Goal: Contribute content: Contribute content

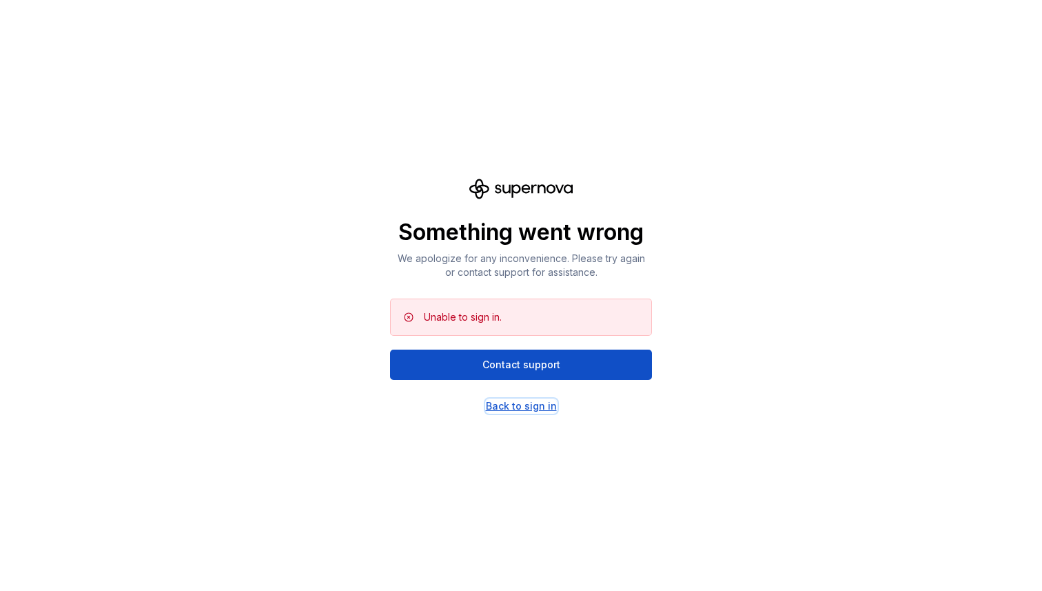
click at [540, 409] on div "Back to sign in" at bounding box center [521, 406] width 71 height 14
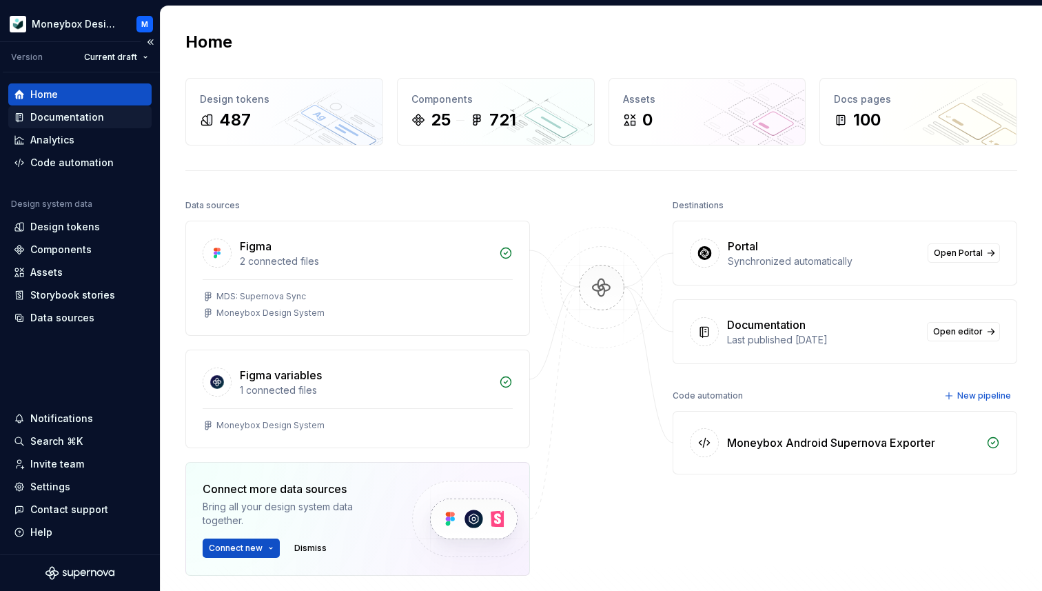
click at [75, 116] on div "Documentation" at bounding box center [67, 117] width 74 height 14
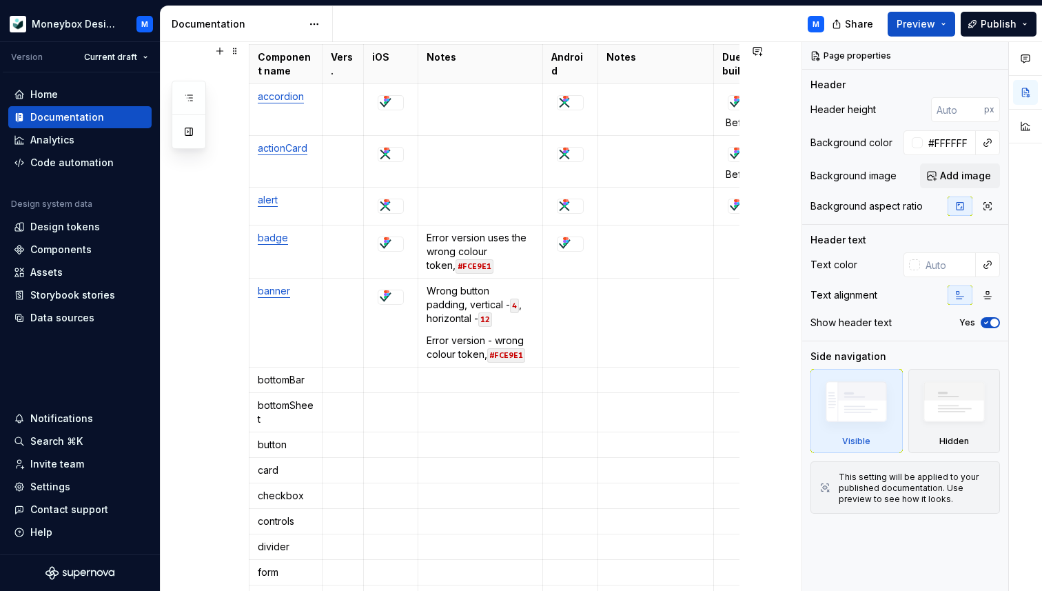
scroll to position [0, 46]
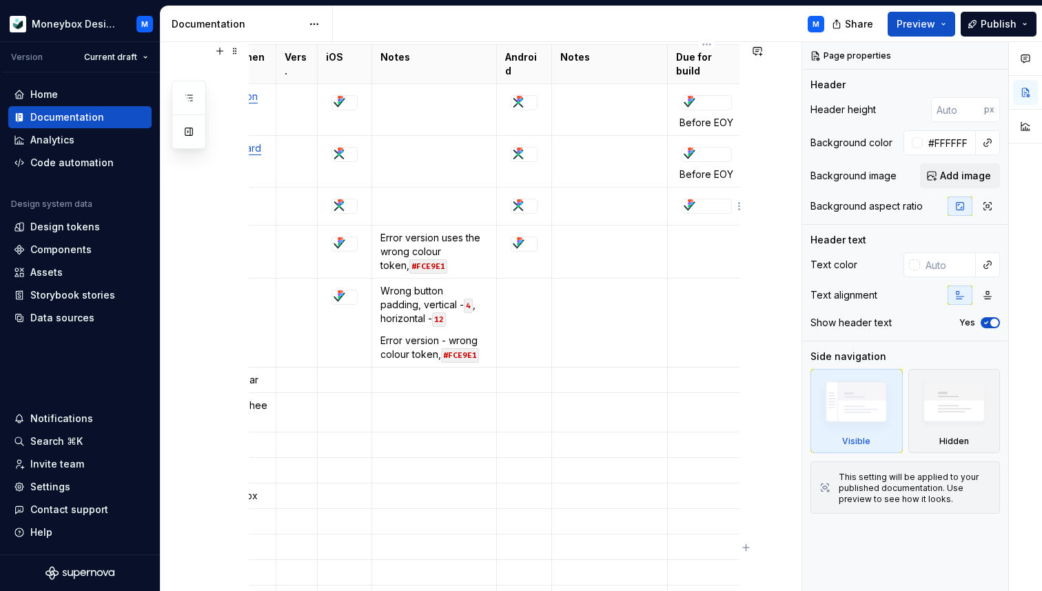
click at [696, 207] on div at bounding box center [706, 206] width 49 height 14
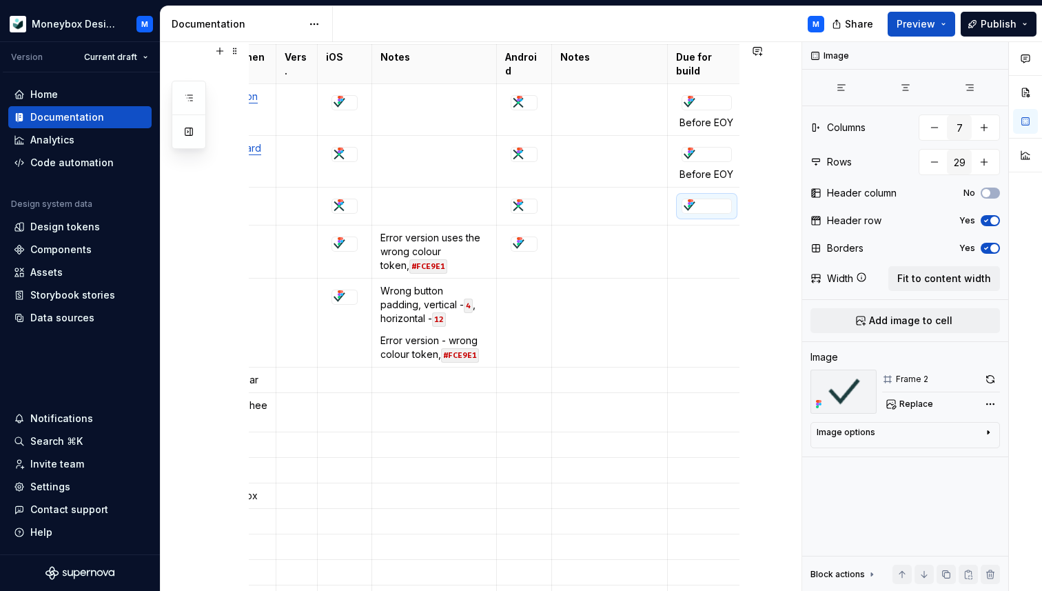
scroll to position [0, 0]
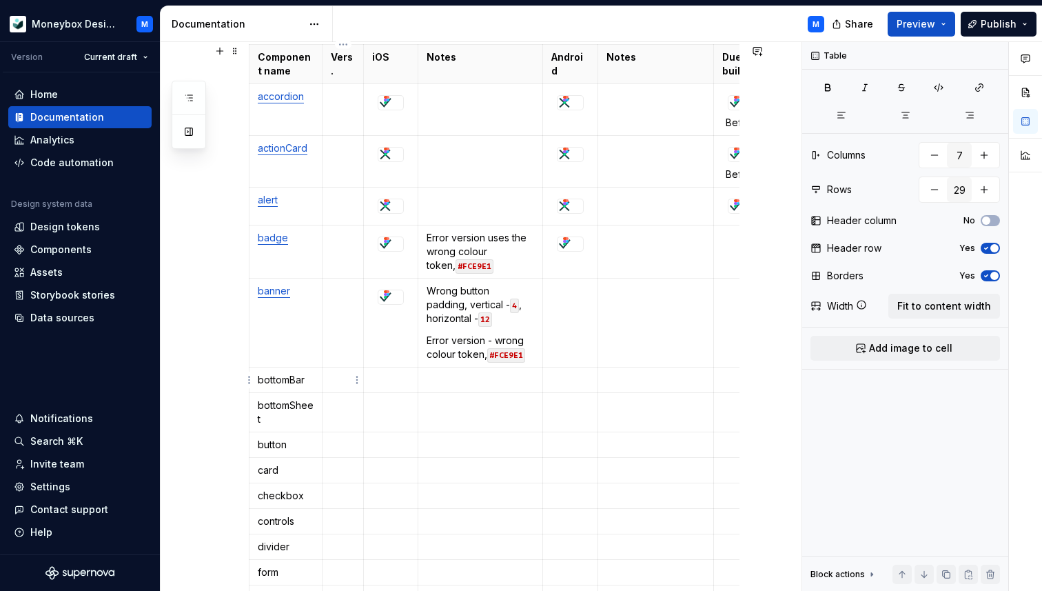
click at [342, 379] on p at bounding box center [343, 380] width 24 height 14
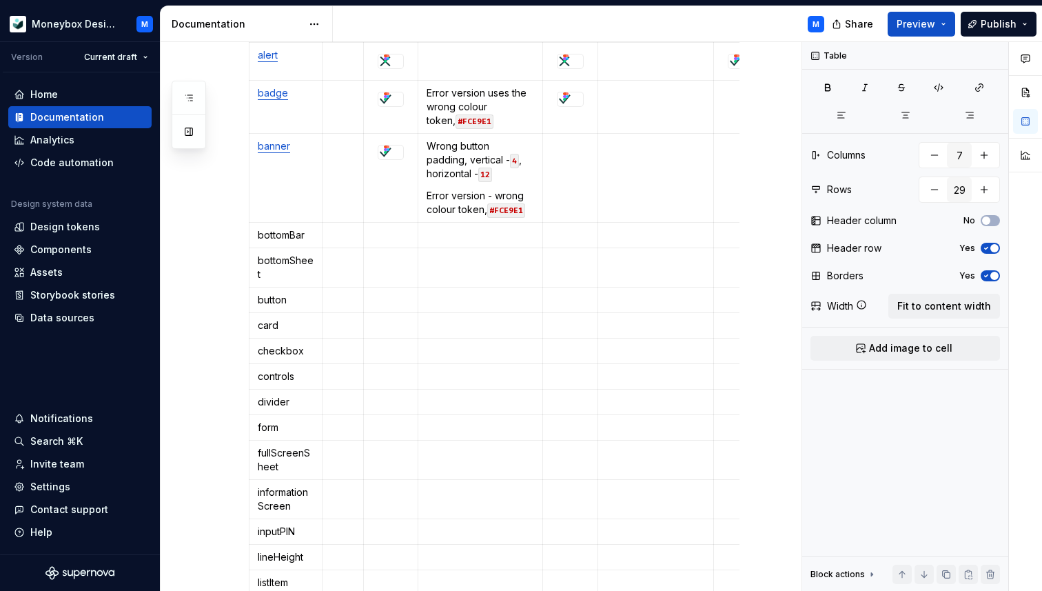
scroll to position [399, 0]
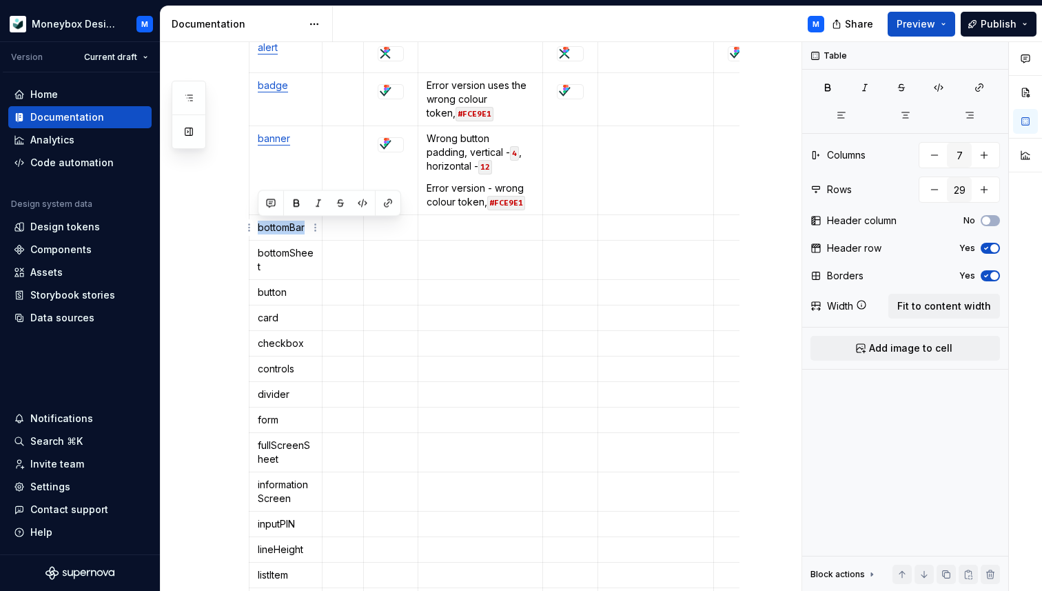
drag, startPoint x: 305, startPoint y: 224, endPoint x: 257, endPoint y: 226, distance: 48.3
click at [257, 226] on td "bottomBar" at bounding box center [286, 228] width 73 height 26
click at [341, 198] on button "button" at bounding box center [340, 203] width 19 height 19
type textarea "*"
click at [337, 205] on button "button" at bounding box center [340, 203] width 19 height 19
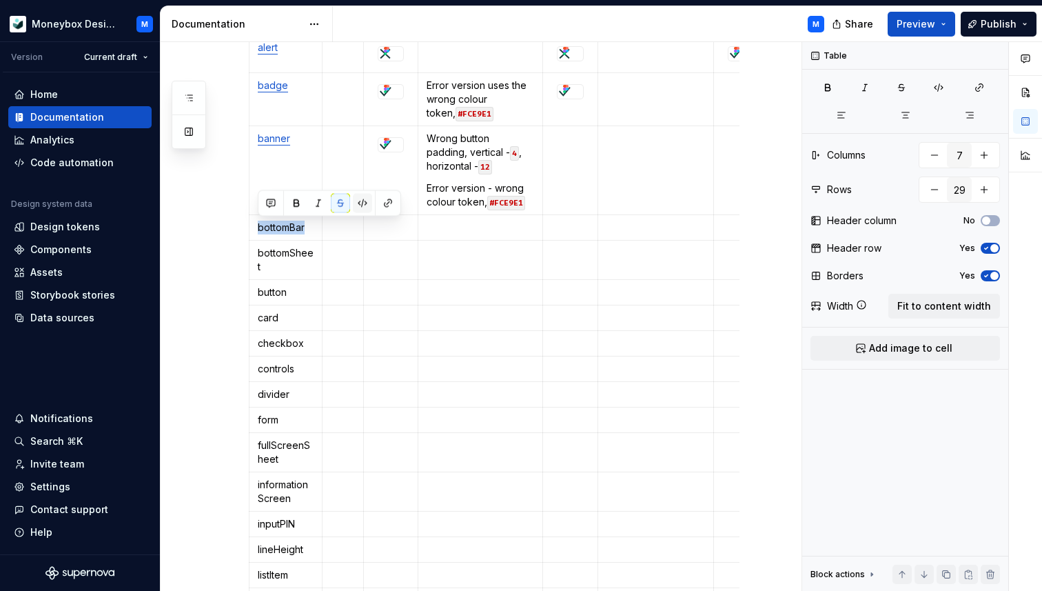
click at [360, 204] on button "button" at bounding box center [362, 203] width 19 height 19
click at [360, 204] on button "button" at bounding box center [364, 204] width 19 height 19
click at [394, 203] on button "button" at bounding box center [390, 204] width 19 height 19
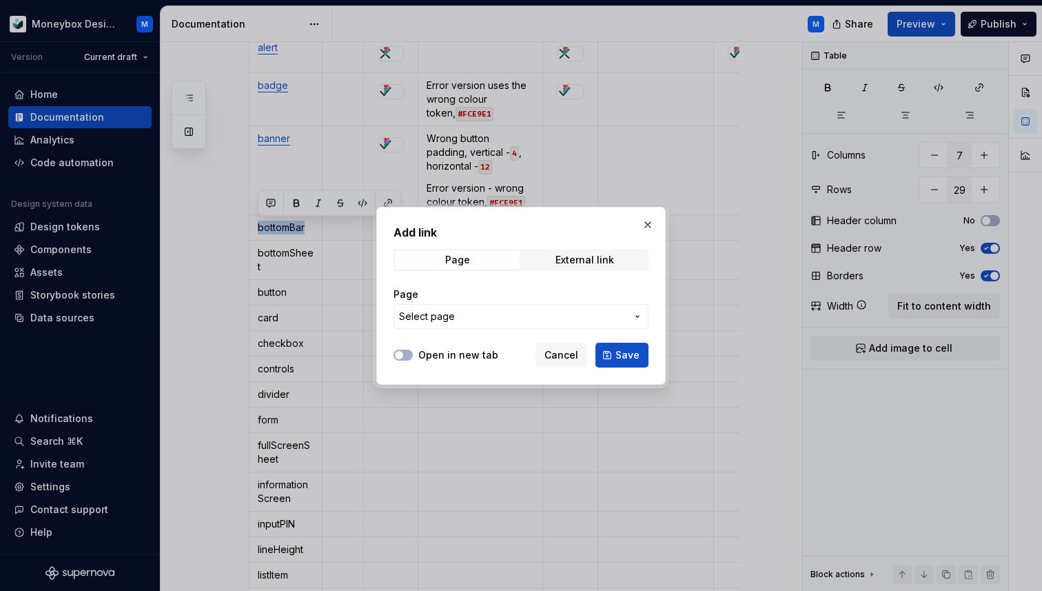
click at [456, 307] on button "Select page" at bounding box center [521, 316] width 255 height 25
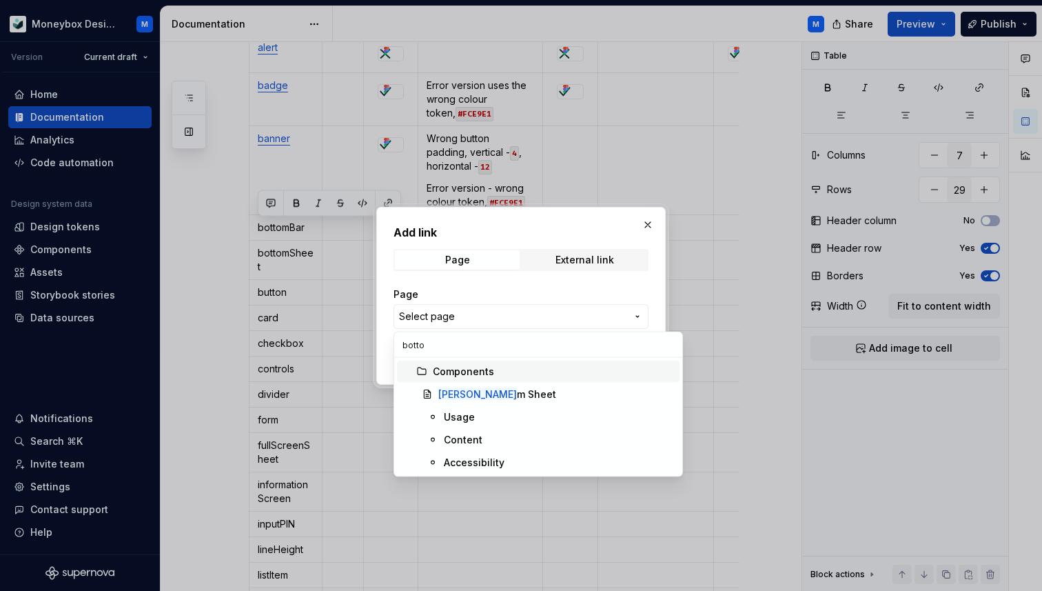
type input "bottom"
click at [640, 225] on div "Add link Page External link Page Select page Open in new tab Cancel Save" at bounding box center [521, 295] width 1042 height 591
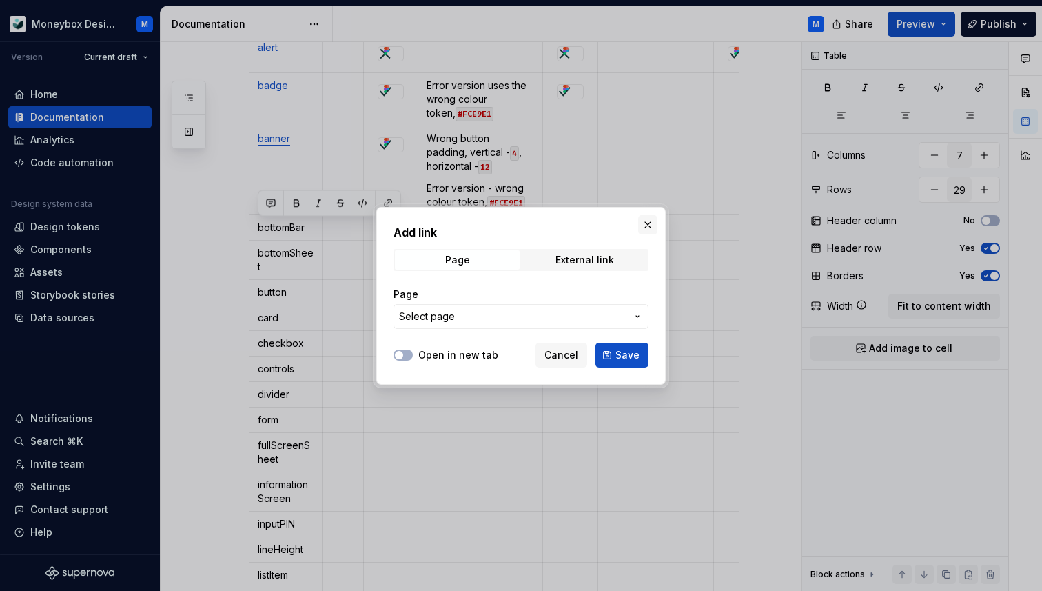
click at [647, 224] on button "button" at bounding box center [647, 224] width 19 height 19
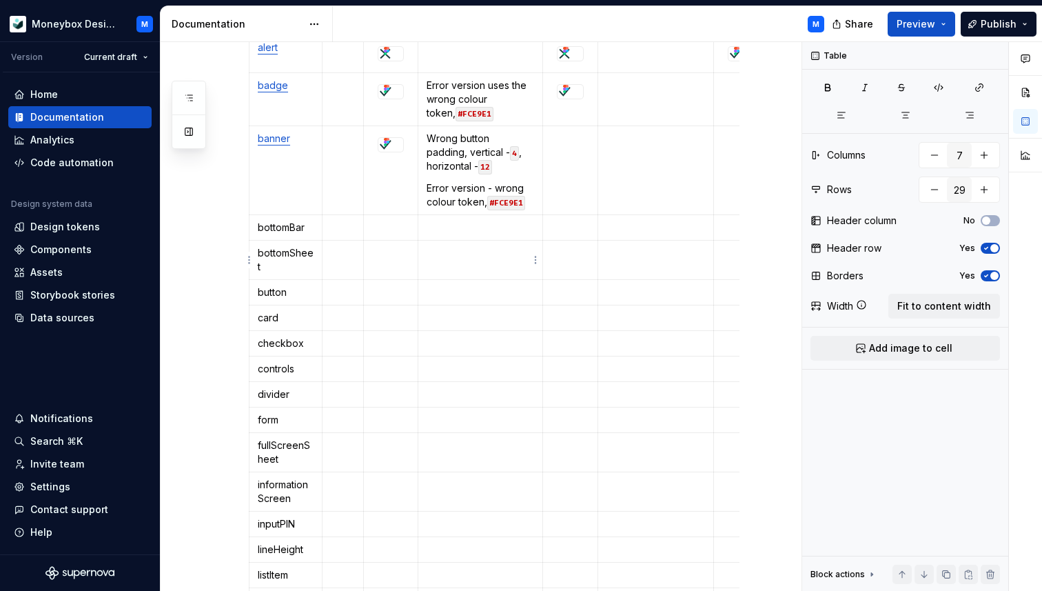
click at [444, 247] on p at bounding box center [480, 253] width 107 height 14
click at [438, 229] on p at bounding box center [480, 228] width 107 height 14
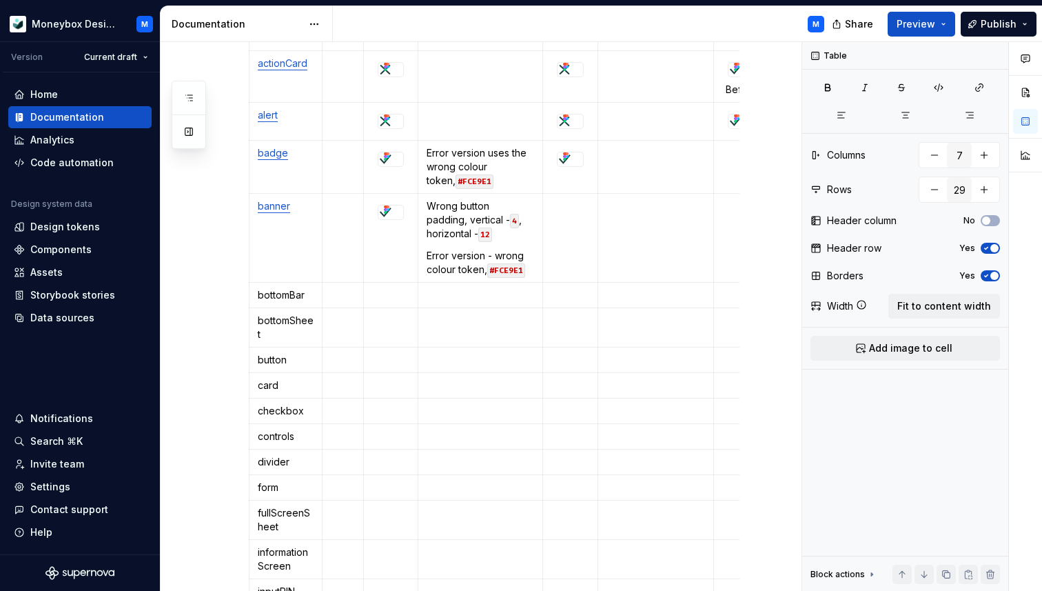
scroll to position [320, 0]
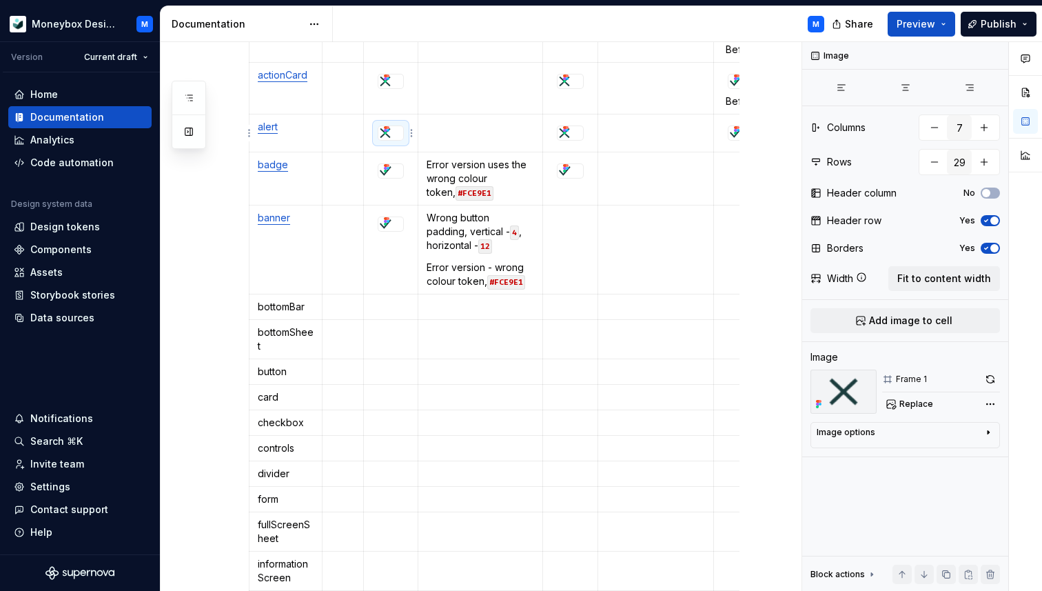
click at [392, 125] on icon at bounding box center [386, 130] width 11 height 11
click at [404, 134] on div at bounding box center [391, 132] width 26 height 15
click at [380, 305] on p at bounding box center [390, 307] width 37 height 14
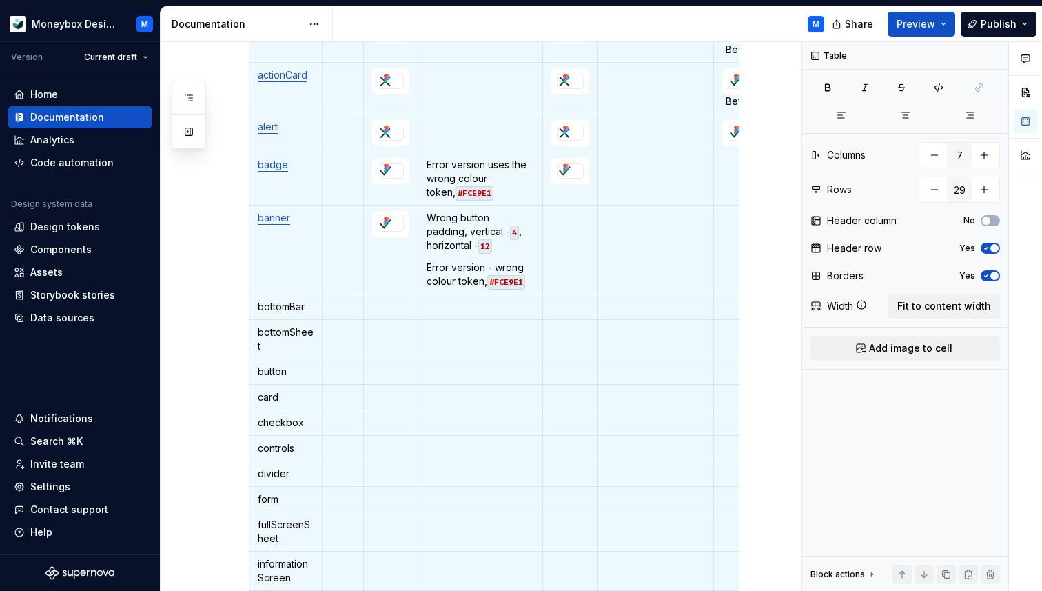
scroll to position [249, 0]
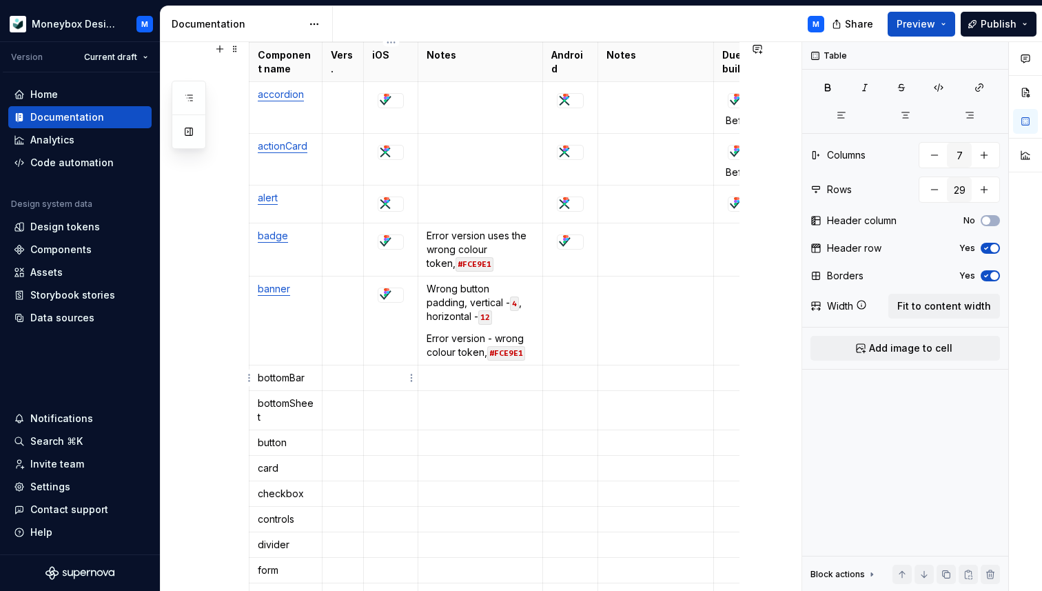
click at [396, 383] on p at bounding box center [390, 378] width 37 height 14
type textarea "*"
click at [385, 378] on p at bounding box center [390, 378] width 37 height 14
click at [915, 346] on span "Add image to cell" at bounding box center [910, 348] width 83 height 14
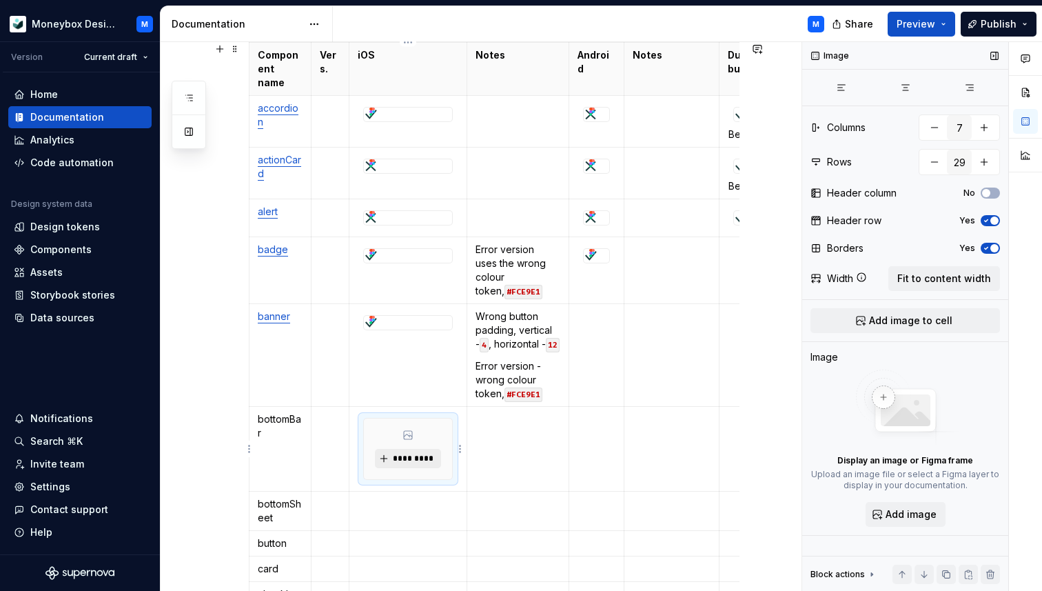
click at [427, 461] on span "*********" at bounding box center [413, 458] width 42 height 11
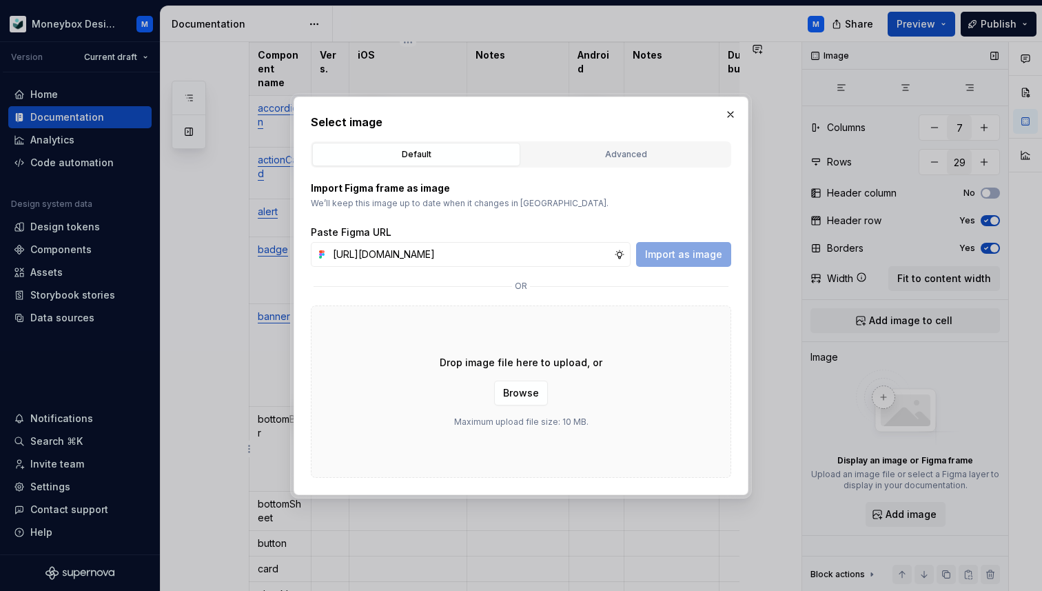
scroll to position [0, 314]
type input "[URL][DOMAIN_NAME]"
click at [676, 252] on span "Import as image" at bounding box center [683, 254] width 77 height 14
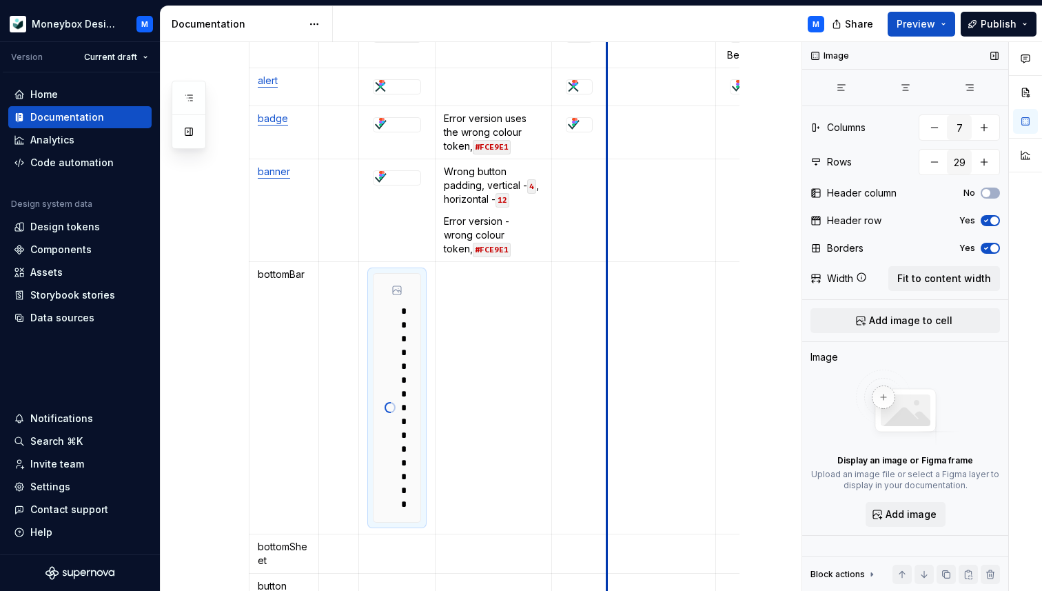
scroll to position [399, 0]
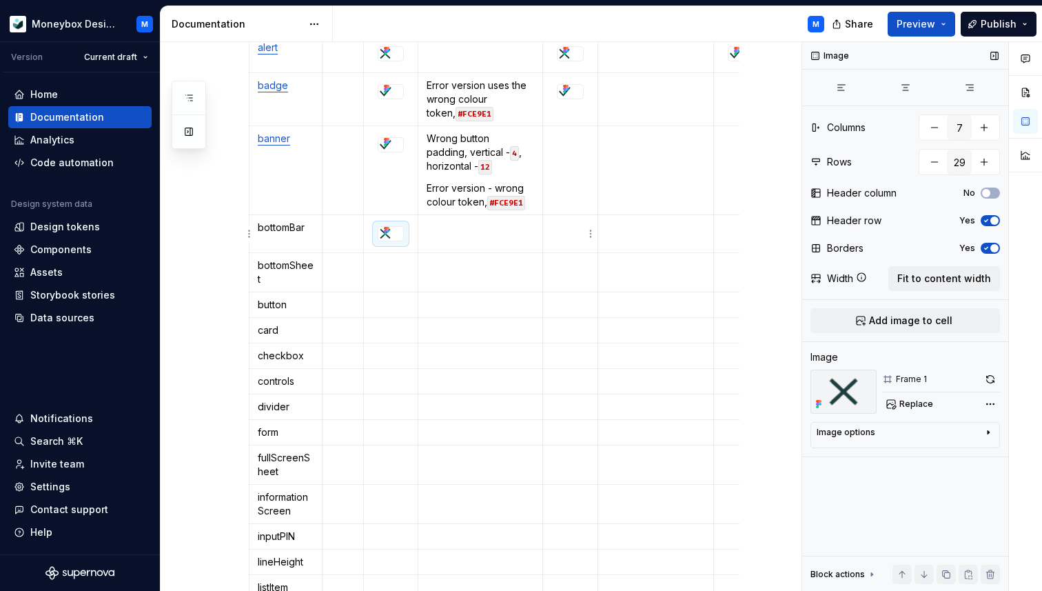
click at [550, 232] on td at bounding box center [569, 234] width 55 height 38
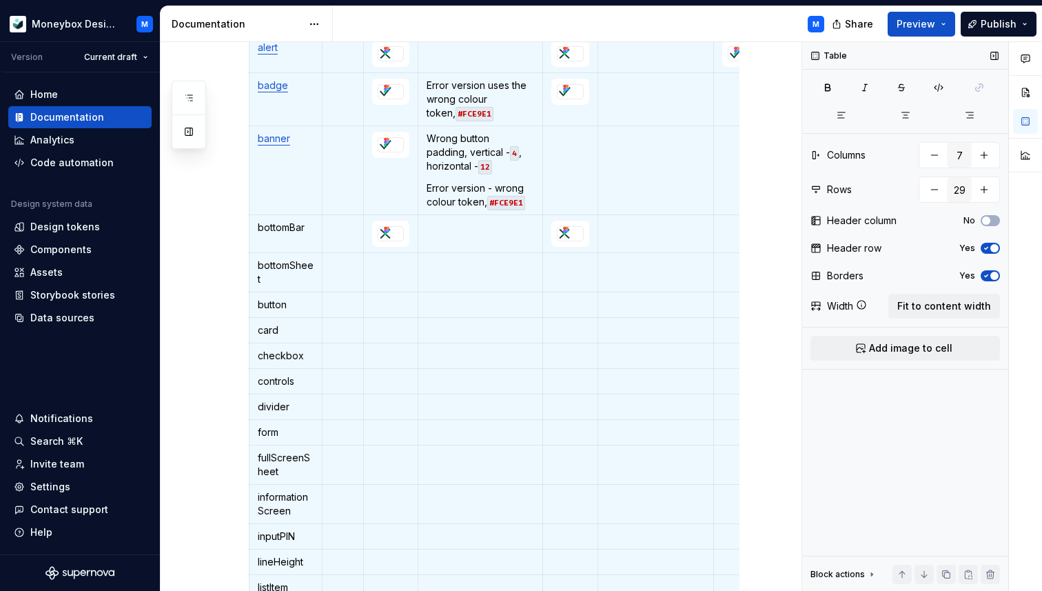
scroll to position [0, 46]
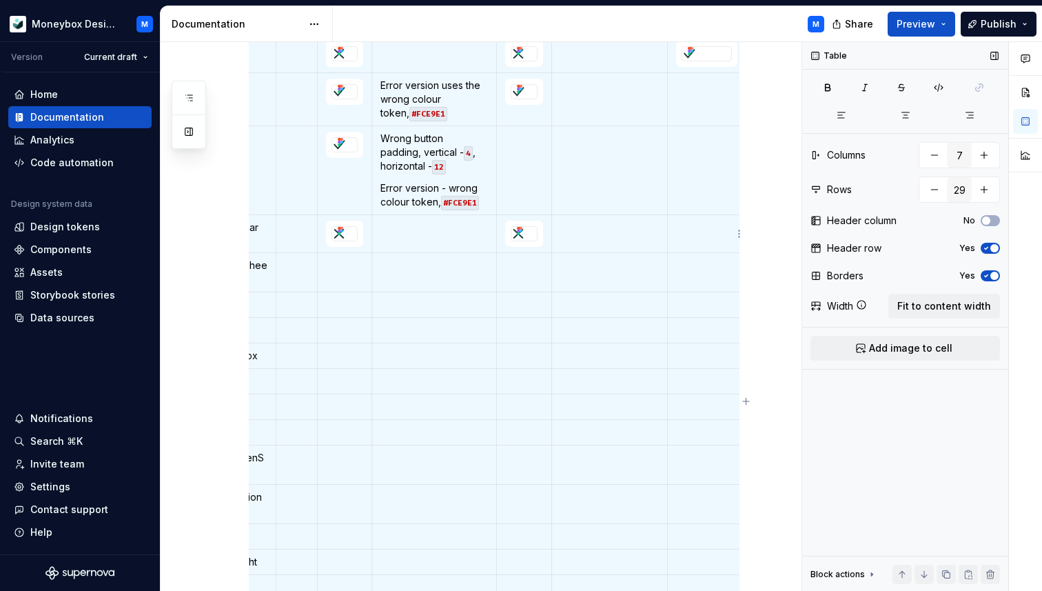
click at [704, 231] on p at bounding box center [706, 228] width 61 height 14
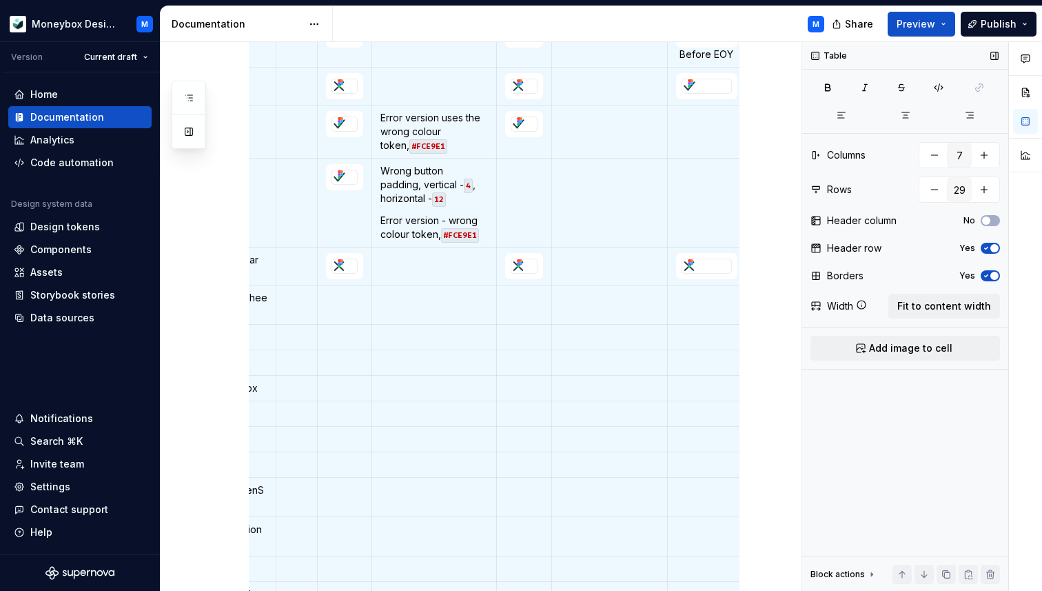
scroll to position [0, 0]
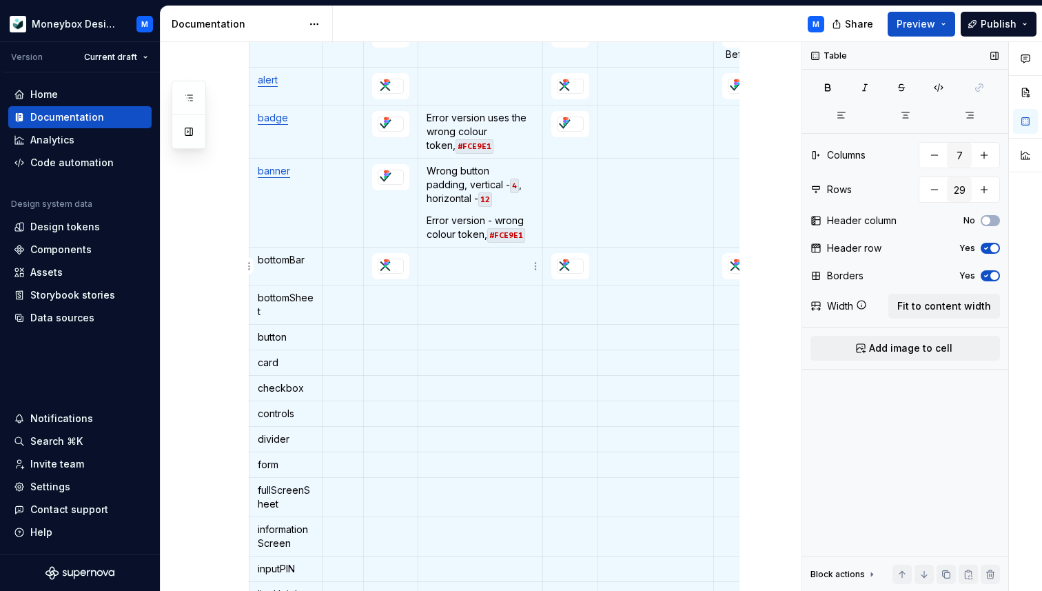
click at [454, 265] on p at bounding box center [480, 260] width 107 height 14
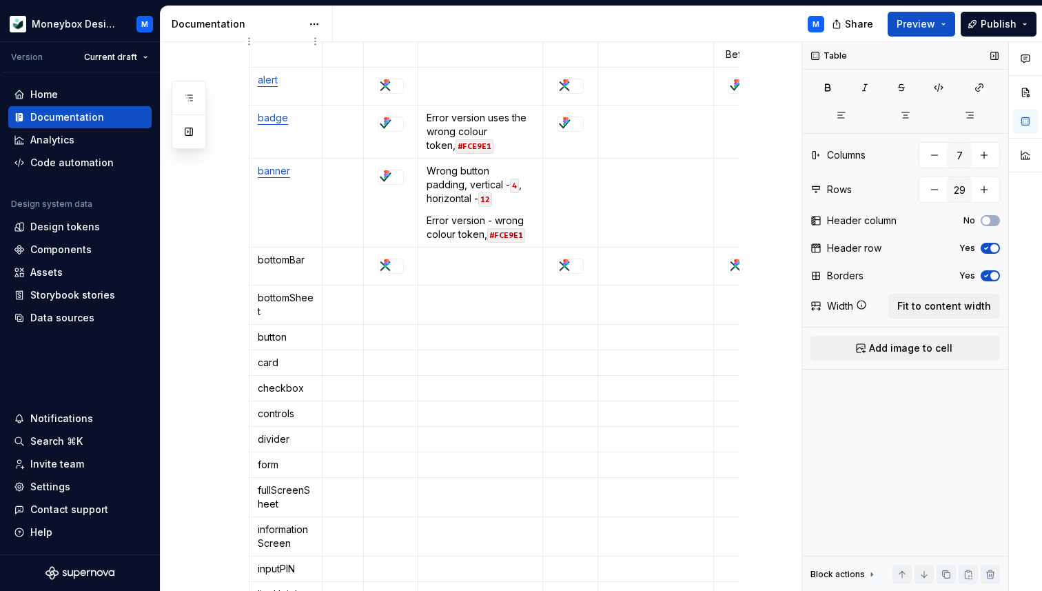
type textarea "*"
click at [464, 259] on p at bounding box center [480, 260] width 107 height 14
paste div
click at [433, 259] on p "native on iOS. XML on Android" at bounding box center [480, 267] width 107 height 28
click at [469, 272] on p "Native on iOS. XML on Android" at bounding box center [480, 267] width 107 height 28
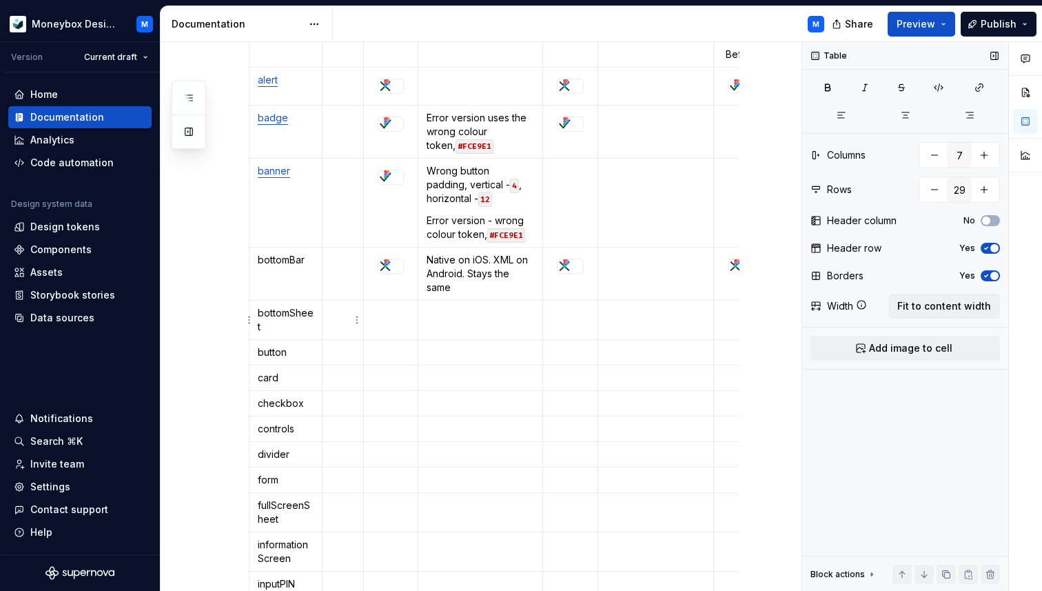
click at [346, 320] on td at bounding box center [343, 320] width 41 height 39
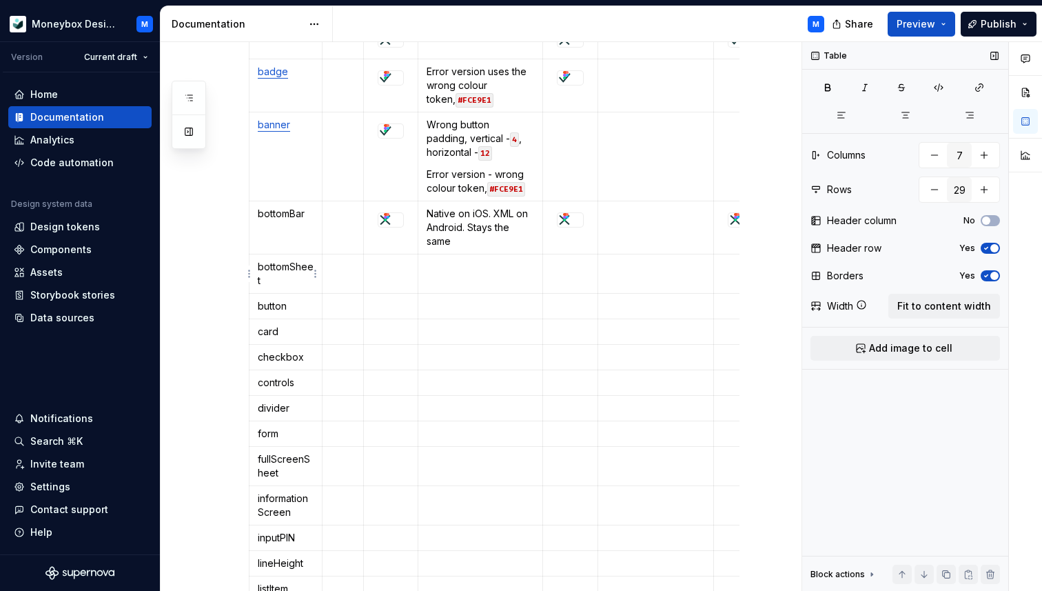
click at [274, 270] on p "bottomSheet" at bounding box center [286, 274] width 56 height 28
drag, startPoint x: 265, startPoint y: 281, endPoint x: 258, endPoint y: 265, distance: 17.3
click at [258, 265] on p "bottomSheet" at bounding box center [286, 274] width 56 height 28
click at [389, 243] on button "button" at bounding box center [387, 242] width 19 height 19
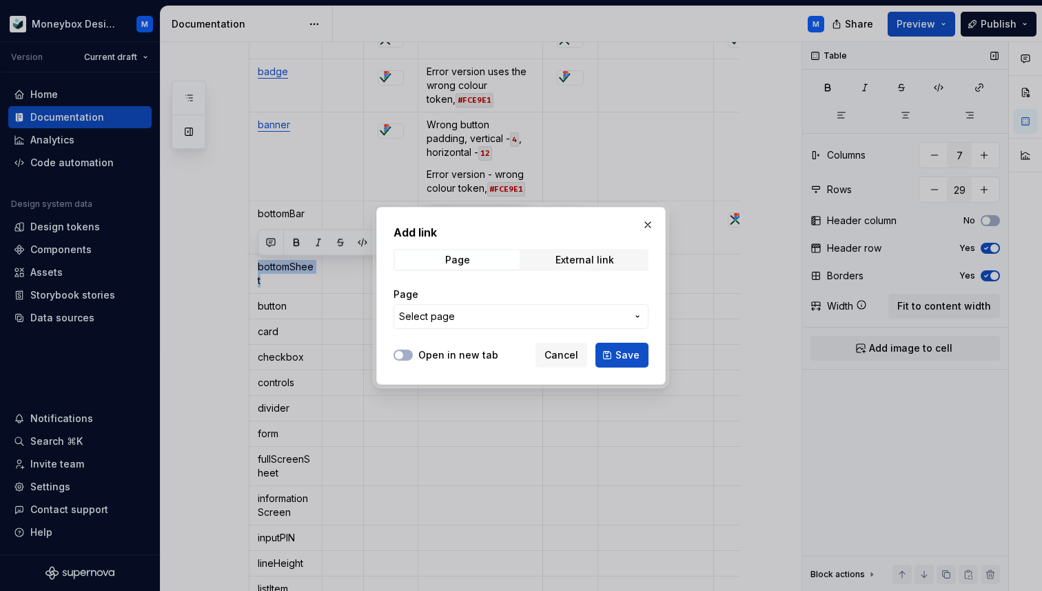
click at [472, 316] on span "Select page" at bounding box center [512, 317] width 227 height 14
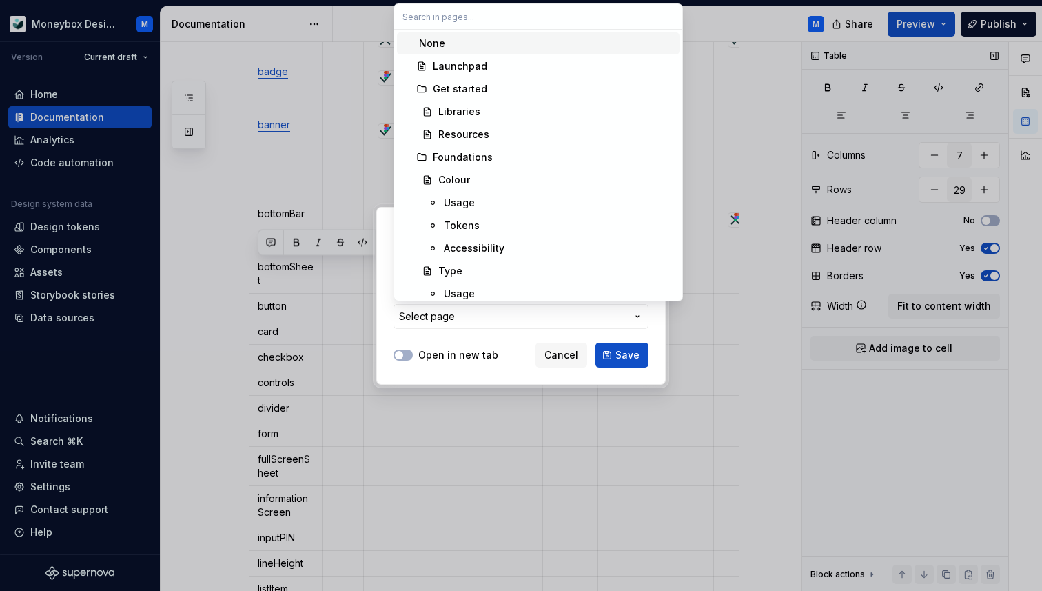
type input "n"
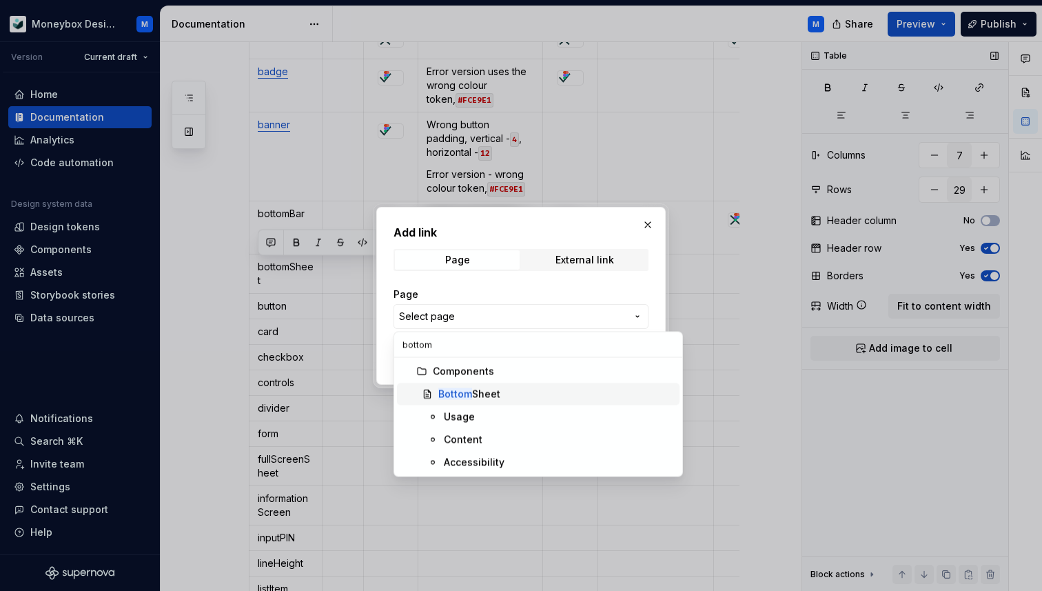
type input "bottom"
click at [480, 394] on div "Bottom Sheet" at bounding box center [469, 394] width 62 height 14
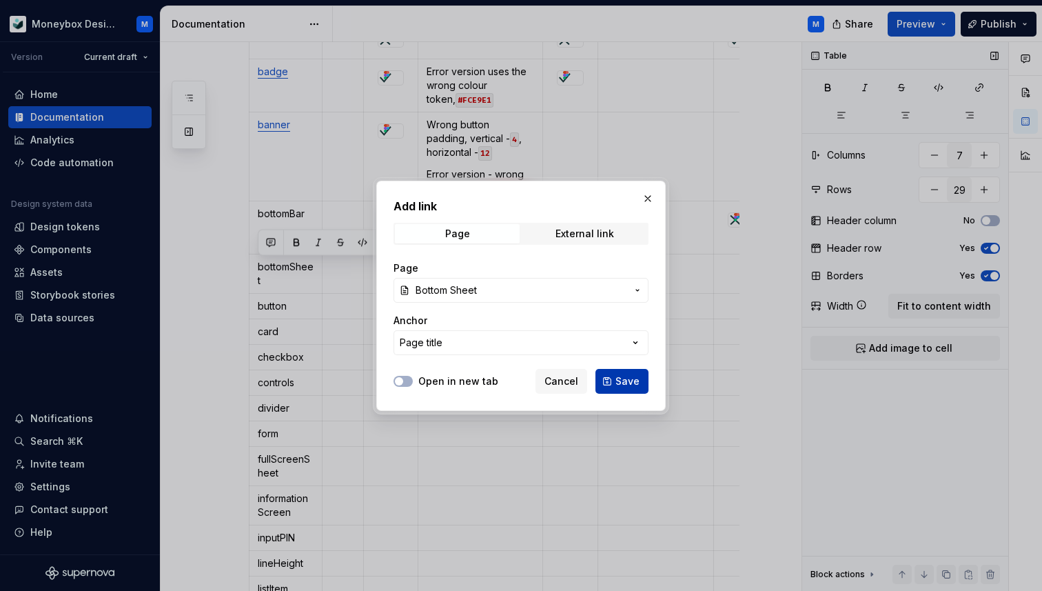
click at [633, 382] on span "Save" at bounding box center [628, 381] width 24 height 14
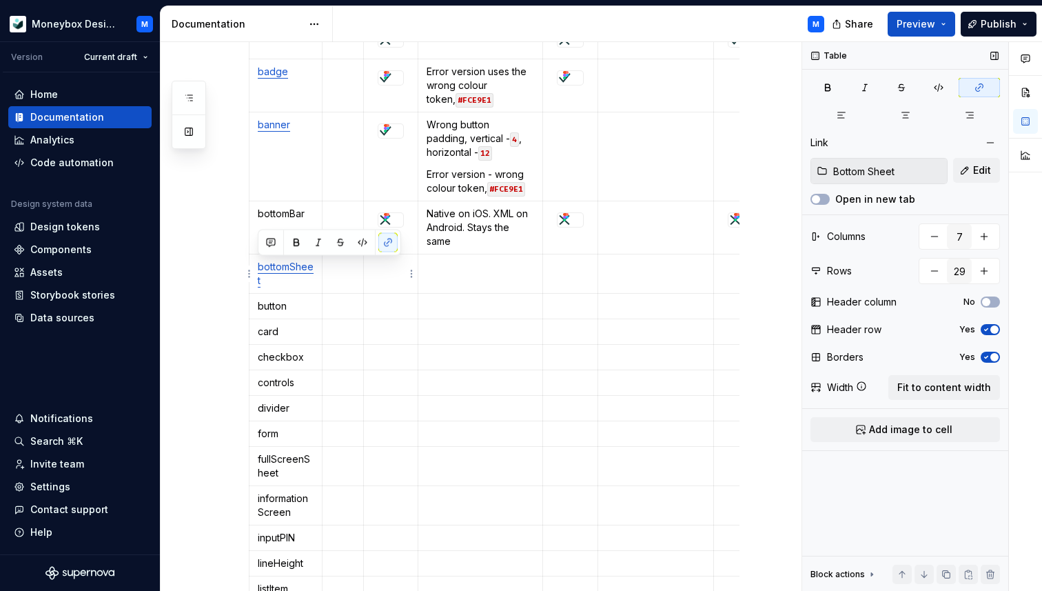
click at [388, 288] on td at bounding box center [391, 273] width 54 height 39
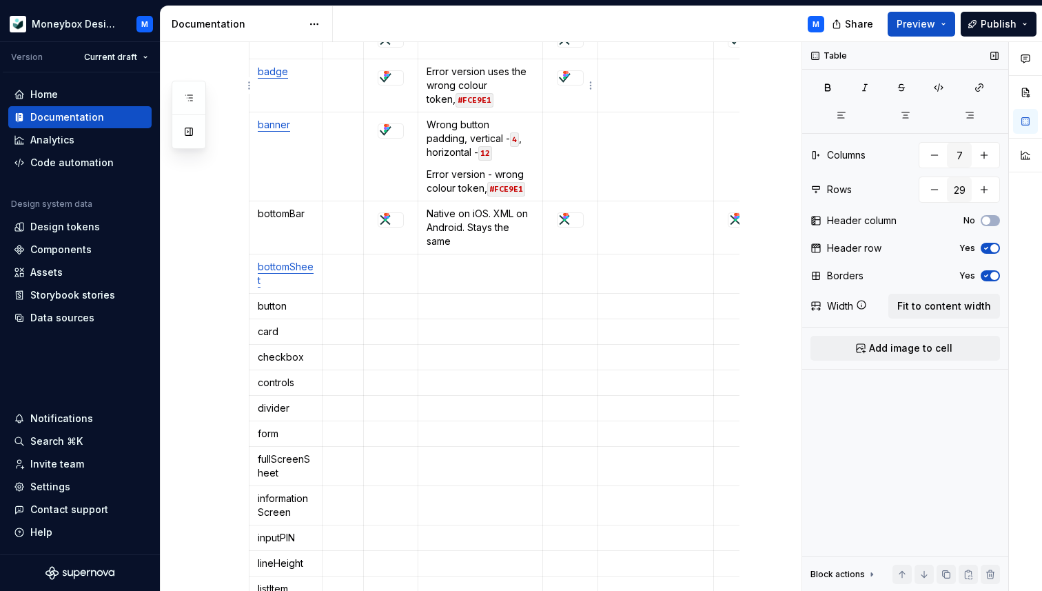
click at [575, 77] on div at bounding box center [571, 78] width 26 height 14
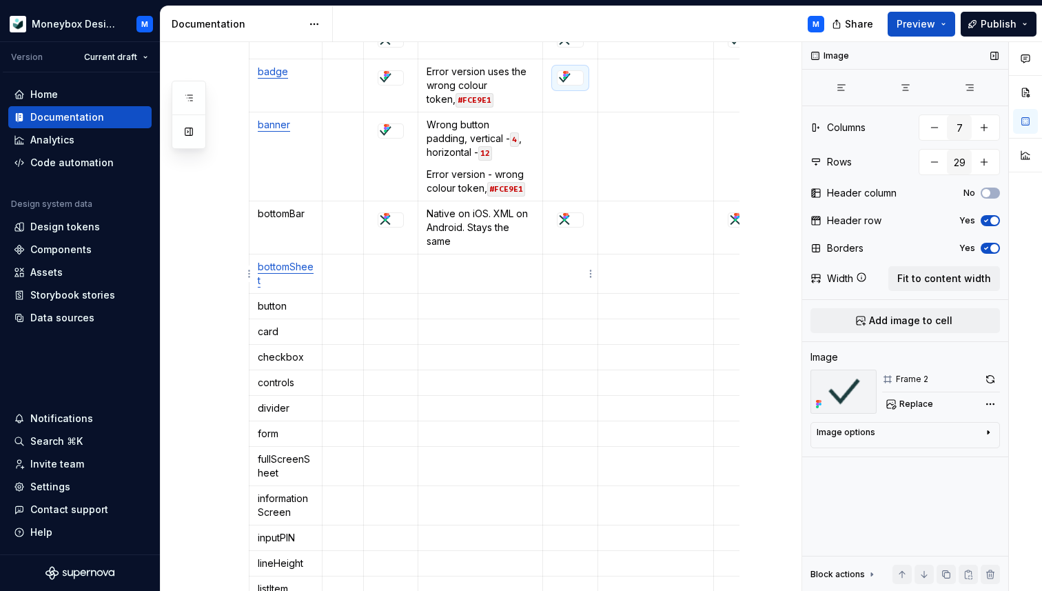
click at [567, 272] on p at bounding box center [570, 267] width 38 height 14
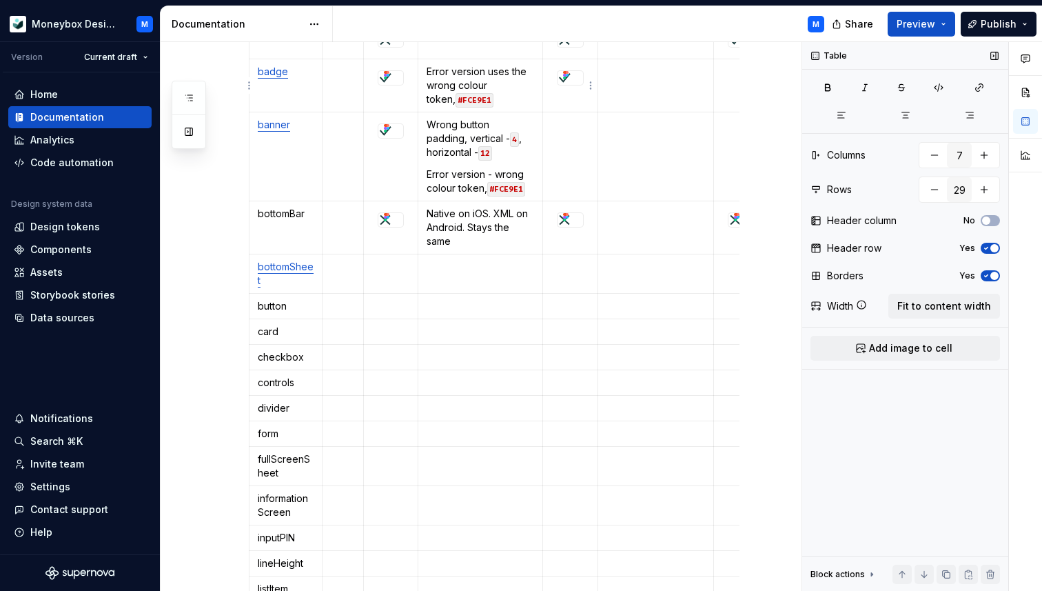
click at [574, 80] on div at bounding box center [571, 78] width 26 height 14
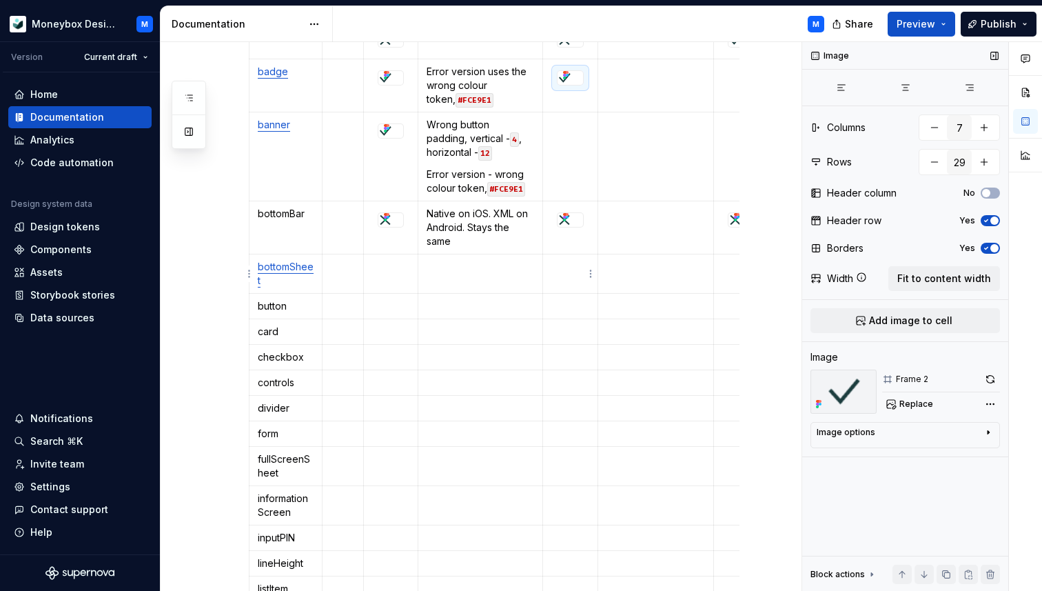
click at [566, 258] on td at bounding box center [569, 273] width 55 height 39
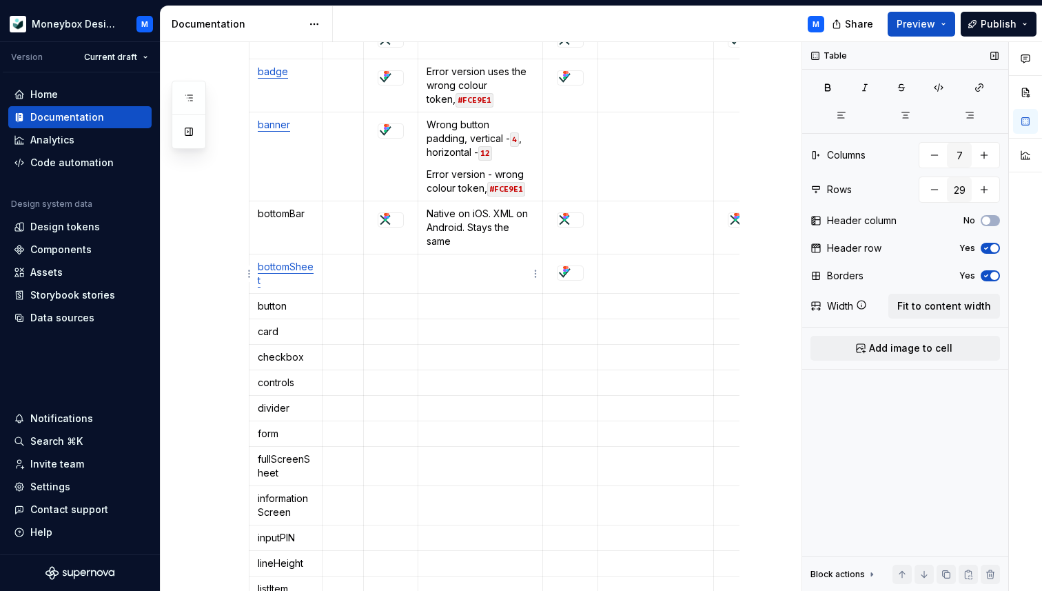
click at [465, 267] on p at bounding box center [480, 267] width 107 height 14
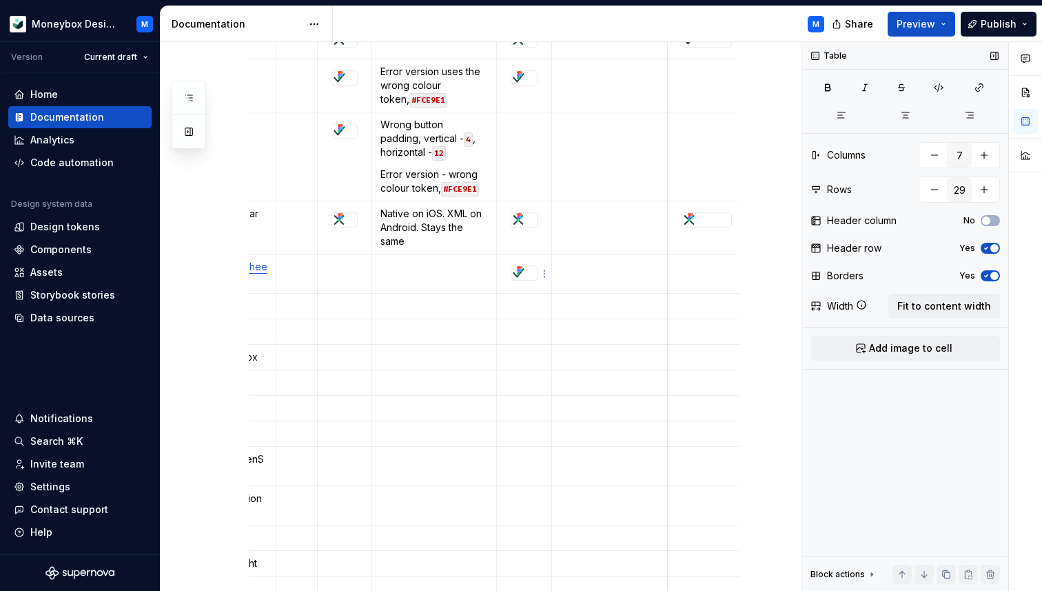
click at [527, 276] on div at bounding box center [524, 273] width 26 height 14
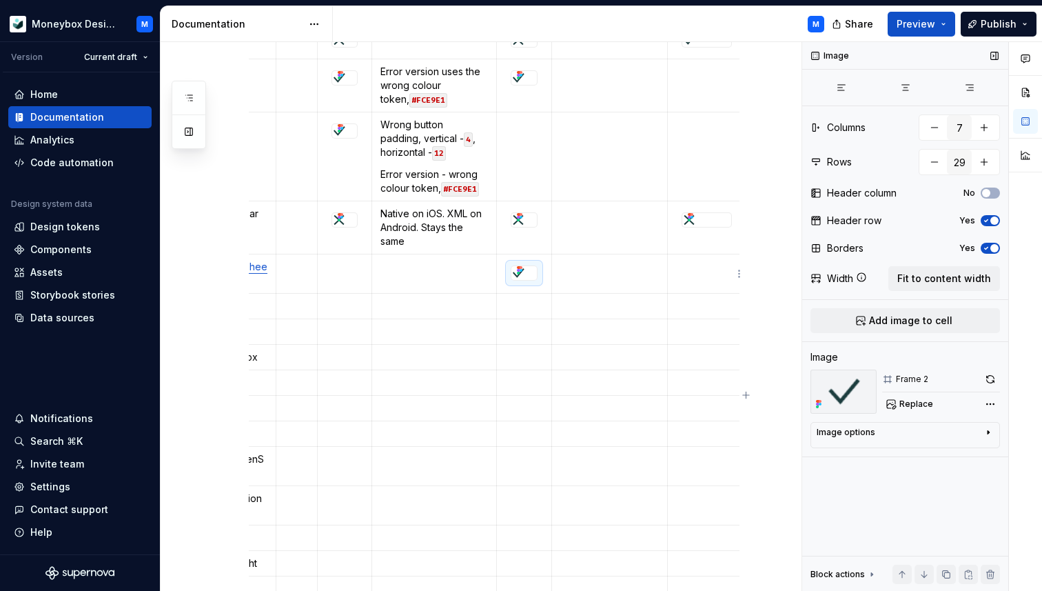
click at [693, 272] on p at bounding box center [706, 267] width 61 height 14
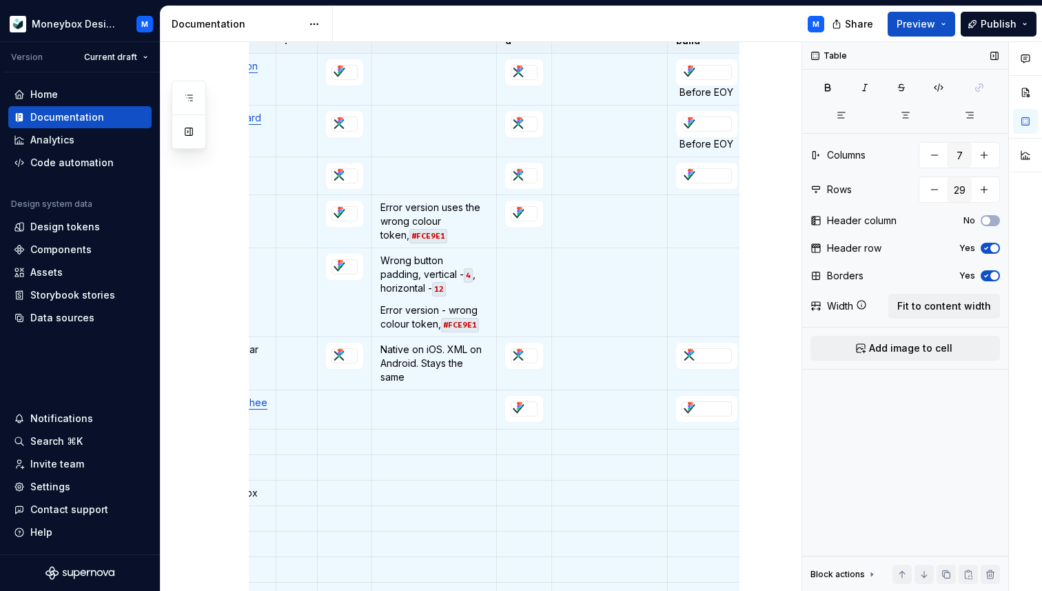
scroll to position [261, 0]
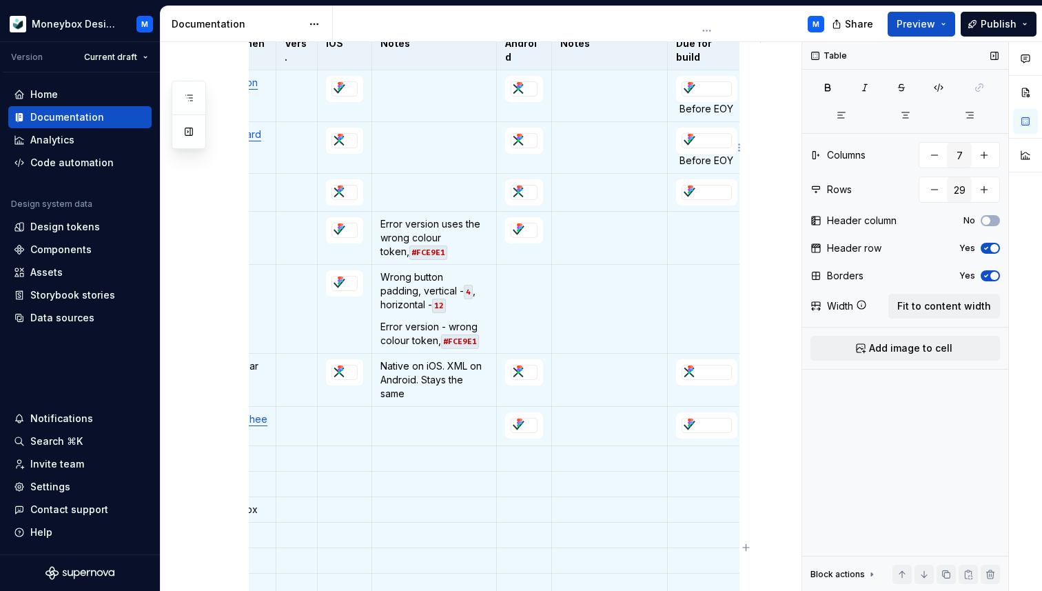
click at [710, 163] on p "Before EOY" at bounding box center [706, 161] width 61 height 14
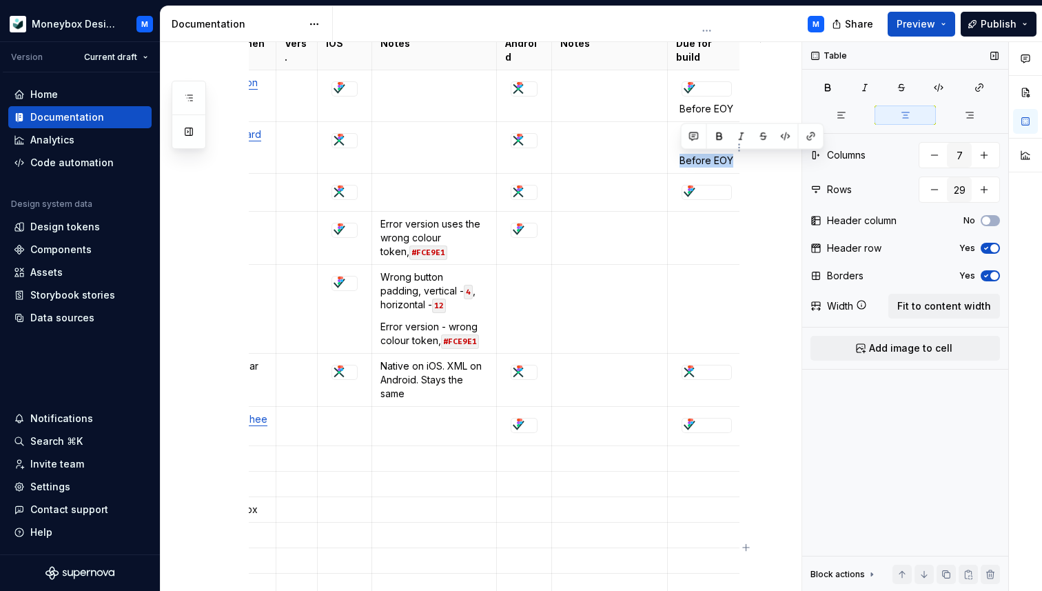
drag, startPoint x: 732, startPoint y: 159, endPoint x: 682, endPoint y: 163, distance: 49.8
click at [682, 163] on p "Before EOY" at bounding box center [706, 161] width 61 height 14
click at [454, 407] on td at bounding box center [434, 426] width 124 height 39
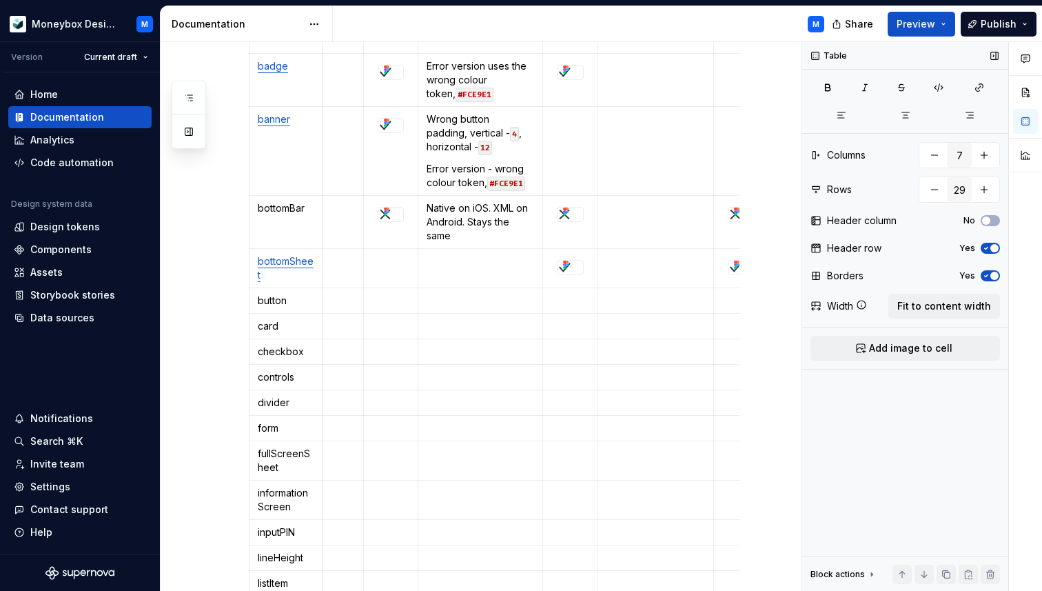
scroll to position [412, 0]
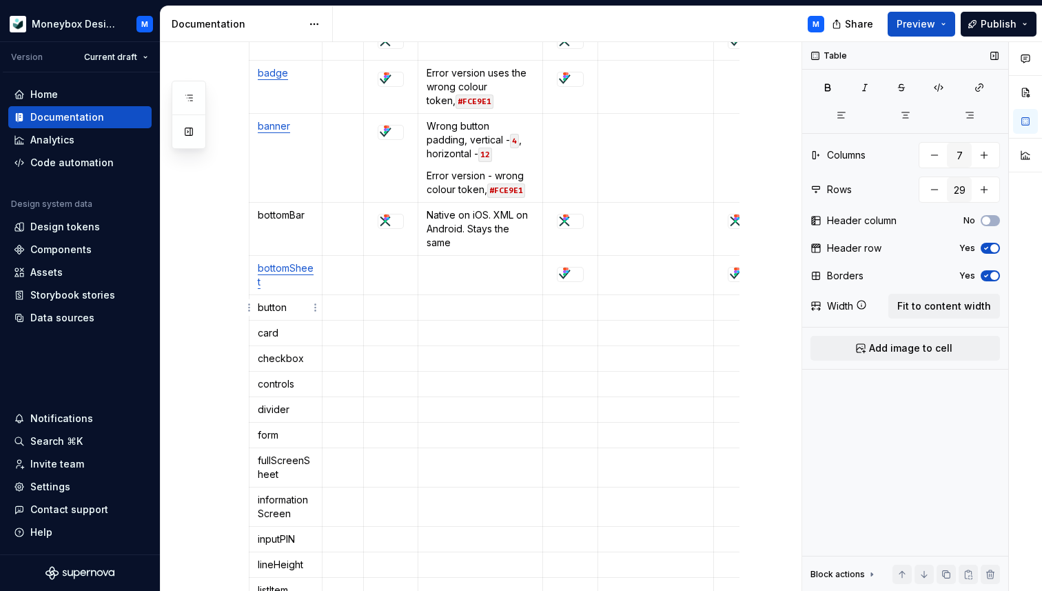
click at [280, 304] on p "button" at bounding box center [286, 308] width 56 height 14
drag, startPoint x: 292, startPoint y: 307, endPoint x: 257, endPoint y: 307, distance: 35.2
click at [257, 307] on td "button" at bounding box center [286, 308] width 73 height 26
click at [365, 280] on button "button" at bounding box center [362, 283] width 19 height 19
click at [365, 280] on button "button" at bounding box center [364, 284] width 19 height 19
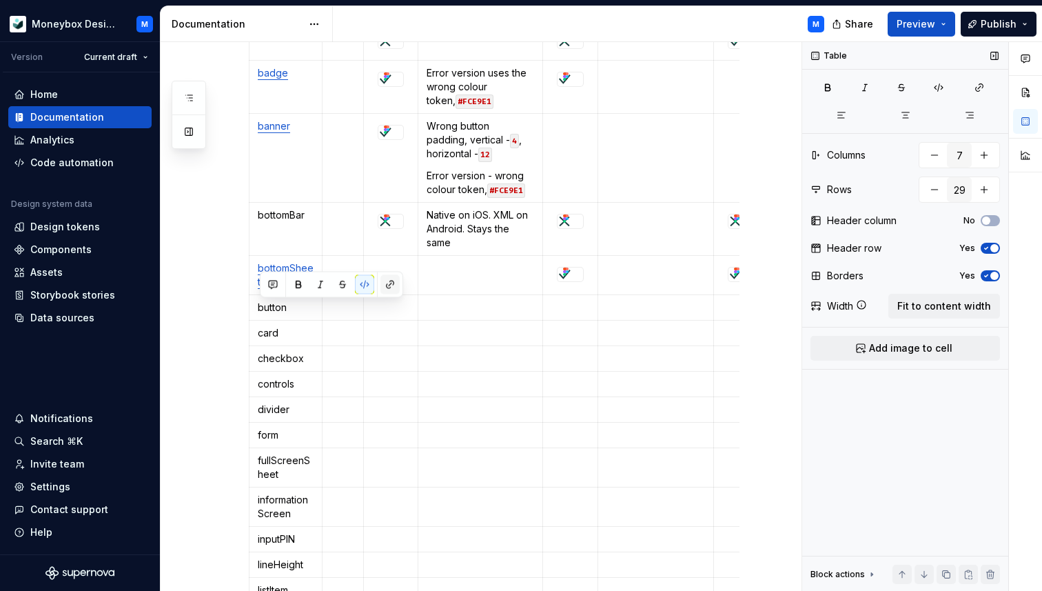
click at [385, 281] on button "button" at bounding box center [390, 284] width 19 height 19
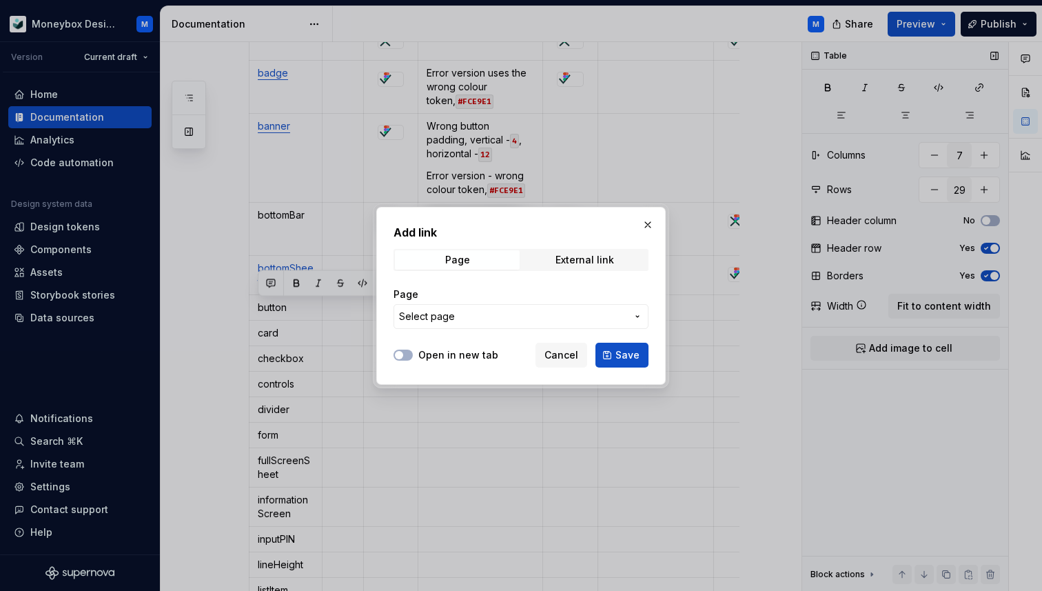
click at [451, 316] on span "Select page" at bounding box center [427, 317] width 56 height 14
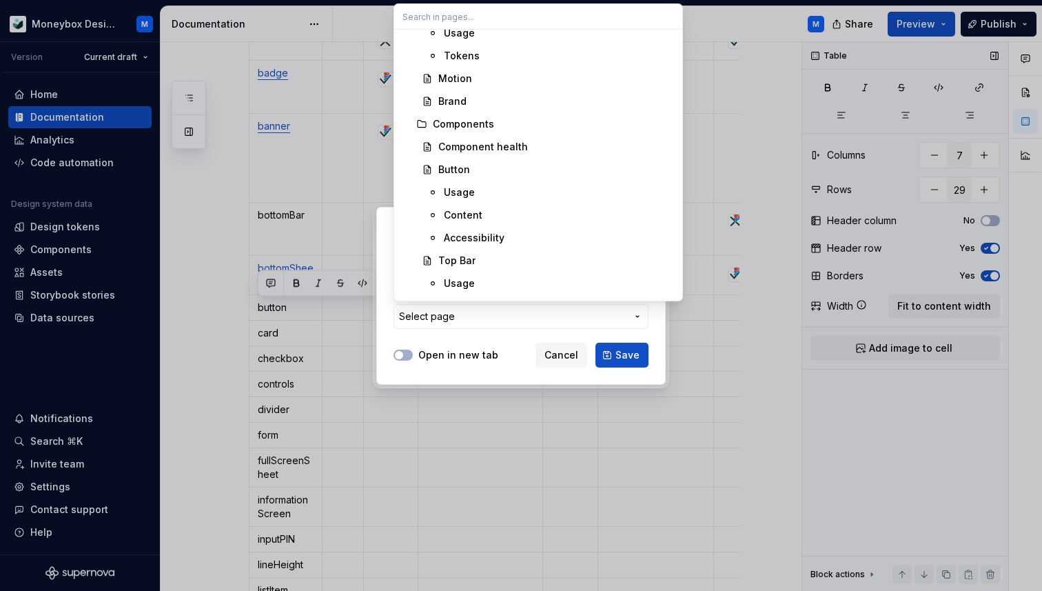
scroll to position [445, 0]
click at [465, 165] on div "Button" at bounding box center [454, 168] width 32 height 14
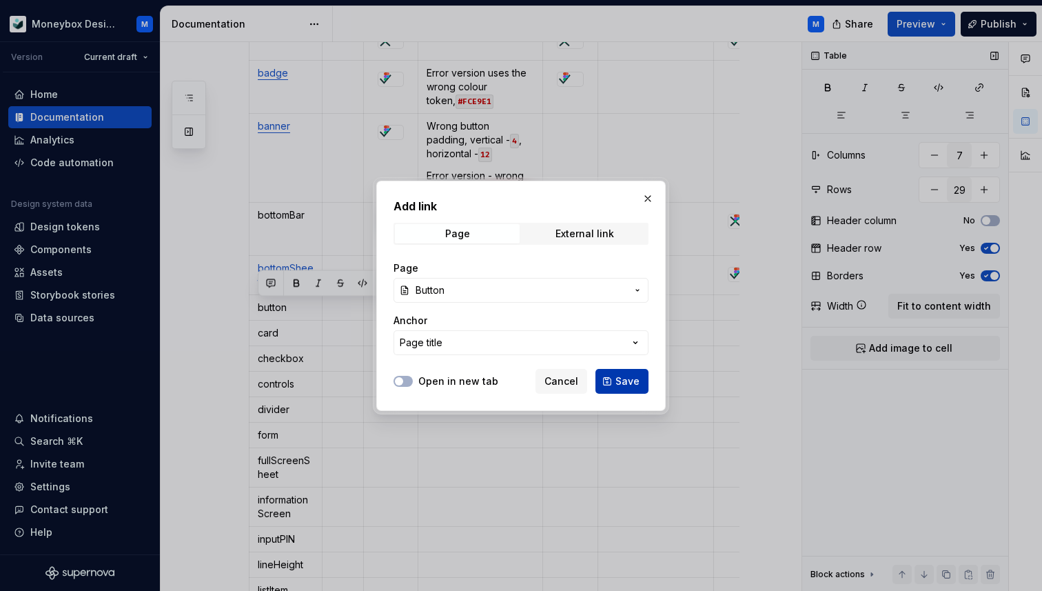
click at [625, 392] on button "Save" at bounding box center [622, 381] width 53 height 25
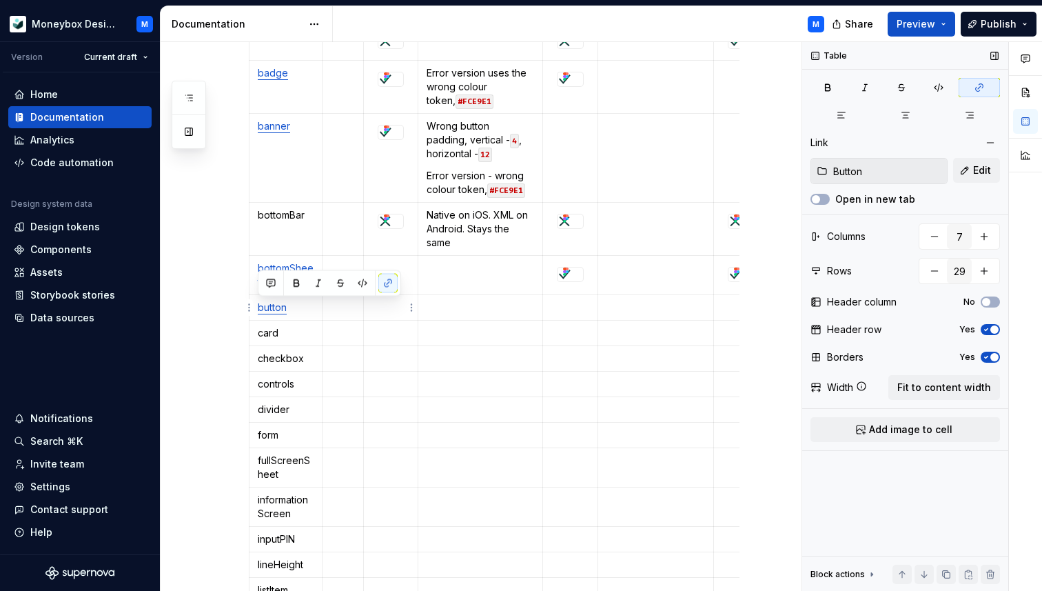
click at [389, 314] on td at bounding box center [391, 308] width 54 height 26
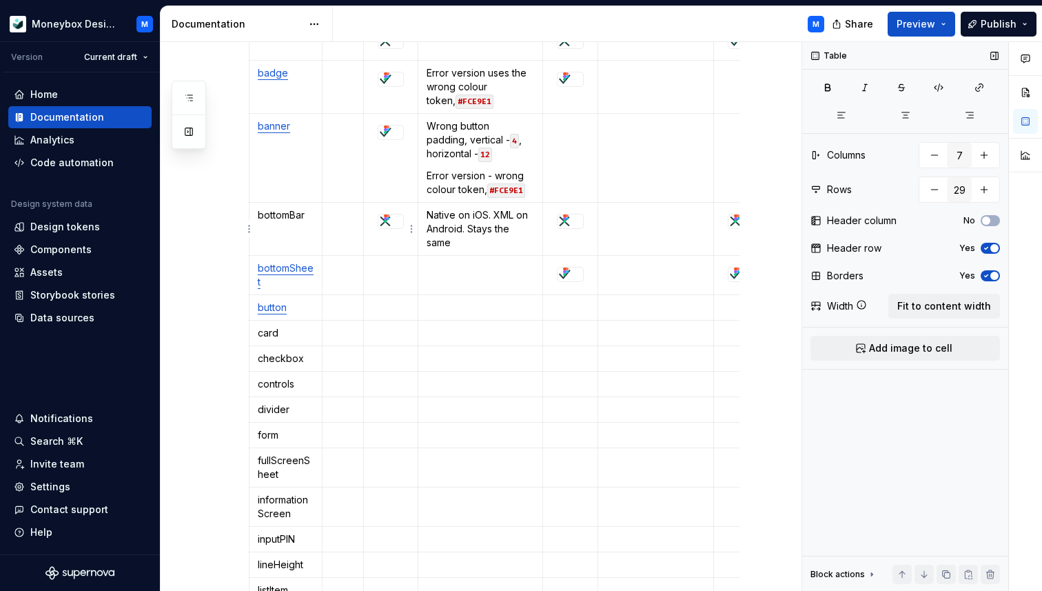
scroll to position [439, 0]
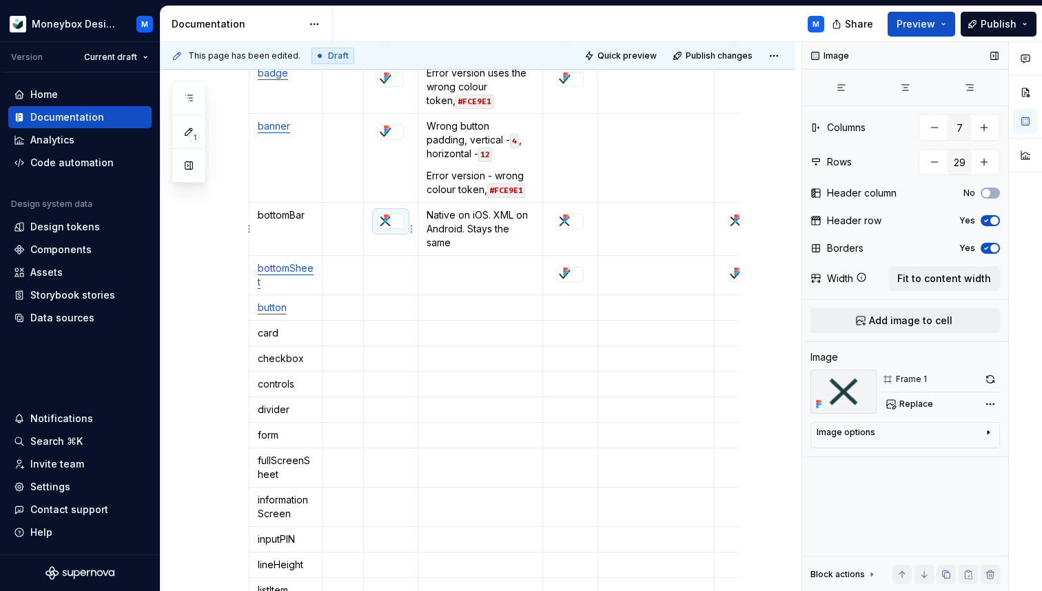
click at [394, 224] on div at bounding box center [390, 221] width 25 height 14
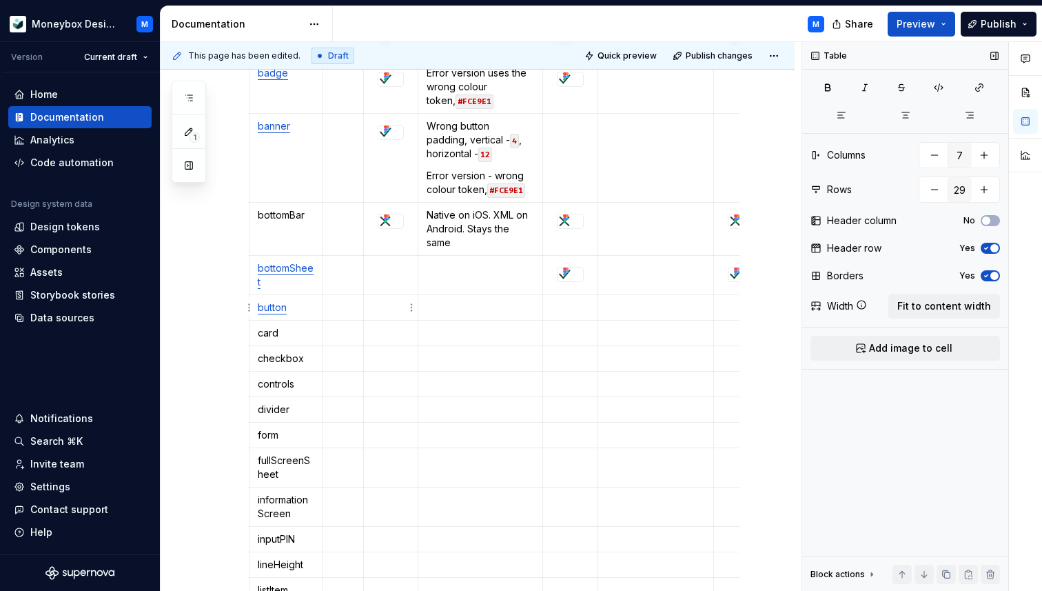
click at [389, 308] on p at bounding box center [390, 308] width 37 height 14
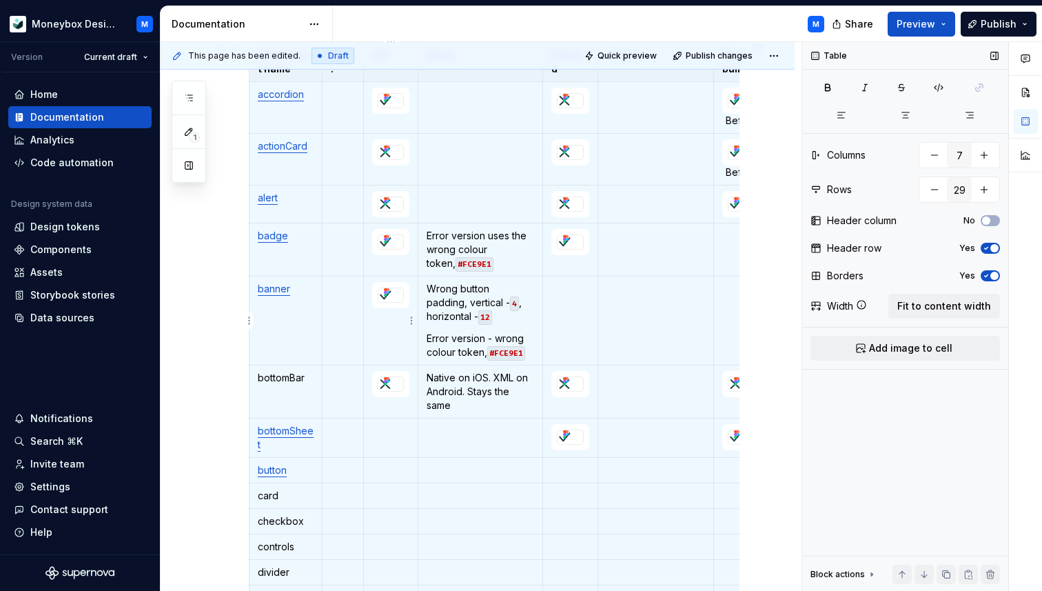
scroll to position [6, 0]
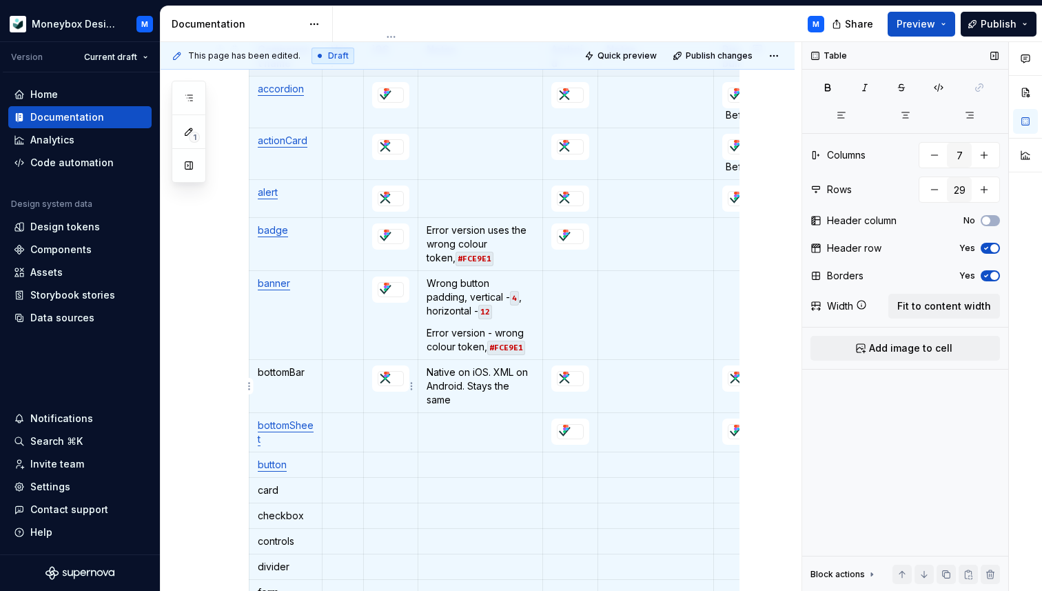
click at [392, 384] on div at bounding box center [385, 379] width 14 height 14
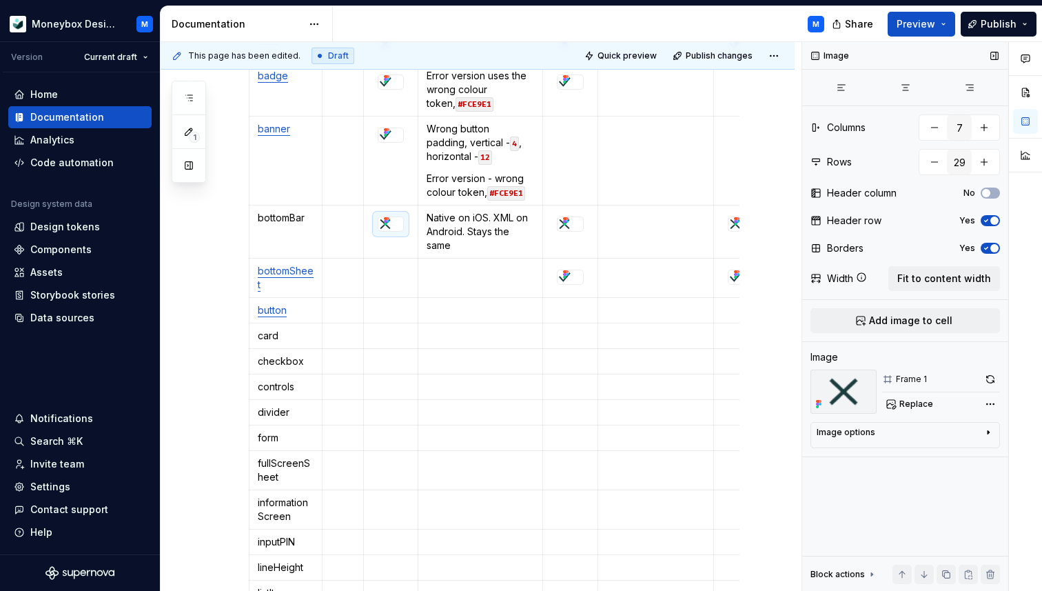
scroll to position [442, 0]
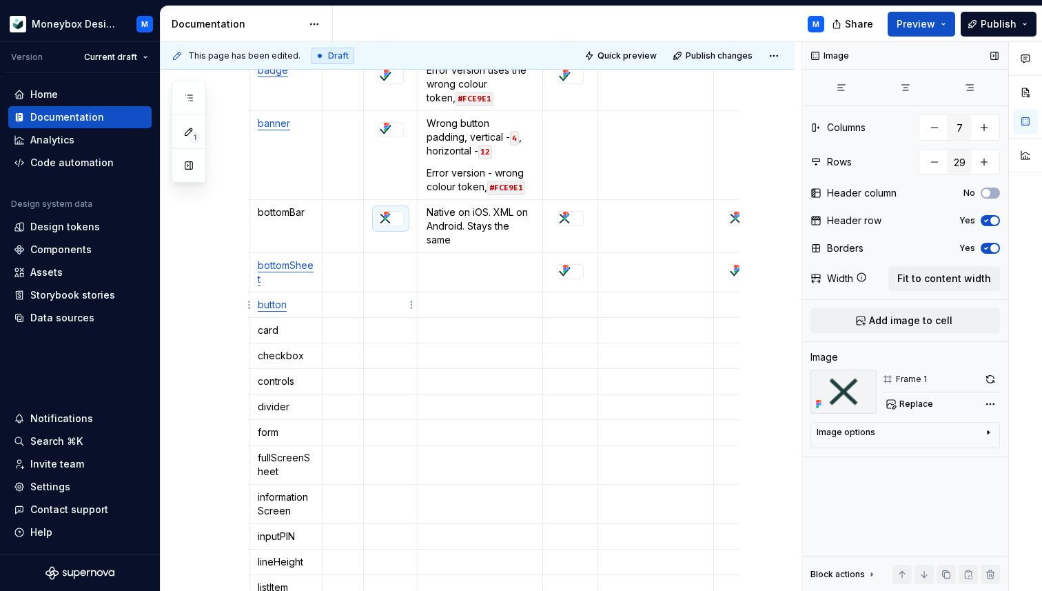
click at [387, 305] on p at bounding box center [390, 305] width 37 height 14
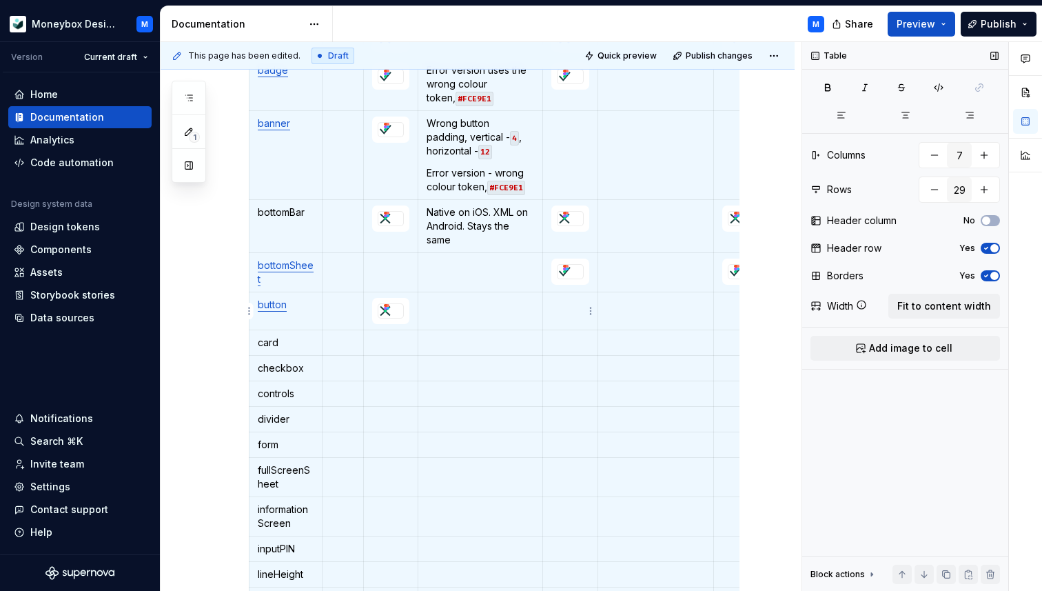
click at [562, 317] on td at bounding box center [569, 311] width 55 height 38
click at [447, 305] on p at bounding box center [480, 305] width 107 height 14
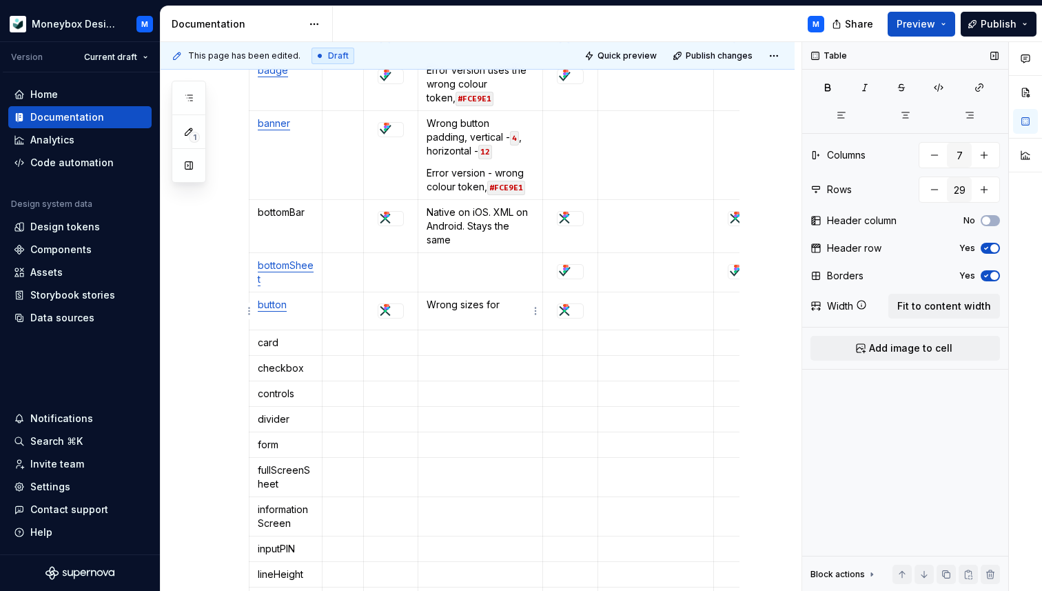
click at [481, 306] on p "Wrong sizes for" at bounding box center [480, 305] width 107 height 14
click at [502, 305] on p "Wrong size for" at bounding box center [480, 305] width 107 height 14
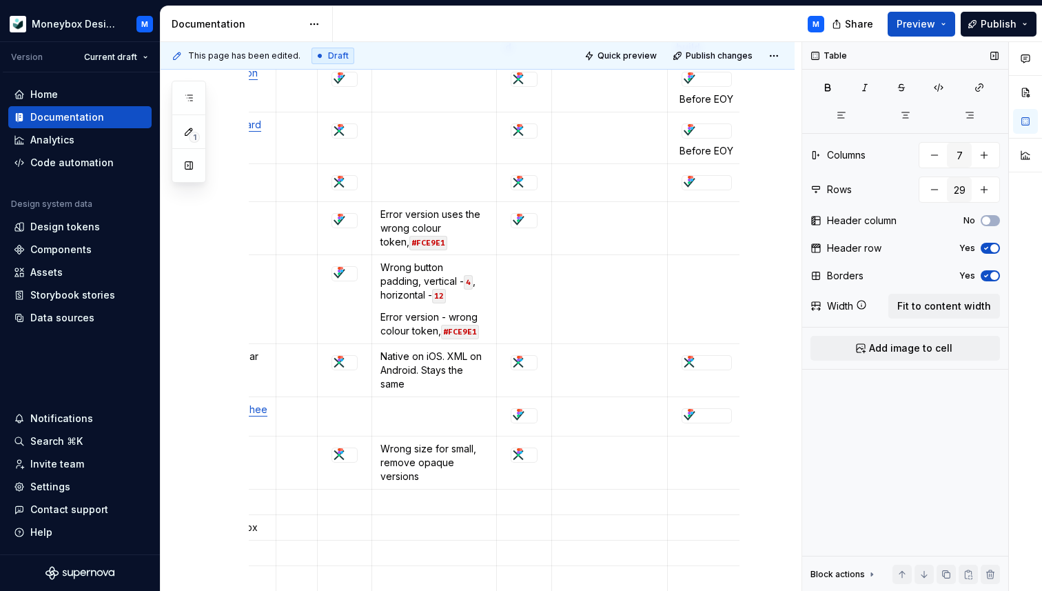
scroll to position [269, 0]
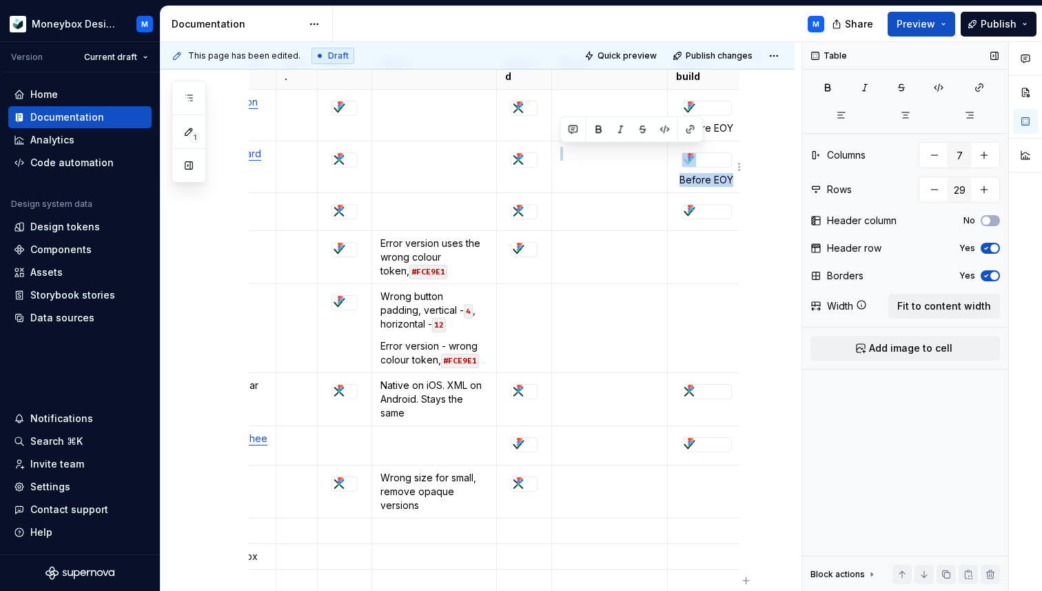
drag, startPoint x: 733, startPoint y: 179, endPoint x: 675, endPoint y: 151, distance: 65.1
click at [675, 151] on td "Before EOY" at bounding box center [706, 167] width 79 height 52
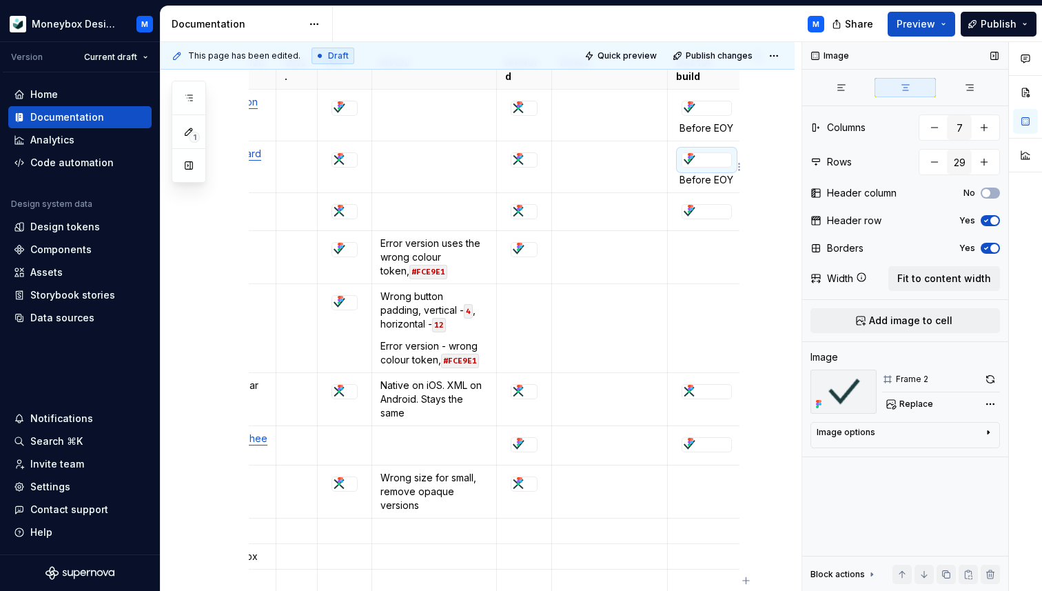
click at [682, 161] on img at bounding box center [689, 160] width 14 height 14
drag, startPoint x: 680, startPoint y: 180, endPoint x: 731, endPoint y: 186, distance: 51.4
click at [731, 186] on p "Before EOY" at bounding box center [706, 180] width 61 height 14
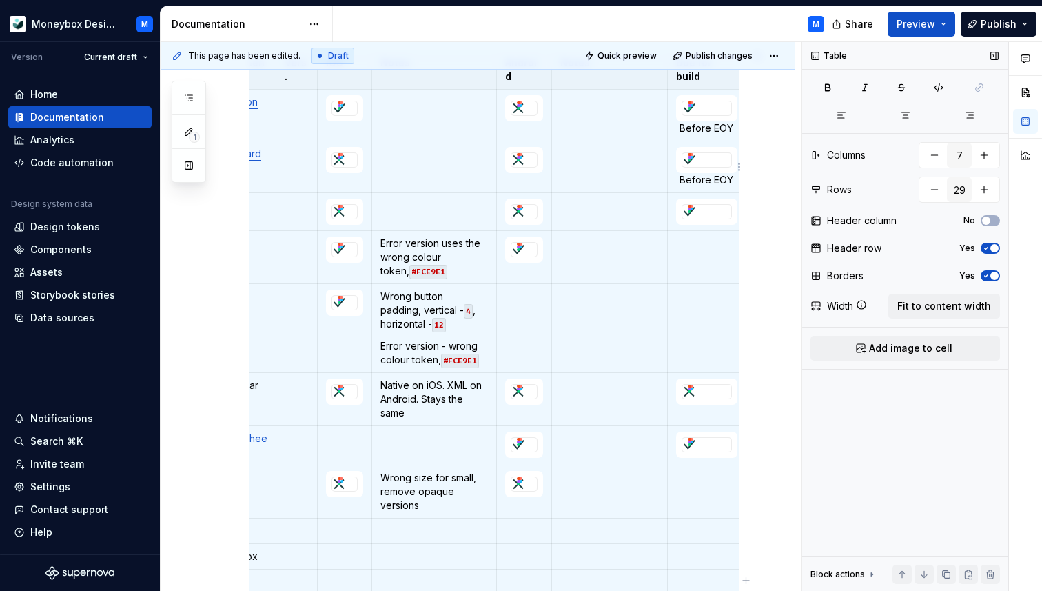
click at [706, 164] on div at bounding box center [706, 160] width 49 height 14
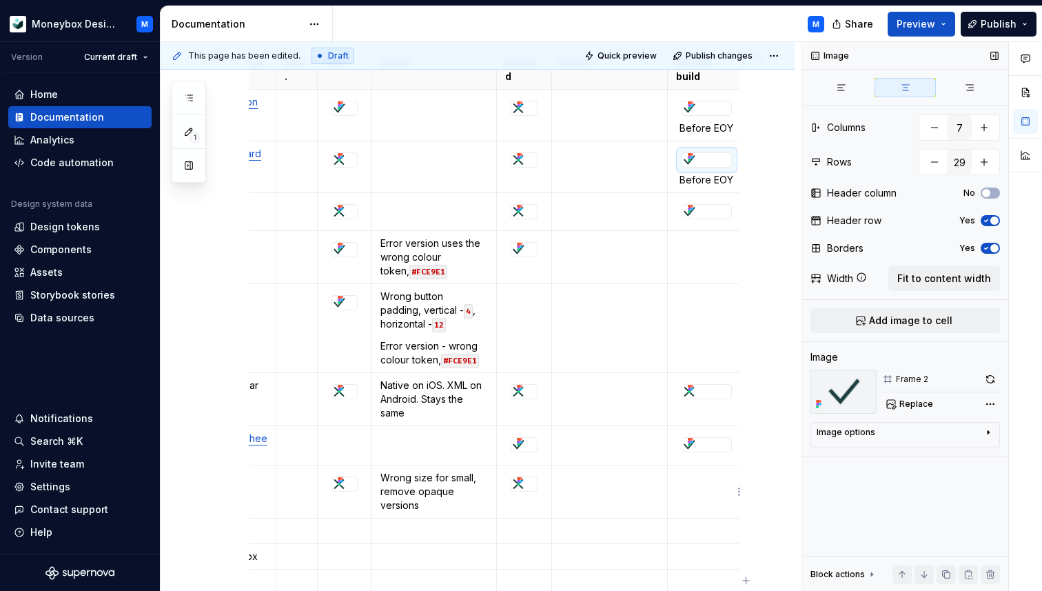
click at [679, 485] on td at bounding box center [706, 491] width 79 height 53
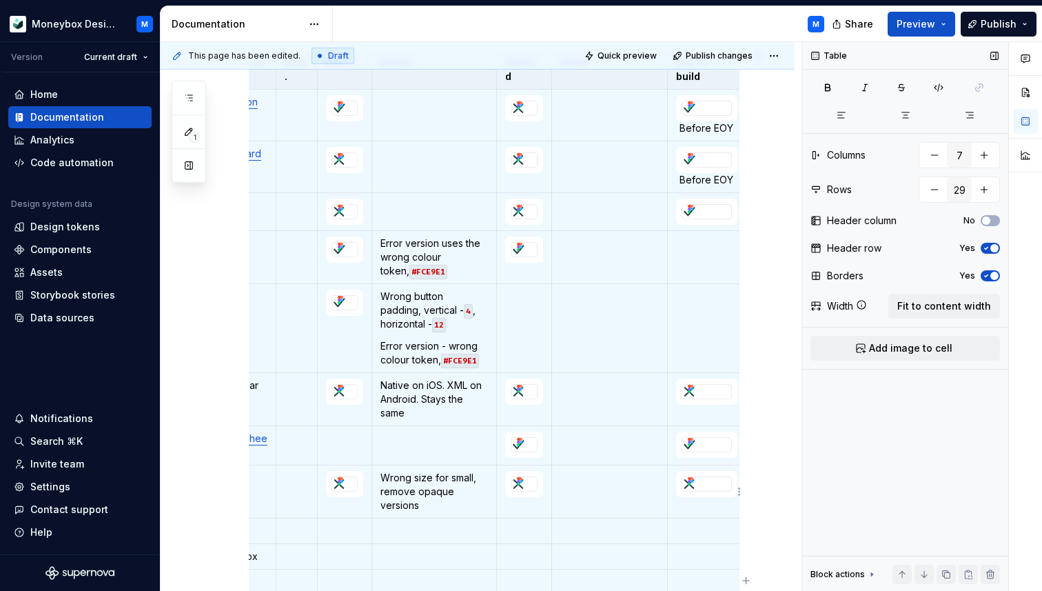
click at [694, 485] on icon at bounding box center [690, 481] width 11 height 11
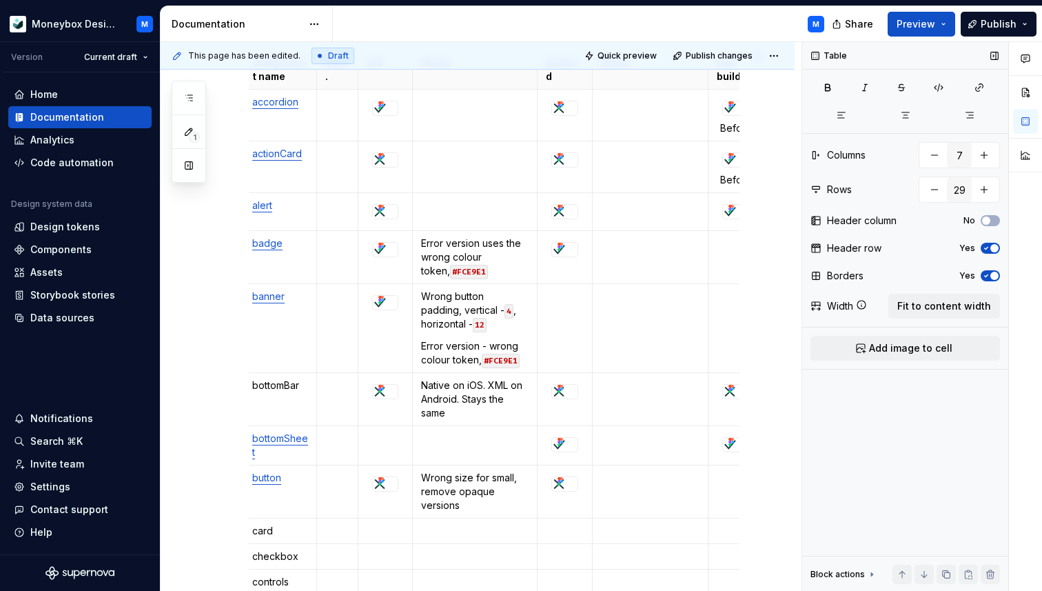
scroll to position [0, 46]
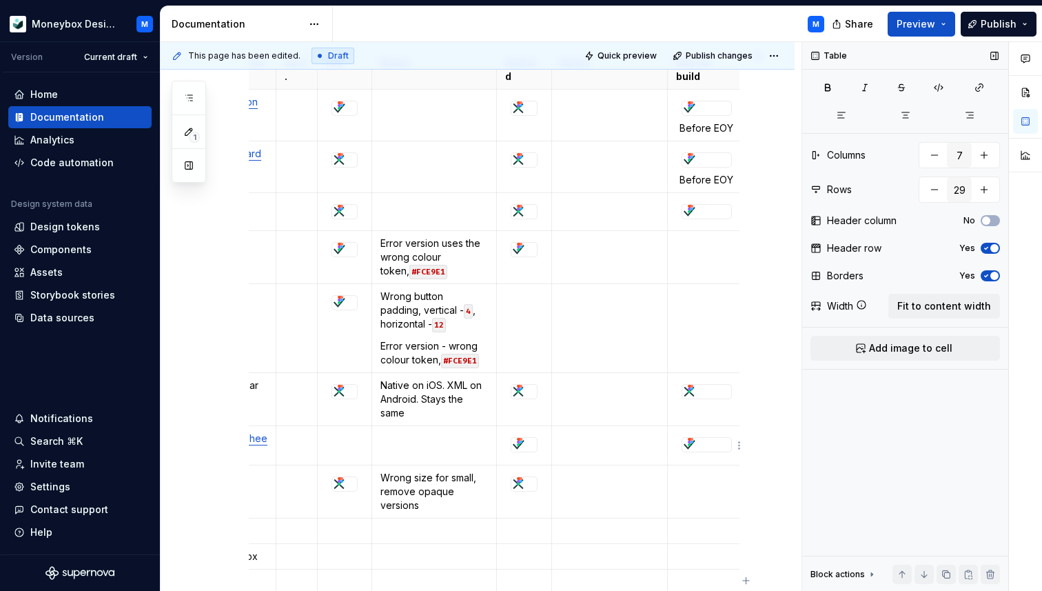
click at [731, 450] on div at bounding box center [707, 444] width 50 height 15
click at [687, 479] on p at bounding box center [706, 478] width 61 height 14
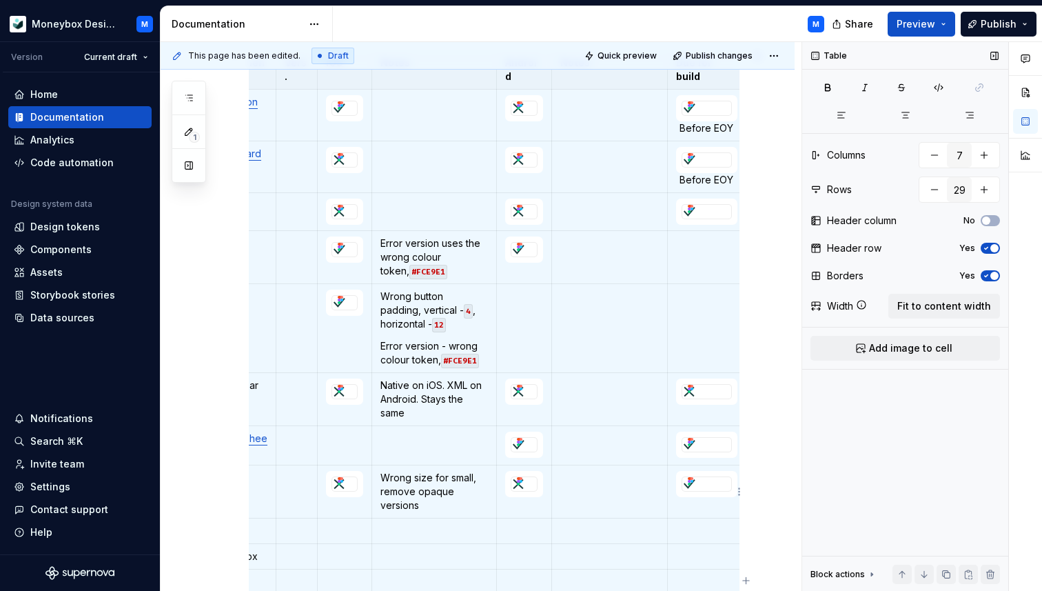
click at [685, 503] on td at bounding box center [706, 491] width 79 height 53
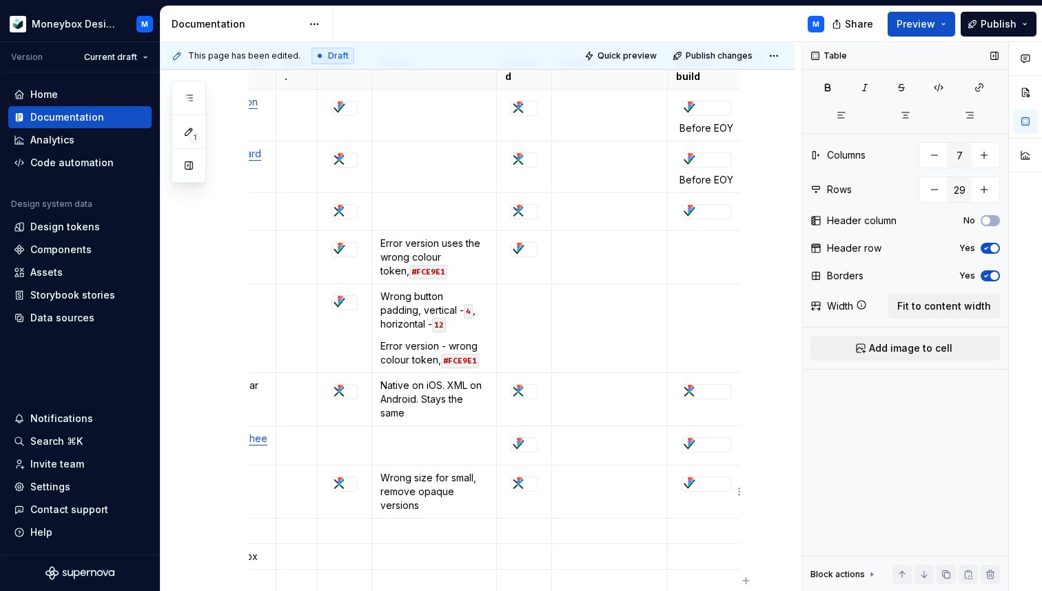
click at [685, 508] on td at bounding box center [706, 491] width 79 height 53
click at [685, 505] on td at bounding box center [706, 491] width 79 height 53
click at [682, 491] on div at bounding box center [707, 483] width 50 height 15
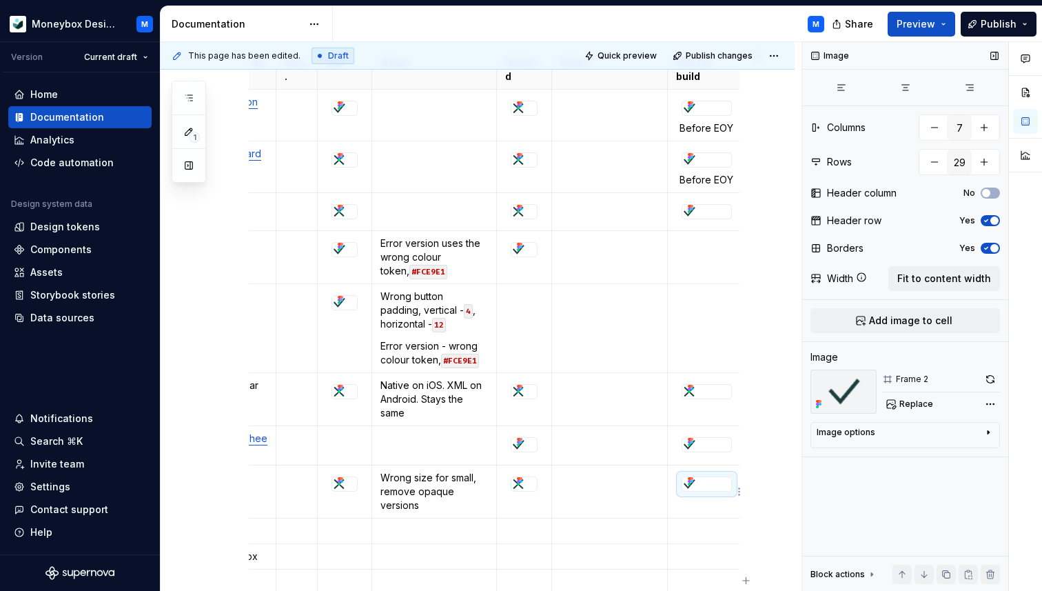
click at [678, 498] on td at bounding box center [706, 491] width 79 height 53
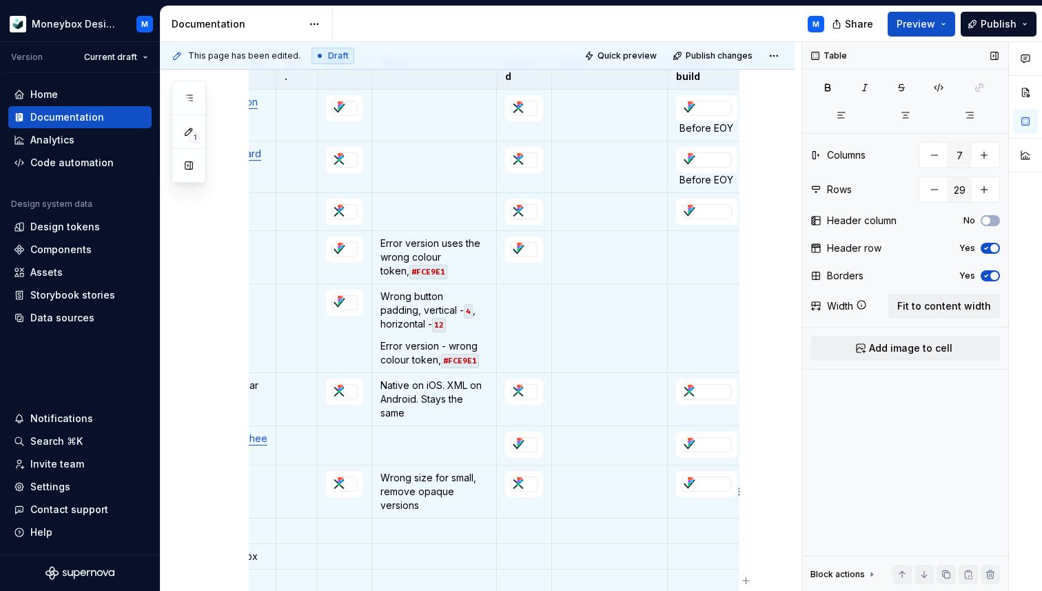
click at [680, 509] on td at bounding box center [706, 491] width 79 height 53
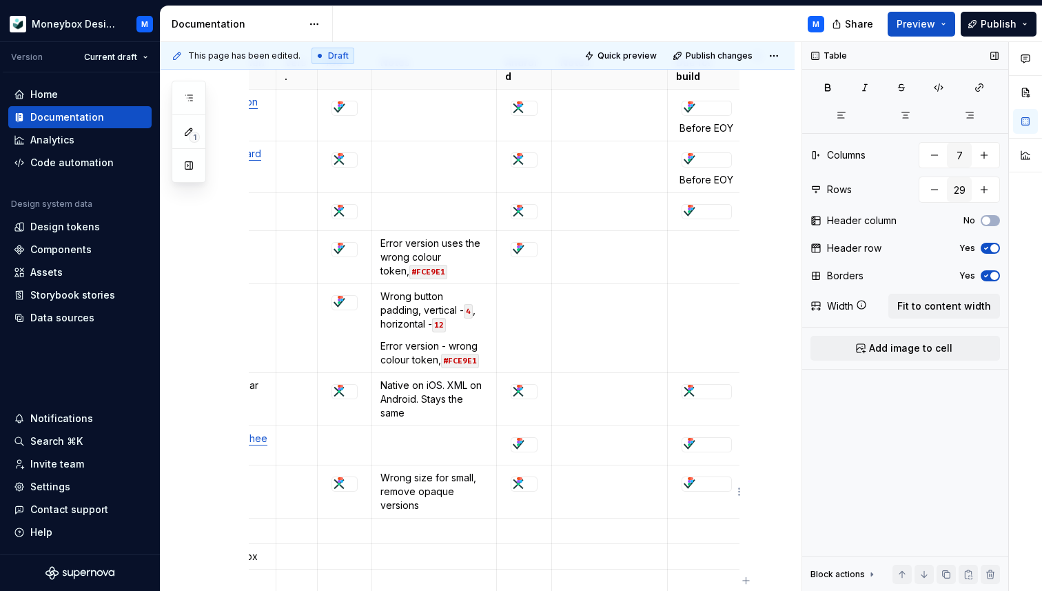
click at [680, 509] on td at bounding box center [706, 491] width 79 height 53
click at [676, 472] on td at bounding box center [706, 491] width 79 height 53
click at [682, 483] on div at bounding box center [707, 483] width 50 height 15
type textarea "*"
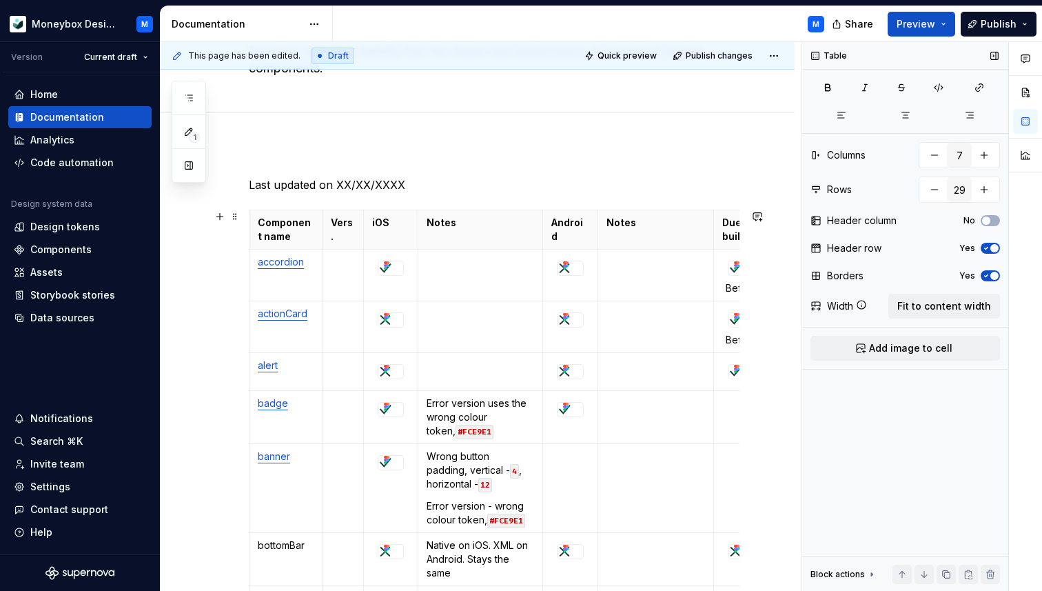
scroll to position [0, 0]
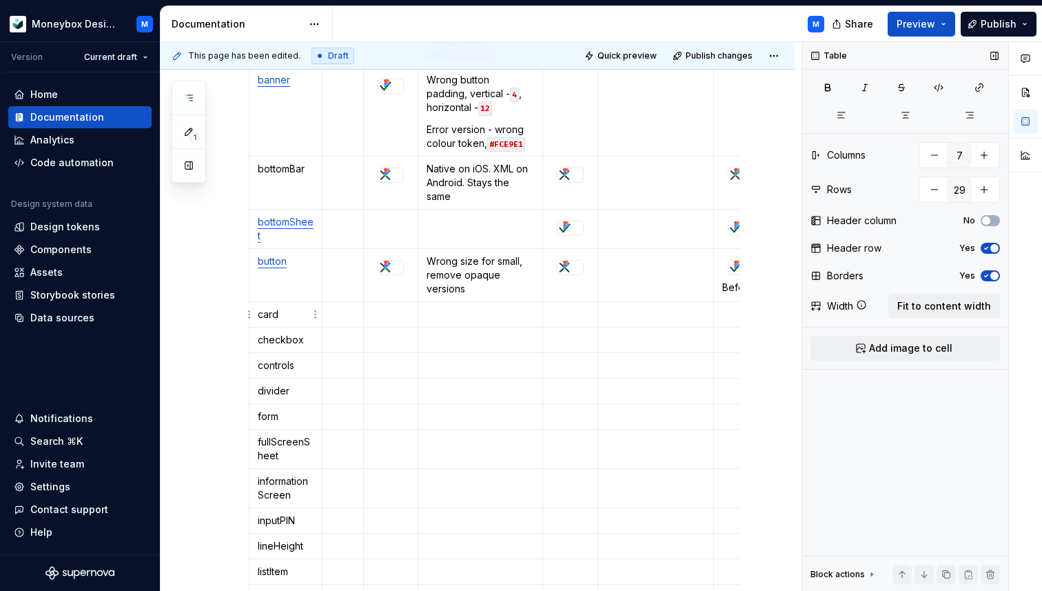
click at [278, 312] on p "card" at bounding box center [286, 314] width 56 height 14
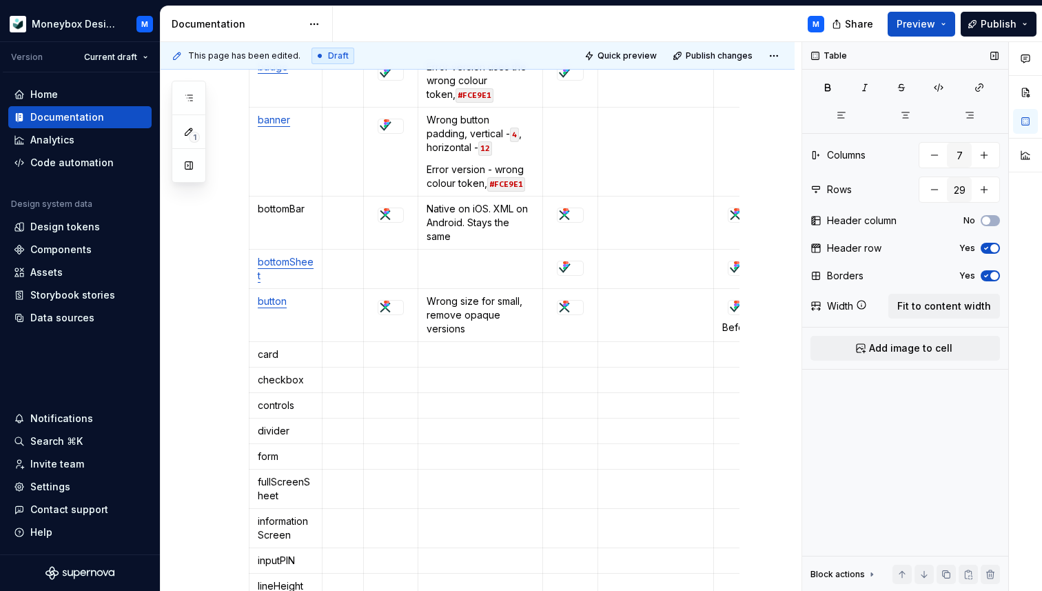
scroll to position [449, 0]
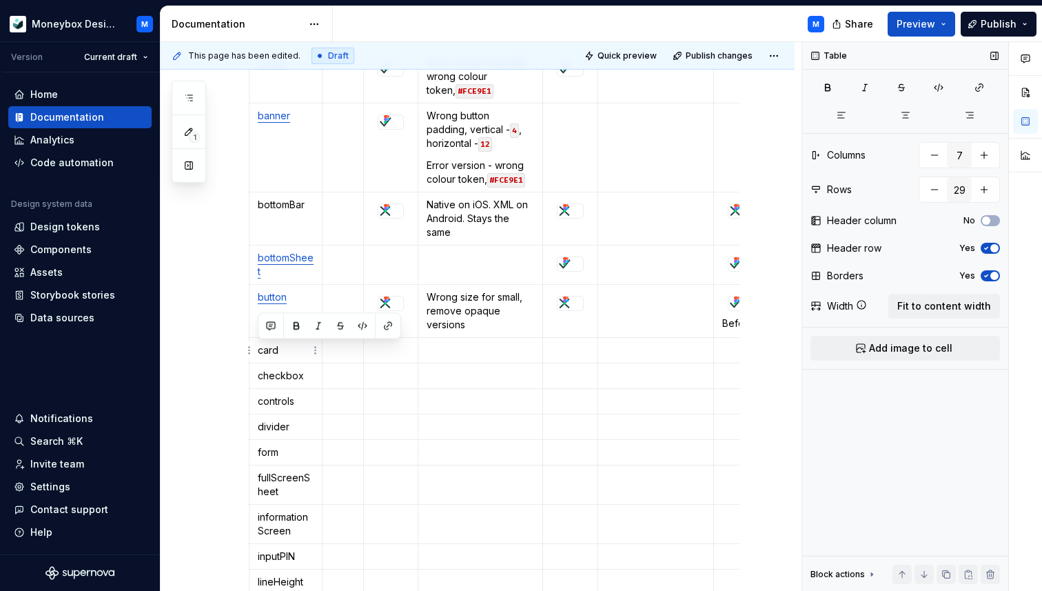
drag, startPoint x: 283, startPoint y: 346, endPoint x: 258, endPoint y: 347, distance: 24.8
click at [258, 347] on p "card" at bounding box center [286, 350] width 56 height 14
click at [389, 316] on button "button" at bounding box center [387, 325] width 19 height 19
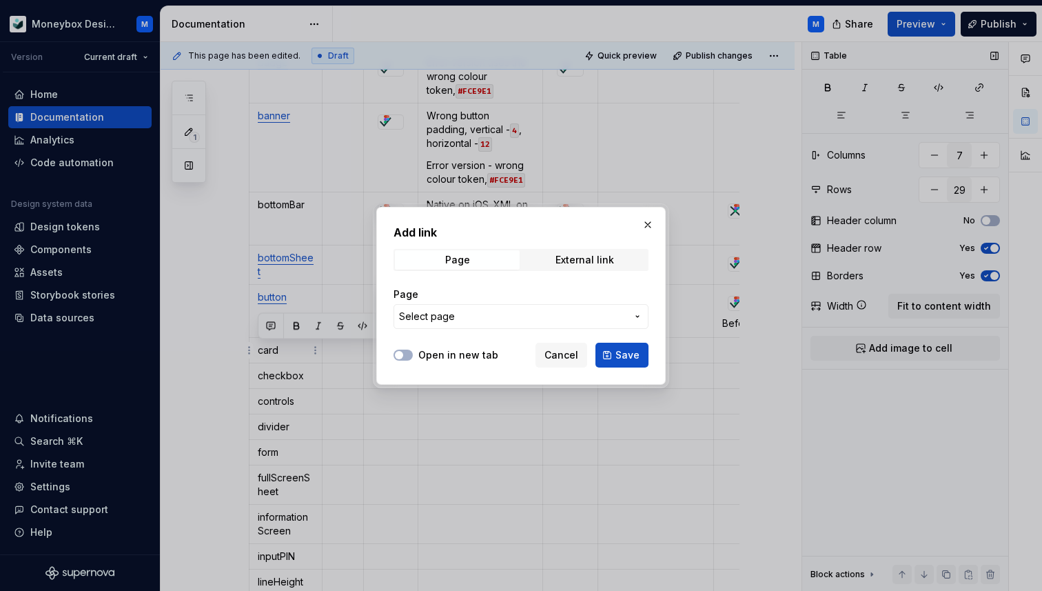
click at [427, 314] on span "Select page" at bounding box center [427, 317] width 56 height 14
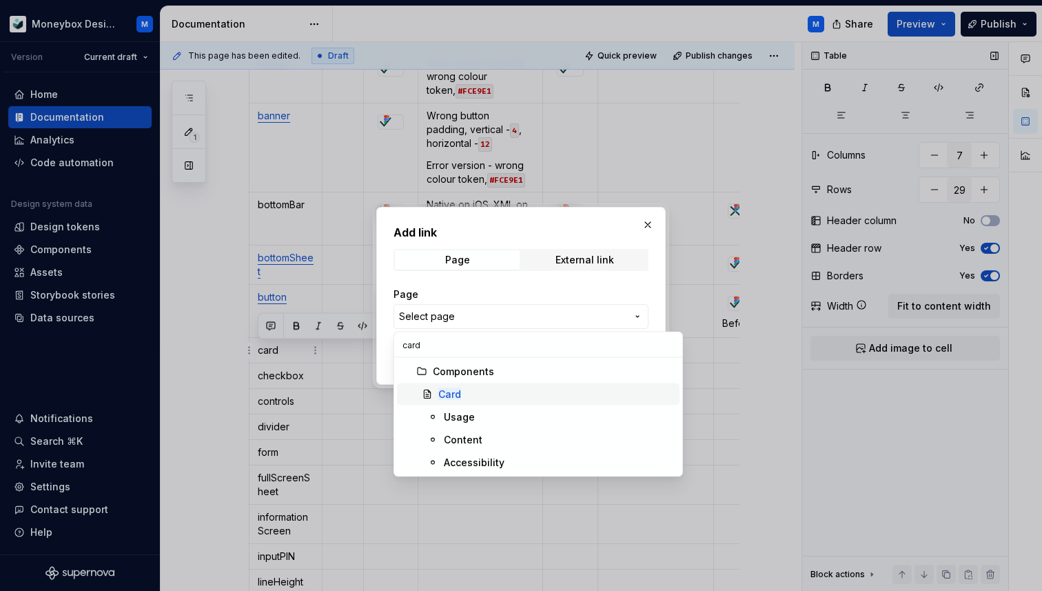
type input "card"
click at [493, 394] on div "Card" at bounding box center [556, 394] width 236 height 14
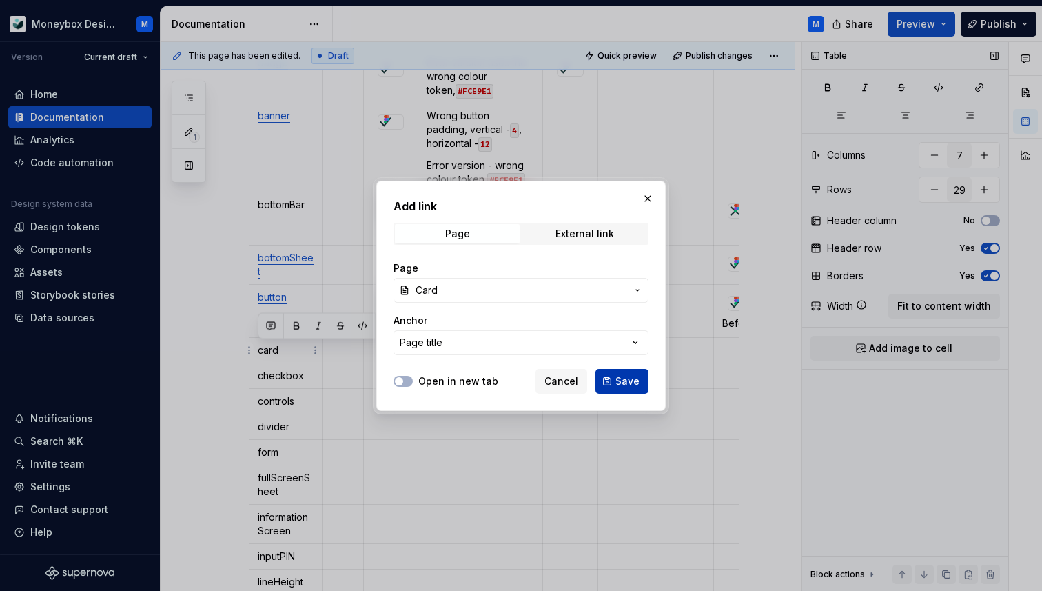
click at [616, 385] on button "Save" at bounding box center [622, 381] width 53 height 25
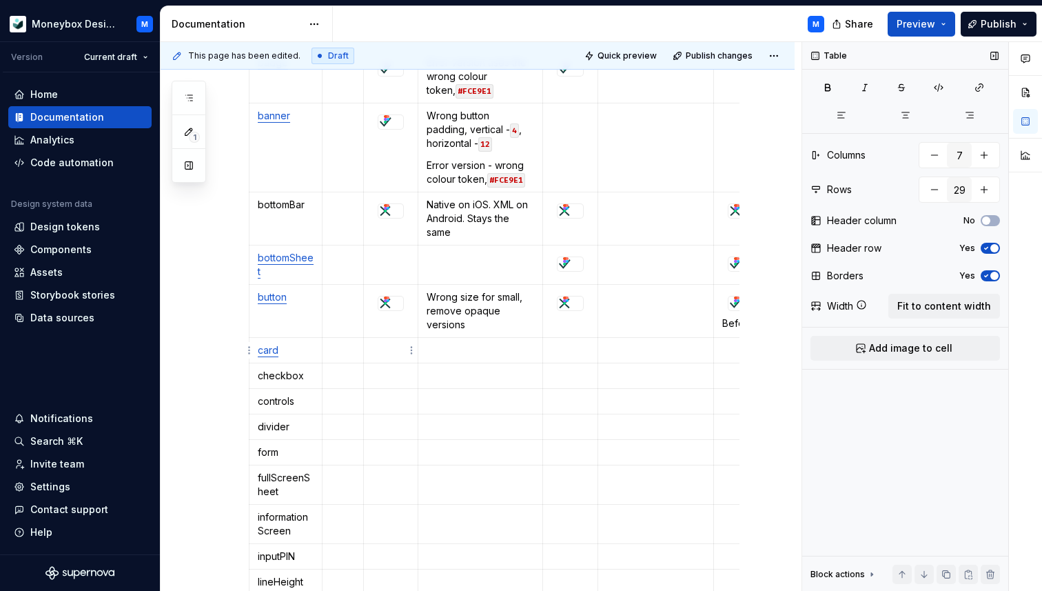
click at [380, 358] on td at bounding box center [391, 351] width 54 height 26
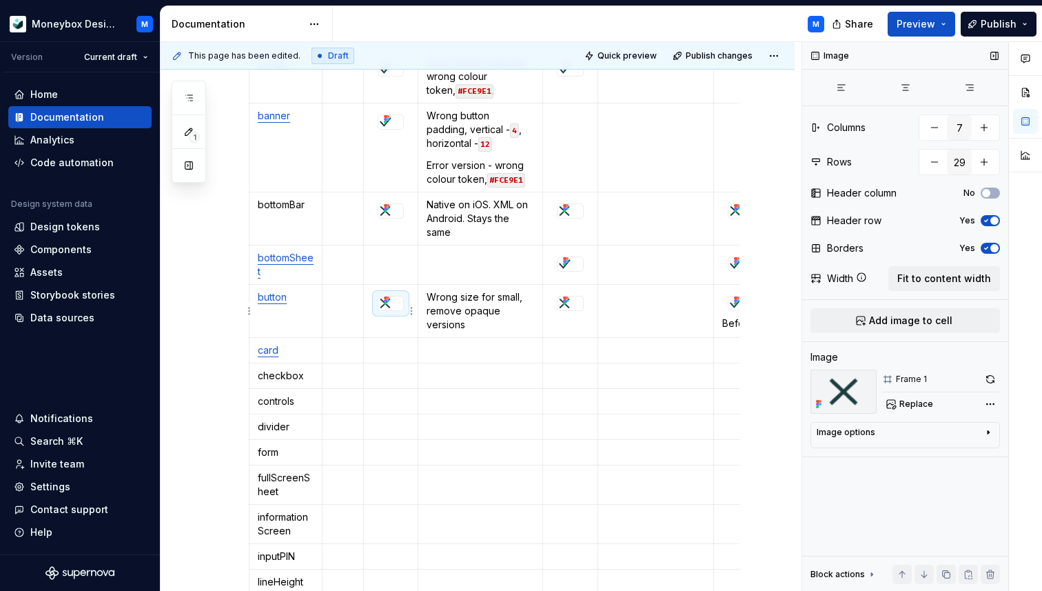
click at [389, 298] on icon at bounding box center [386, 300] width 11 height 11
click at [404, 311] on div at bounding box center [391, 303] width 26 height 15
click at [393, 341] on td at bounding box center [391, 351] width 54 height 26
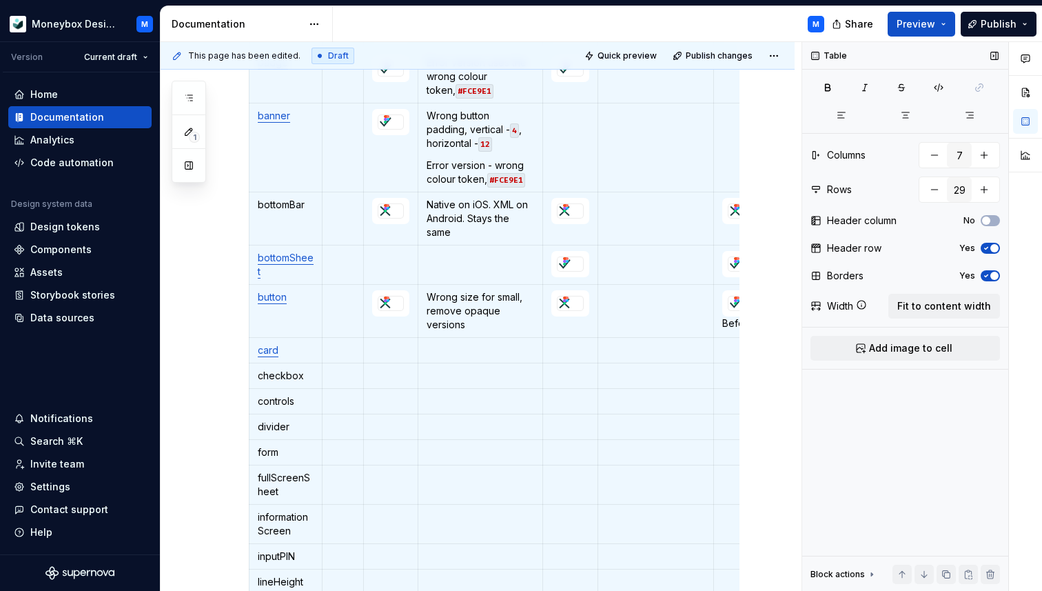
scroll to position [276, 0]
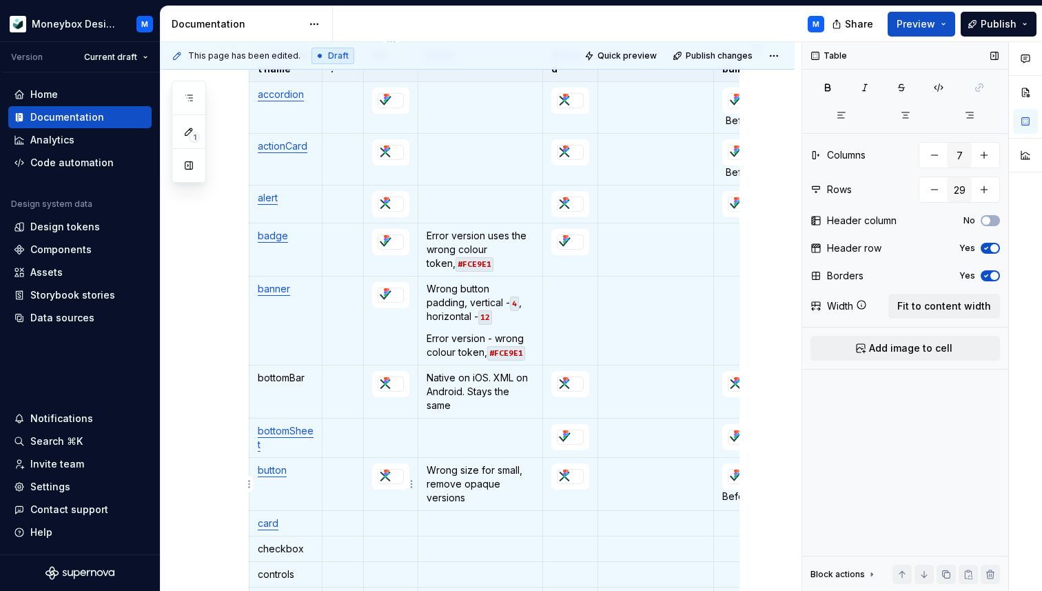
click at [404, 482] on div at bounding box center [391, 476] width 26 height 15
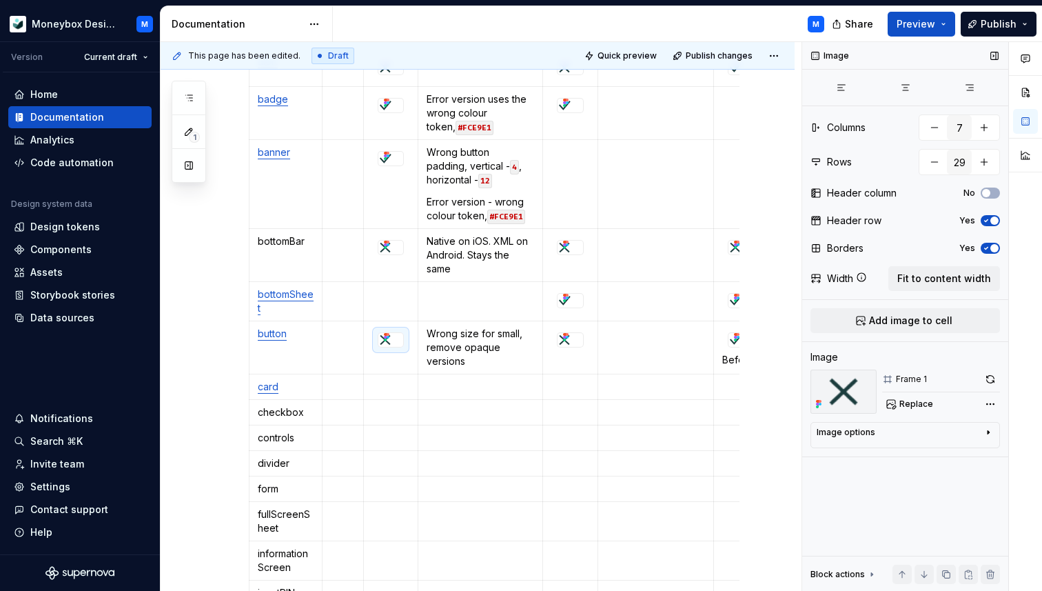
scroll to position [427, 0]
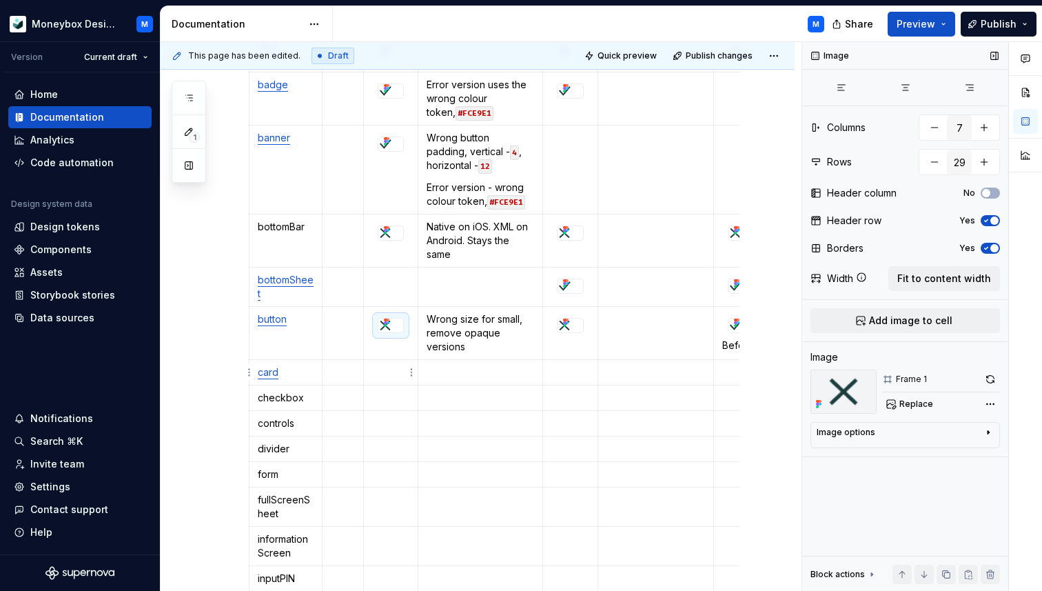
click at [389, 372] on p at bounding box center [390, 372] width 37 height 14
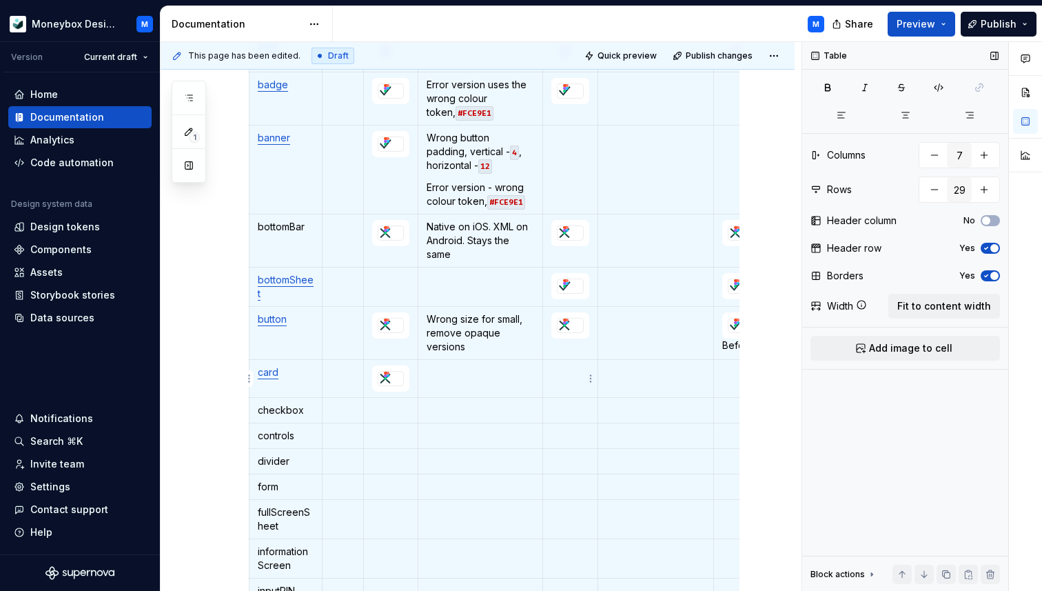
click at [569, 378] on p at bounding box center [570, 372] width 38 height 14
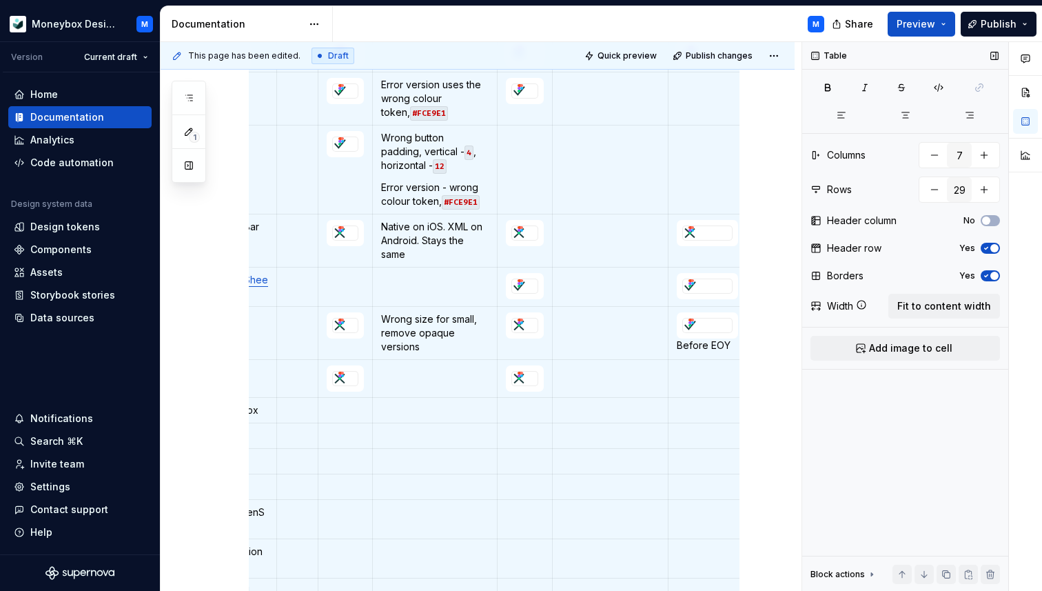
scroll to position [0, 46]
click at [672, 327] on td "Before EOY" at bounding box center [706, 333] width 79 height 53
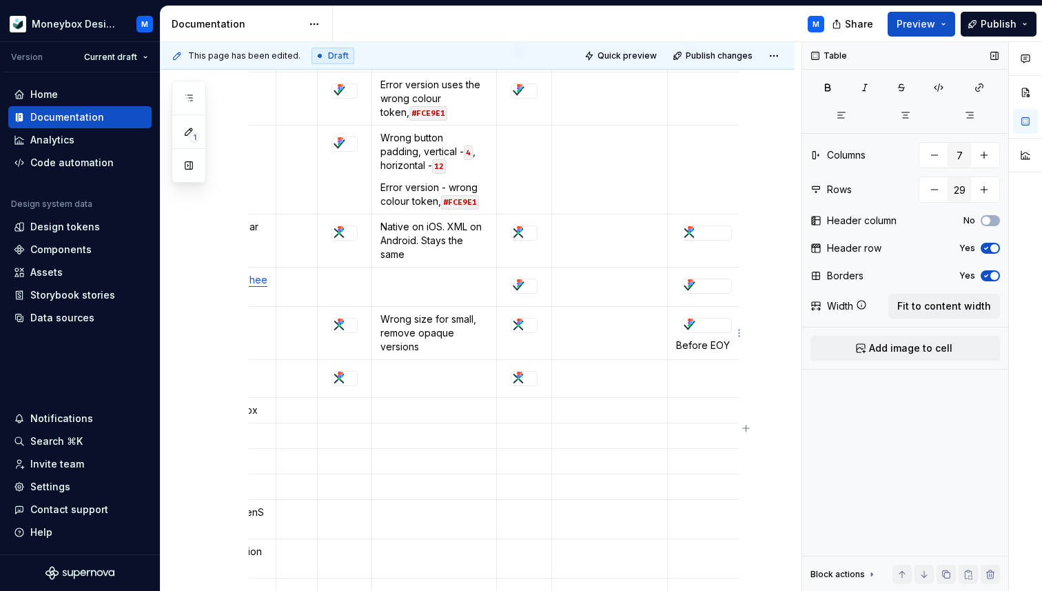
click at [682, 325] on div at bounding box center [707, 325] width 50 height 15
click at [673, 378] on td at bounding box center [706, 379] width 79 height 38
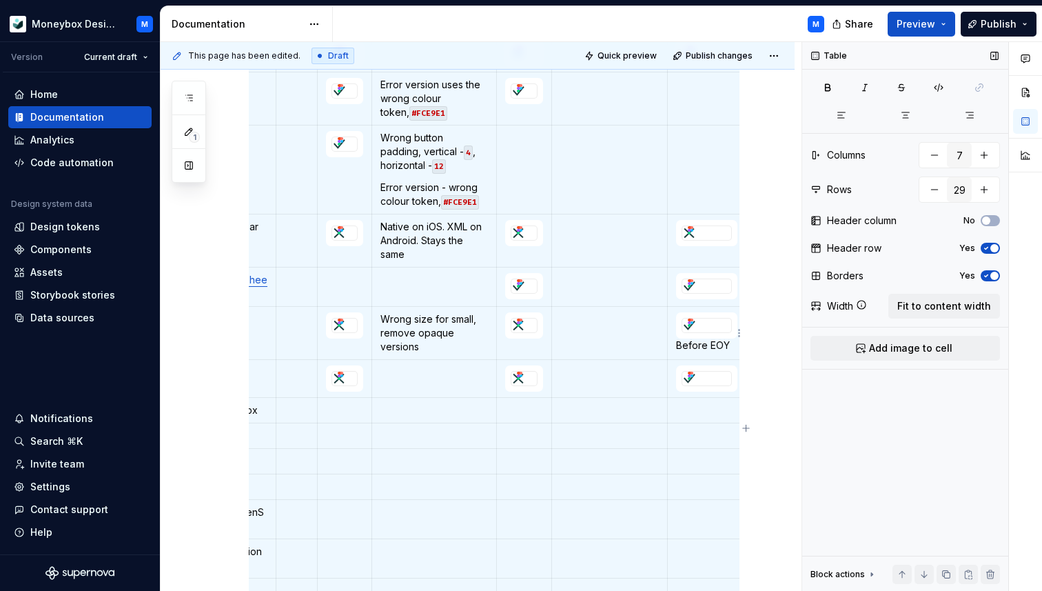
click at [698, 345] on p "Before EOY" at bounding box center [706, 345] width 61 height 14
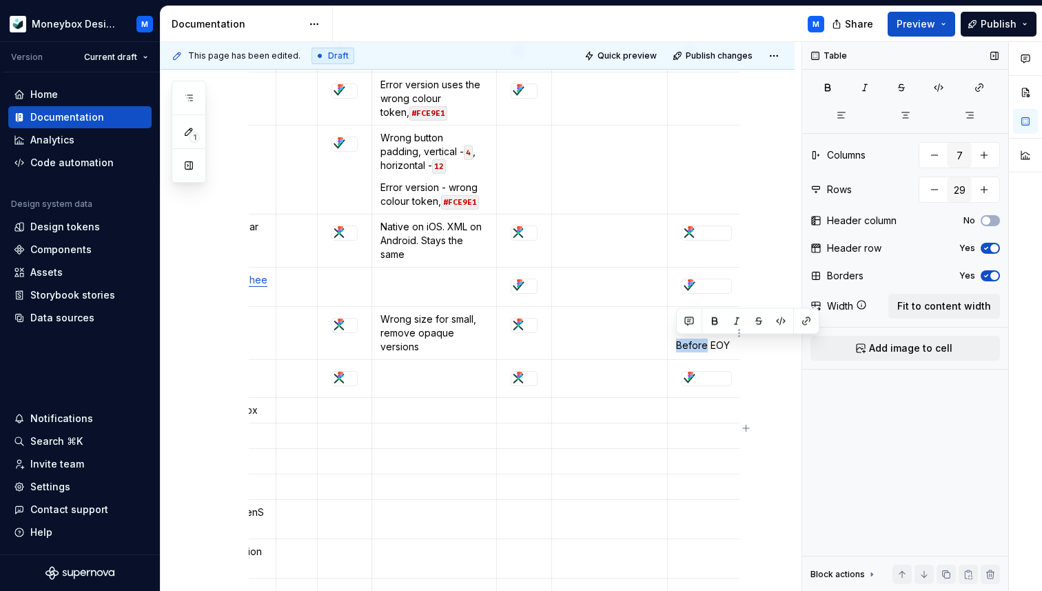
click at [698, 345] on p "Before EOY" at bounding box center [706, 345] width 61 height 14
click at [696, 345] on p "Before EOY" at bounding box center [706, 345] width 61 height 14
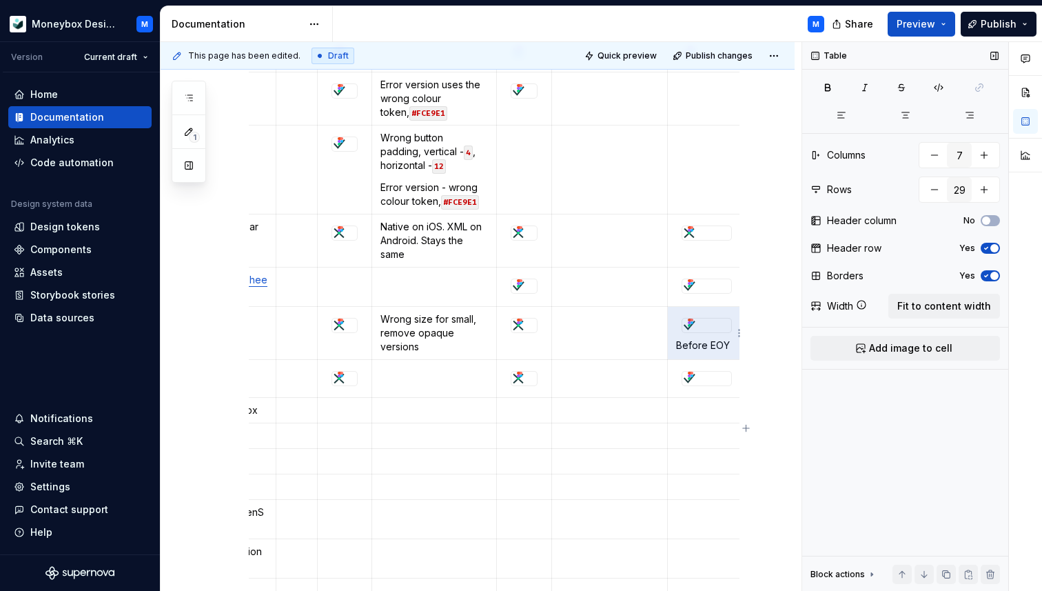
click at [714, 348] on p "Before EOY" at bounding box center [706, 345] width 61 height 14
drag, startPoint x: 727, startPoint y: 345, endPoint x: 678, endPoint y: 345, distance: 48.3
click at [678, 345] on p "Before EOY" at bounding box center [706, 345] width 61 height 14
copy p "Before EOY"
click at [716, 386] on div at bounding box center [707, 378] width 50 height 15
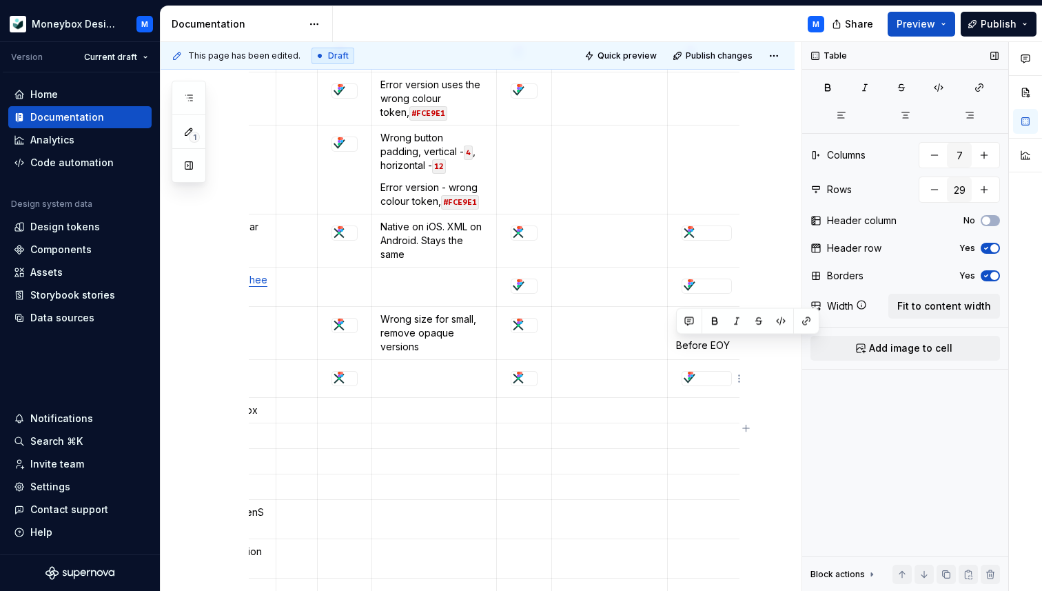
type textarea "*"
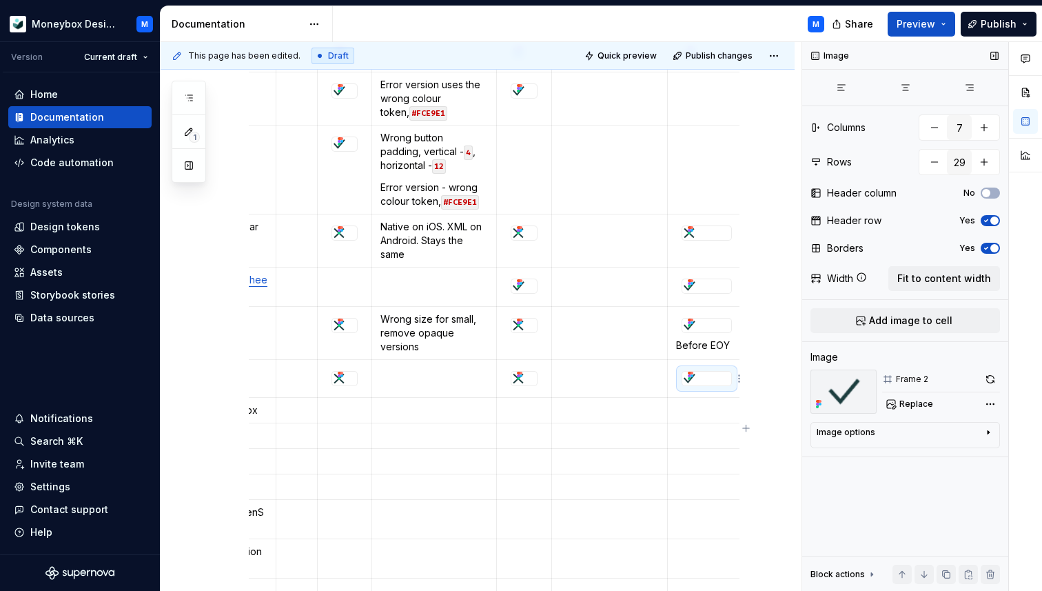
click at [716, 383] on div at bounding box center [706, 379] width 49 height 14
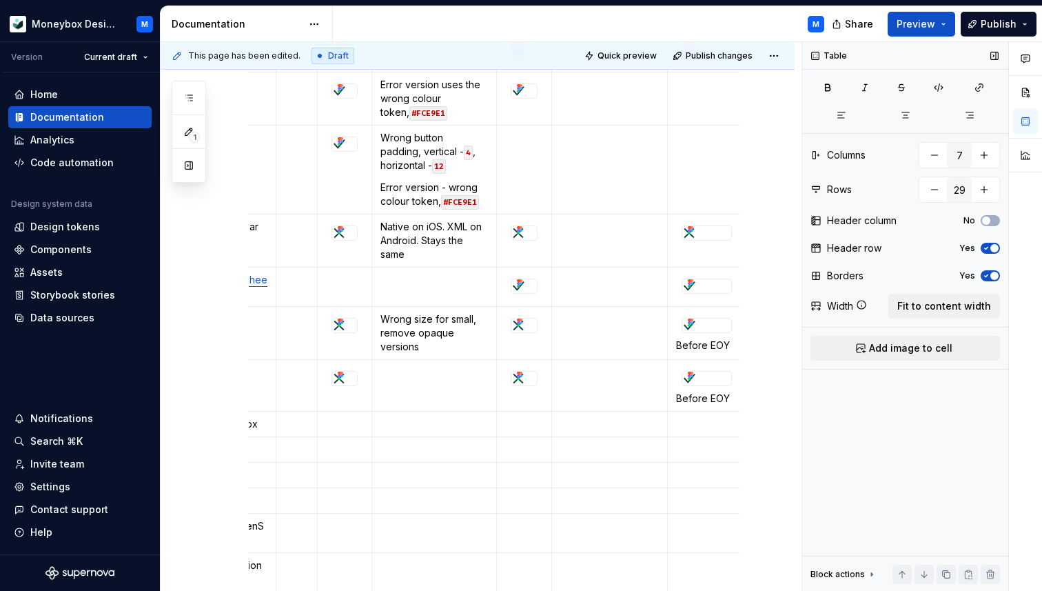
scroll to position [0, 0]
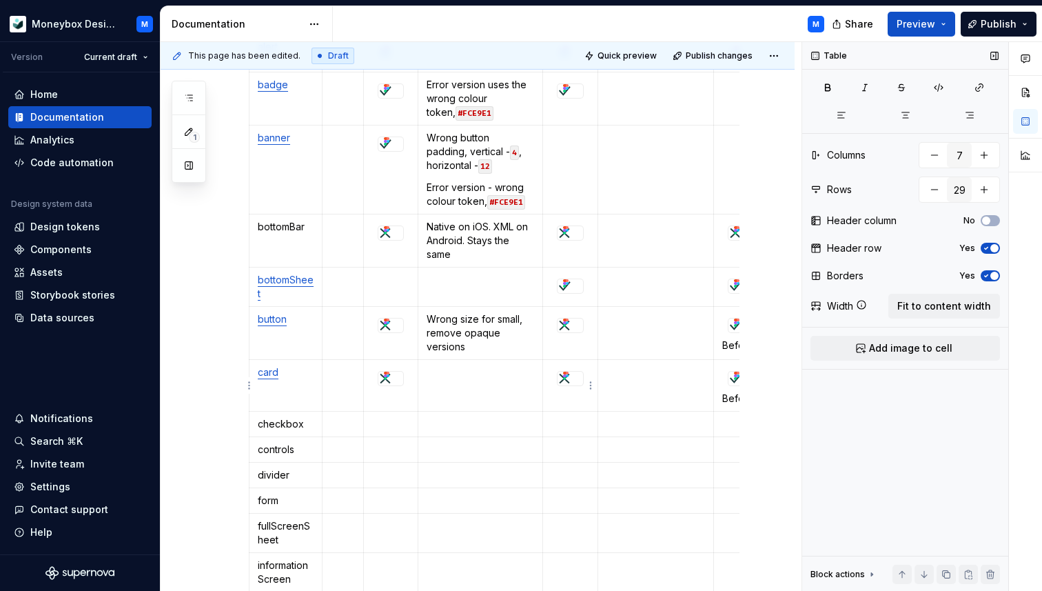
click at [520, 385] on td at bounding box center [480, 386] width 124 height 52
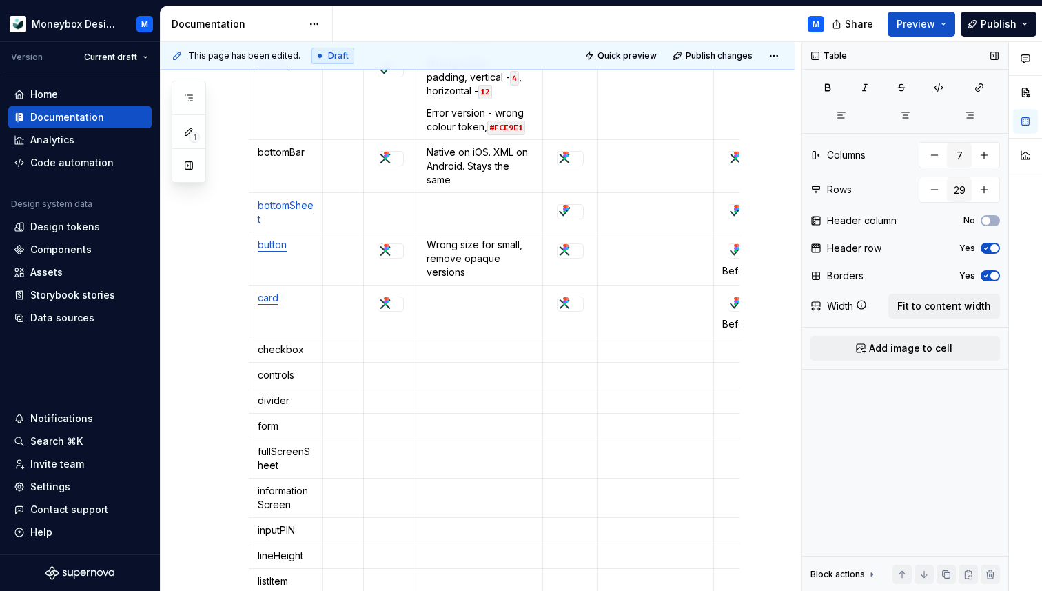
scroll to position [514, 0]
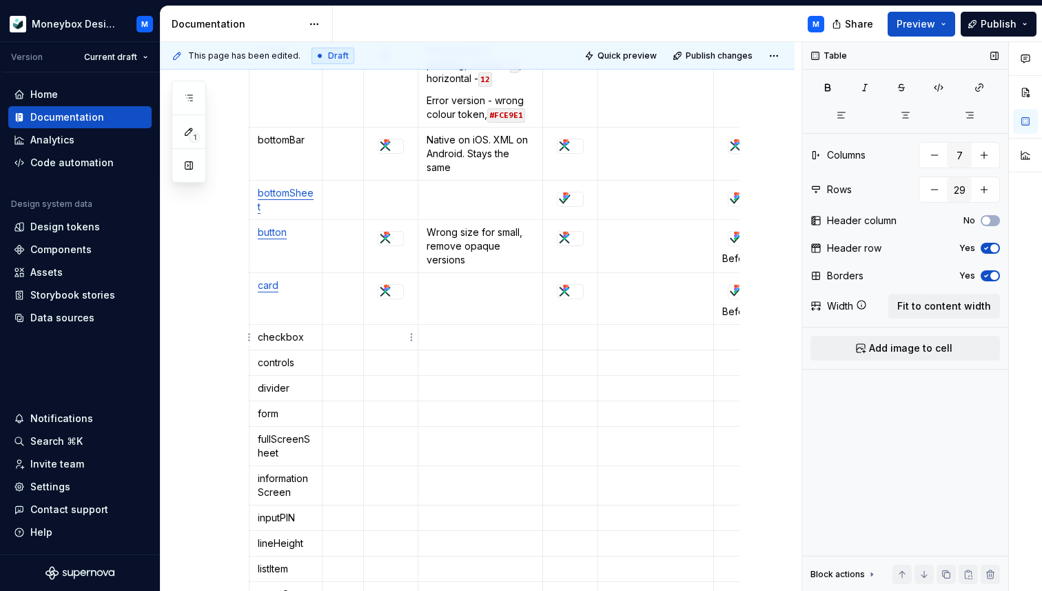
click at [389, 336] on p at bounding box center [390, 337] width 37 height 14
drag, startPoint x: 303, startPoint y: 336, endPoint x: 258, endPoint y: 335, distance: 44.1
click at [258, 335] on p "checkbox" at bounding box center [286, 337] width 56 height 14
click at [280, 335] on p "checkbox" at bounding box center [286, 337] width 56 height 14
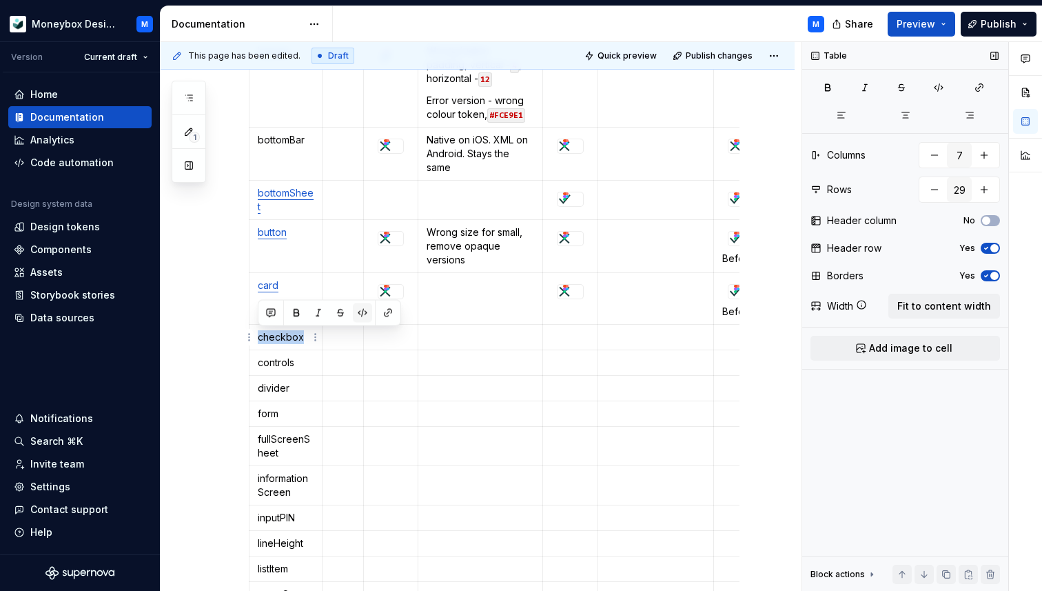
click at [362, 314] on button "button" at bounding box center [362, 312] width 19 height 19
click at [390, 314] on button "button" at bounding box center [390, 314] width 19 height 19
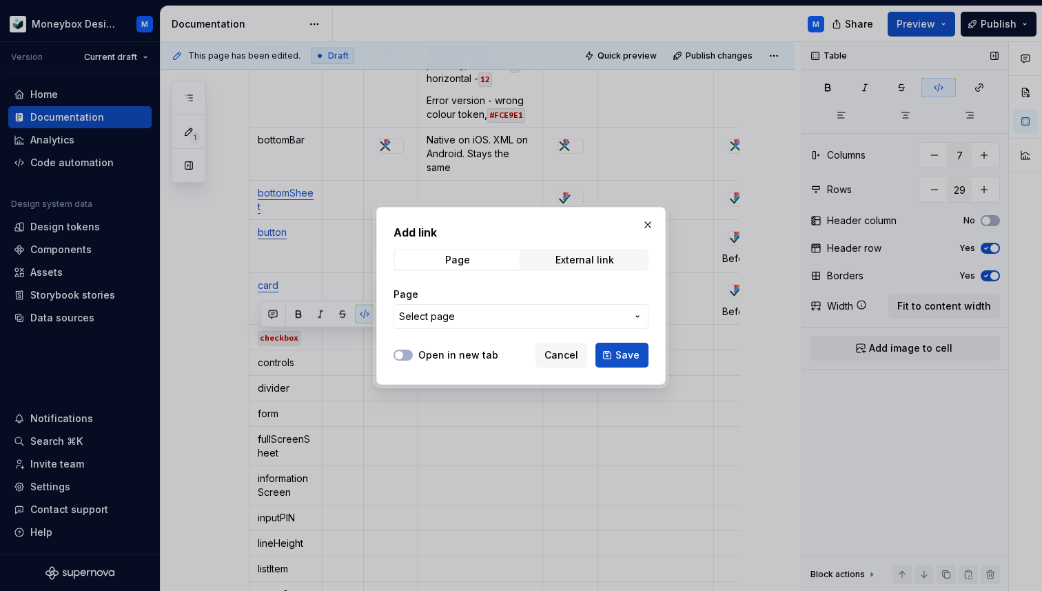
click at [512, 318] on span "Select page" at bounding box center [512, 317] width 227 height 14
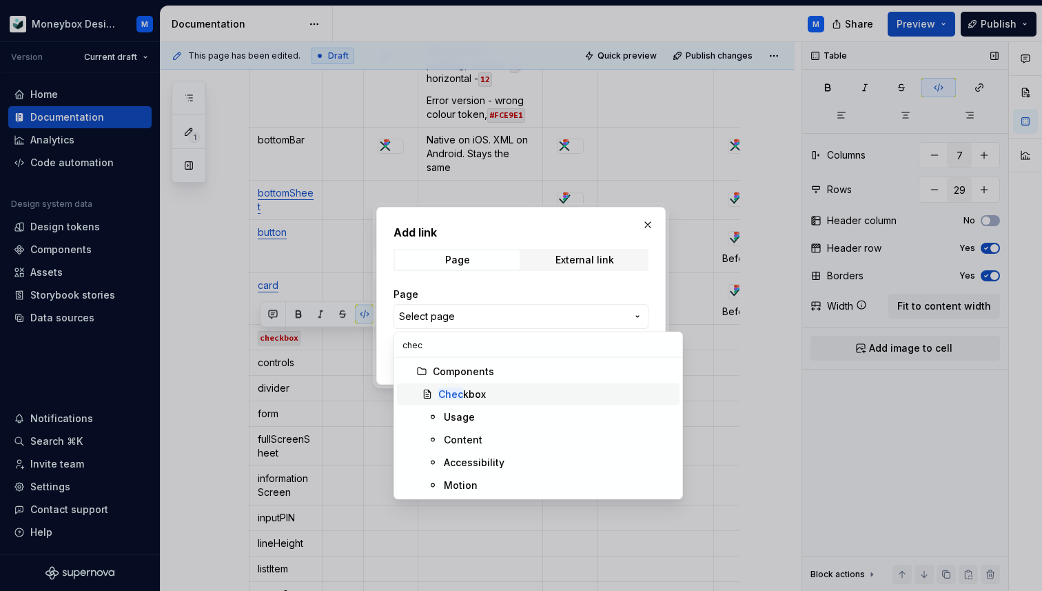
type input "chec"
click at [496, 395] on div "Chec kbox" at bounding box center [556, 394] width 236 height 14
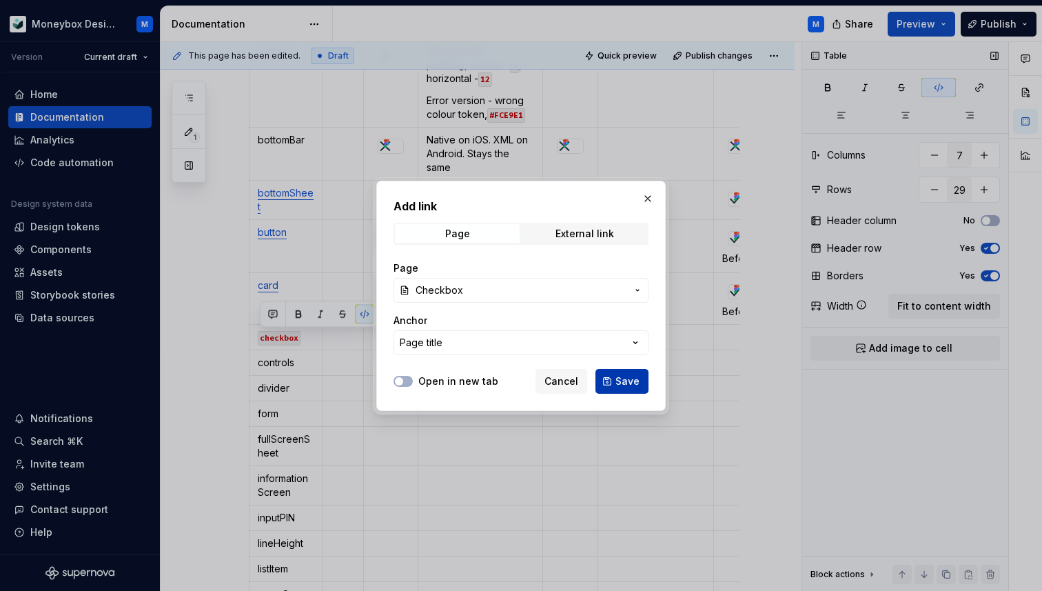
click at [623, 382] on span "Save" at bounding box center [628, 381] width 24 height 14
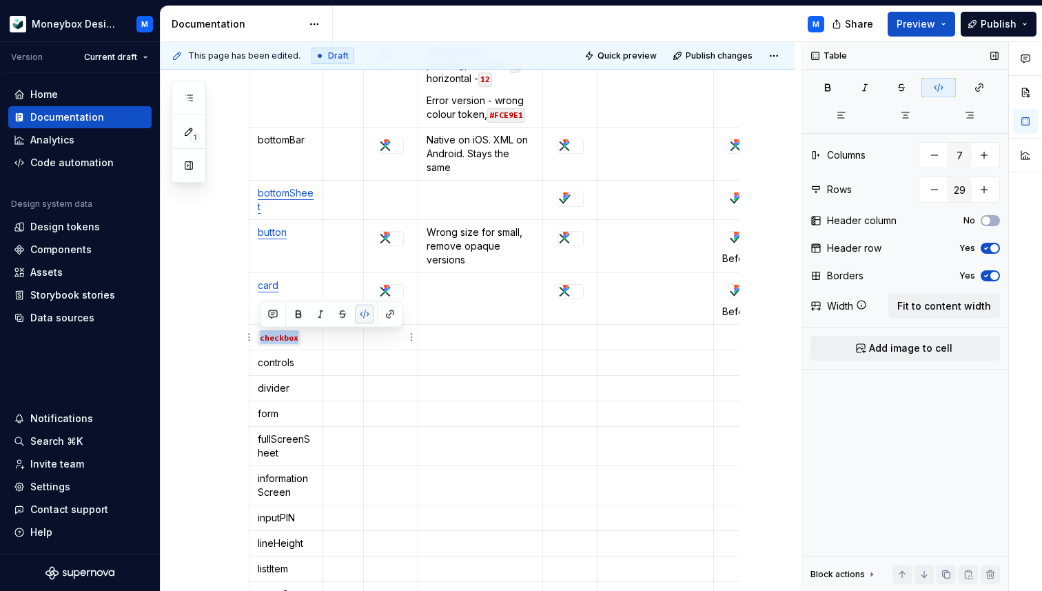
click at [363, 318] on button "button" at bounding box center [364, 314] width 19 height 19
click at [387, 314] on button "button" at bounding box center [387, 312] width 19 height 19
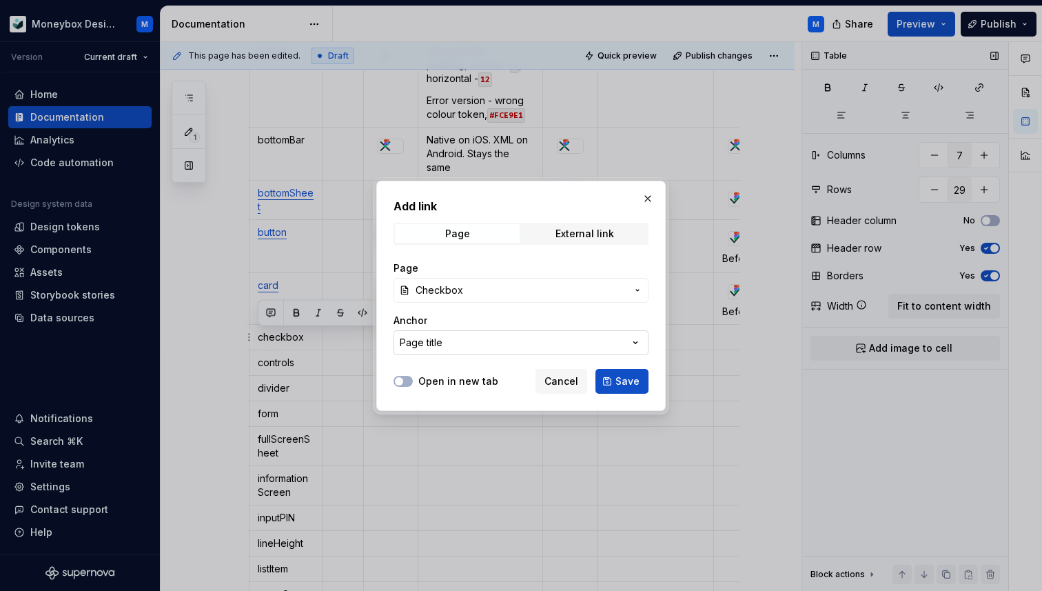
click at [448, 335] on button "Page title" at bounding box center [521, 342] width 255 height 25
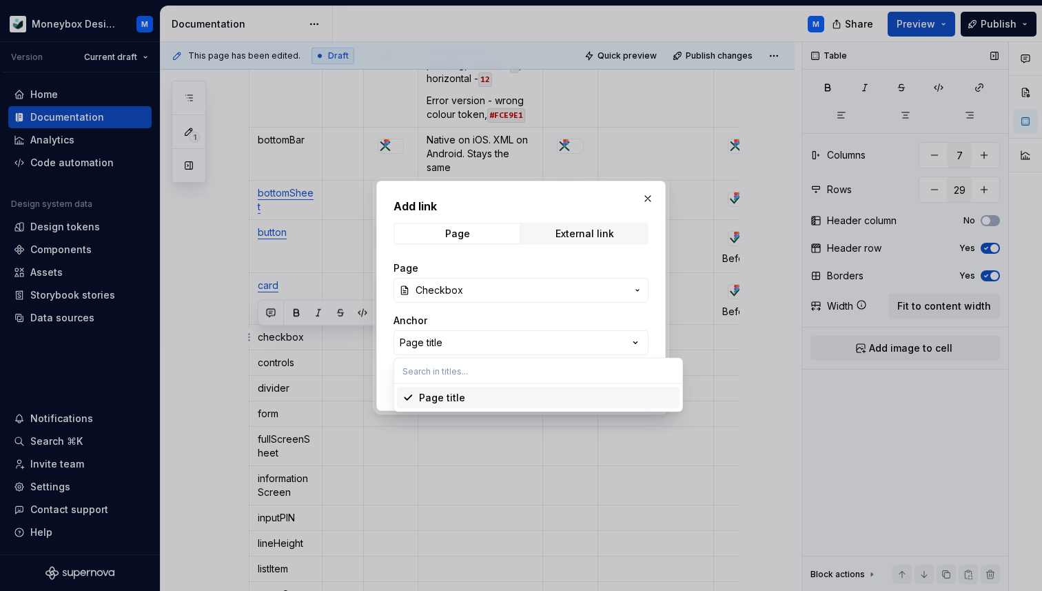
click at [440, 293] on div "Add link Page External link Page Checkbox Anchor Page title Open in new tab Can…" at bounding box center [521, 295] width 1042 height 591
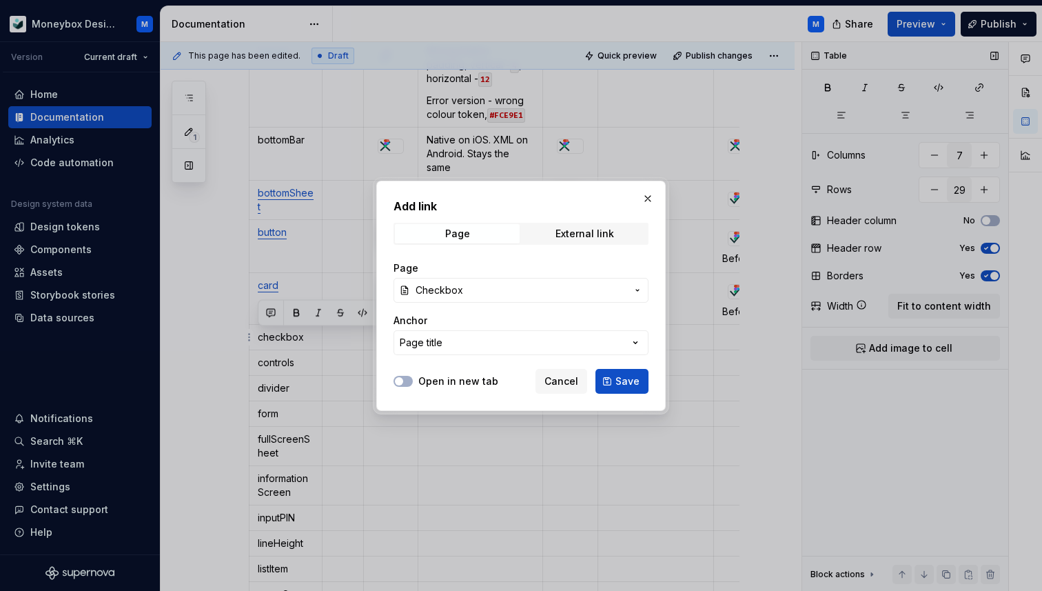
click at [440, 288] on span "Checkbox" at bounding box center [440, 290] width 48 height 14
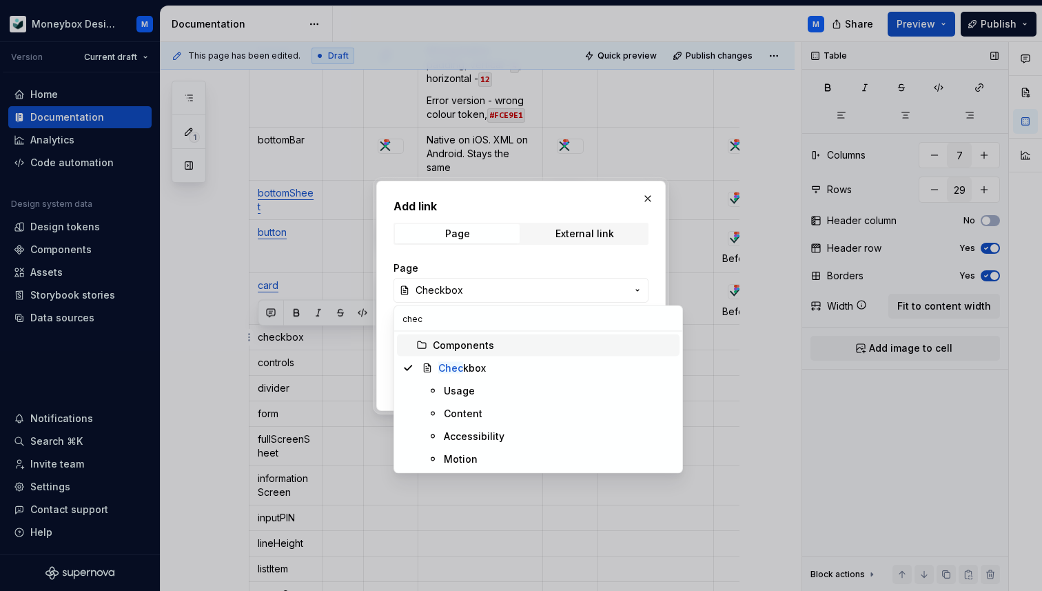
type input "chec"
click at [517, 363] on div "Chec kbox" at bounding box center [556, 368] width 236 height 14
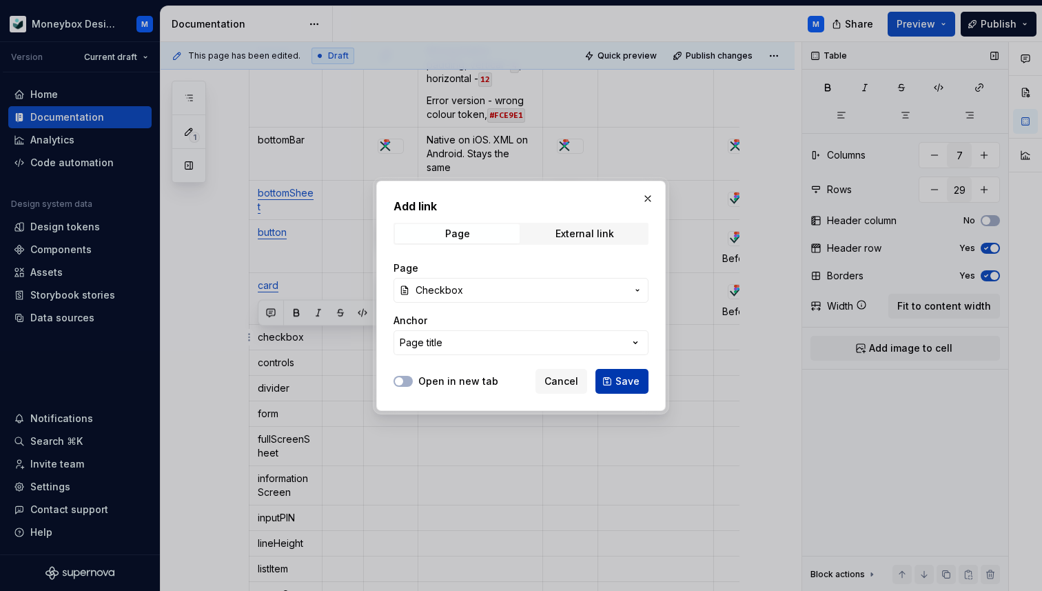
click at [624, 381] on span "Save" at bounding box center [628, 381] width 24 height 14
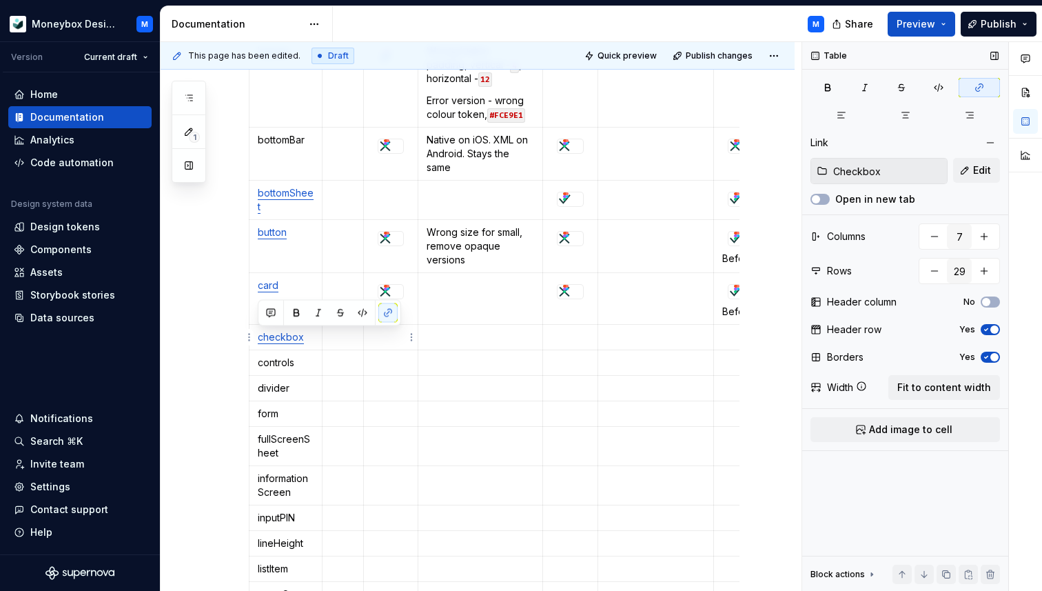
click at [398, 343] on p at bounding box center [390, 337] width 37 height 14
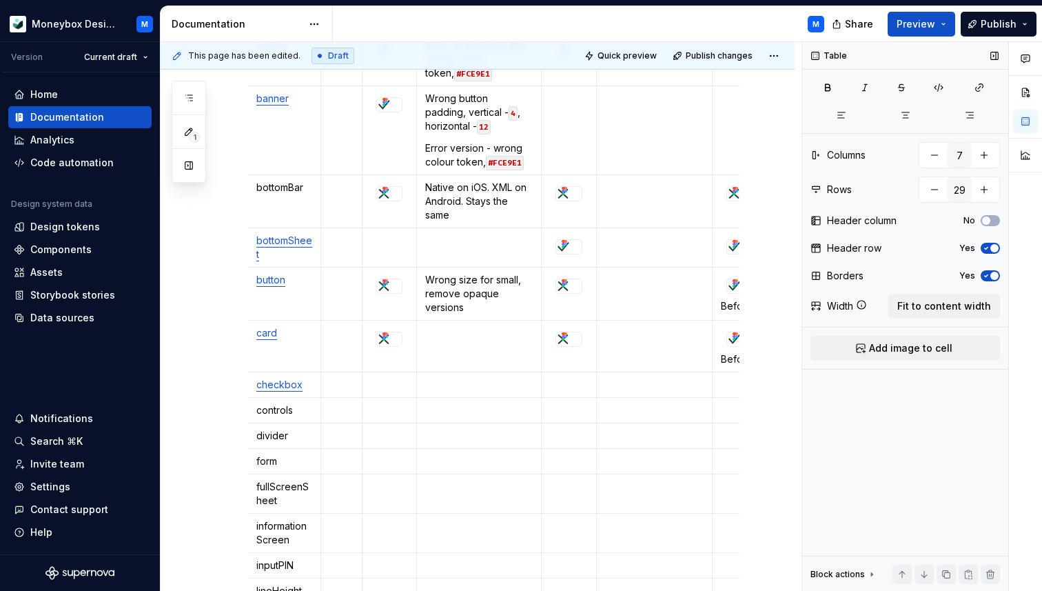
scroll to position [460, 0]
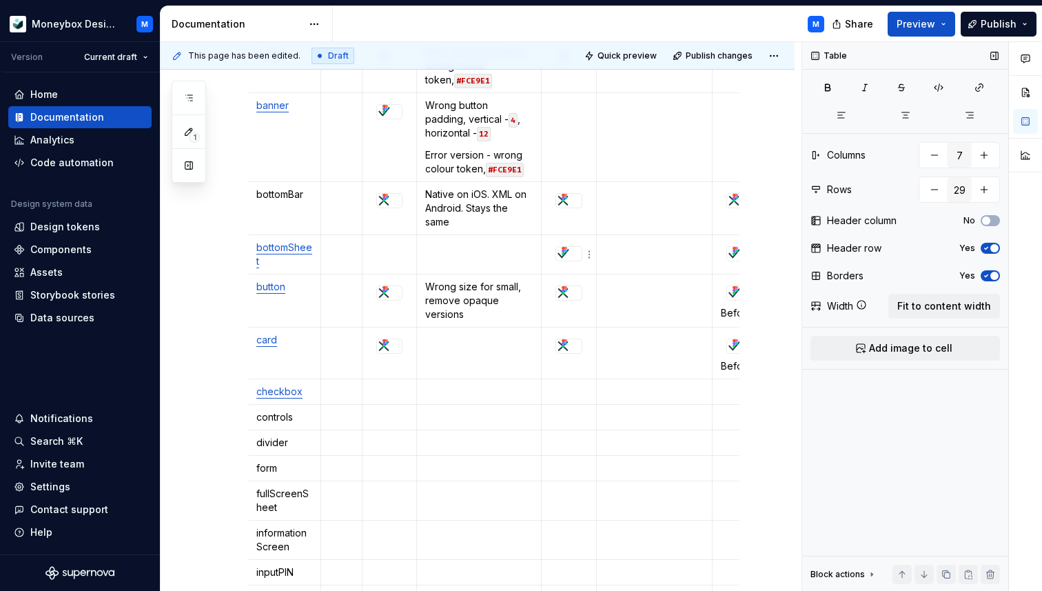
click at [580, 251] on div at bounding box center [569, 254] width 26 height 14
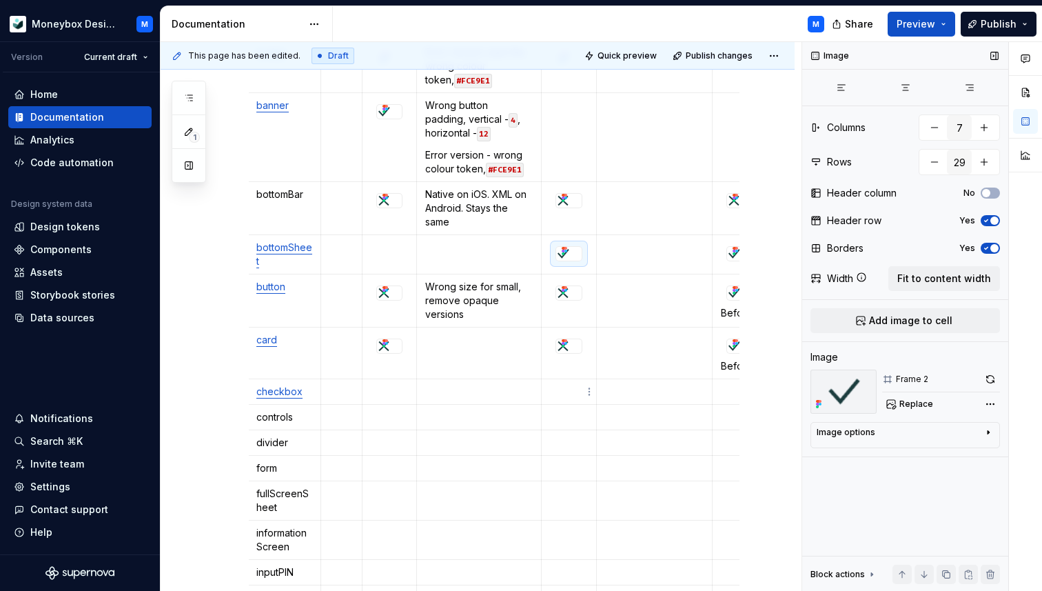
click at [569, 386] on p at bounding box center [569, 392] width 38 height 14
click at [569, 254] on icon at bounding box center [564, 250] width 11 height 11
click at [580, 257] on div at bounding box center [569, 254] width 26 height 14
click at [562, 387] on p at bounding box center [569, 392] width 38 height 14
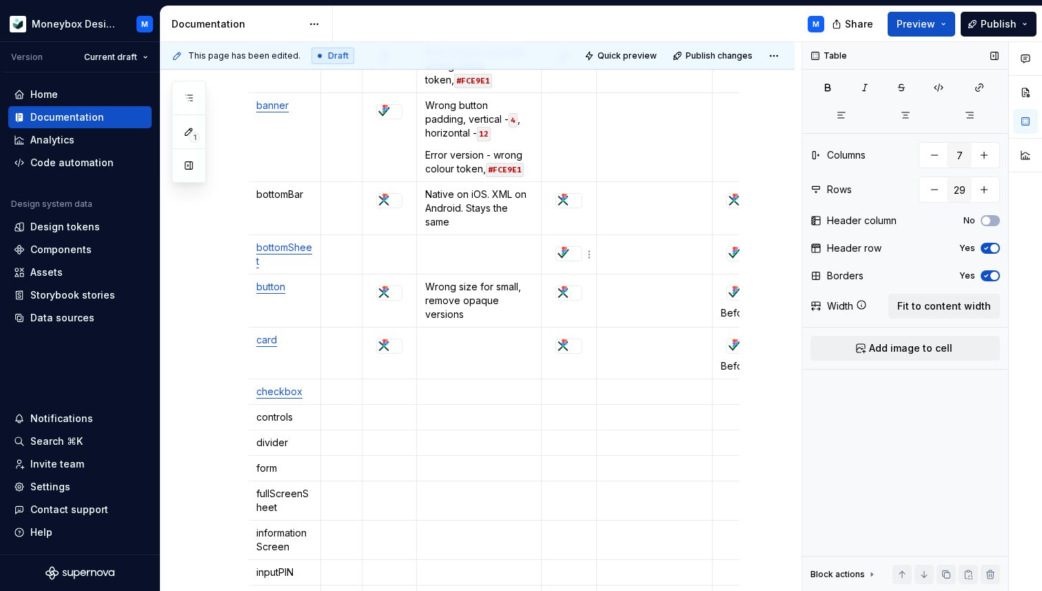
click at [574, 258] on div at bounding box center [569, 254] width 26 height 14
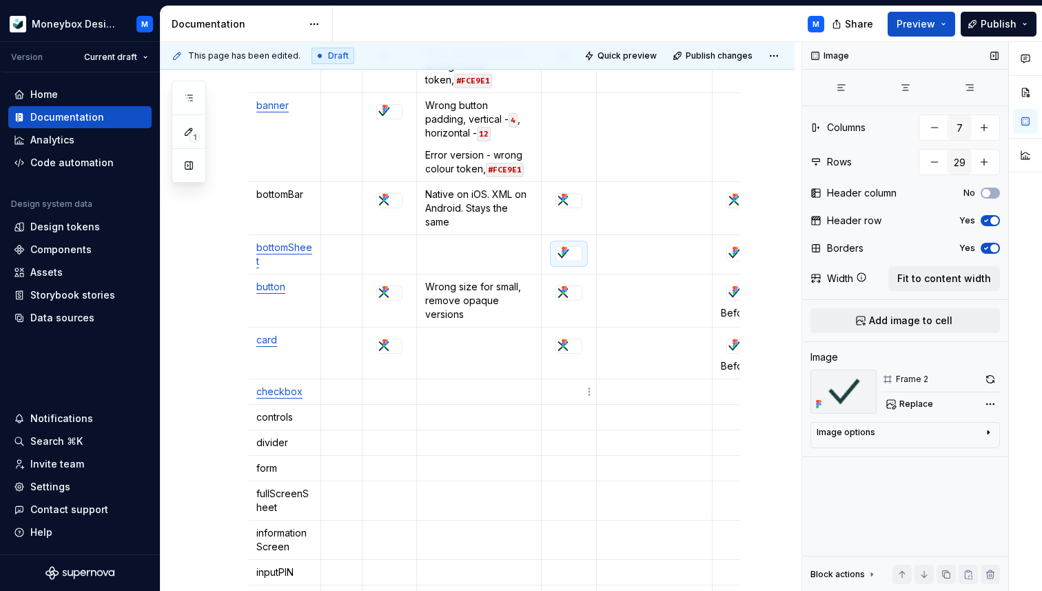
click at [567, 383] on td at bounding box center [568, 392] width 55 height 26
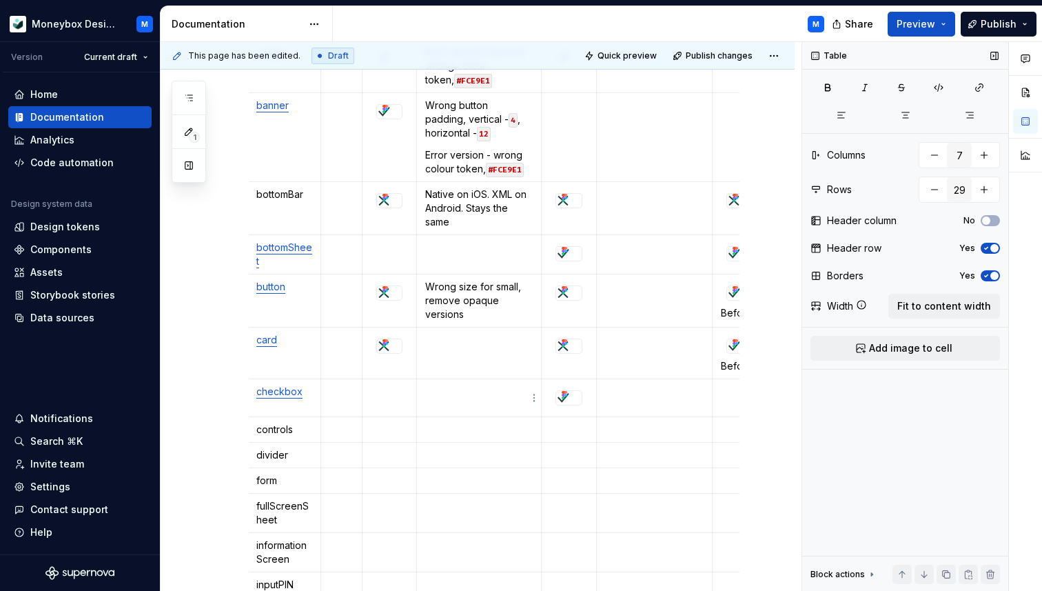
click at [443, 407] on td at bounding box center [479, 398] width 124 height 38
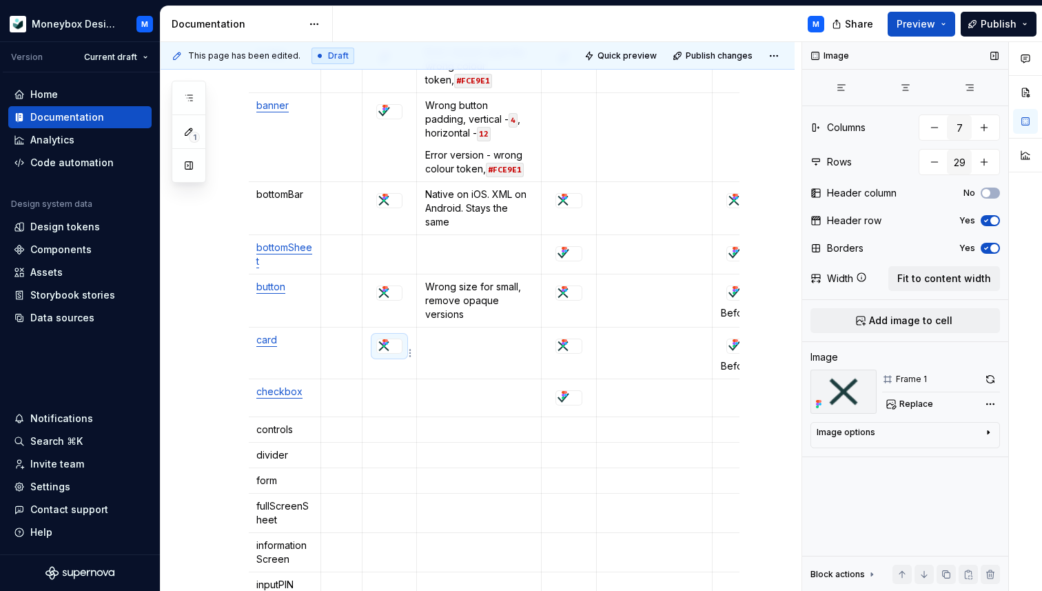
click at [387, 342] on icon at bounding box center [386, 343] width 3 height 3
click at [402, 338] on div at bounding box center [389, 345] width 26 height 15
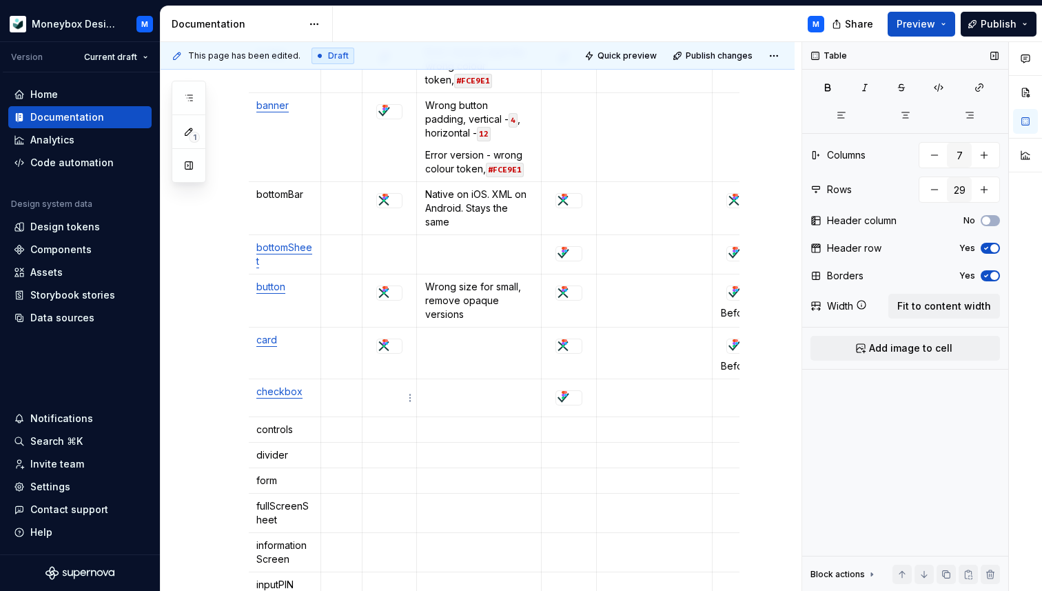
click at [393, 381] on td at bounding box center [390, 398] width 54 height 38
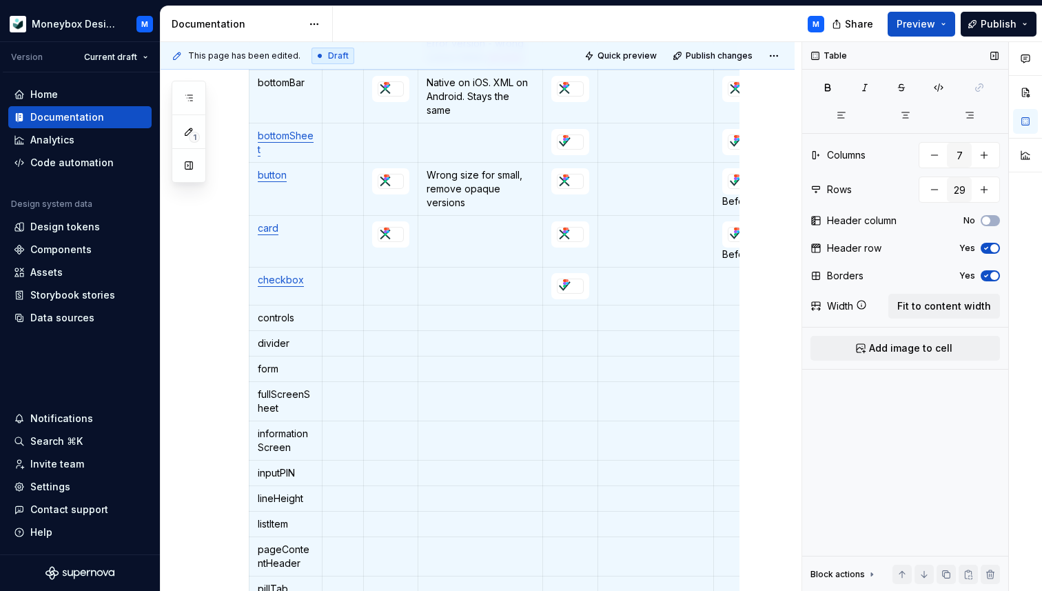
scroll to position [602, 0]
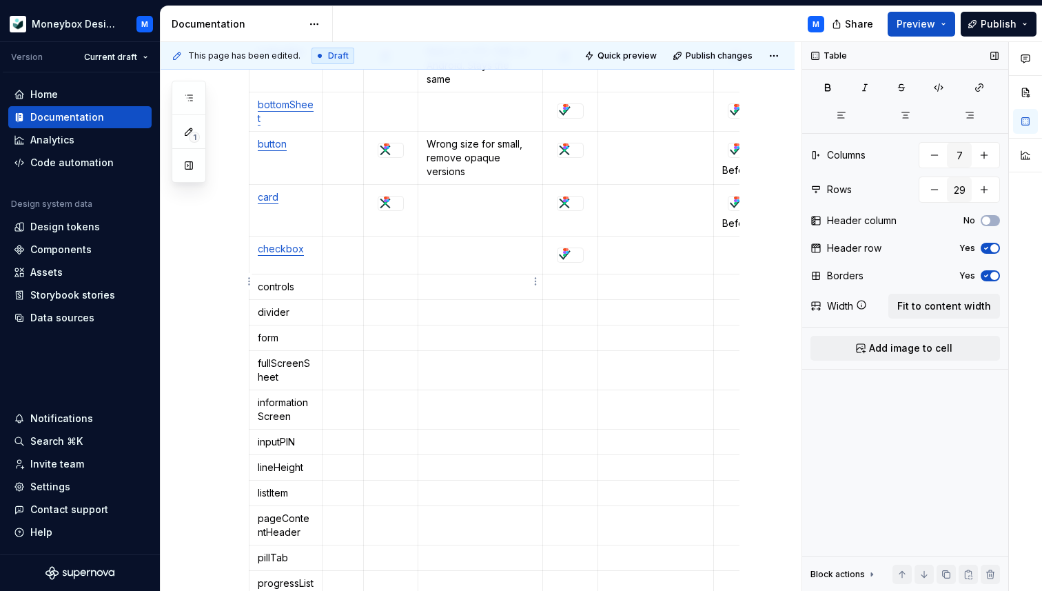
click at [487, 283] on p at bounding box center [480, 287] width 107 height 14
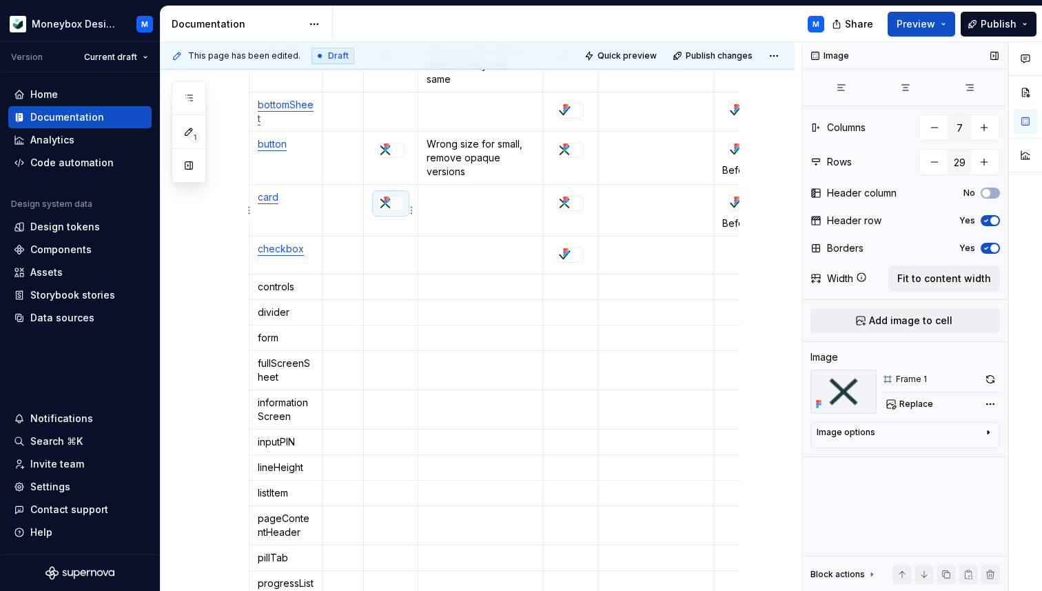
click at [389, 207] on img at bounding box center [385, 203] width 14 height 14
click at [390, 247] on p at bounding box center [390, 249] width 37 height 14
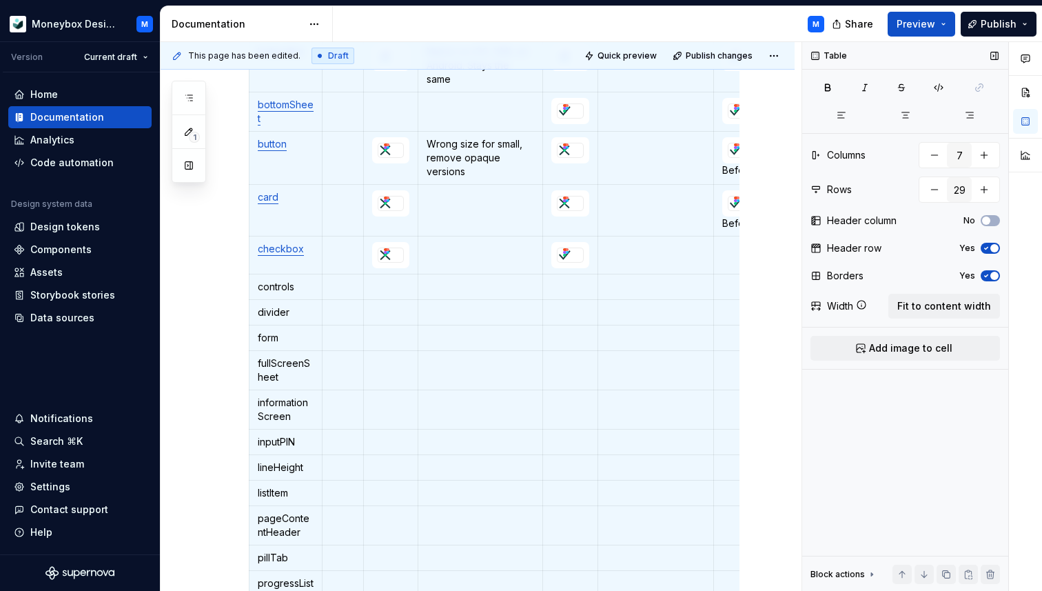
scroll to position [0, 46]
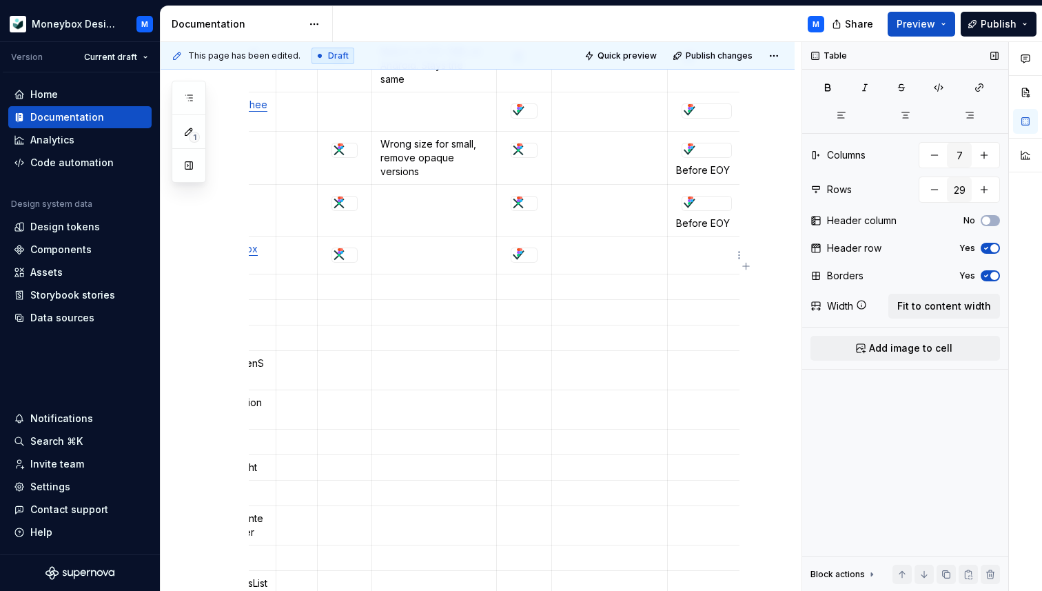
click at [695, 236] on td at bounding box center [706, 255] width 79 height 38
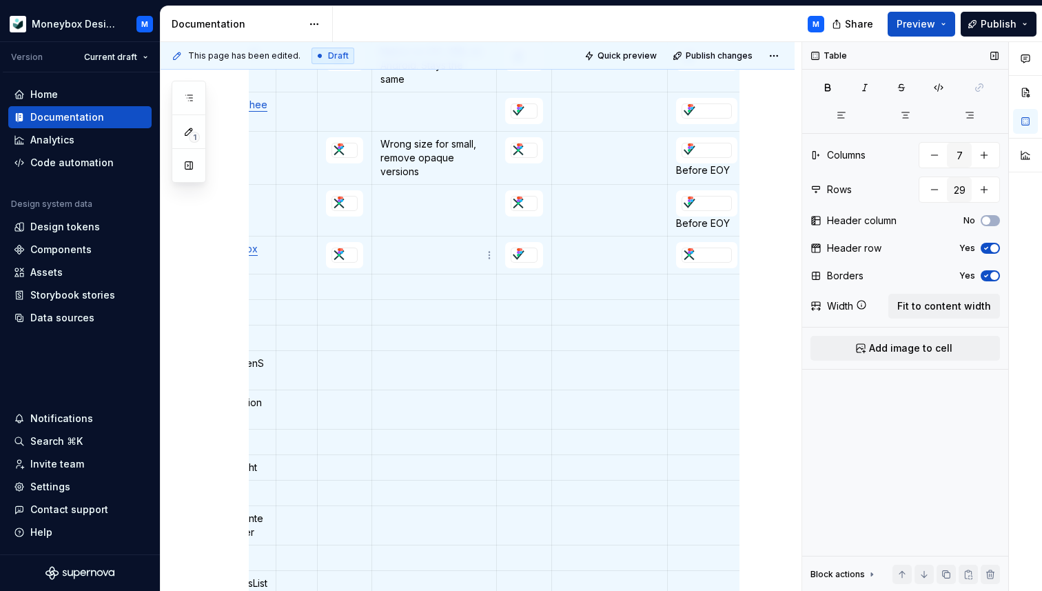
click at [452, 259] on td at bounding box center [434, 255] width 124 height 38
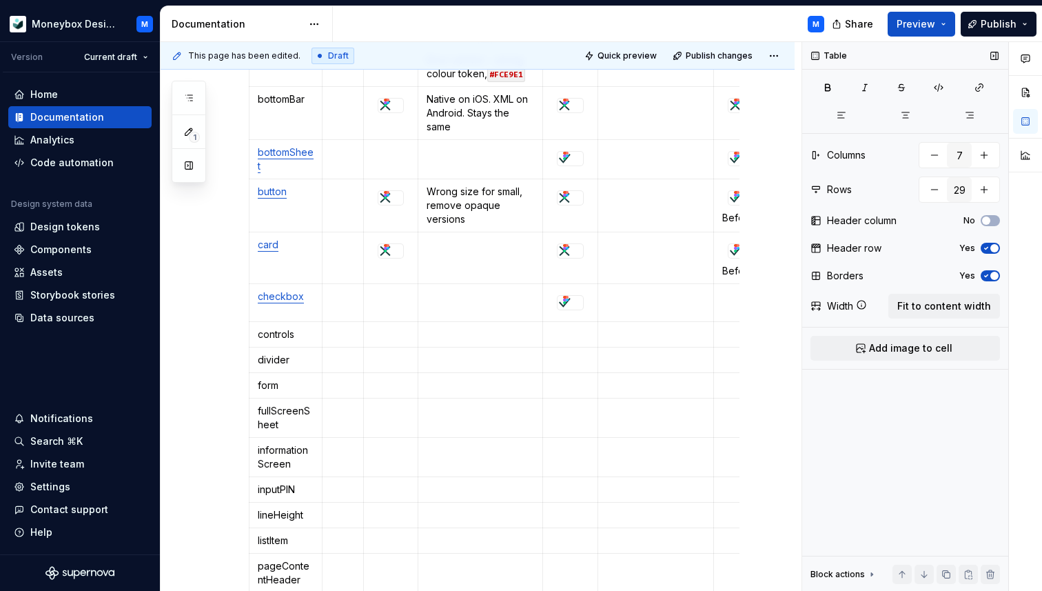
scroll to position [553, 0]
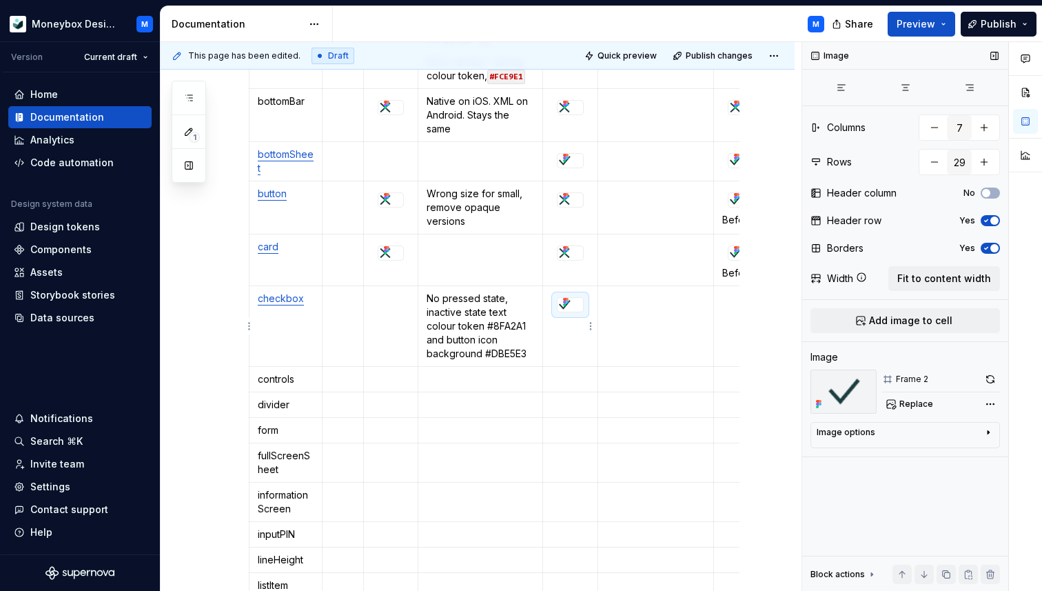
click at [569, 307] on icon at bounding box center [565, 301] width 11 height 11
click at [584, 311] on div at bounding box center [570, 304] width 27 height 15
click at [617, 302] on p at bounding box center [656, 299] width 99 height 14
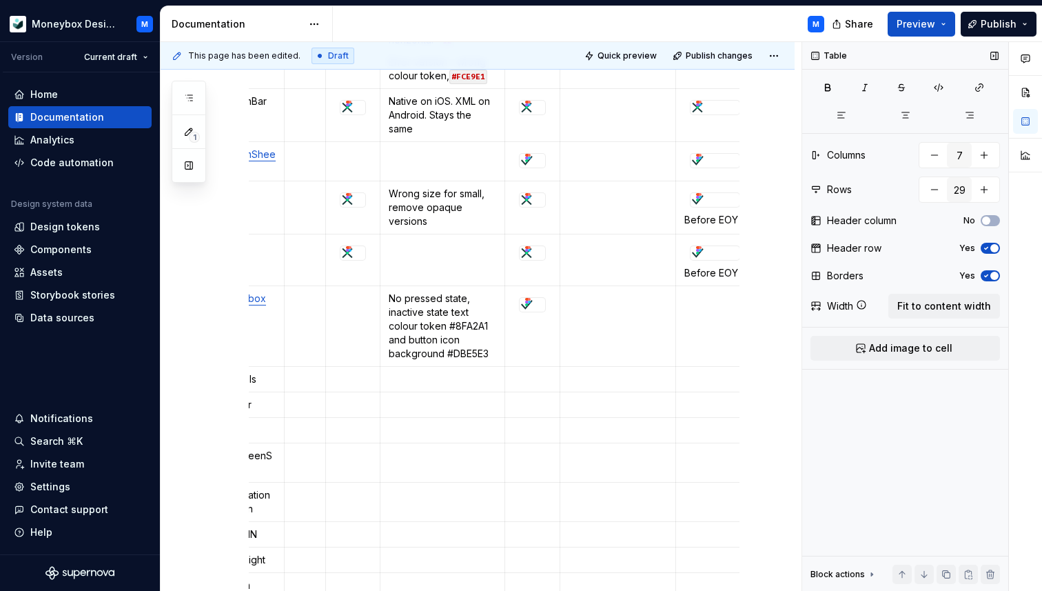
scroll to position [0, 23]
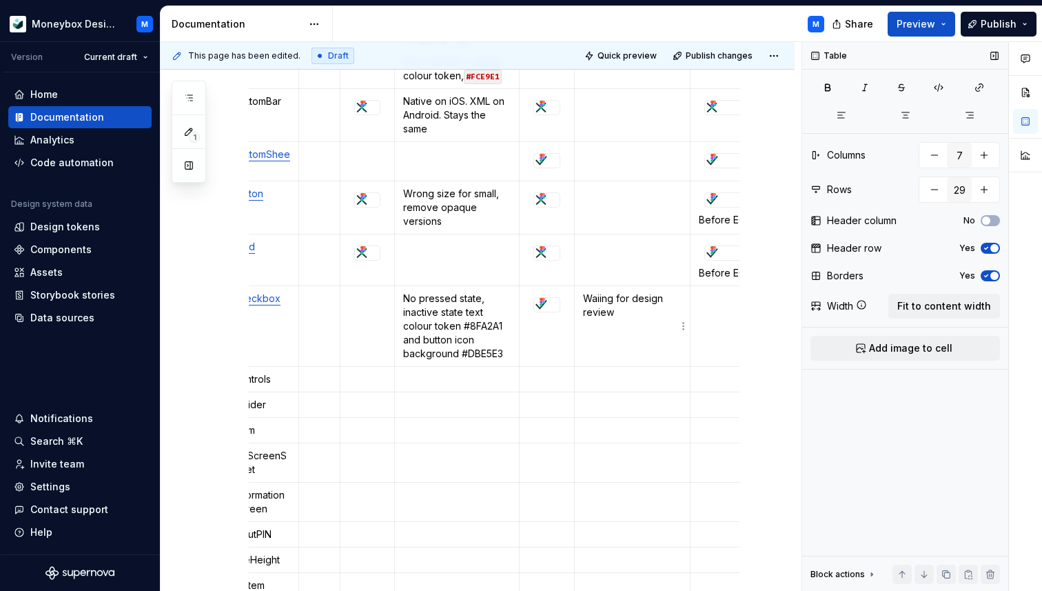
click at [600, 299] on p "Waiing for design review" at bounding box center [632, 306] width 99 height 28
click at [618, 317] on p "Wating for design review" at bounding box center [632, 306] width 99 height 28
click at [598, 296] on p "Wating for design review" at bounding box center [632, 306] width 99 height 28
click at [602, 298] on p "Wating for design review" at bounding box center [632, 306] width 99 height 28
click at [636, 316] on p "Waiting for design review" at bounding box center [632, 306] width 99 height 28
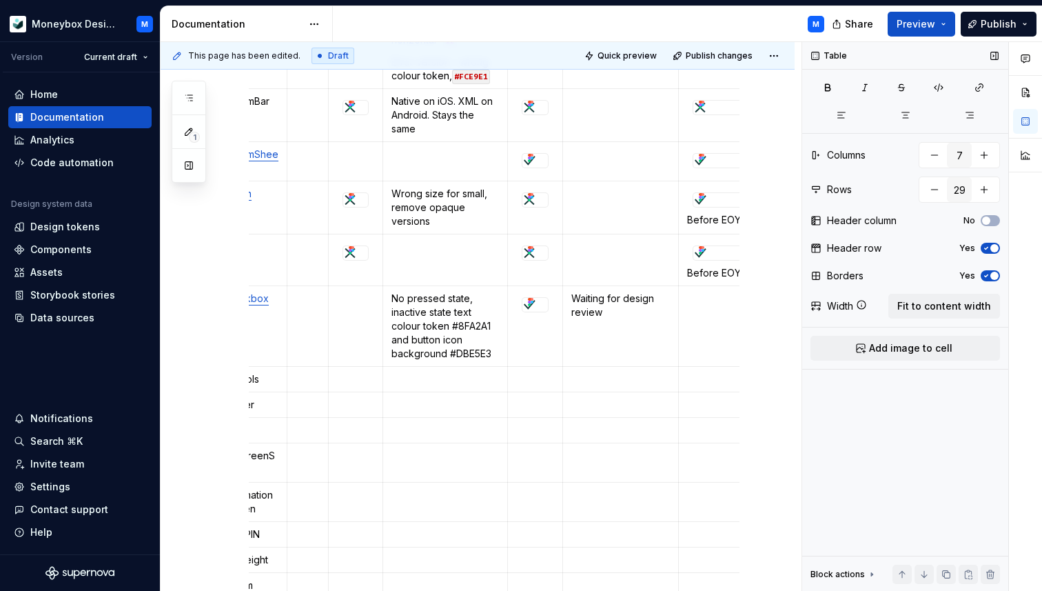
scroll to position [0, 46]
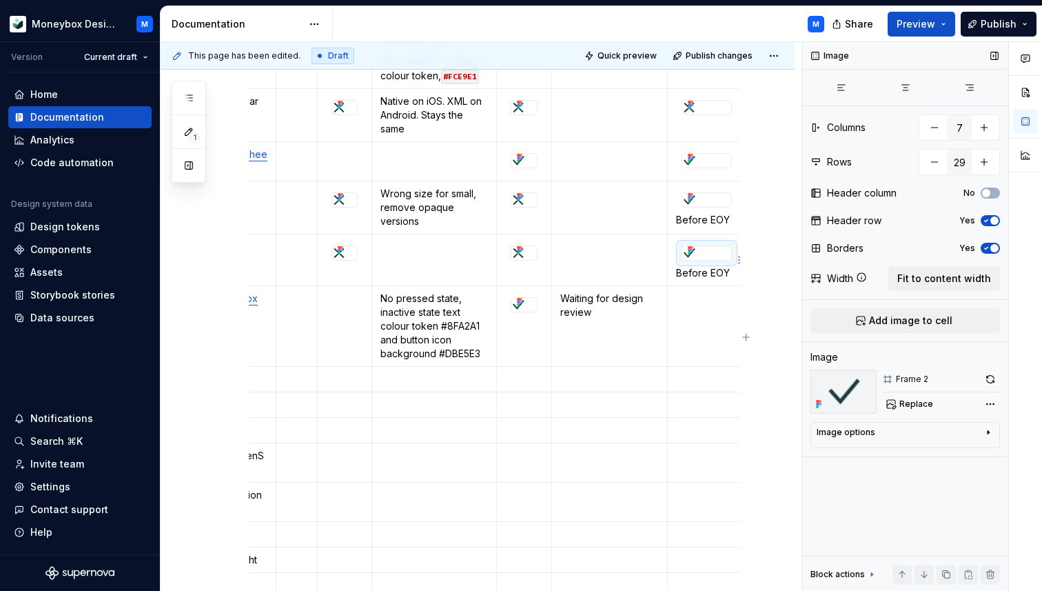
click at [707, 254] on div at bounding box center [706, 253] width 49 height 14
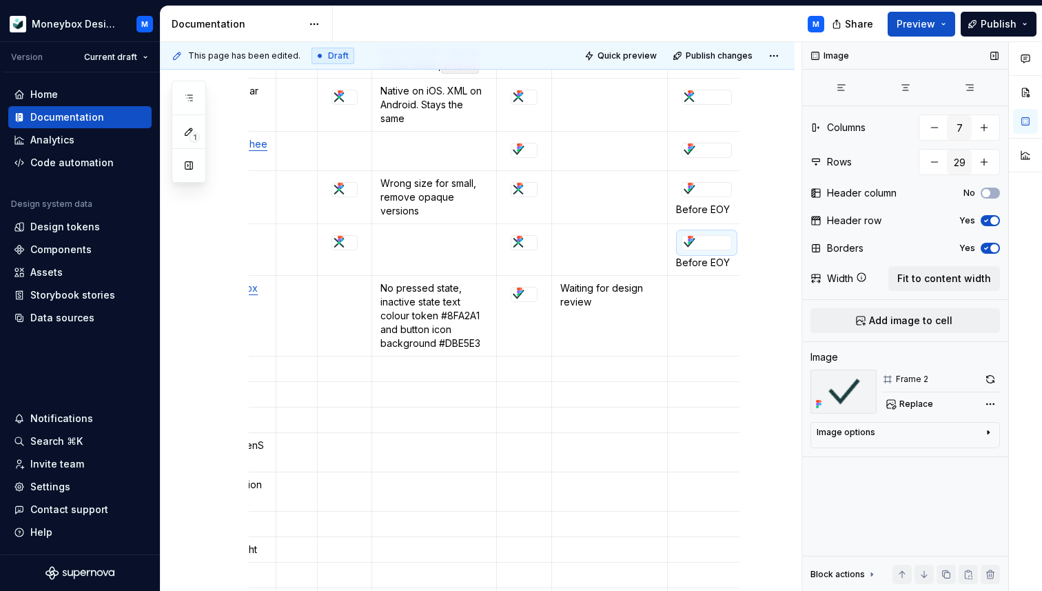
scroll to position [605, 0]
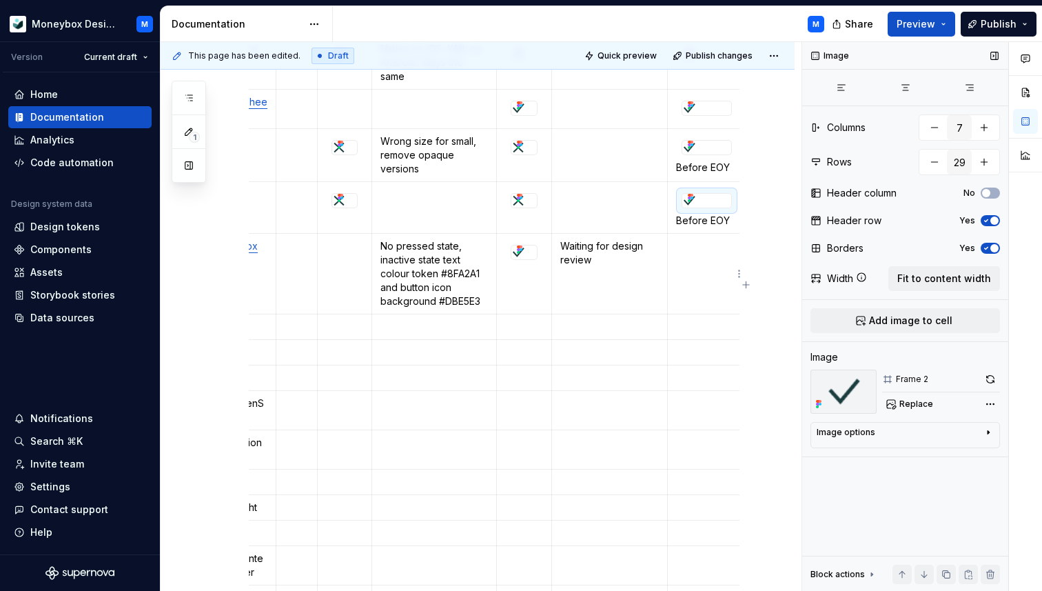
click at [681, 261] on td at bounding box center [706, 274] width 79 height 81
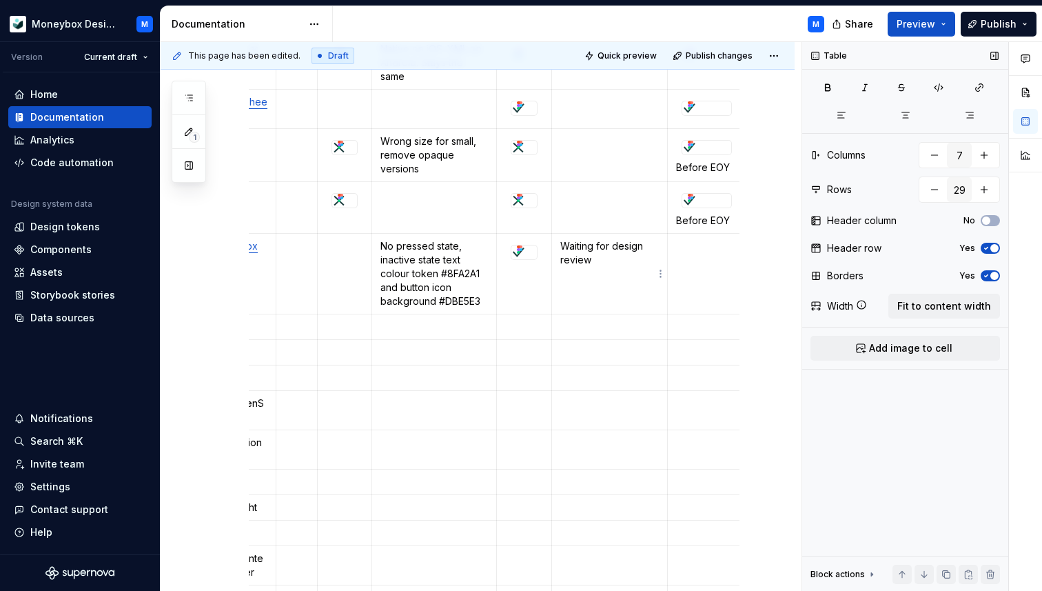
scroll to position [0, 0]
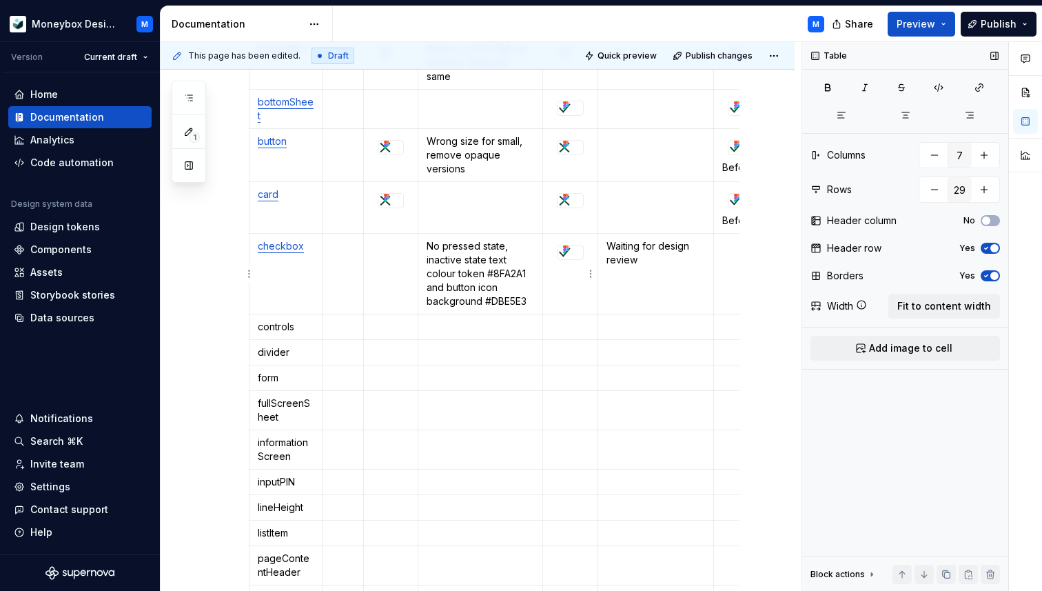
click at [571, 254] on icon at bounding box center [565, 249] width 11 height 11
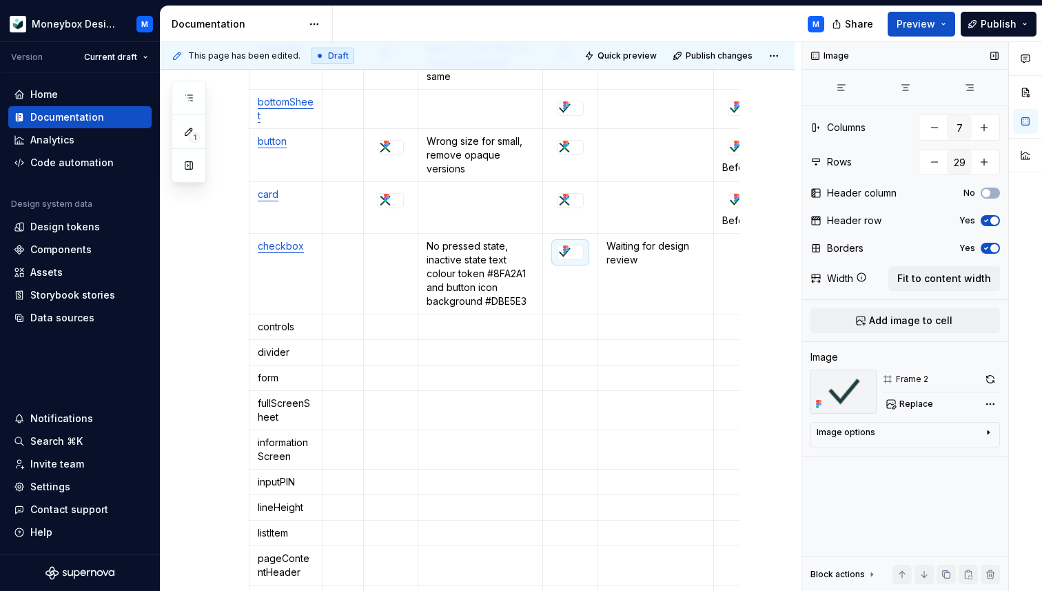
scroll to position [579, 0]
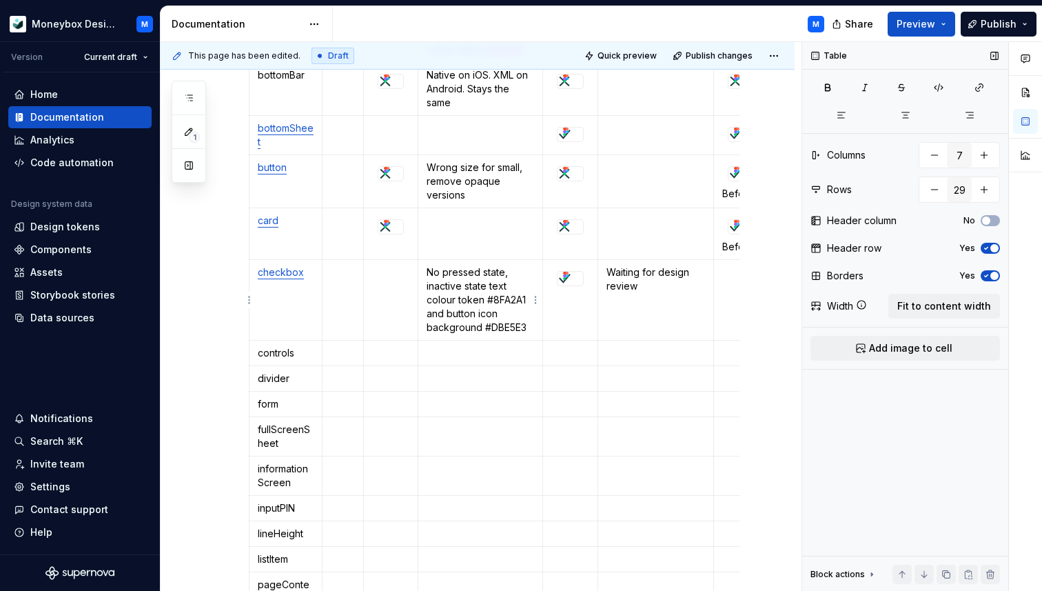
click at [429, 274] on p "No pressed state, inactive state text colour token #8FA2A1 and button icon back…" at bounding box center [480, 299] width 107 height 69
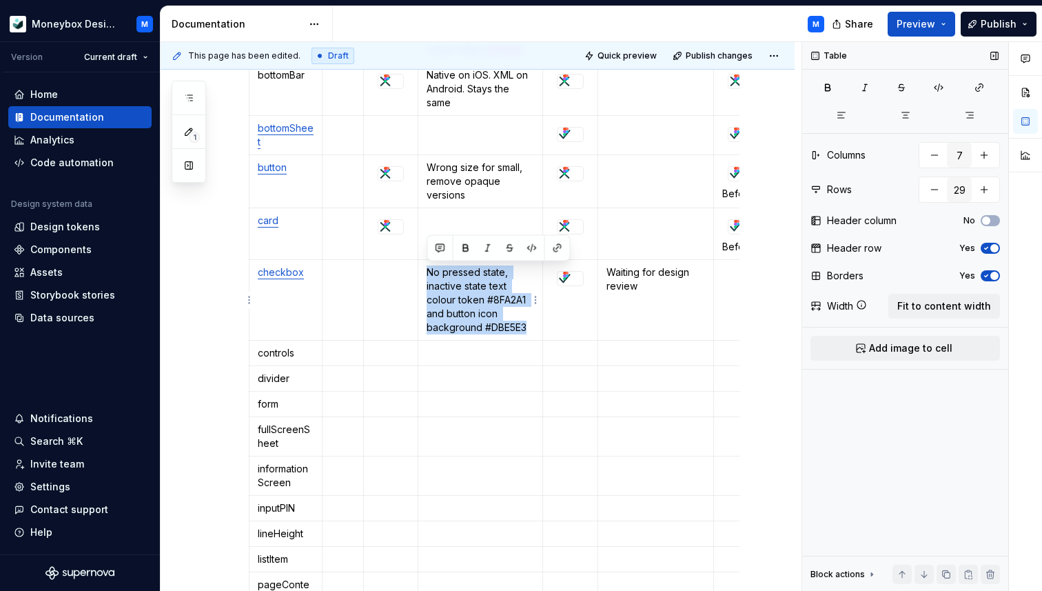
drag, startPoint x: 427, startPoint y: 272, endPoint x: 532, endPoint y: 324, distance: 117.8
click at [532, 324] on p "No pressed state, inactive state text colour token #8FA2A1 and button icon back…" at bounding box center [480, 299] width 107 height 69
copy p "No pressed state, inactive state text colour token #8FA2A1 and button icon back…"
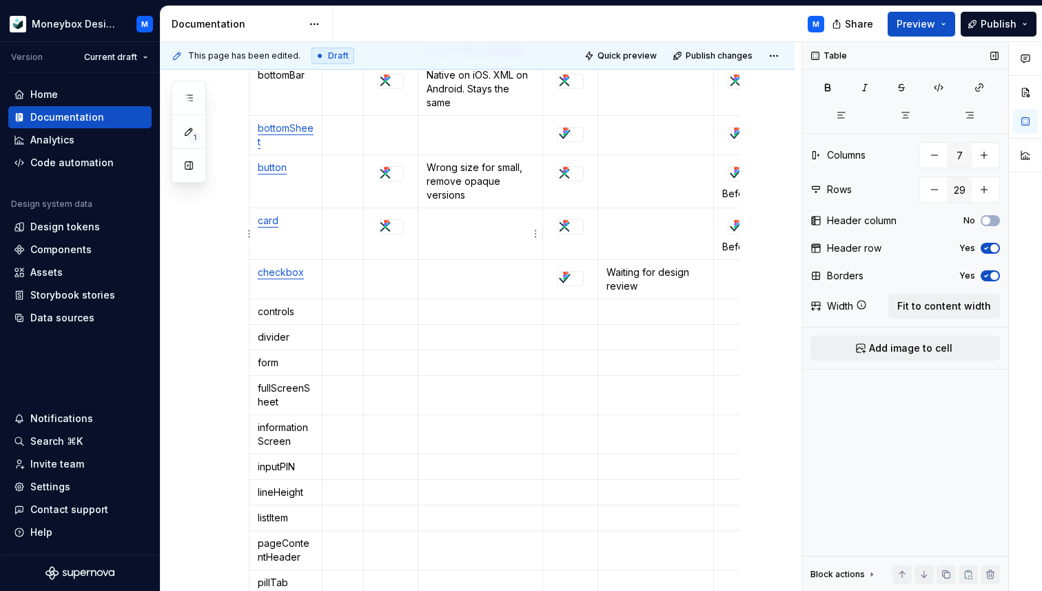
click at [447, 234] on td at bounding box center [480, 234] width 124 height 52
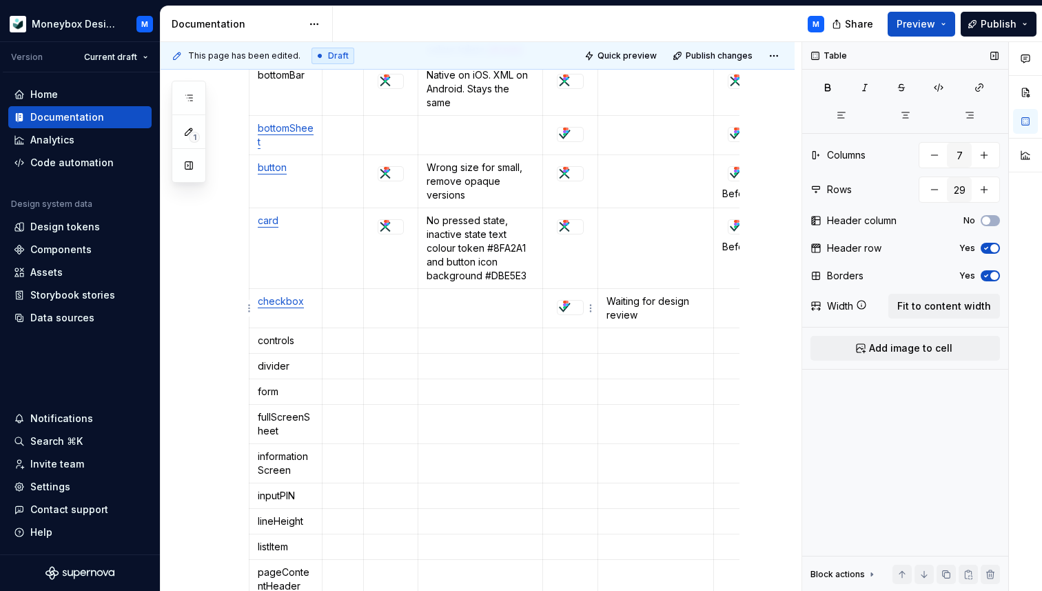
click at [576, 310] on div at bounding box center [571, 308] width 26 height 14
click at [387, 312] on td at bounding box center [391, 308] width 54 height 39
click at [575, 305] on div at bounding box center [571, 308] width 26 height 14
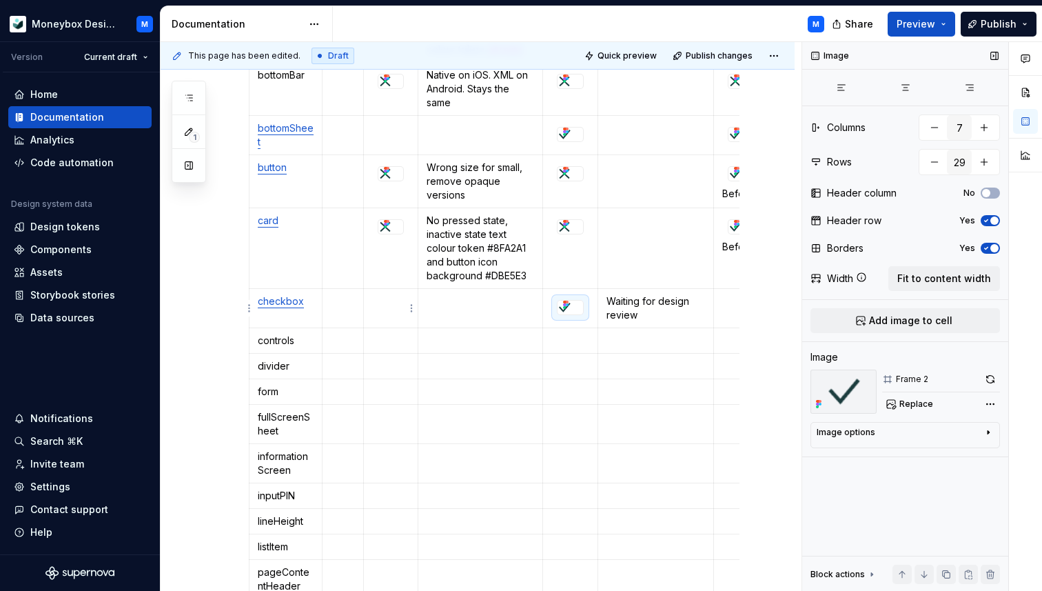
click at [383, 306] on p at bounding box center [390, 301] width 37 height 14
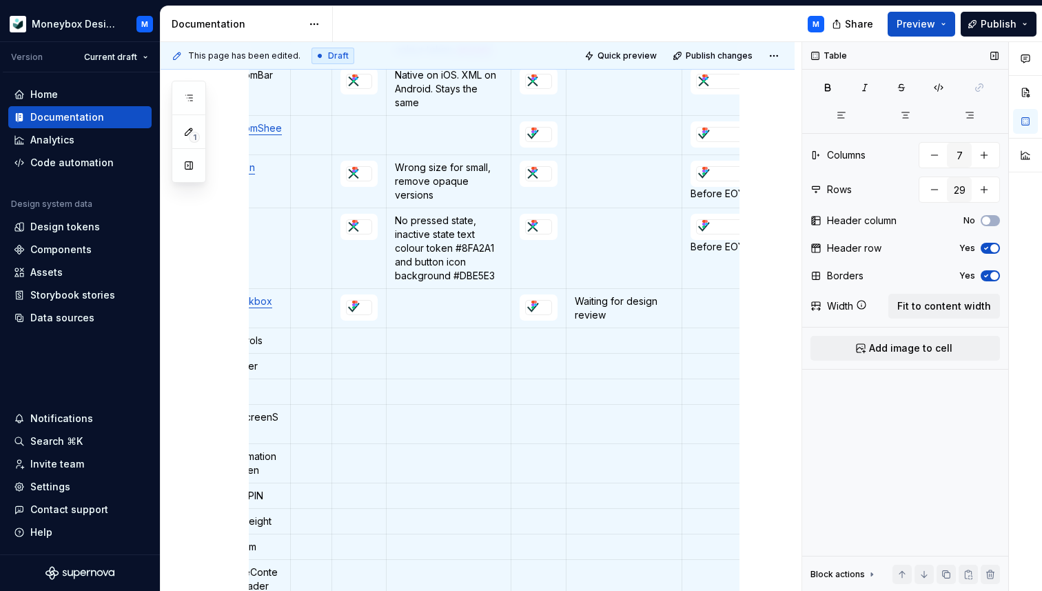
click at [608, 312] on p "Waiting for design review" at bounding box center [624, 308] width 99 height 28
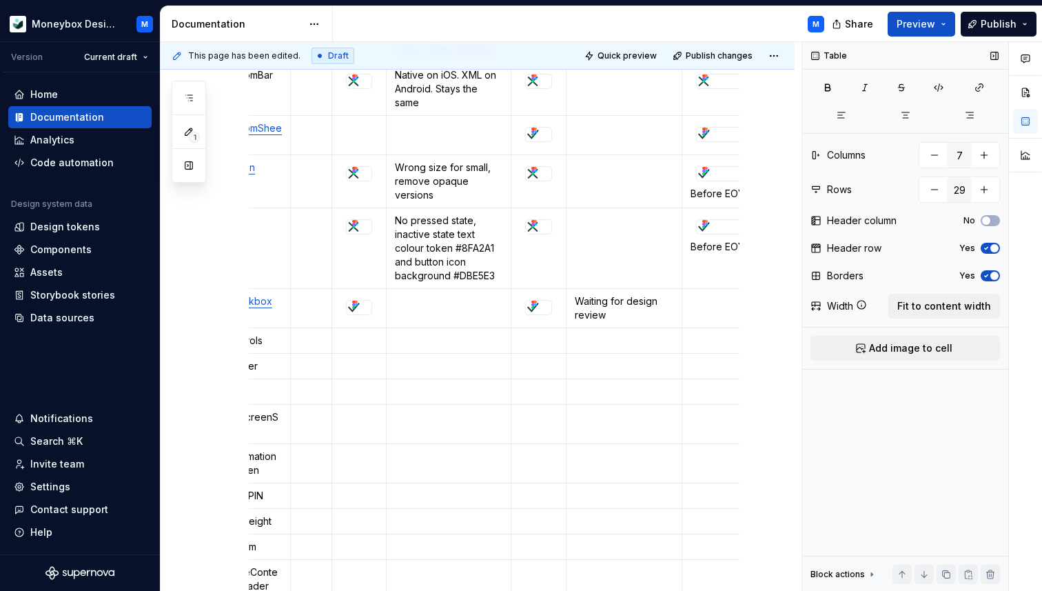
scroll to position [0, 46]
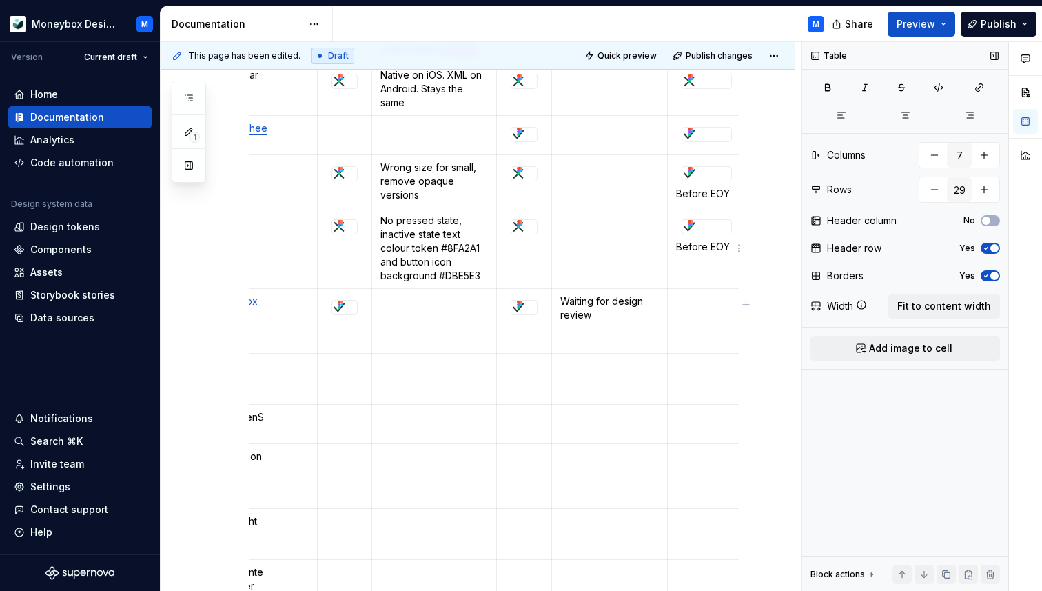
click at [713, 245] on p "Before EOY" at bounding box center [706, 247] width 61 height 14
drag, startPoint x: 729, startPoint y: 247, endPoint x: 678, endPoint y: 227, distance: 55.4
click at [678, 227] on td "Before EOY" at bounding box center [706, 248] width 79 height 81
click at [691, 305] on p at bounding box center [706, 301] width 61 height 14
click at [685, 221] on icon at bounding box center [690, 224] width 11 height 11
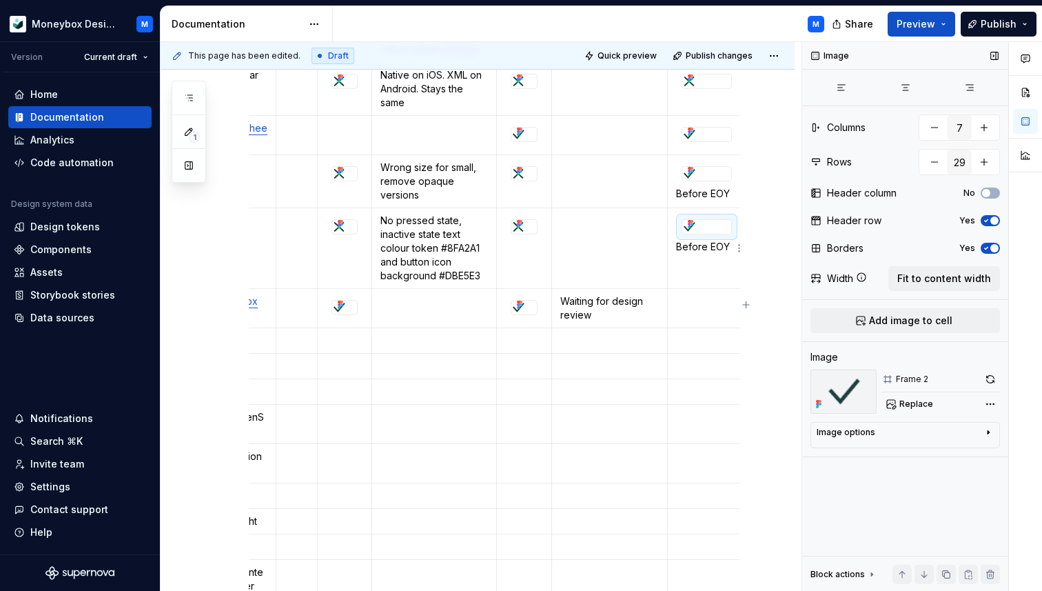
click at [682, 232] on div at bounding box center [707, 226] width 50 height 15
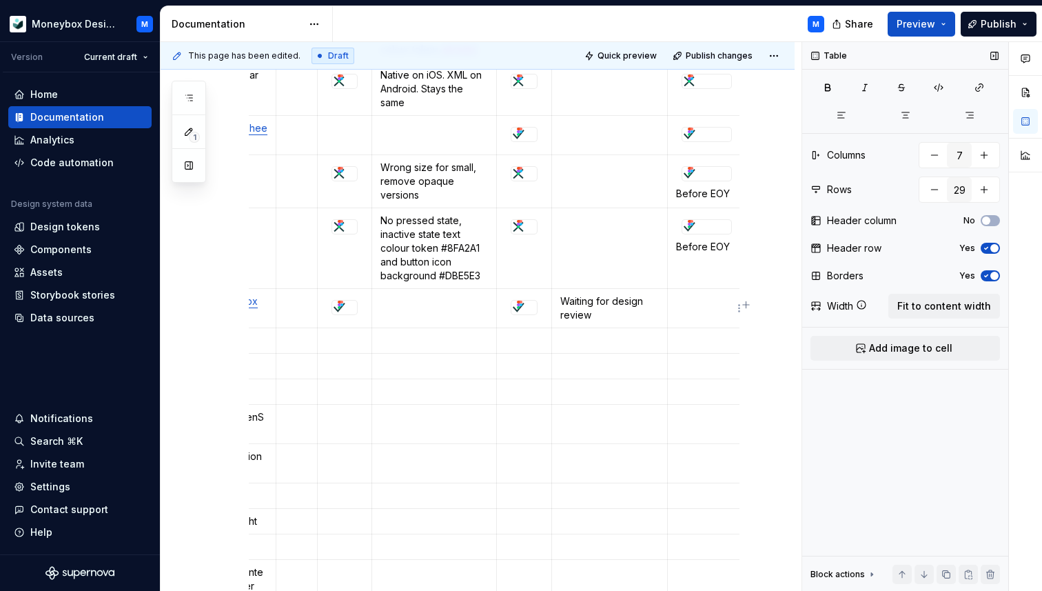
click at [692, 296] on p at bounding box center [706, 301] width 61 height 14
click at [718, 247] on p "Before EOY" at bounding box center [706, 247] width 61 height 14
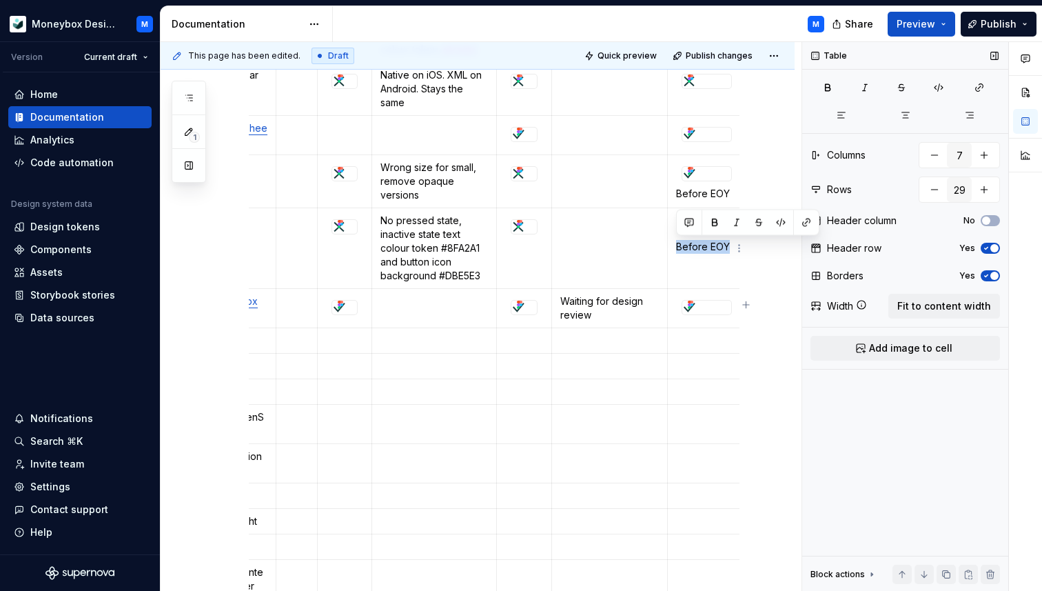
click at [718, 247] on p "Before EOY" at bounding box center [706, 247] width 61 height 14
copy p "Before EOY"
click at [720, 311] on div at bounding box center [706, 308] width 49 height 14
click at [427, 303] on p at bounding box center [434, 301] width 107 height 14
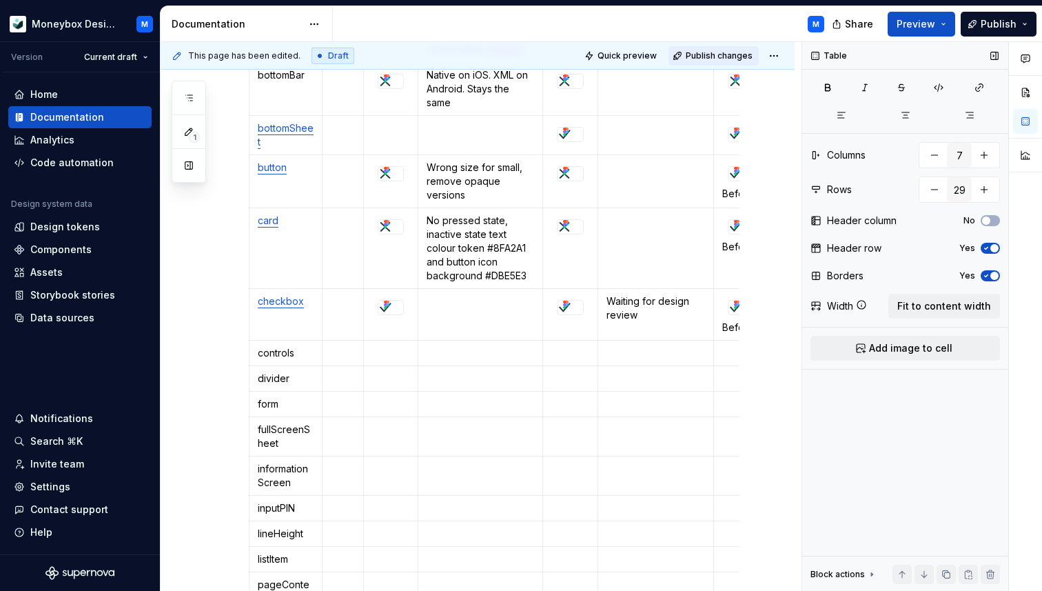
click at [719, 52] on span "Publish changes" at bounding box center [719, 55] width 67 height 11
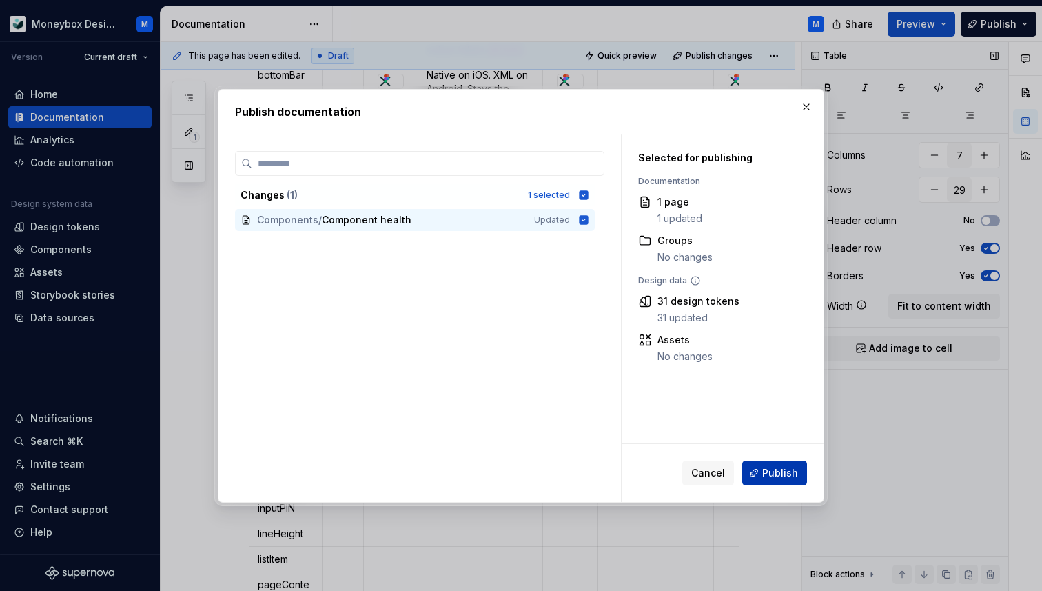
click at [764, 474] on span "Publish" at bounding box center [780, 473] width 36 height 14
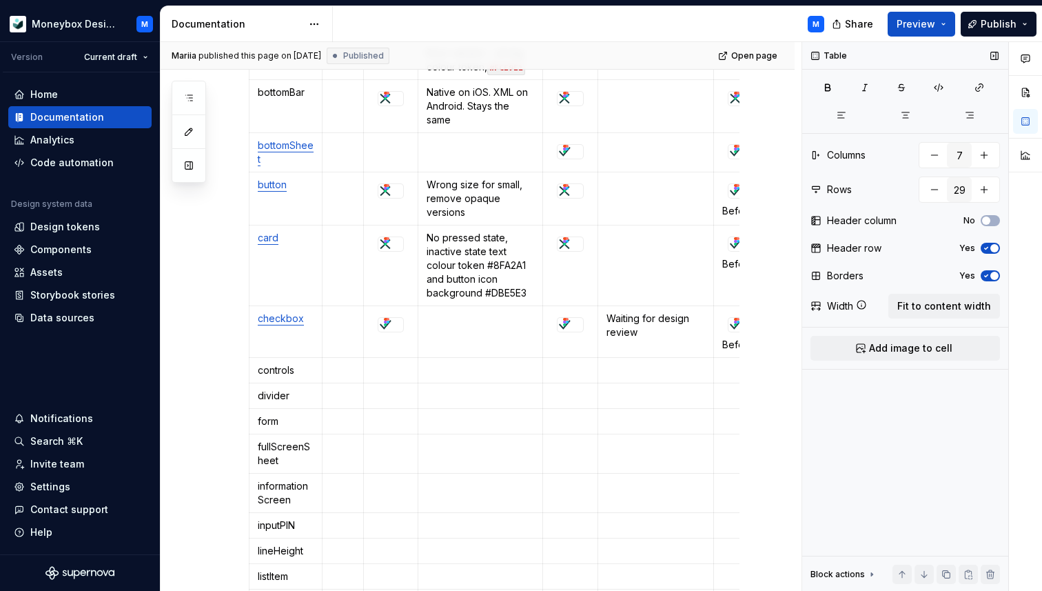
scroll to position [570, 0]
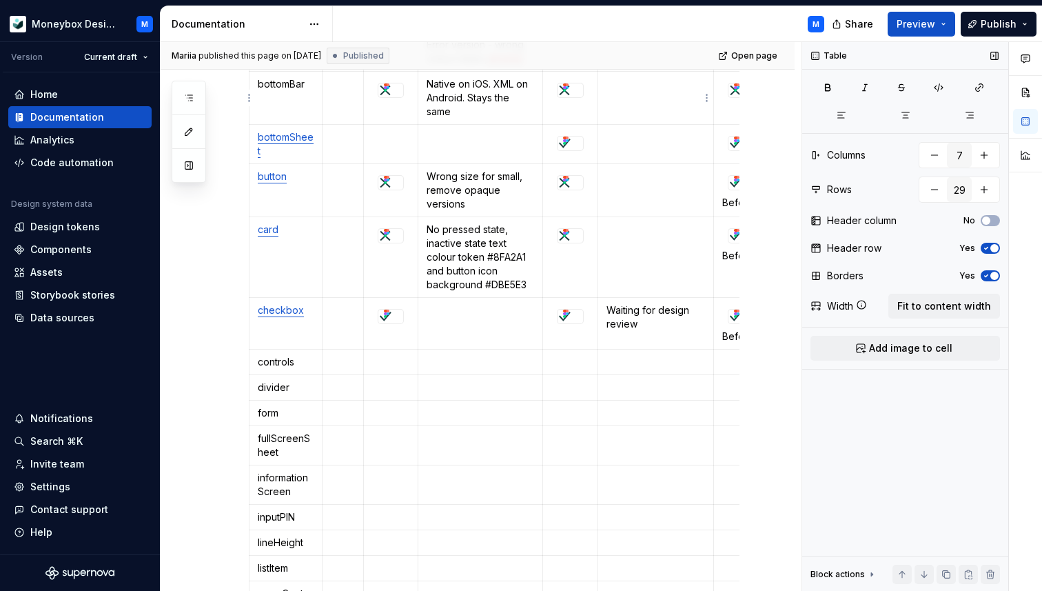
type textarea "*"
drag, startPoint x: 296, startPoint y: 363, endPoint x: 258, endPoint y: 362, distance: 37.9
click at [258, 362] on p "controls" at bounding box center [286, 362] width 56 height 14
click at [391, 340] on button "button" at bounding box center [387, 337] width 19 height 19
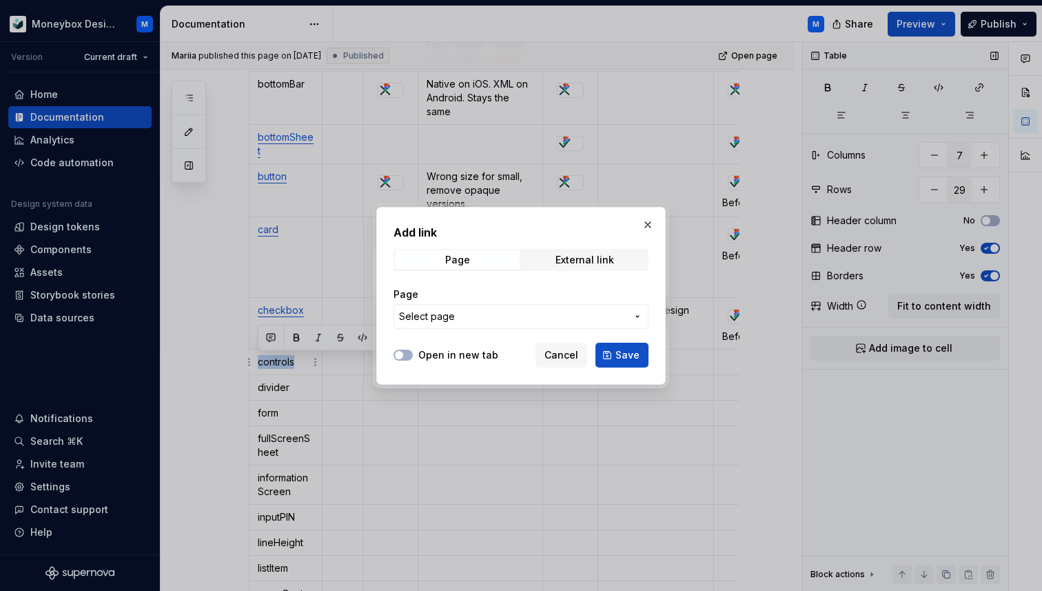
click at [436, 323] on button "Select page" at bounding box center [521, 316] width 255 height 25
type input "s"
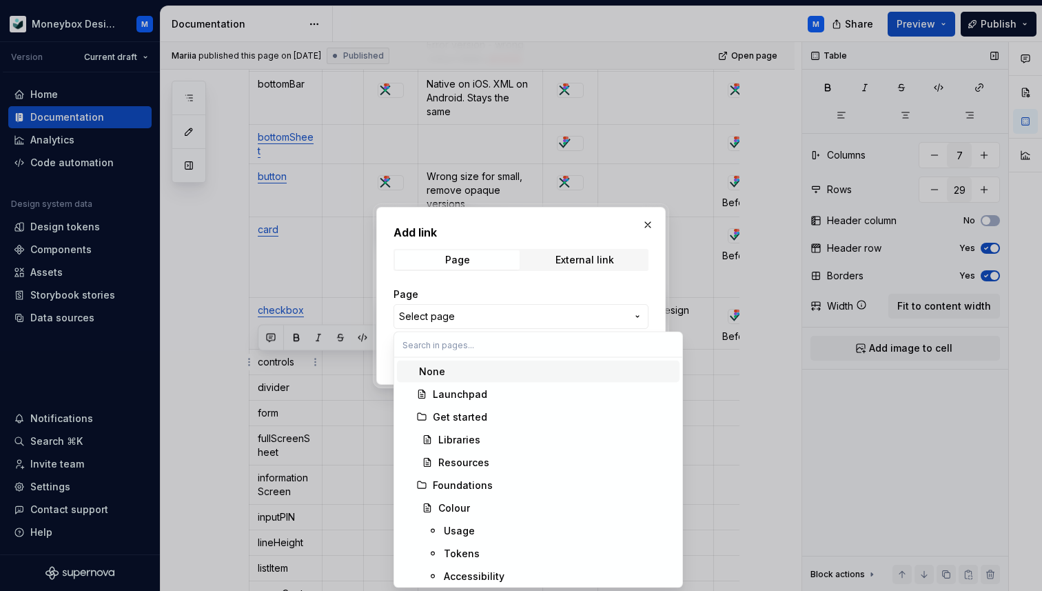
click at [514, 293] on div "Add link Page External link Page Select page Open in new tab Cancel Save" at bounding box center [521, 295] width 1042 height 591
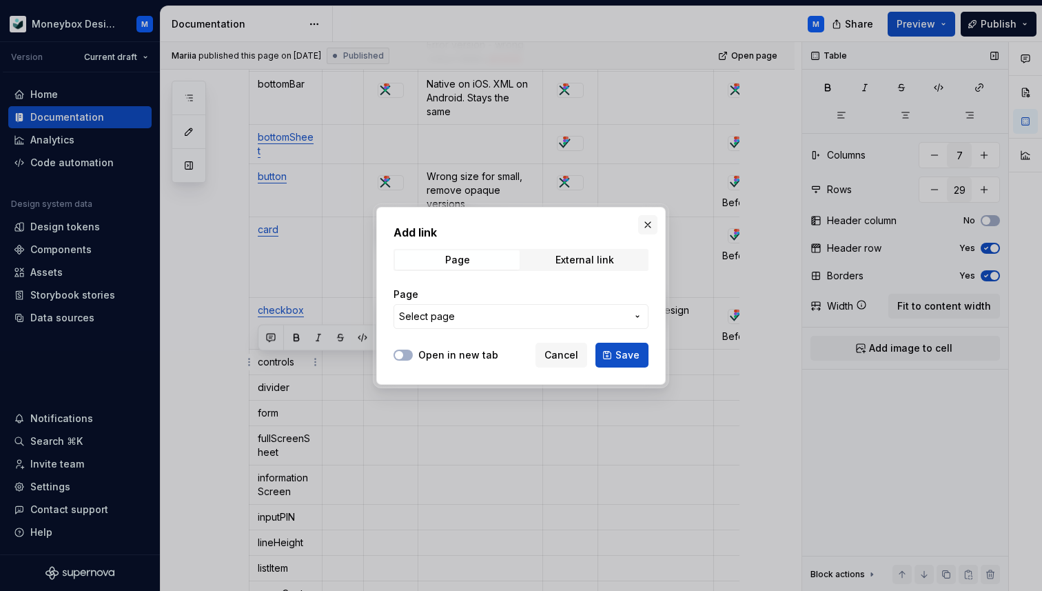
click at [641, 219] on button "button" at bounding box center [647, 224] width 19 height 19
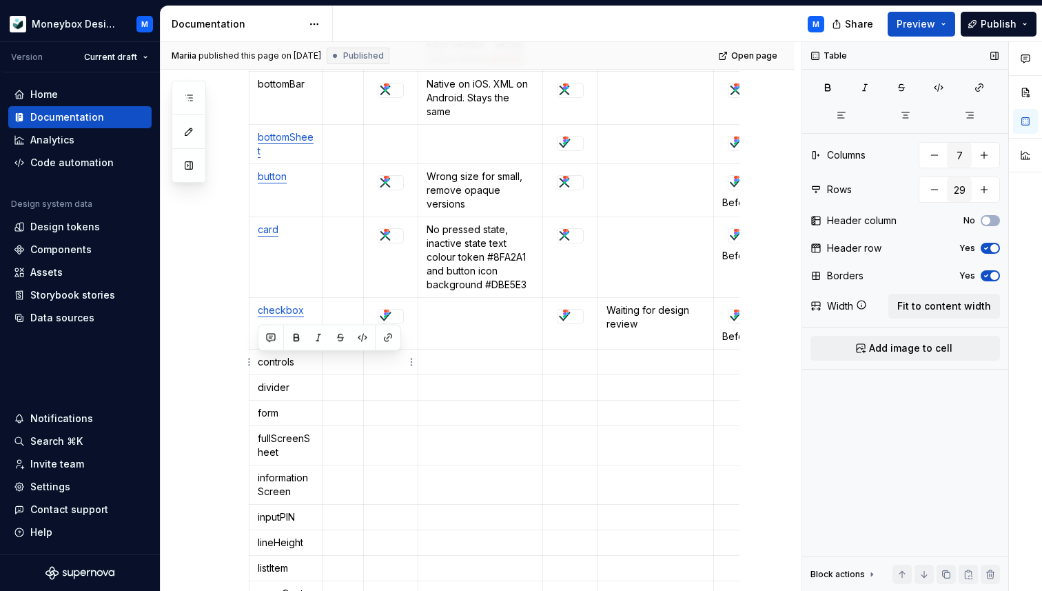
click at [376, 365] on p at bounding box center [390, 362] width 37 height 14
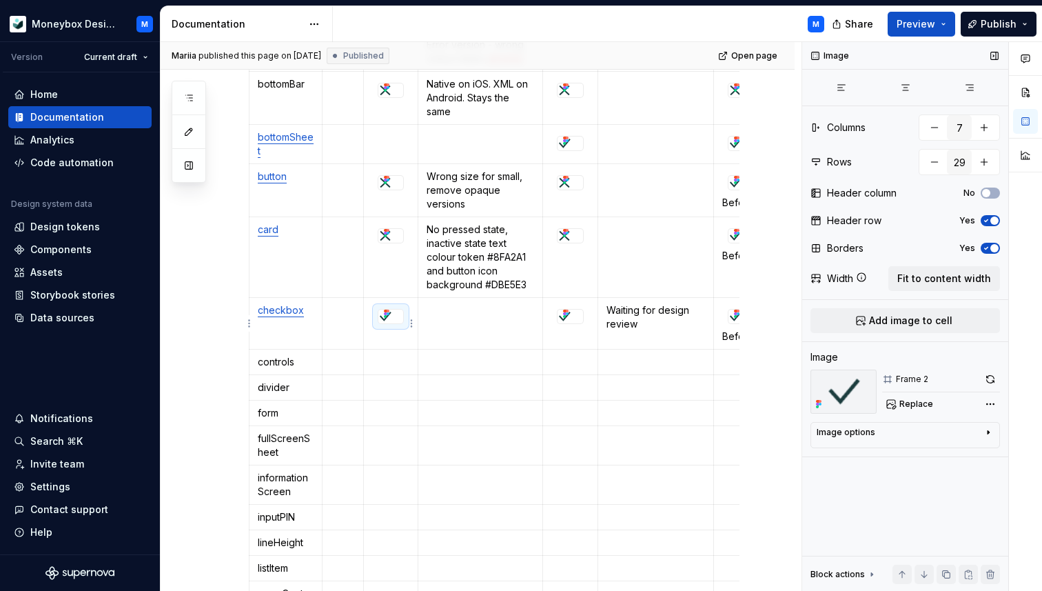
click at [387, 320] on img at bounding box center [385, 317] width 14 height 14
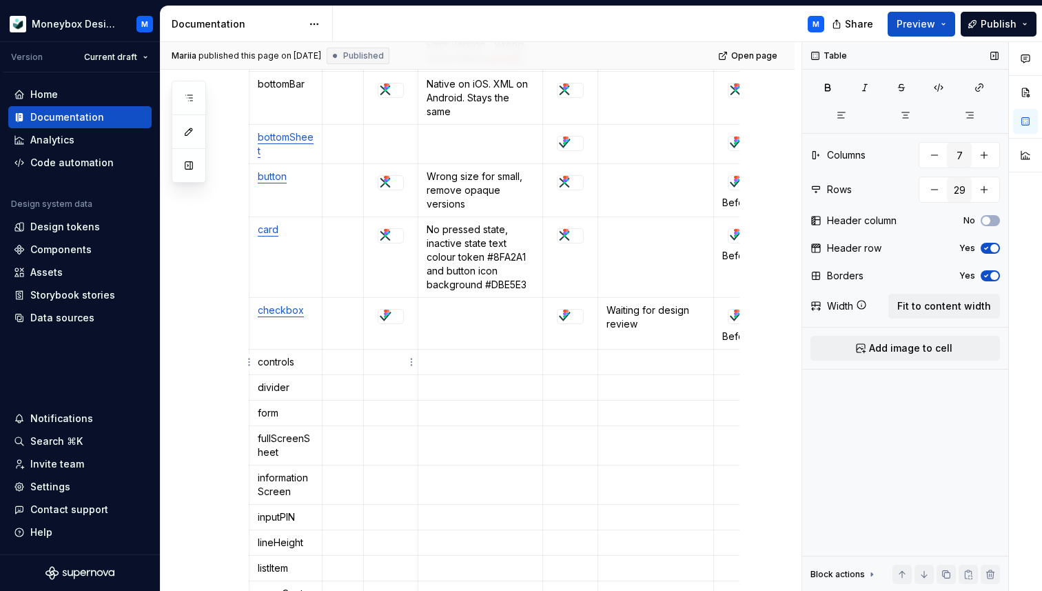
click at [389, 358] on p at bounding box center [390, 362] width 37 height 14
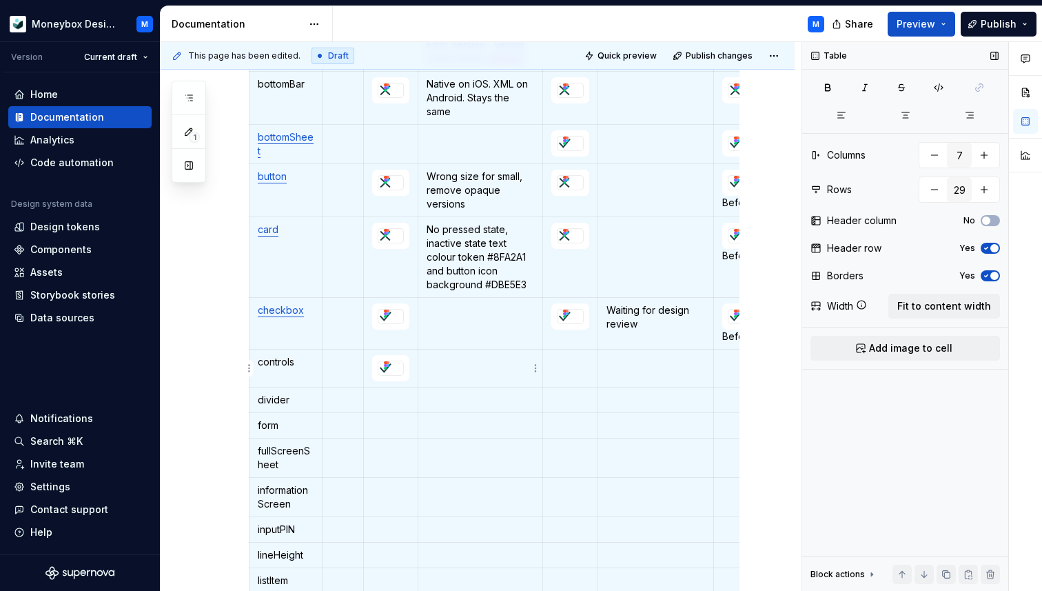
click at [465, 365] on p at bounding box center [480, 362] width 107 height 14
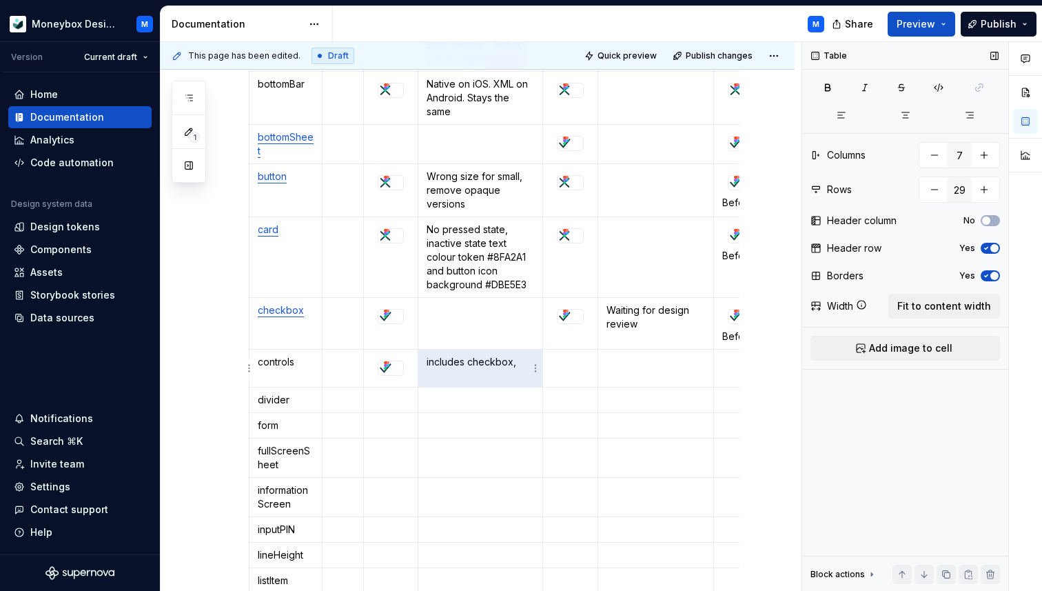
click at [516, 363] on p "includes checkbox," at bounding box center [480, 362] width 107 height 14
click at [574, 310] on div at bounding box center [571, 317] width 26 height 14
click at [567, 367] on p at bounding box center [570, 362] width 38 height 14
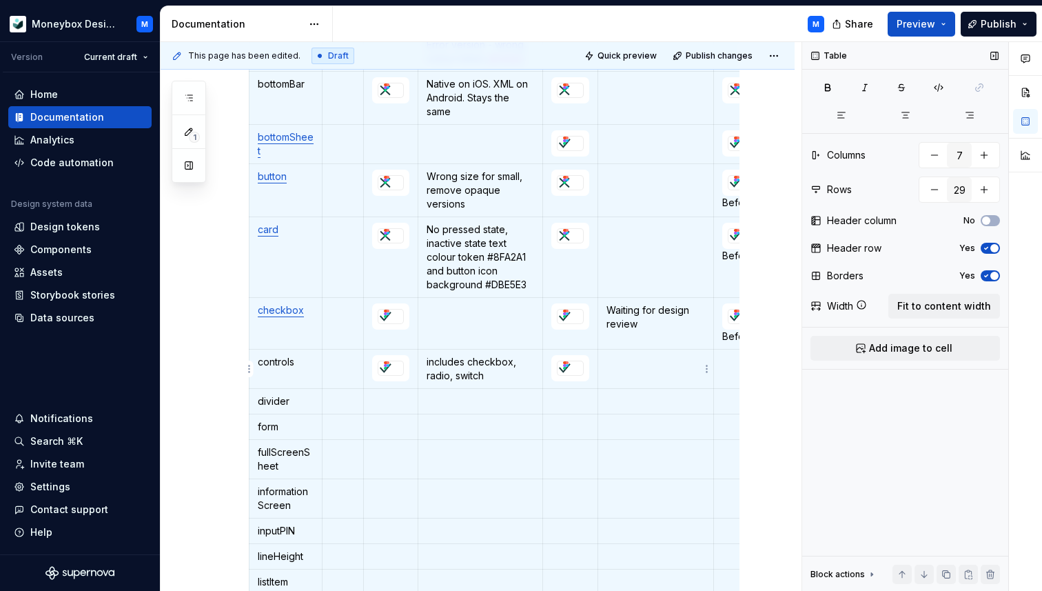
click at [631, 365] on p at bounding box center [656, 362] width 99 height 14
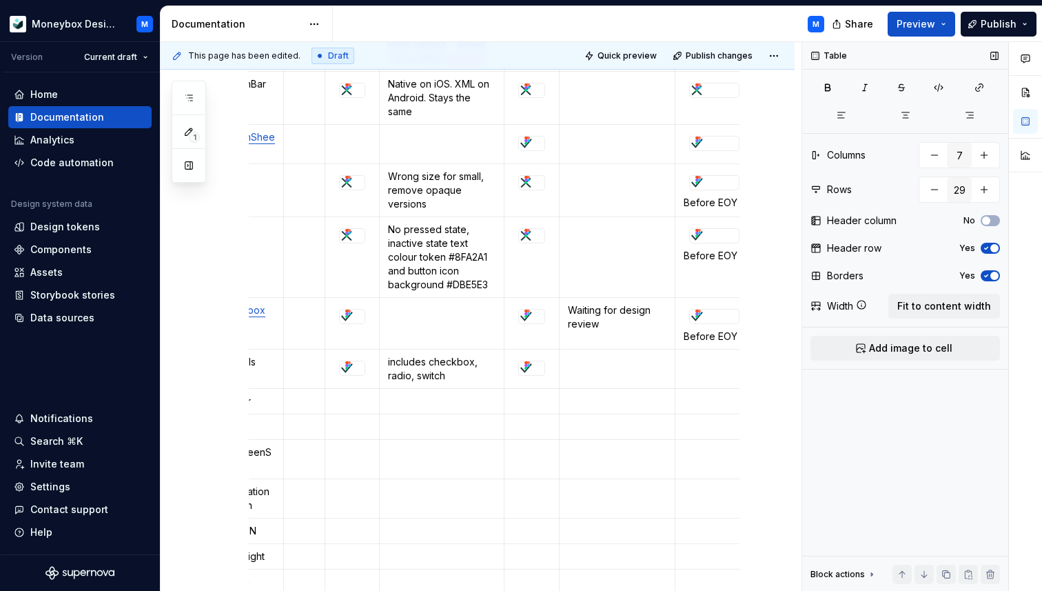
scroll to position [0, 46]
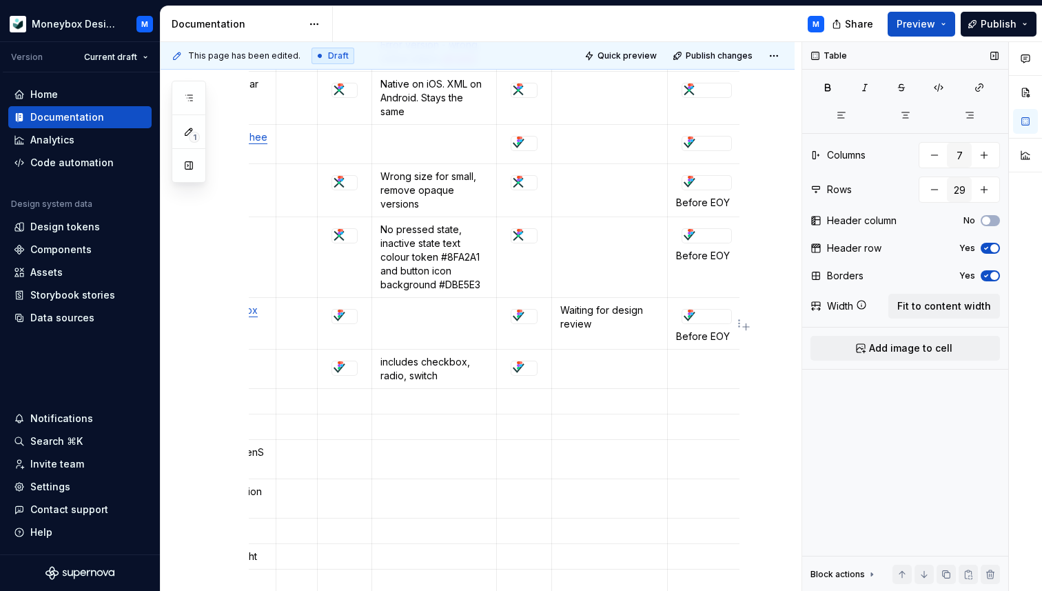
click at [690, 319] on img at bounding box center [689, 317] width 14 height 14
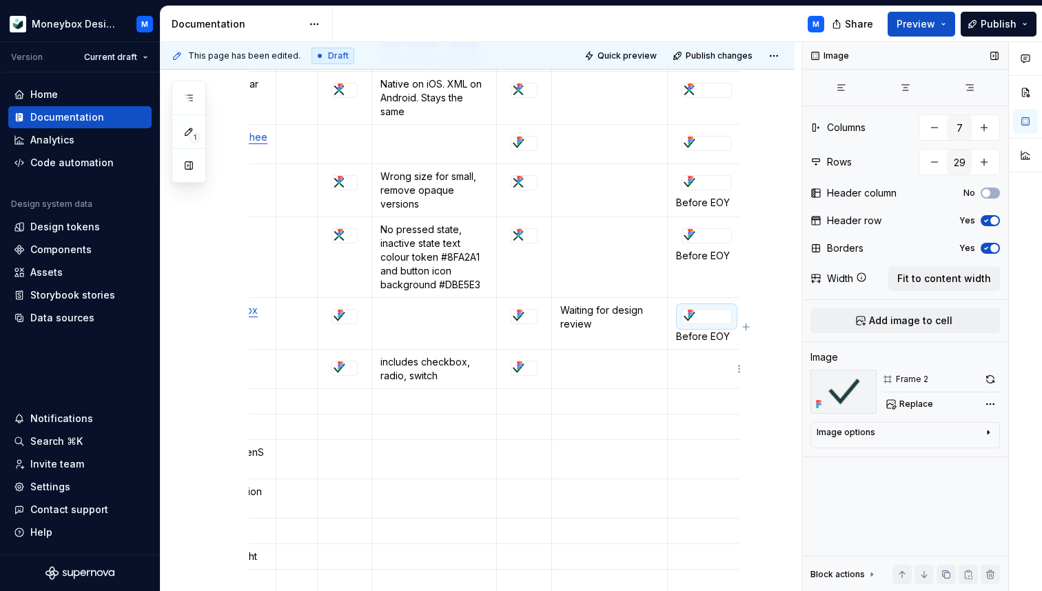
click at [680, 369] on td at bounding box center [706, 368] width 79 height 39
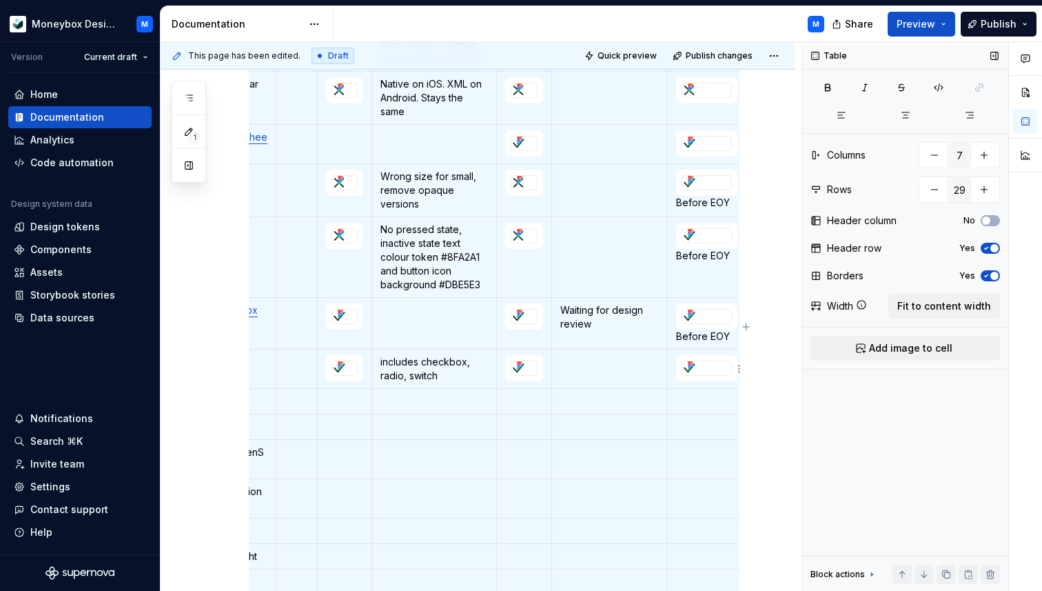
click at [682, 370] on div at bounding box center [707, 368] width 50 height 15
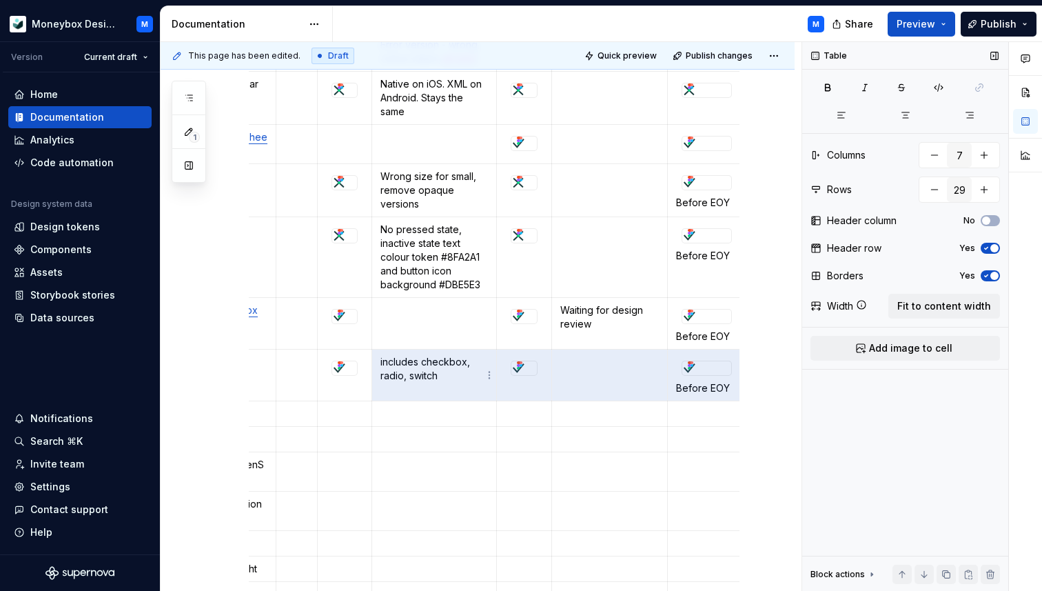
click at [440, 367] on p "includes checkbox, radio, switch" at bounding box center [434, 369] width 107 height 28
click at [383, 359] on p "includes checkbox, radio, switch" at bounding box center [434, 369] width 107 height 28
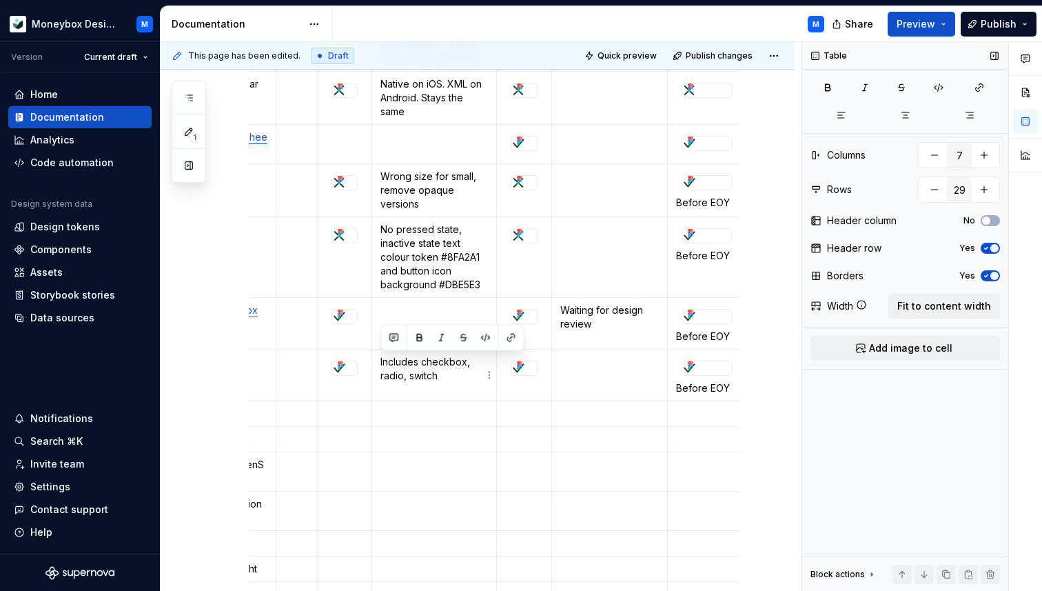
drag, startPoint x: 449, startPoint y: 376, endPoint x: 381, endPoint y: 358, distance: 70.6
click at [381, 358] on p "Includes checkbox, radio, switch" at bounding box center [434, 369] width 107 height 28
copy p "Includes checkbox, radio, switch"
click at [586, 358] on p at bounding box center [609, 362] width 99 height 14
click at [459, 363] on p "Includes checkbox, radio, switch" at bounding box center [434, 369] width 107 height 28
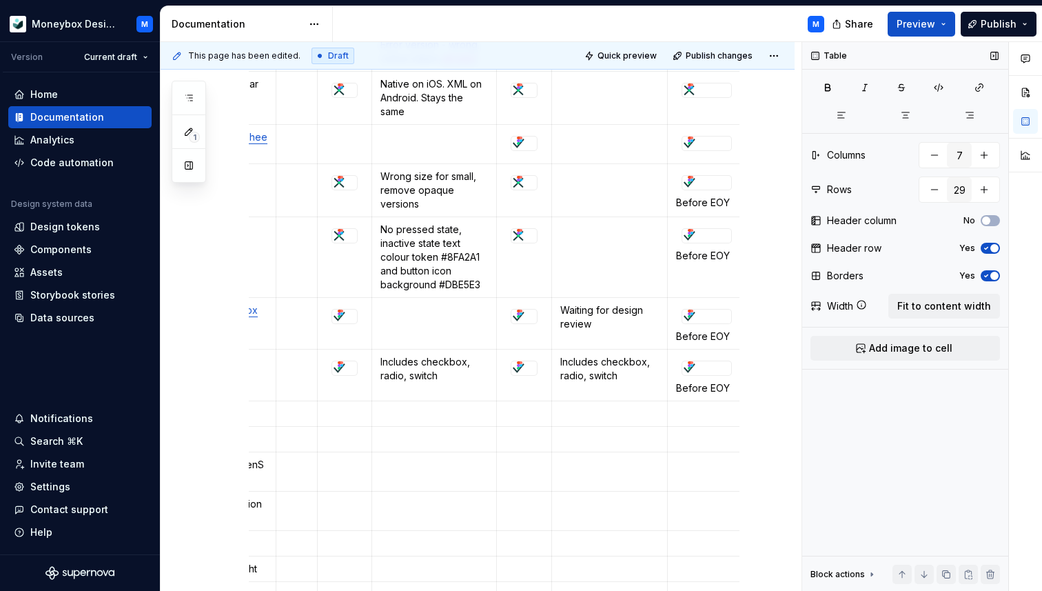
scroll to position [0, 0]
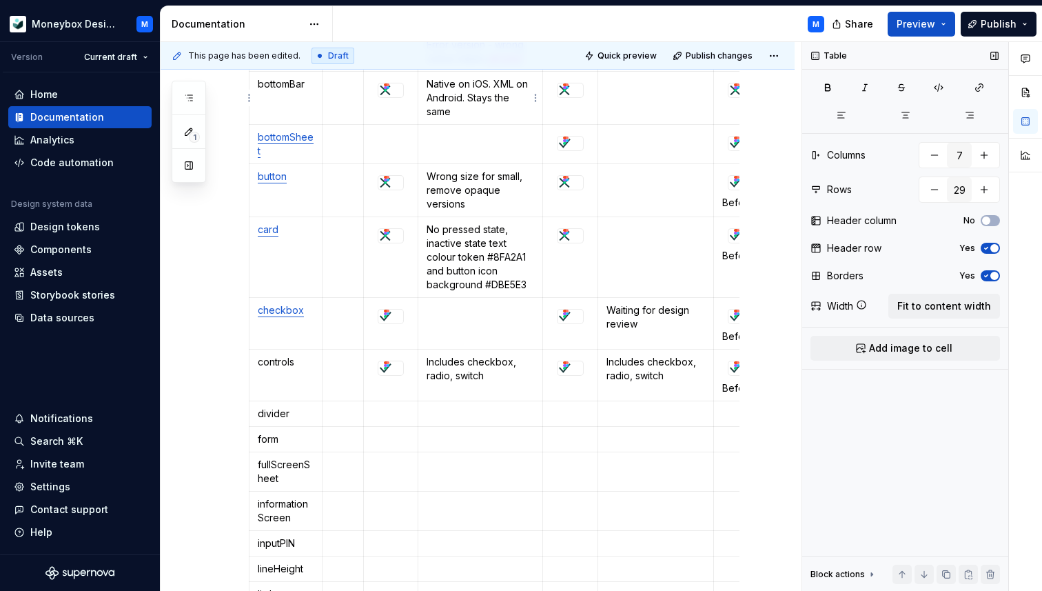
type textarea "*"
drag, startPoint x: 294, startPoint y: 414, endPoint x: 258, endPoint y: 412, distance: 35.3
click at [258, 412] on p "divider" at bounding box center [286, 414] width 56 height 14
click at [391, 389] on button "button" at bounding box center [387, 389] width 19 height 19
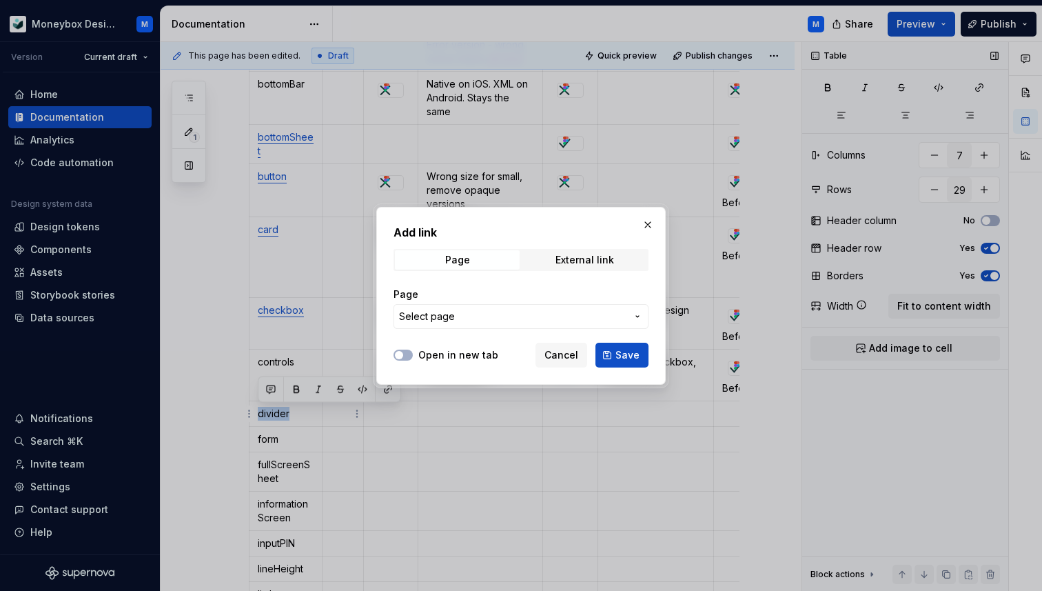
click at [445, 312] on span "Select page" at bounding box center [427, 317] width 56 height 14
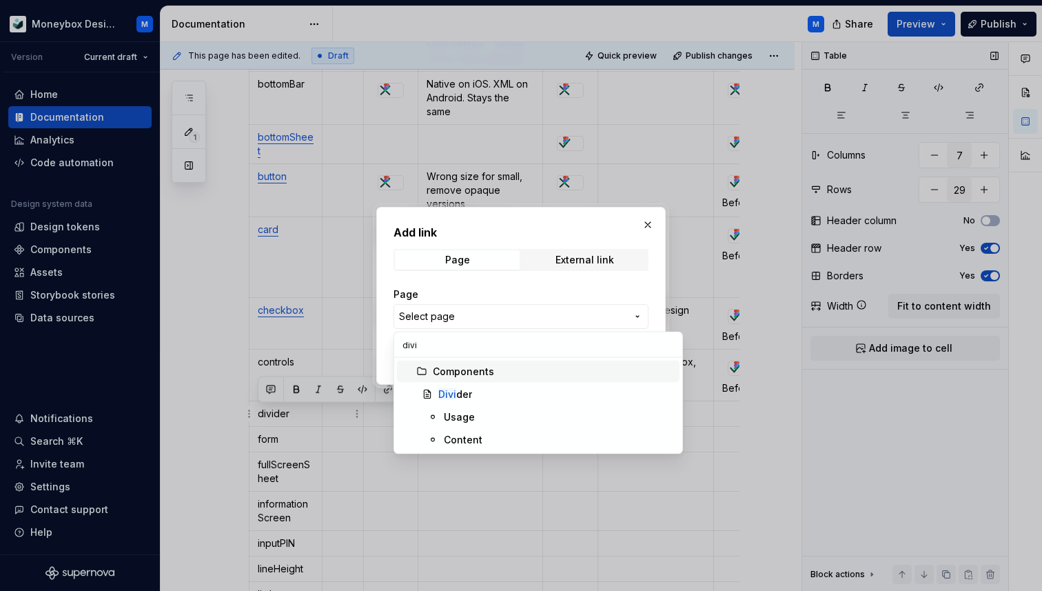
type input "divi"
click at [467, 394] on div "Divi der" at bounding box center [455, 394] width 34 height 14
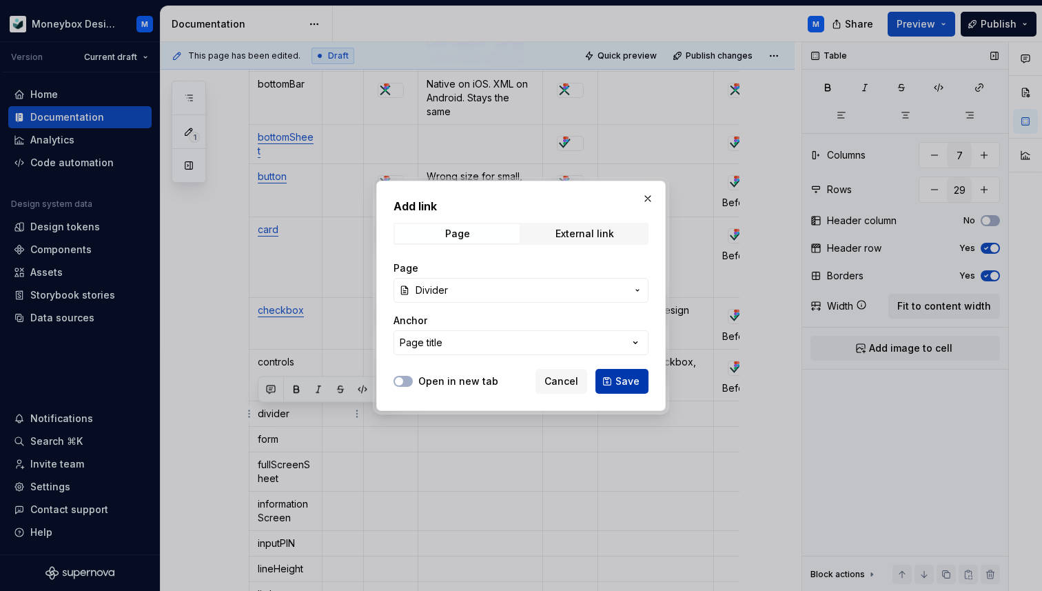
click at [616, 380] on button "Save" at bounding box center [622, 381] width 53 height 25
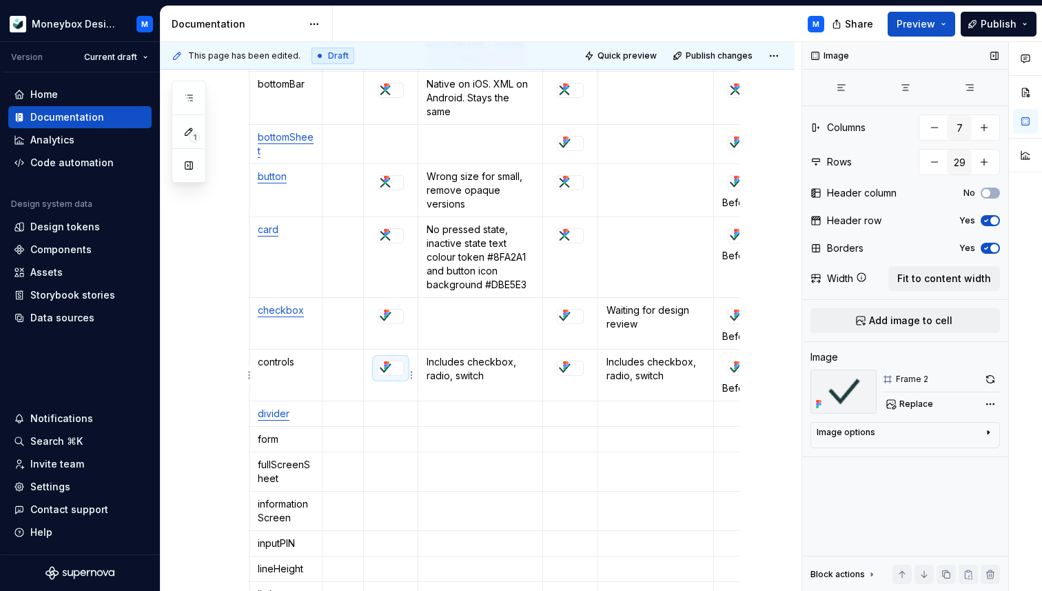
click at [395, 365] on div at bounding box center [390, 368] width 25 height 14
click at [396, 411] on p at bounding box center [390, 414] width 37 height 14
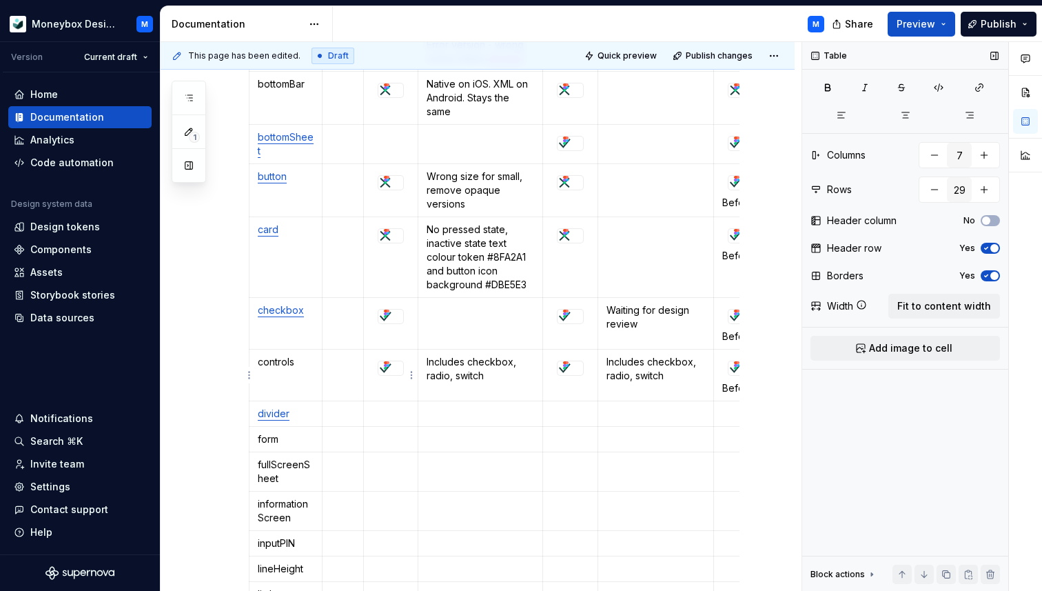
click at [383, 367] on icon at bounding box center [386, 365] width 11 height 11
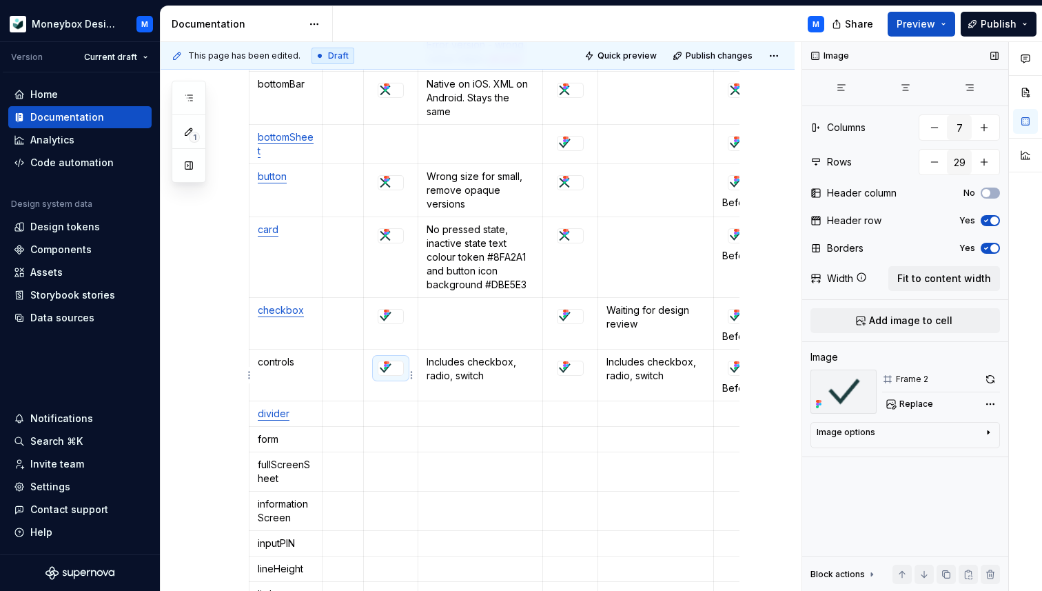
click at [396, 368] on div at bounding box center [390, 368] width 25 height 14
click at [396, 415] on p at bounding box center [390, 414] width 37 height 14
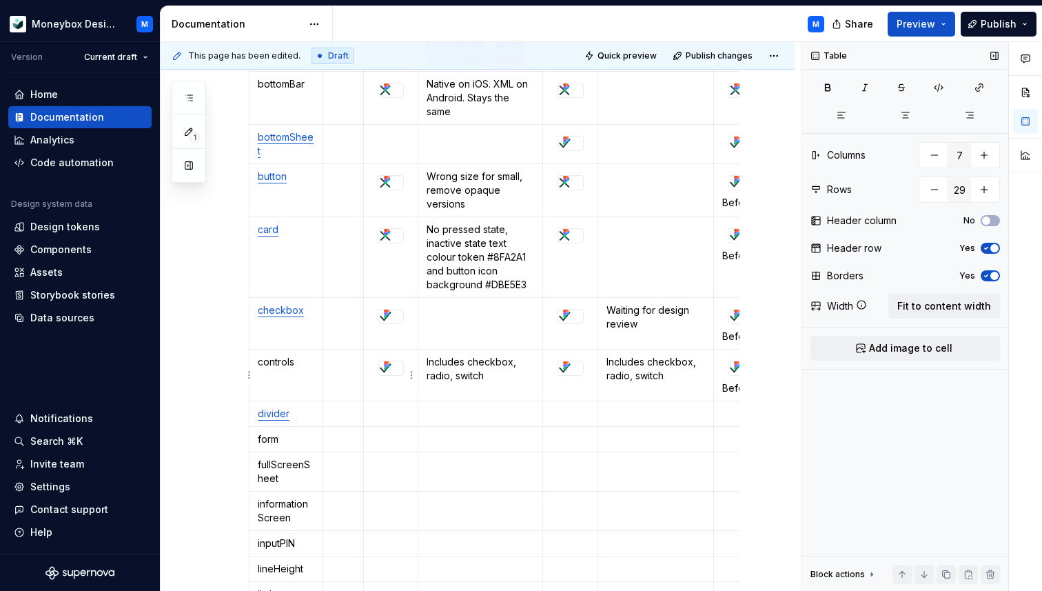
click at [390, 362] on icon at bounding box center [386, 365] width 11 height 11
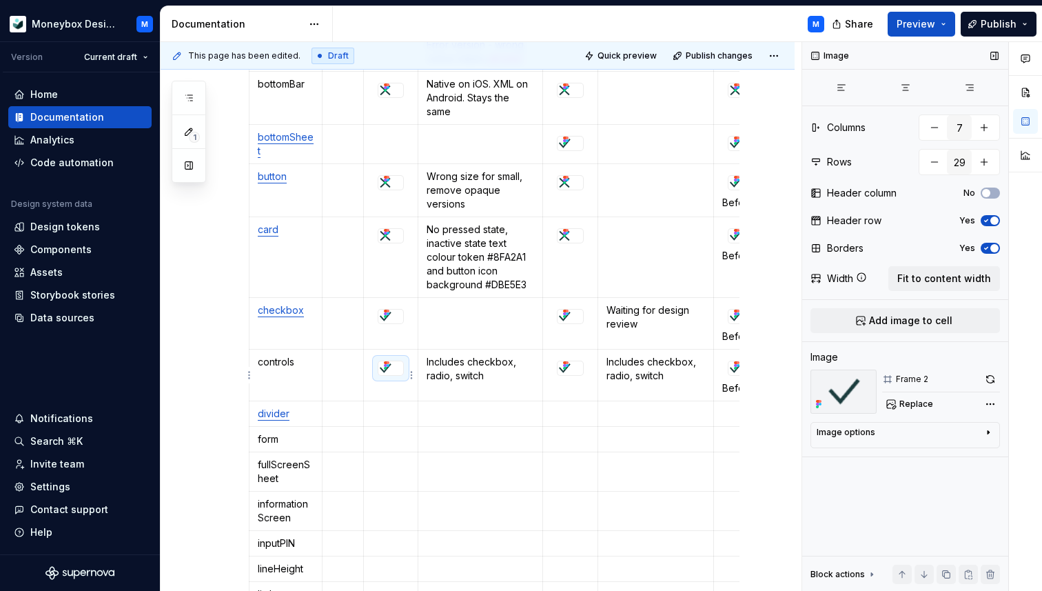
type textarea "*"
click at [403, 361] on div at bounding box center [391, 368] width 26 height 15
click at [385, 412] on p at bounding box center [390, 414] width 37 height 14
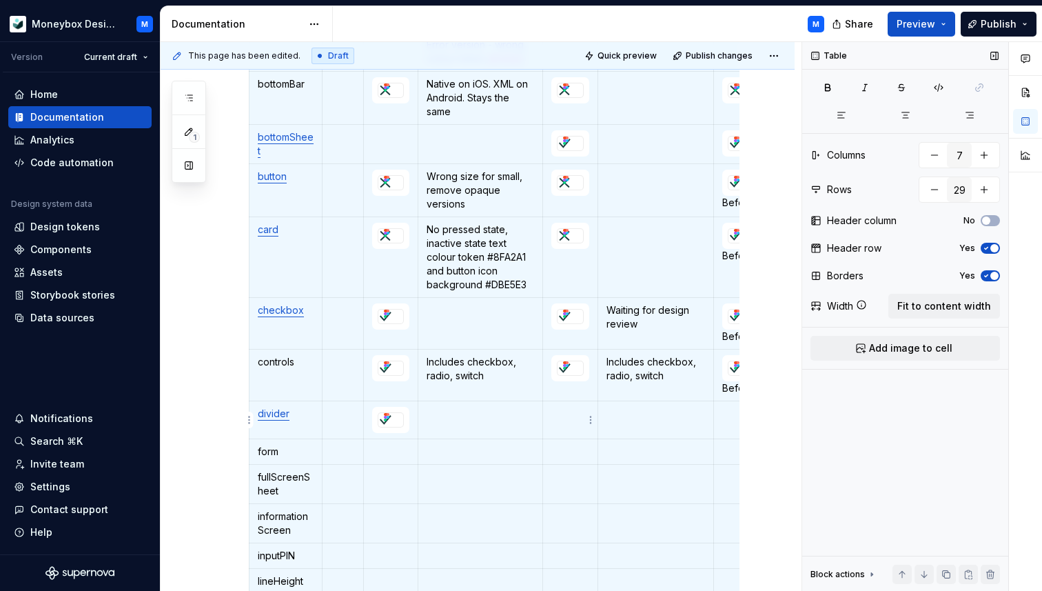
click at [574, 411] on p at bounding box center [570, 414] width 38 height 14
click at [276, 451] on p "form" at bounding box center [286, 452] width 56 height 14
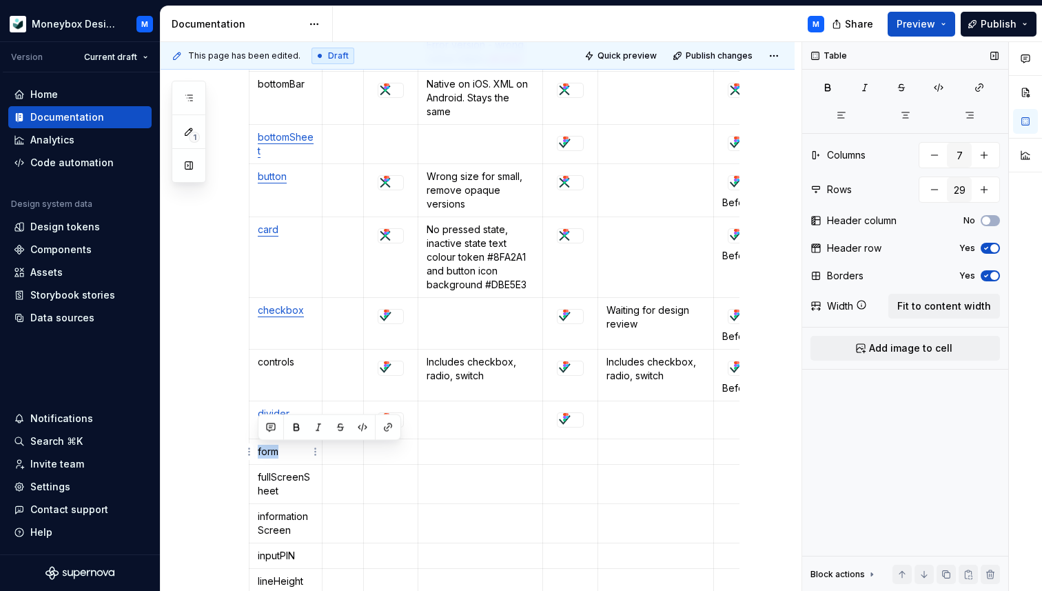
drag, startPoint x: 284, startPoint y: 451, endPoint x: 258, endPoint y: 451, distance: 26.2
click at [258, 451] on p "form" at bounding box center [286, 452] width 56 height 14
click at [387, 429] on button "button" at bounding box center [387, 427] width 19 height 19
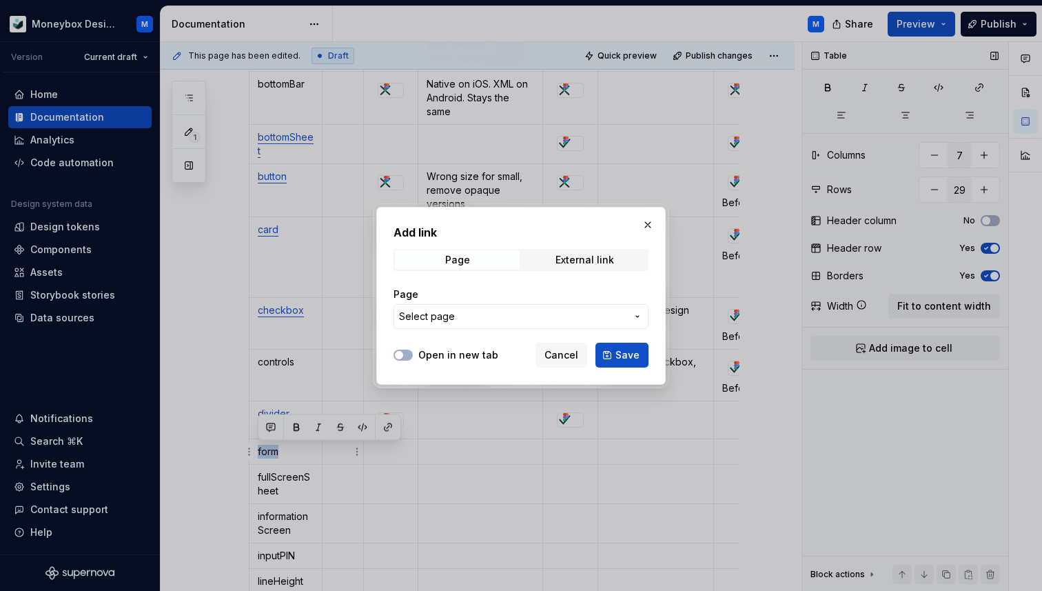
click at [461, 321] on span "Select page" at bounding box center [512, 317] width 227 height 14
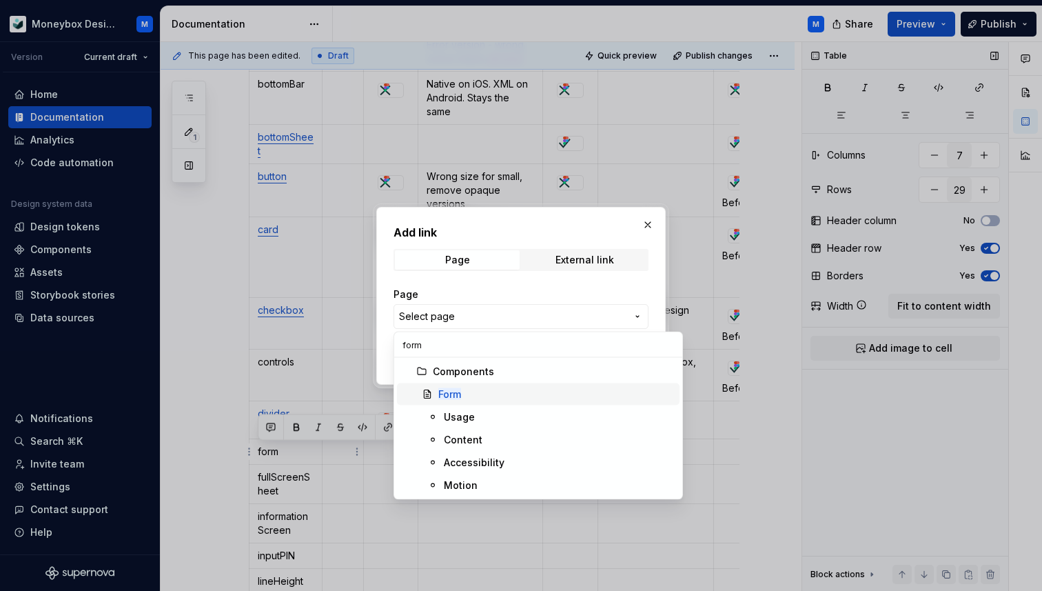
type input "form"
click at [495, 399] on div "Form" at bounding box center [556, 394] width 236 height 14
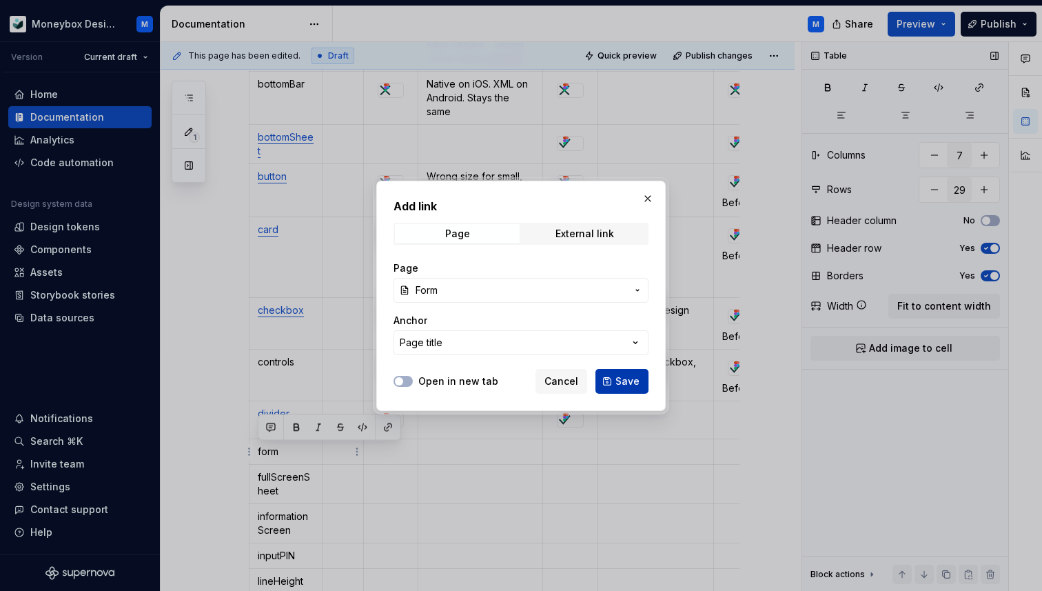
click at [624, 381] on span "Save" at bounding box center [628, 381] width 24 height 14
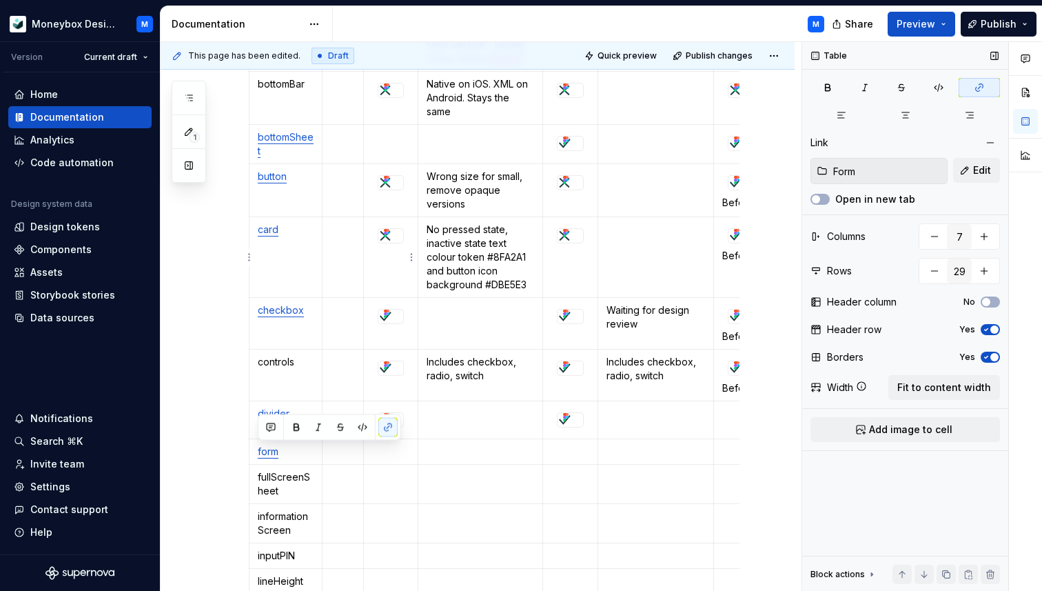
click at [396, 239] on div at bounding box center [390, 236] width 25 height 14
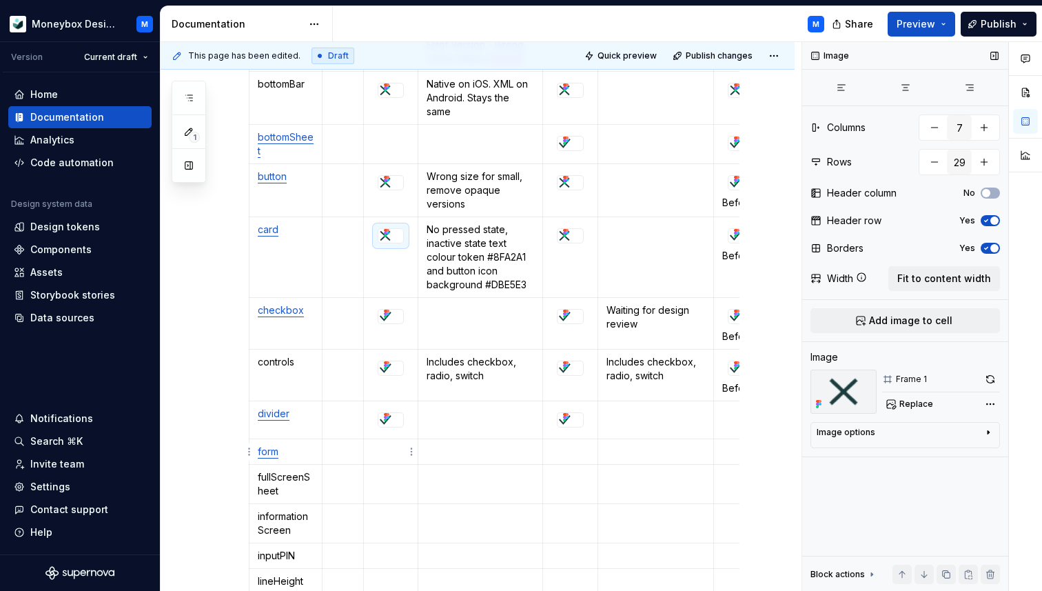
click at [383, 462] on td at bounding box center [391, 452] width 54 height 26
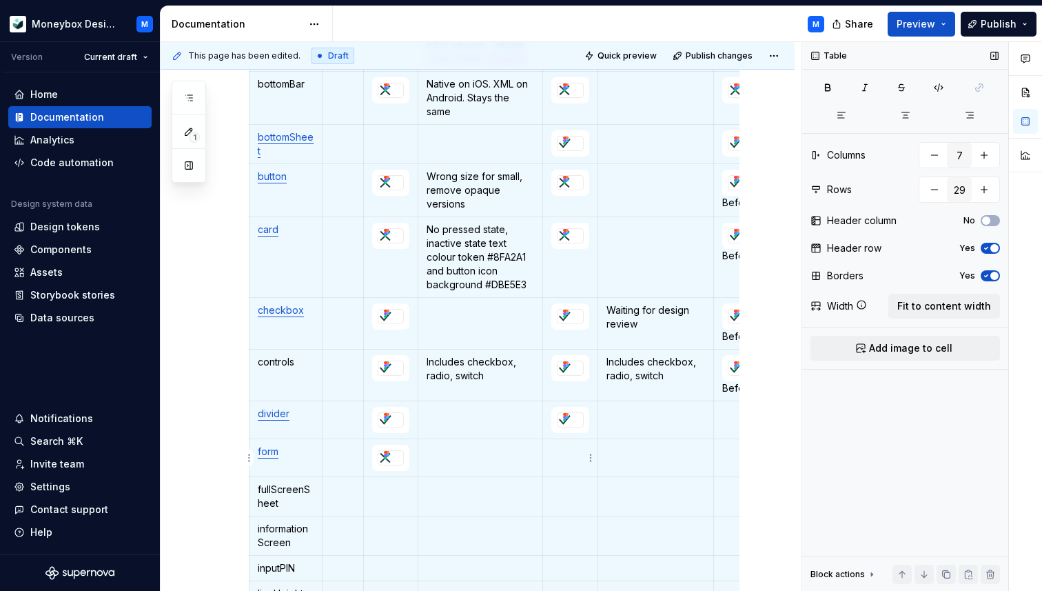
click at [571, 458] on td at bounding box center [569, 458] width 55 height 38
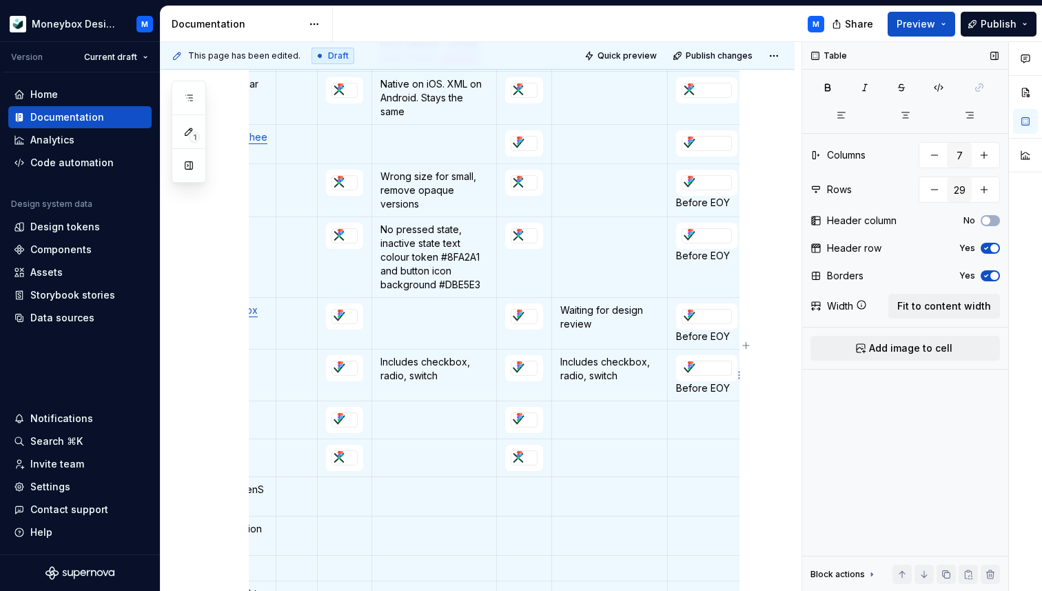
click at [687, 369] on icon at bounding box center [690, 365] width 11 height 11
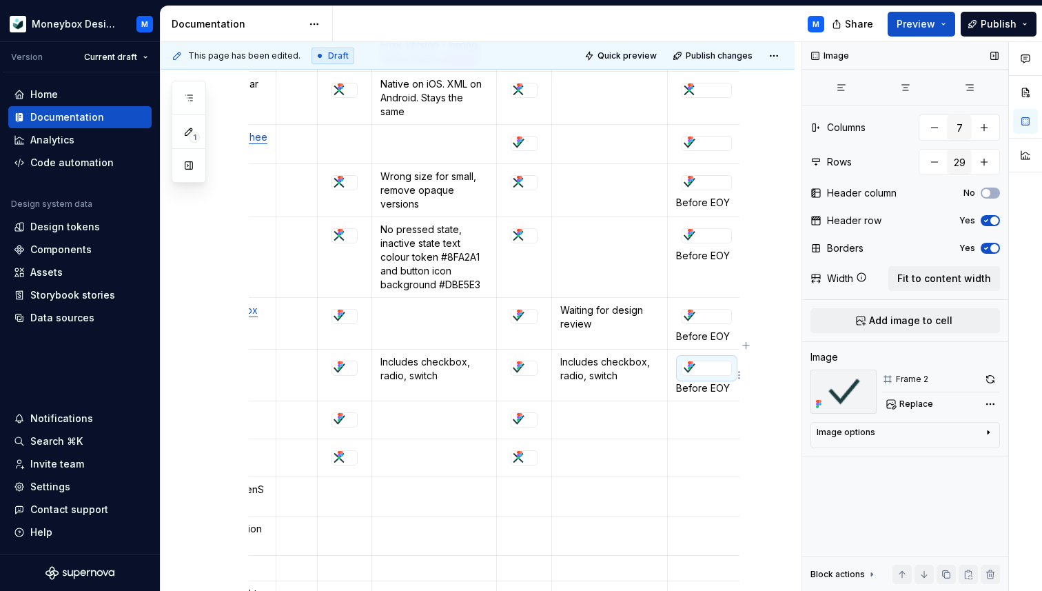
click at [682, 375] on div at bounding box center [707, 368] width 50 height 15
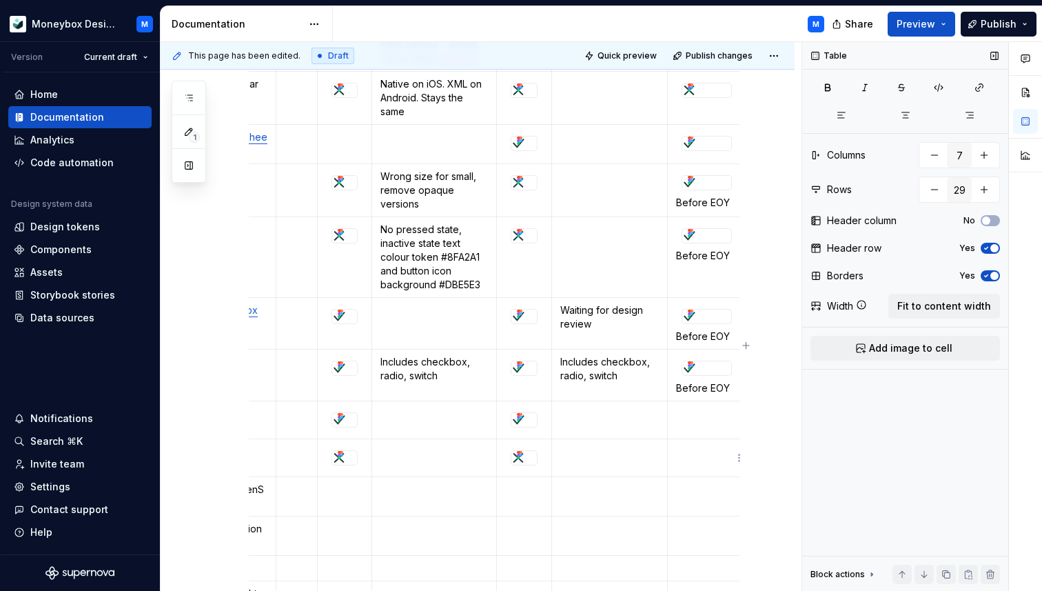
click at [679, 447] on p at bounding box center [706, 452] width 61 height 14
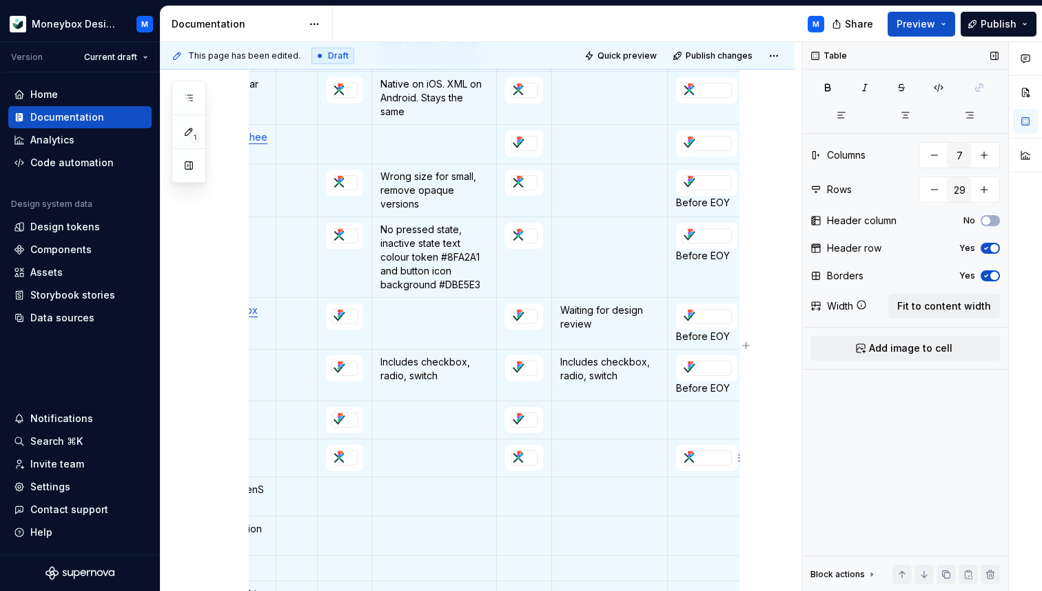
click at [702, 455] on div at bounding box center [706, 458] width 49 height 14
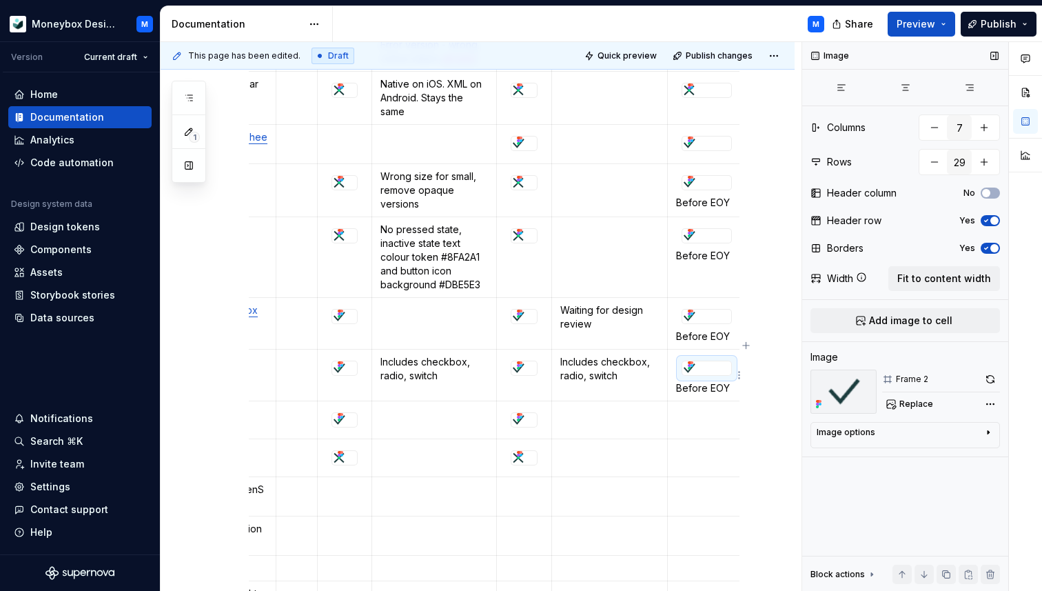
click at [696, 365] on div at bounding box center [706, 368] width 49 height 14
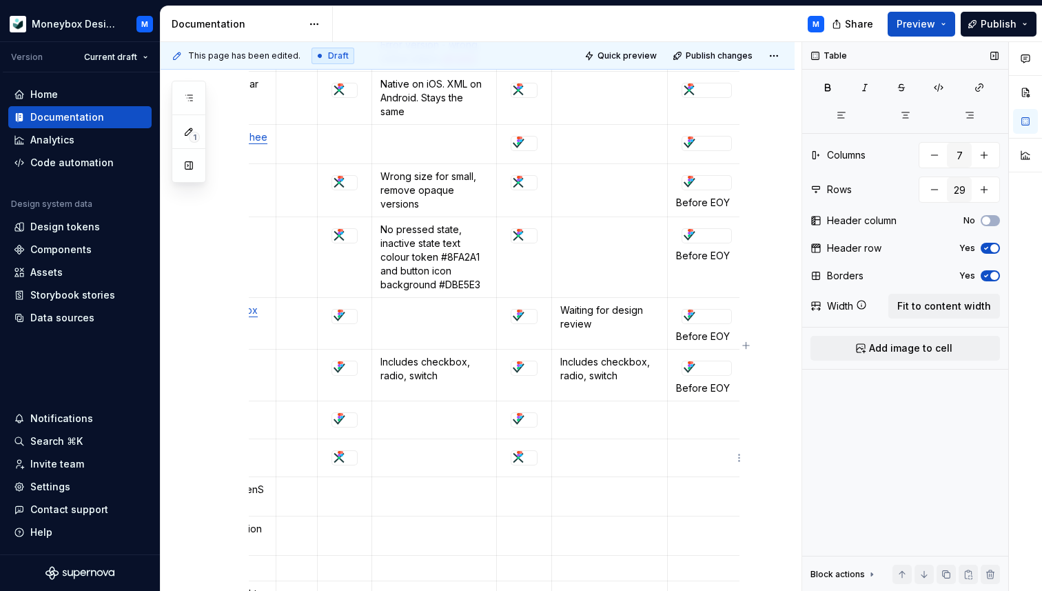
click at [682, 451] on p at bounding box center [706, 452] width 61 height 14
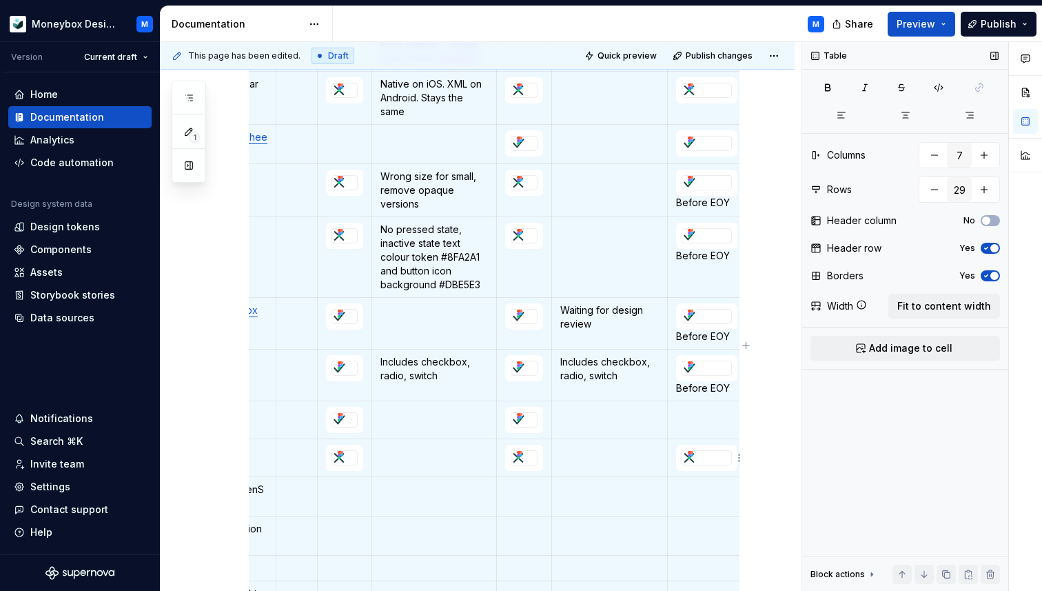
click at [696, 465] on div at bounding box center [707, 457] width 50 height 15
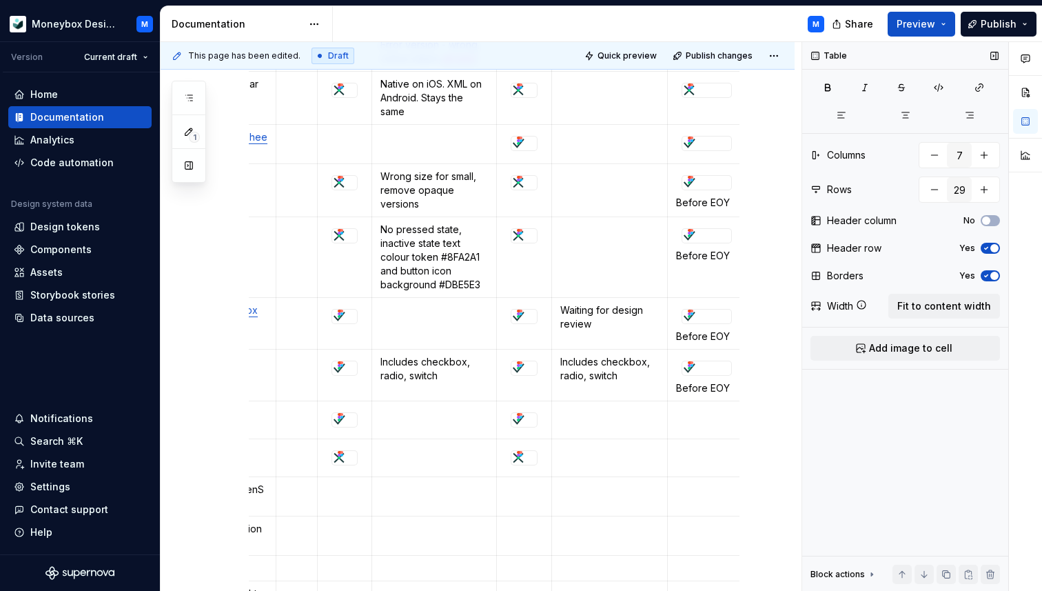
scroll to position [0, 6]
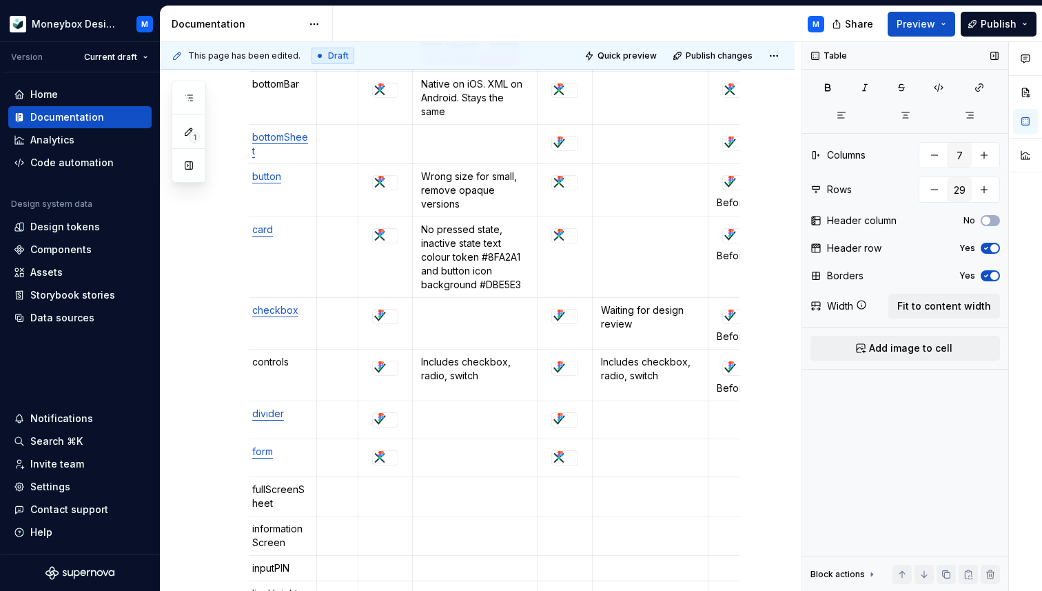
click at [729, 369] on icon at bounding box center [731, 365] width 11 height 11
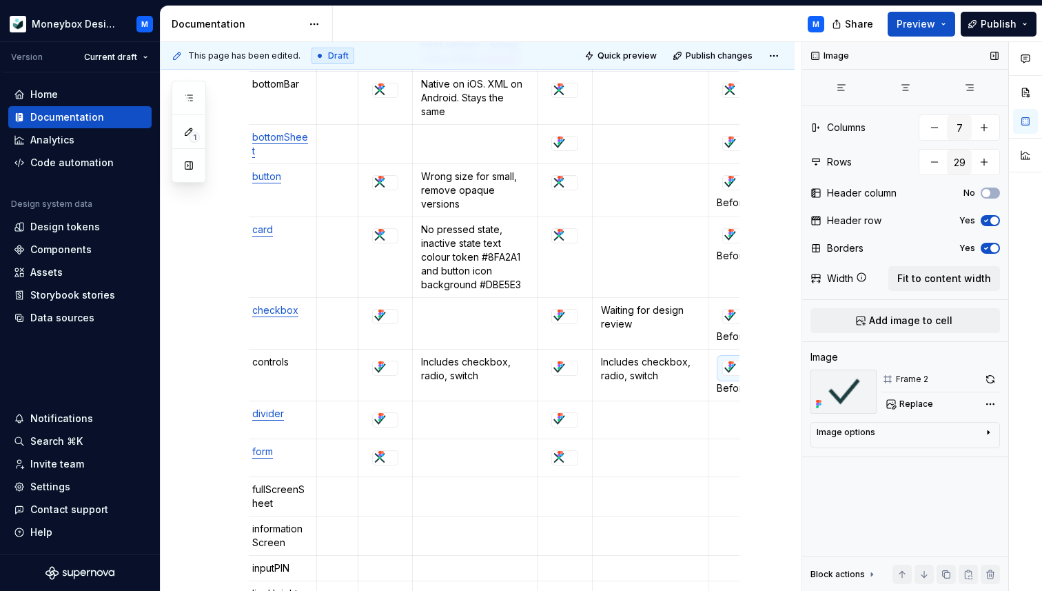
scroll to position [0, 46]
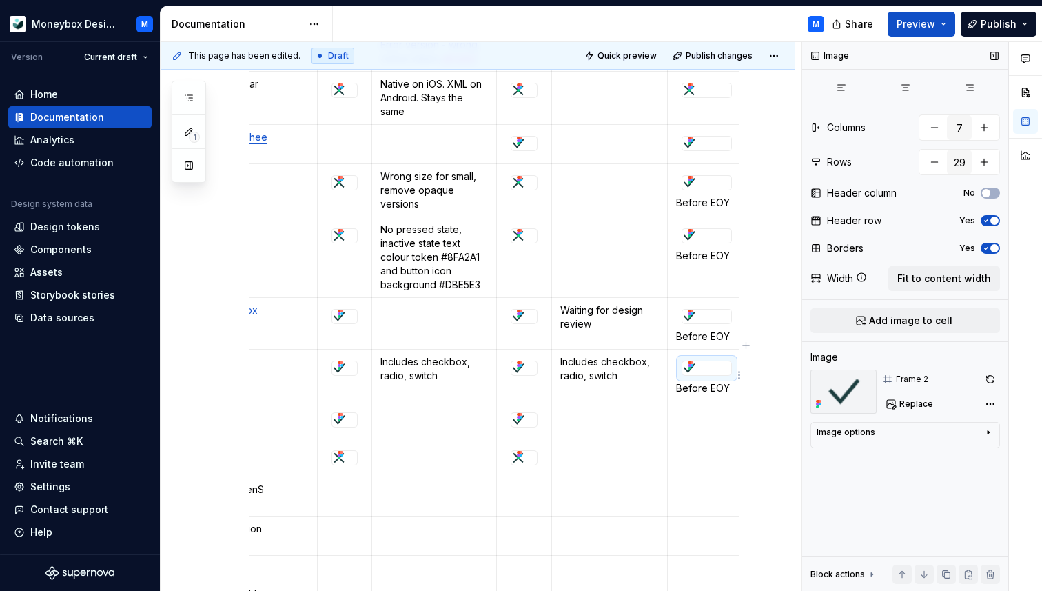
click at [682, 369] on div at bounding box center [707, 368] width 50 height 15
click at [680, 452] on p at bounding box center [706, 452] width 61 height 14
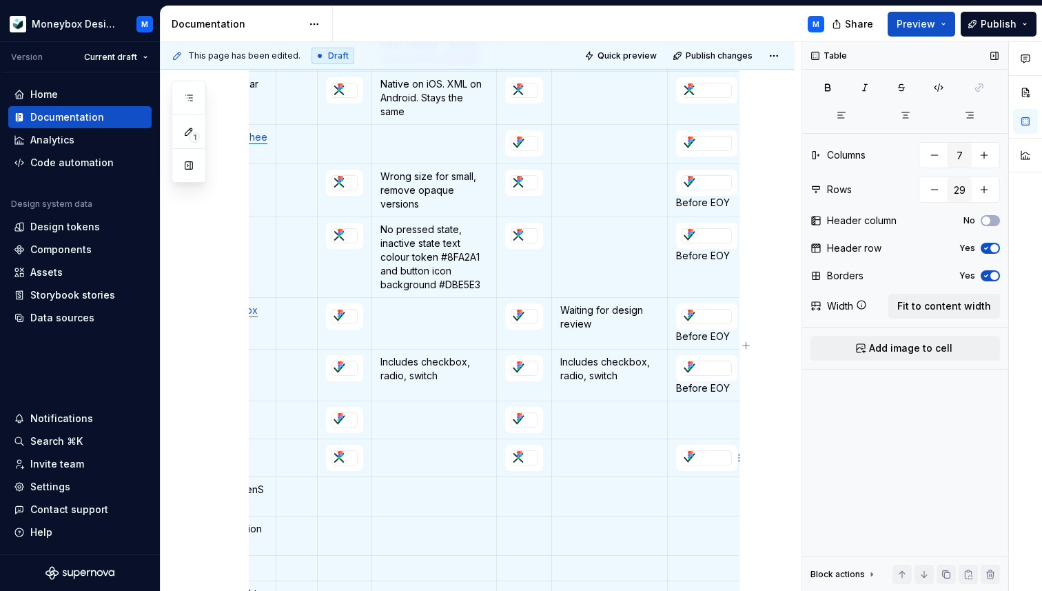
click at [676, 463] on td at bounding box center [706, 458] width 79 height 38
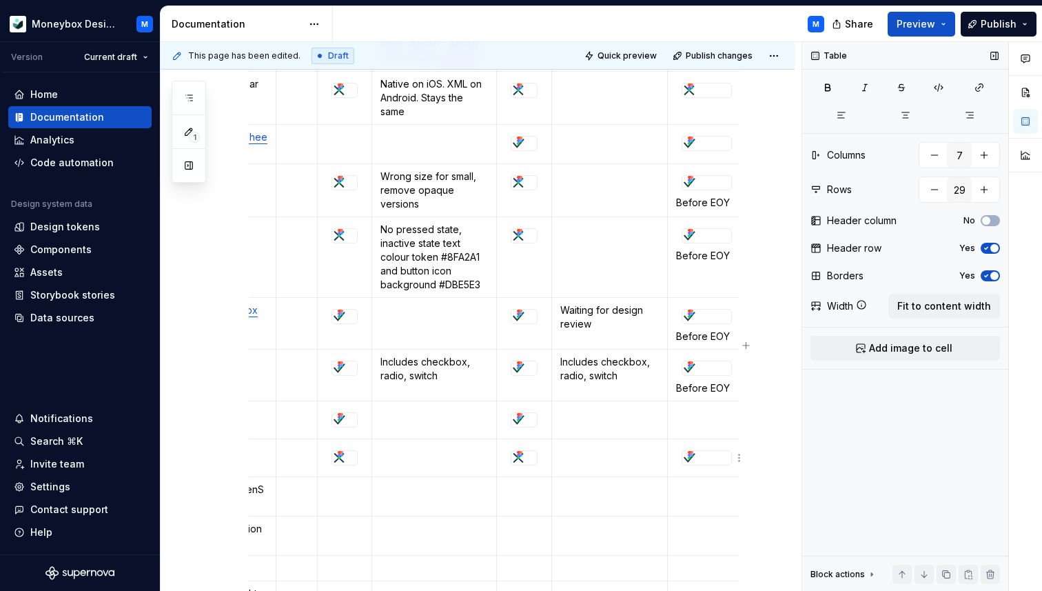
click at [676, 466] on td at bounding box center [706, 458] width 79 height 38
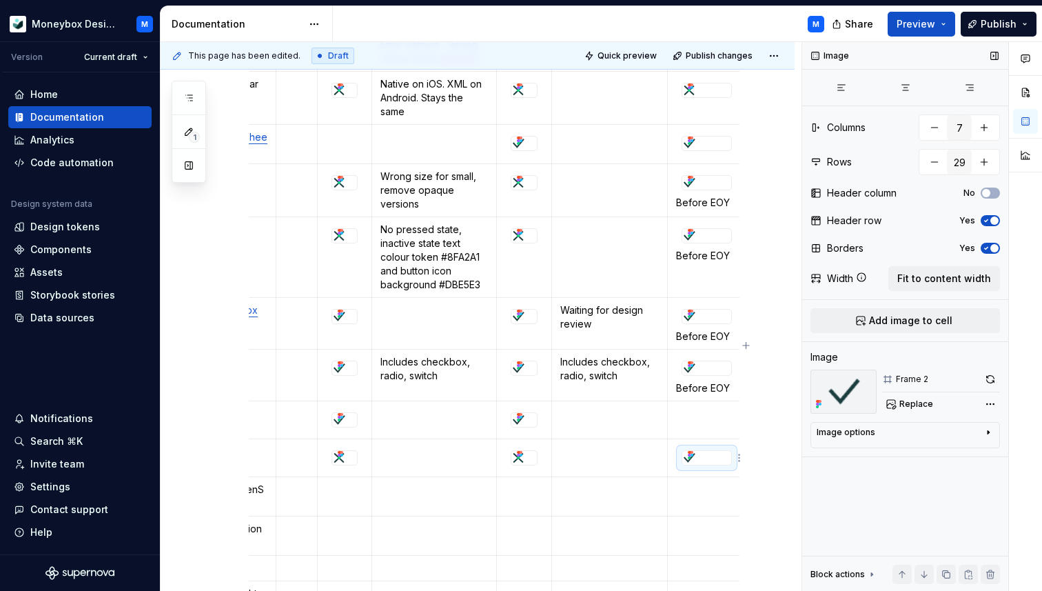
click at [682, 458] on div at bounding box center [707, 457] width 50 height 15
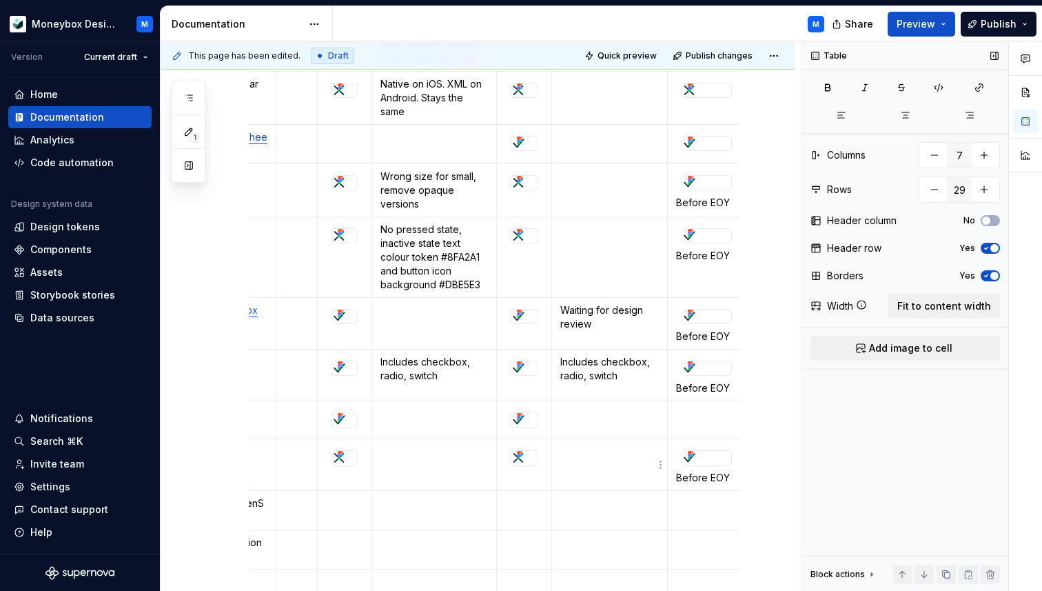
click at [585, 445] on p at bounding box center [609, 452] width 99 height 14
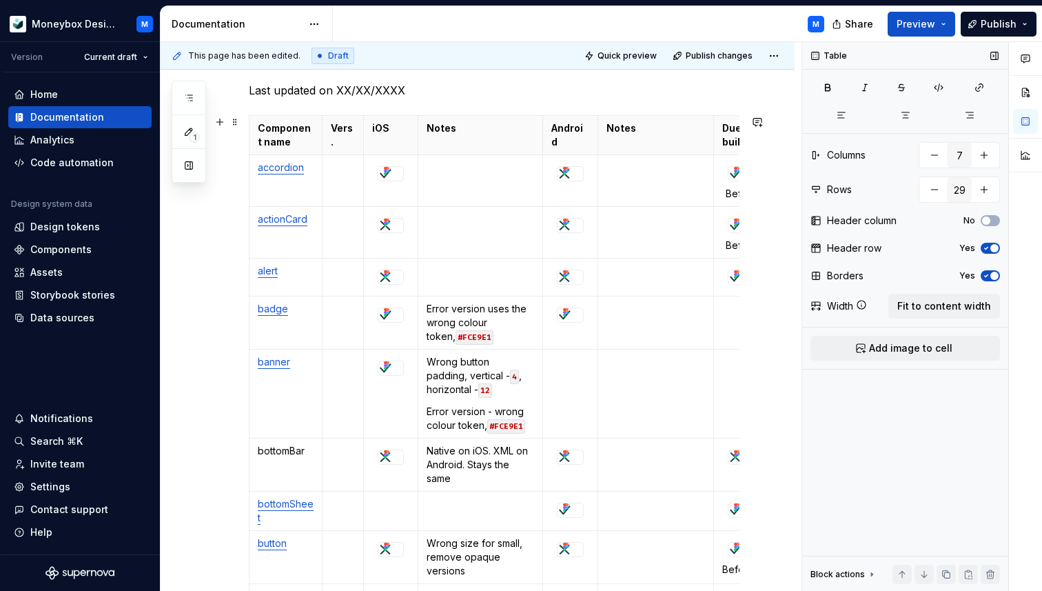
scroll to position [150, 0]
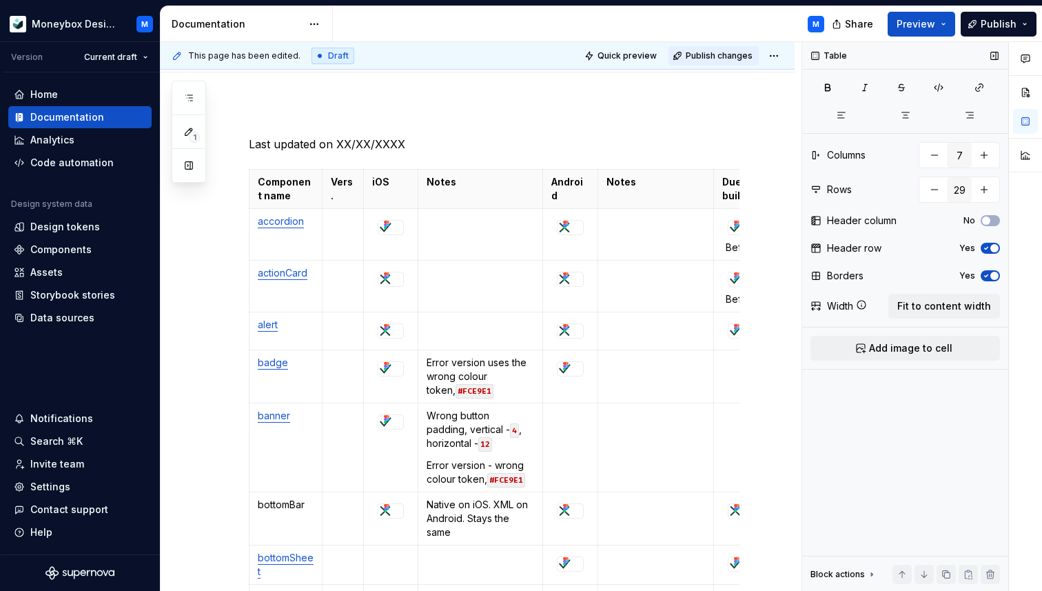
click at [716, 60] on span "Publish changes" at bounding box center [719, 55] width 67 height 11
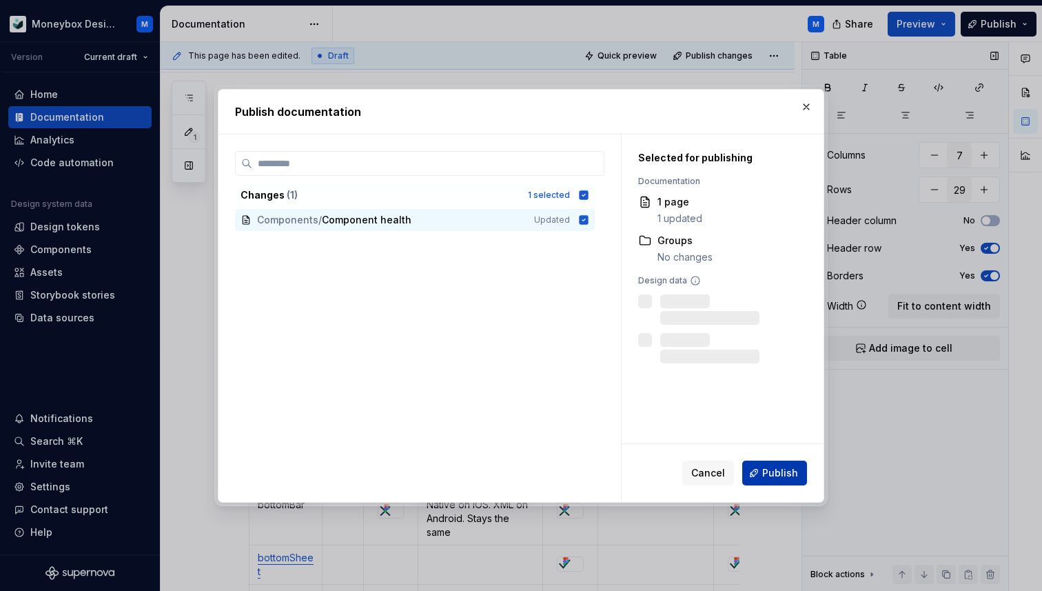
click at [771, 466] on span "Publish" at bounding box center [780, 473] width 36 height 14
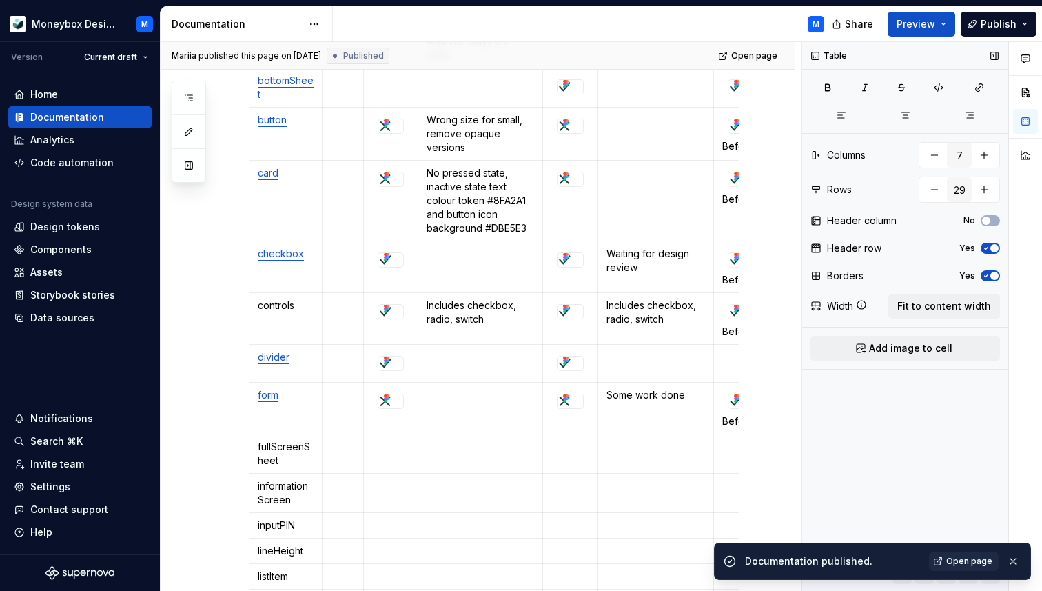
scroll to position [624, 0]
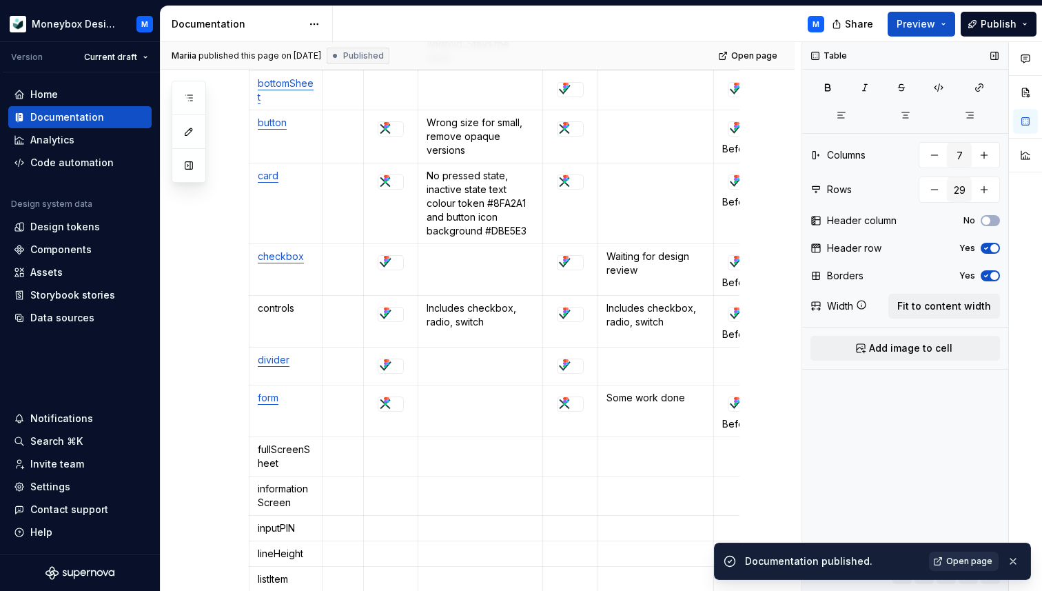
click at [960, 561] on span "Open page" at bounding box center [969, 561] width 46 height 11
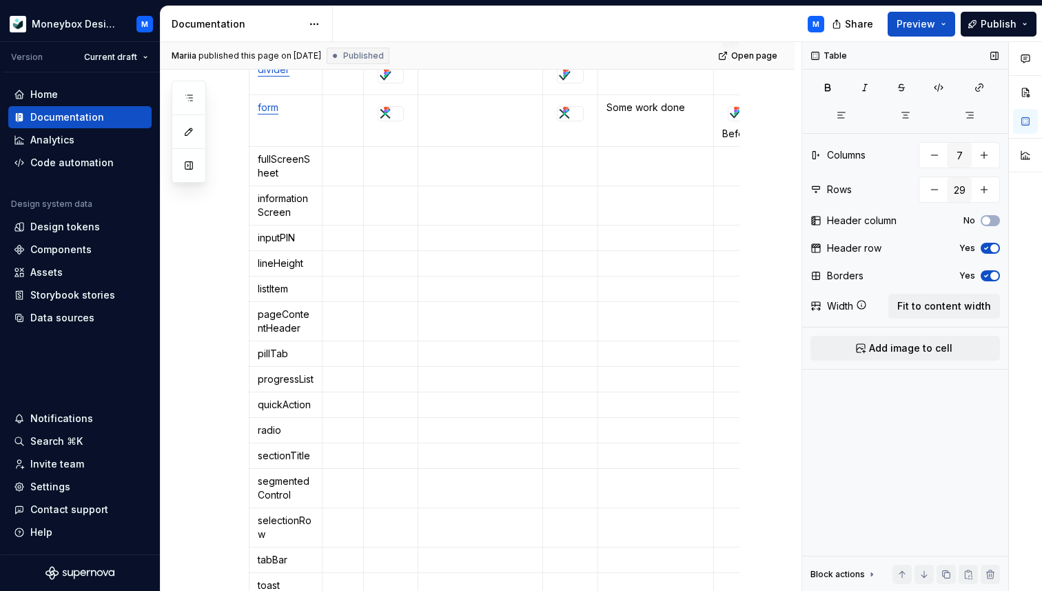
scroll to position [915, 0]
type textarea "*"
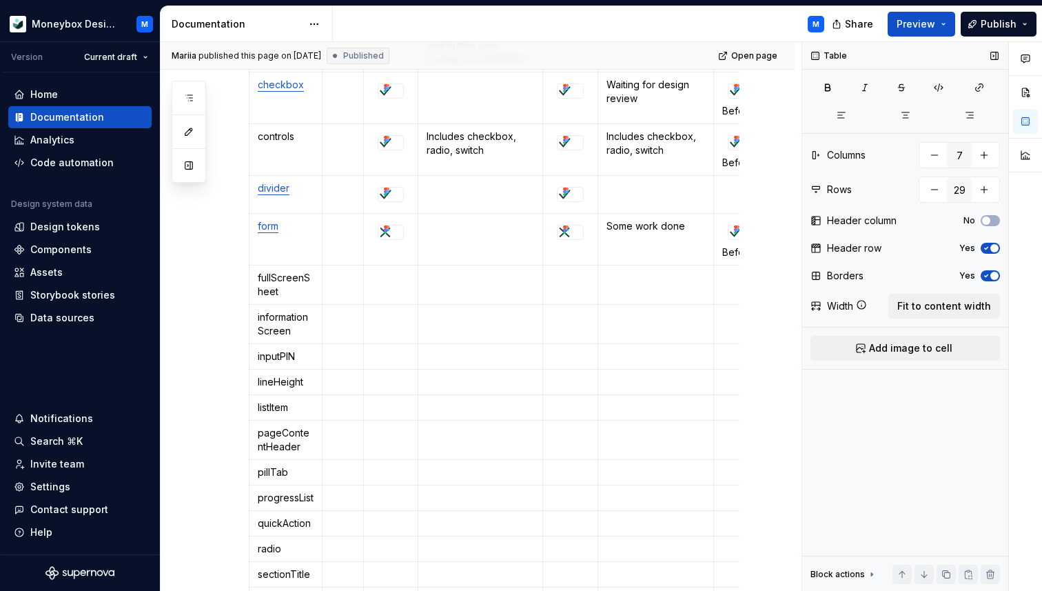
scroll to position [787, 0]
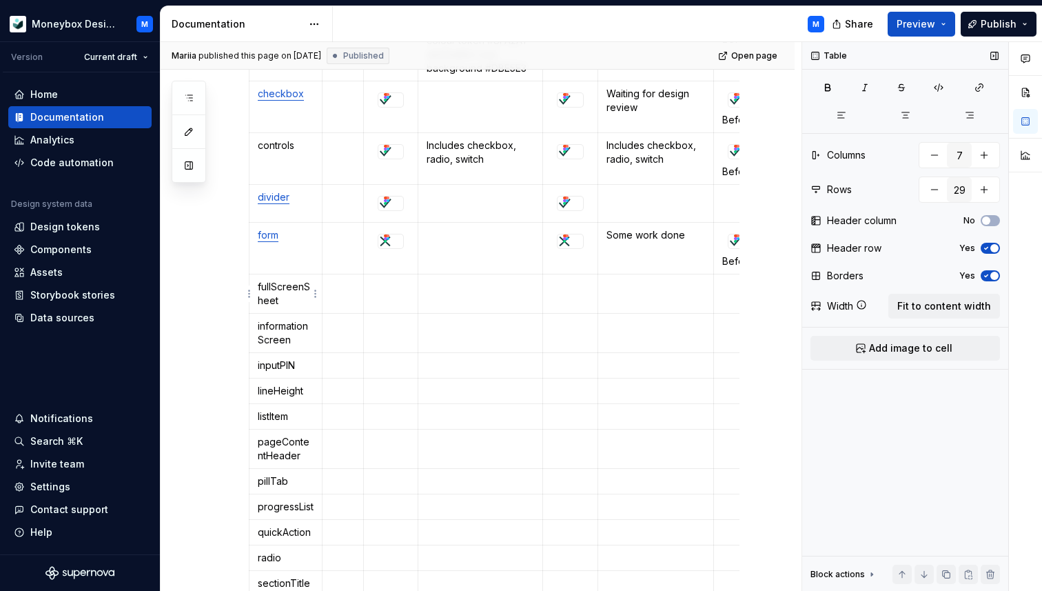
click at [280, 301] on p "fullScreenSheet" at bounding box center [286, 294] width 56 height 28
drag, startPoint x: 284, startPoint y: 303, endPoint x: 257, endPoint y: 287, distance: 31.2
click at [257, 287] on td "fullScreenSheet" at bounding box center [286, 293] width 73 height 39
click at [391, 263] on button "button" at bounding box center [387, 262] width 19 height 19
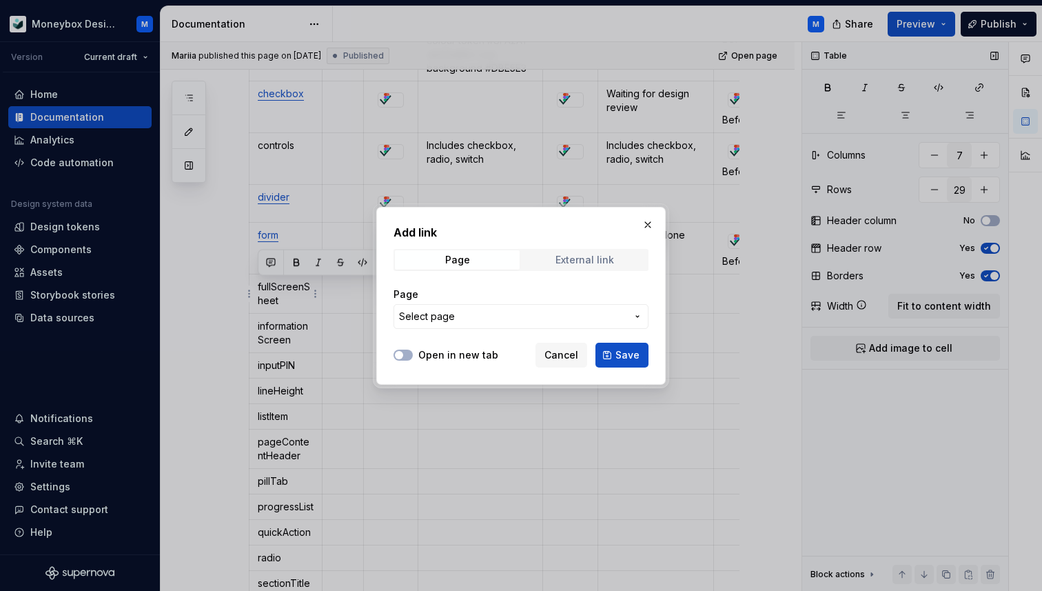
click at [573, 263] on div "External link" at bounding box center [585, 259] width 59 height 11
click at [456, 263] on div "Page" at bounding box center [457, 259] width 25 height 11
click at [449, 310] on span "Select page" at bounding box center [427, 317] width 56 height 14
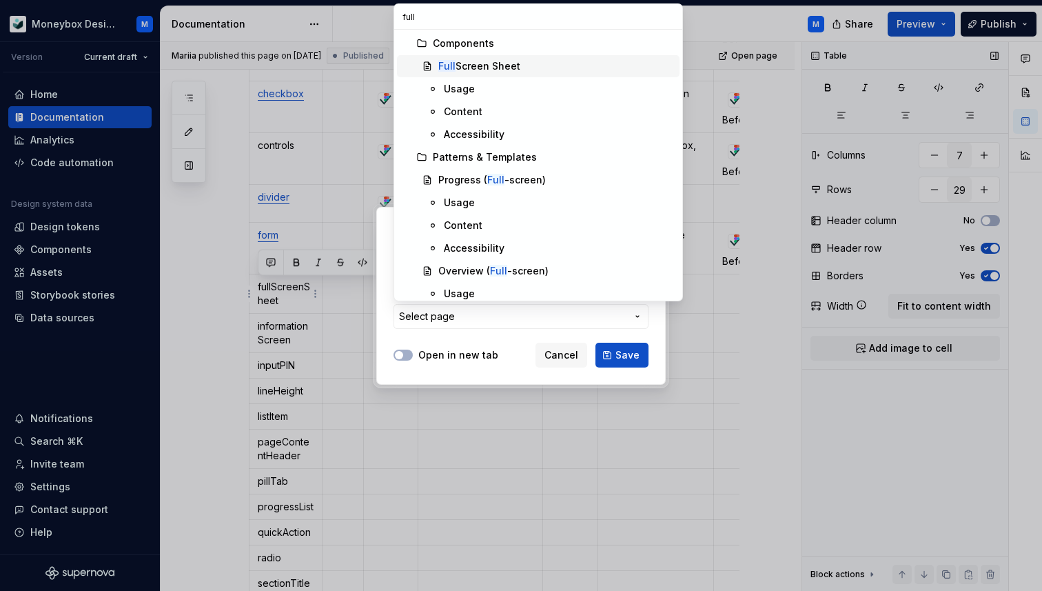
type input "full"
click at [566, 61] on div "Full Screen Sheet" at bounding box center [556, 66] width 236 height 14
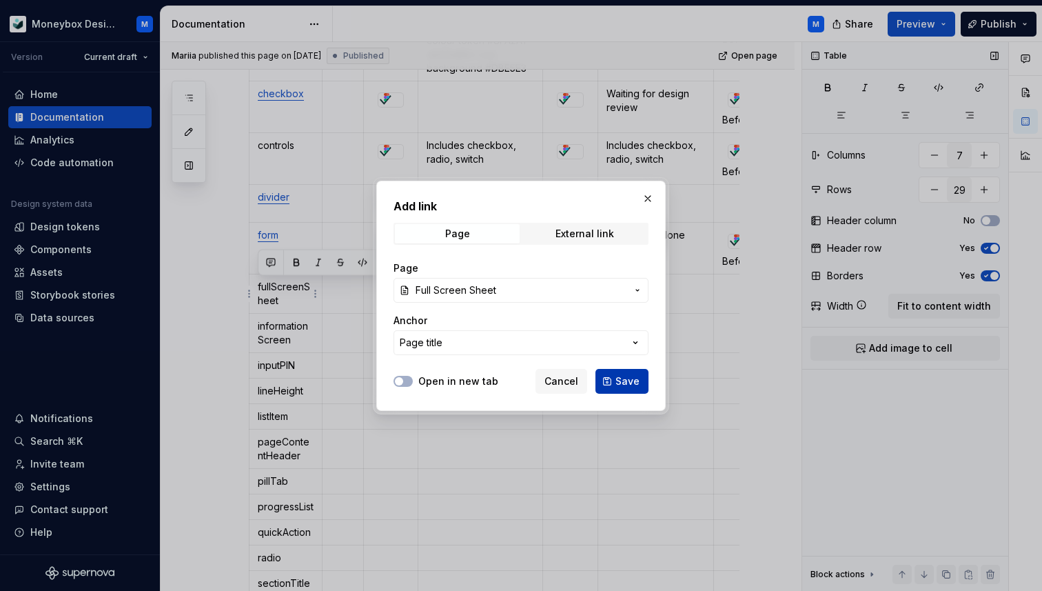
click at [618, 383] on span "Save" at bounding box center [628, 381] width 24 height 14
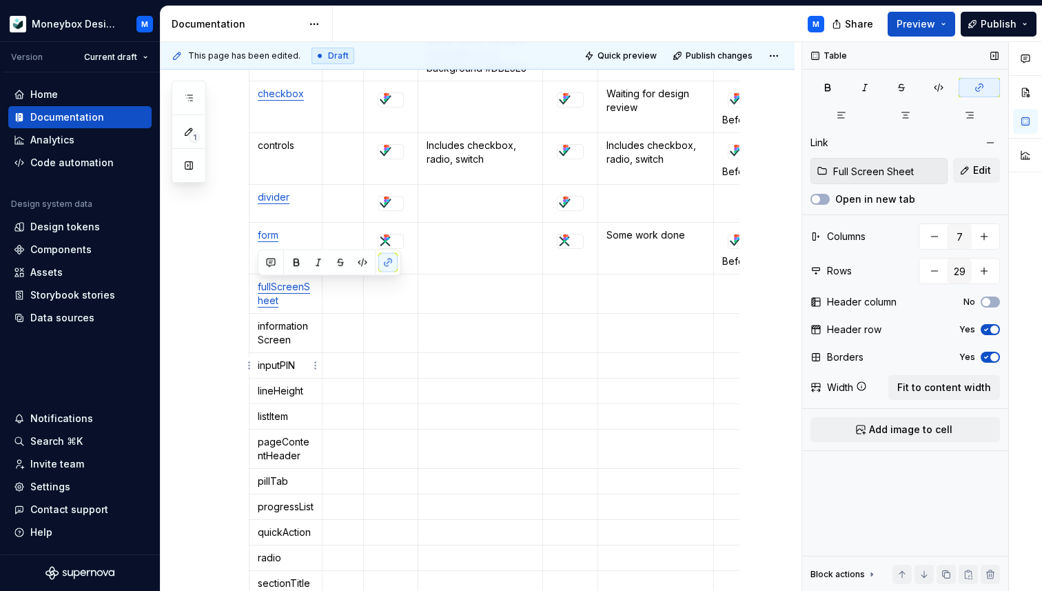
type textarea "*"
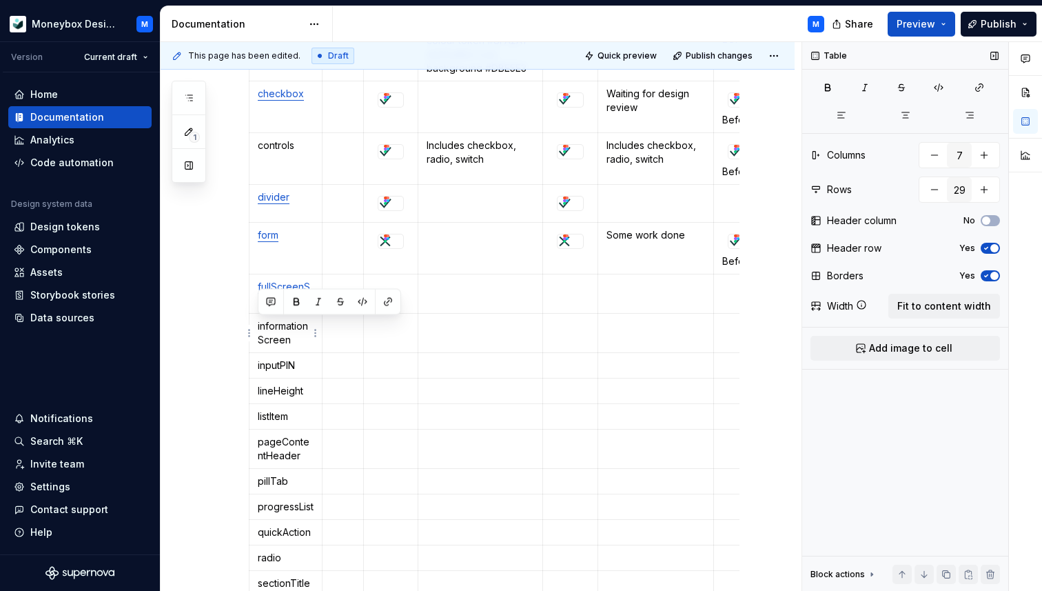
drag, startPoint x: 292, startPoint y: 341, endPoint x: 258, endPoint y: 329, distance: 36.4
click at [258, 329] on p "informationScreen" at bounding box center [286, 333] width 56 height 28
click at [384, 304] on button "button" at bounding box center [387, 301] width 19 height 19
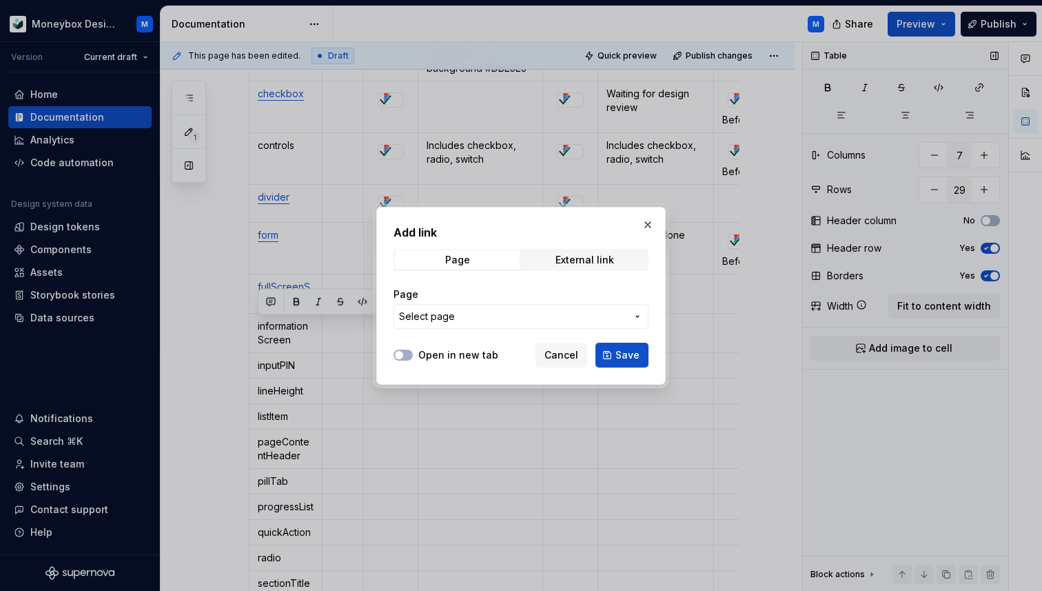
click at [431, 312] on span "Select page" at bounding box center [427, 317] width 56 height 14
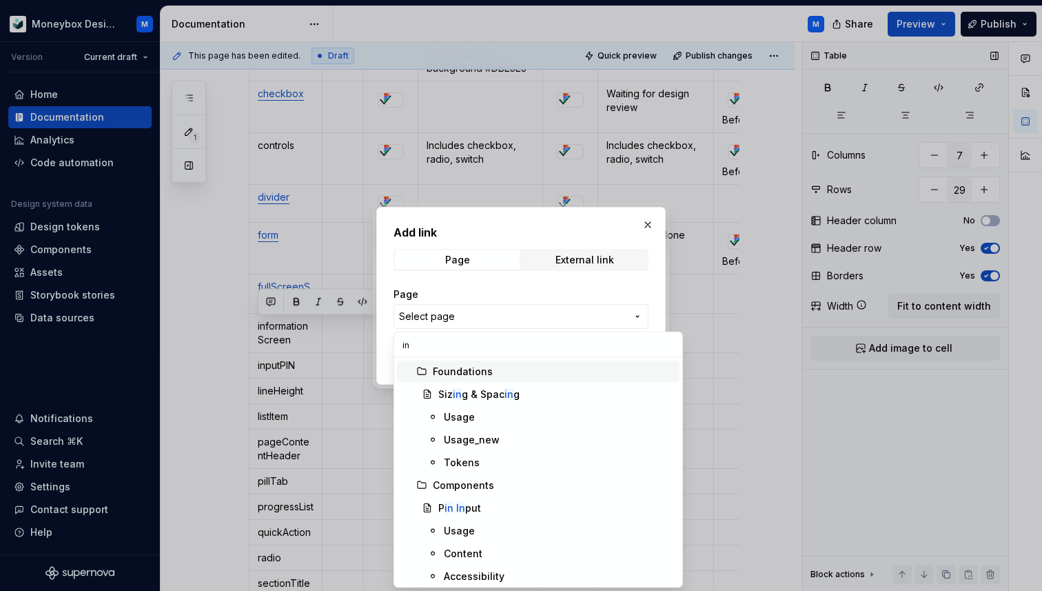
type input "i"
click at [647, 226] on div "Add link Page External link Page Select page Open in new tab Cancel Save" at bounding box center [521, 295] width 1042 height 591
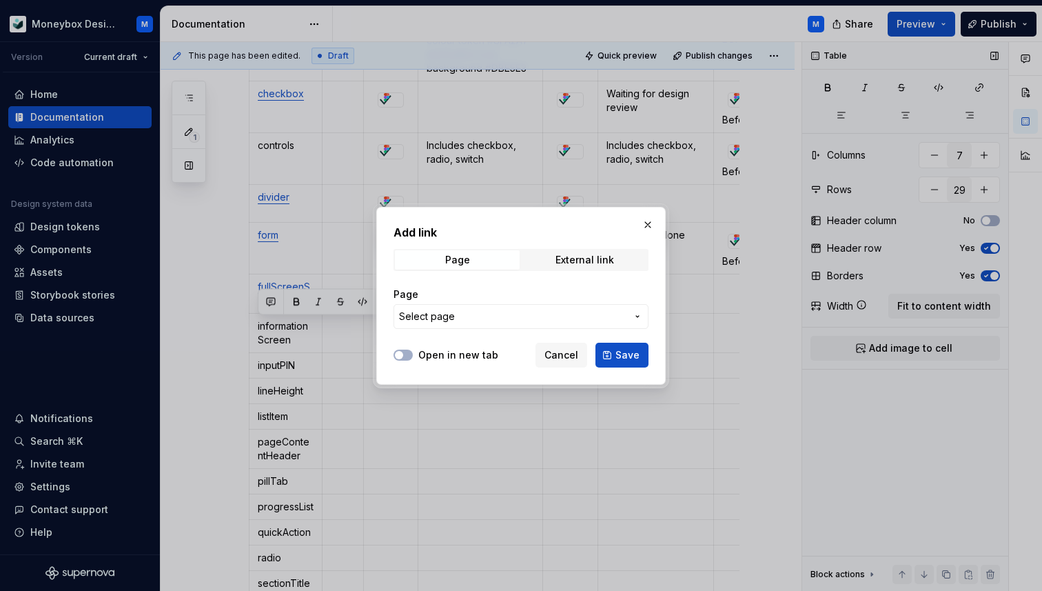
click at [647, 226] on button "button" at bounding box center [647, 224] width 19 height 19
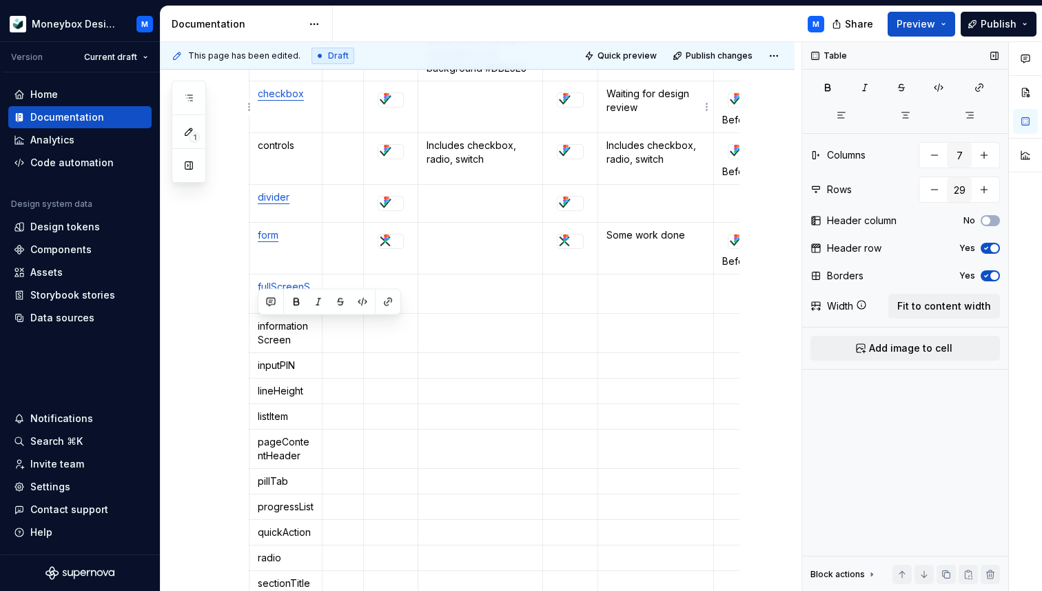
type textarea "*"
click at [267, 337] on p "informationScreen" at bounding box center [286, 333] width 56 height 28
drag, startPoint x: 298, startPoint y: 368, endPoint x: 256, endPoint y: 367, distance: 42.1
click at [256, 367] on td "inputPIN" at bounding box center [286, 366] width 73 height 26
click at [394, 338] on button "button" at bounding box center [387, 341] width 19 height 19
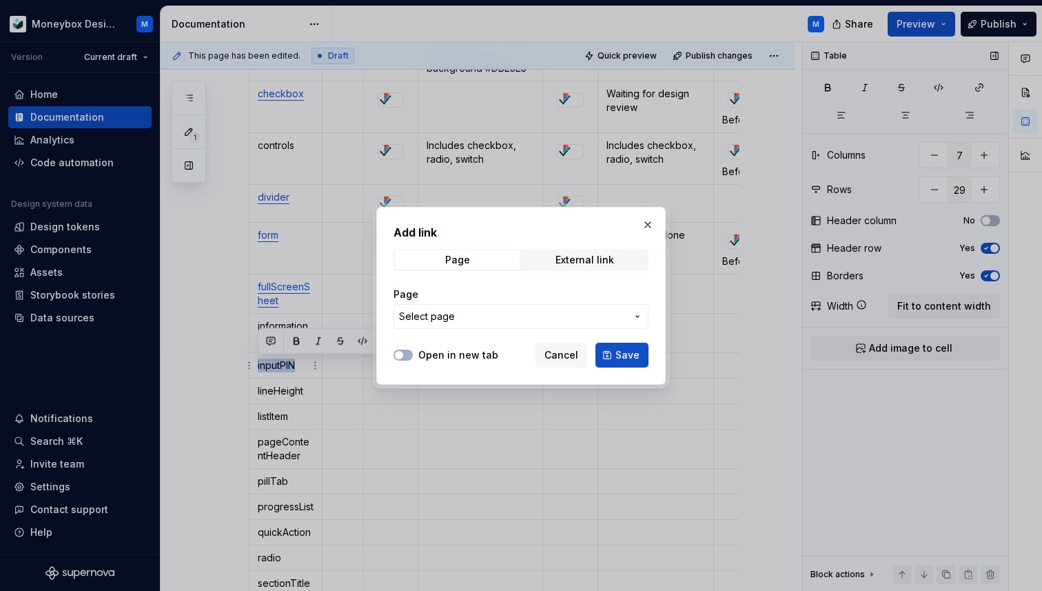
click at [463, 312] on span "Select page" at bounding box center [512, 317] width 227 height 14
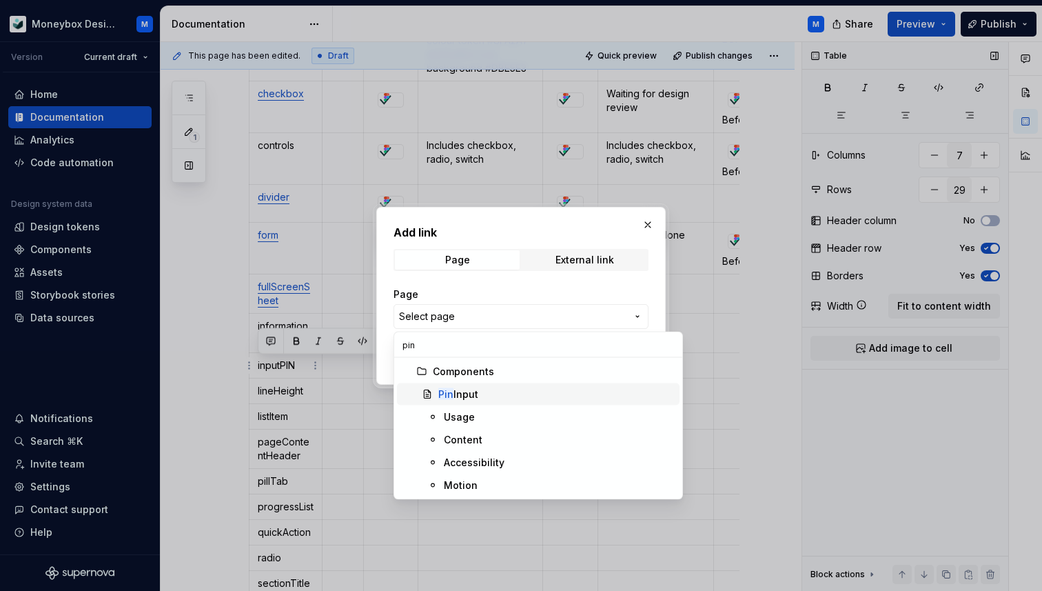
type input "pin"
click at [522, 398] on div "Pin Input" at bounding box center [556, 394] width 236 height 14
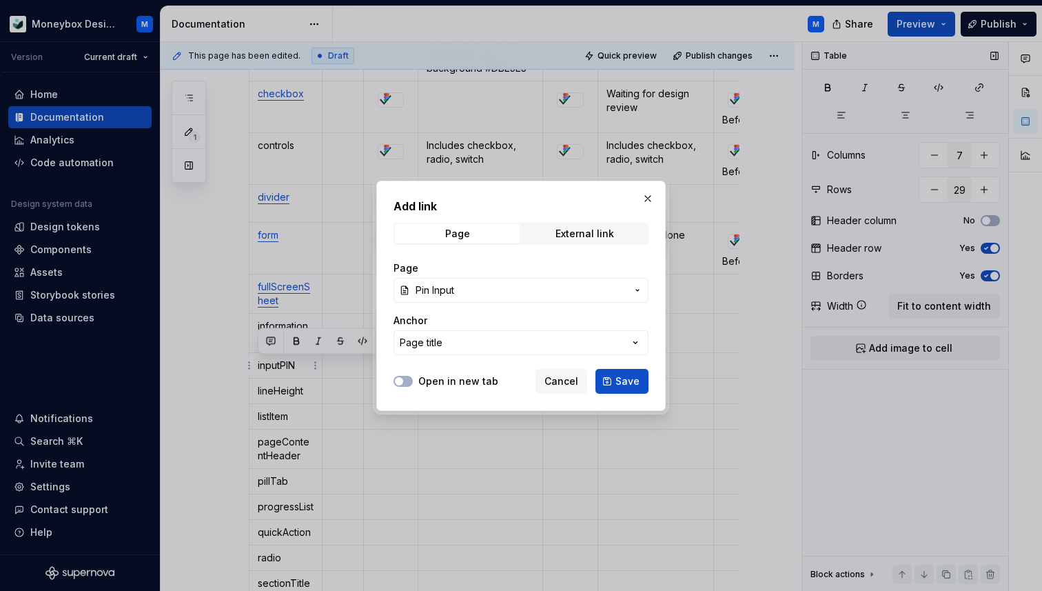
click at [616, 378] on button "Save" at bounding box center [622, 381] width 53 height 25
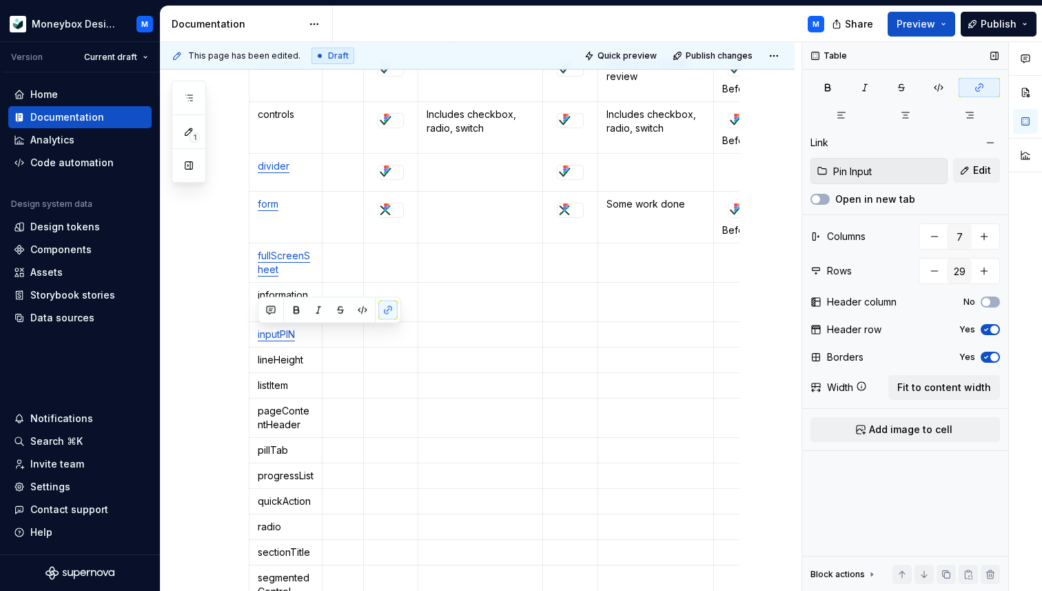
scroll to position [824, 0]
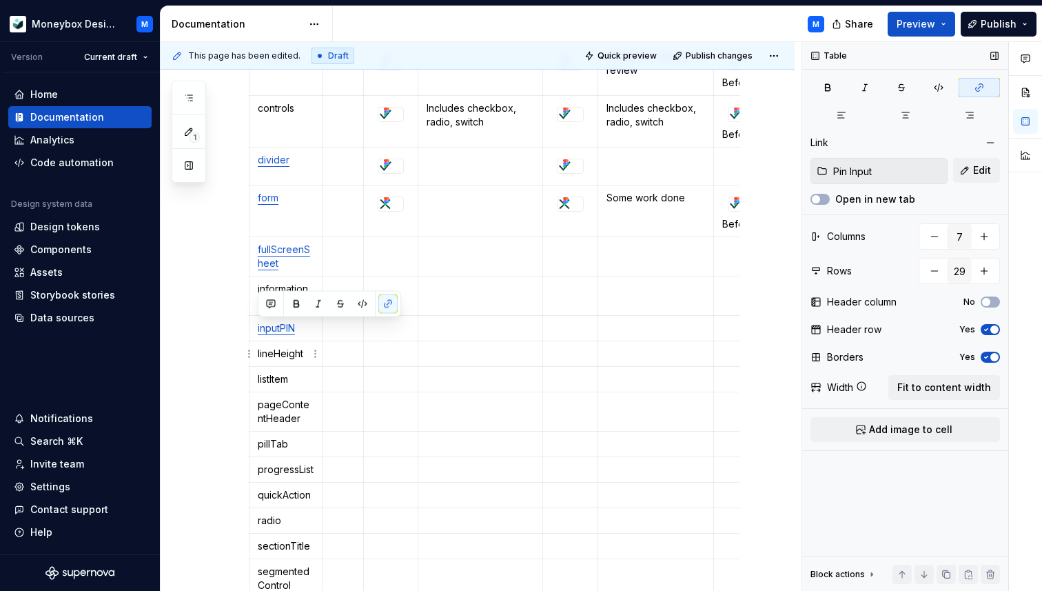
click at [283, 354] on p "lineHeight" at bounding box center [286, 354] width 56 height 14
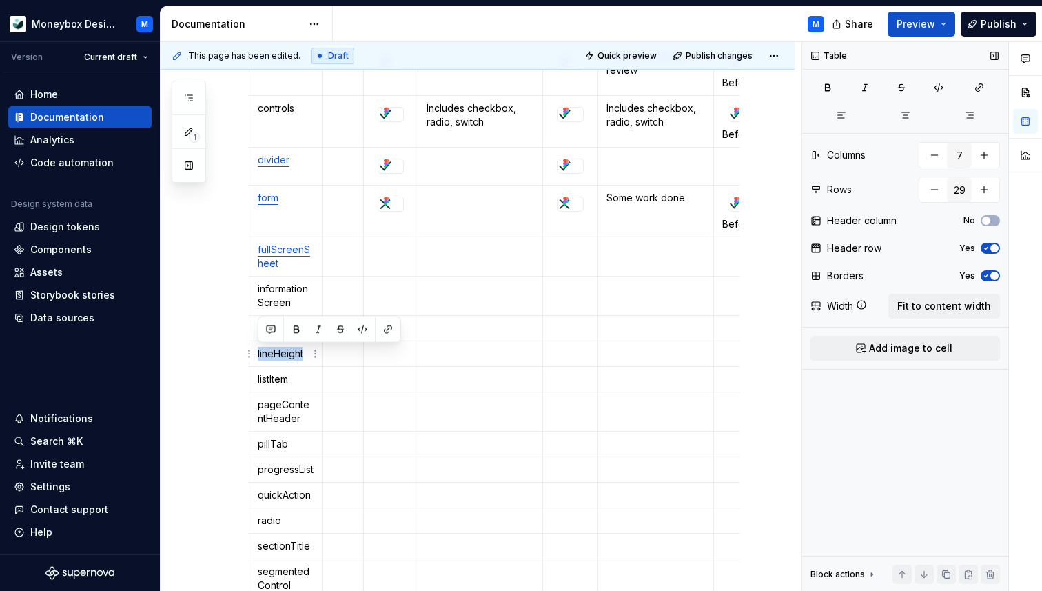
drag, startPoint x: 303, startPoint y: 353, endPoint x: 257, endPoint y: 350, distance: 46.3
click at [257, 350] on td "lineHeight" at bounding box center [286, 354] width 73 height 26
click at [383, 333] on button "button" at bounding box center [387, 329] width 19 height 19
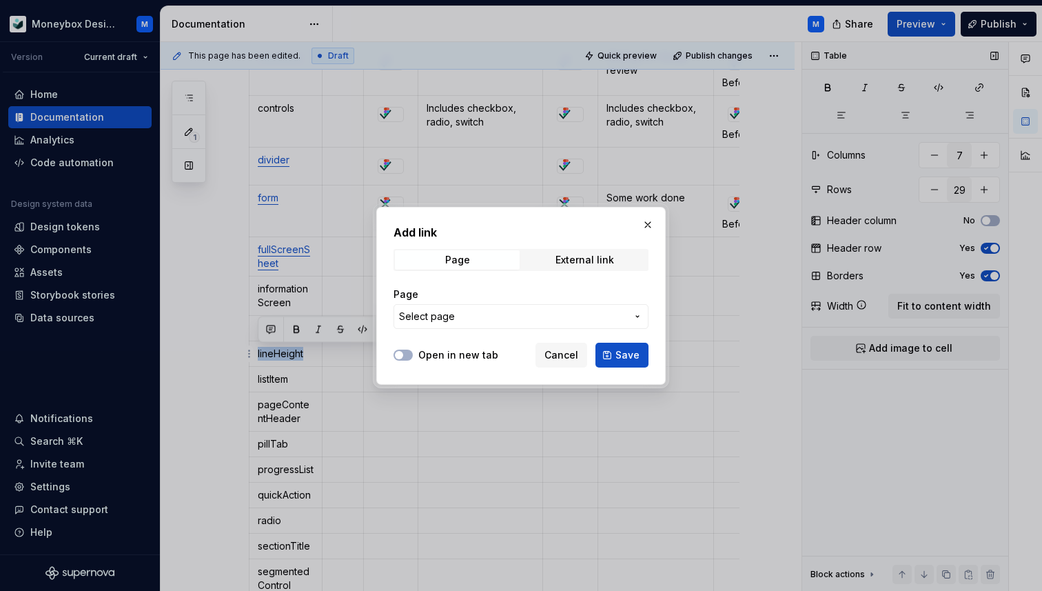
click at [458, 318] on span "Select page" at bounding box center [512, 317] width 227 height 14
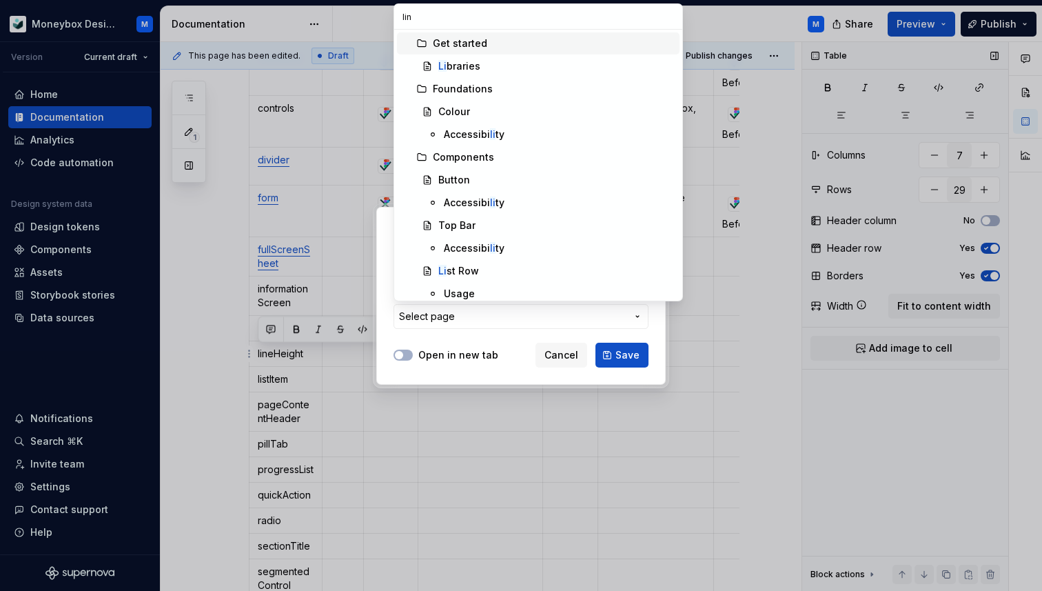
type input "line"
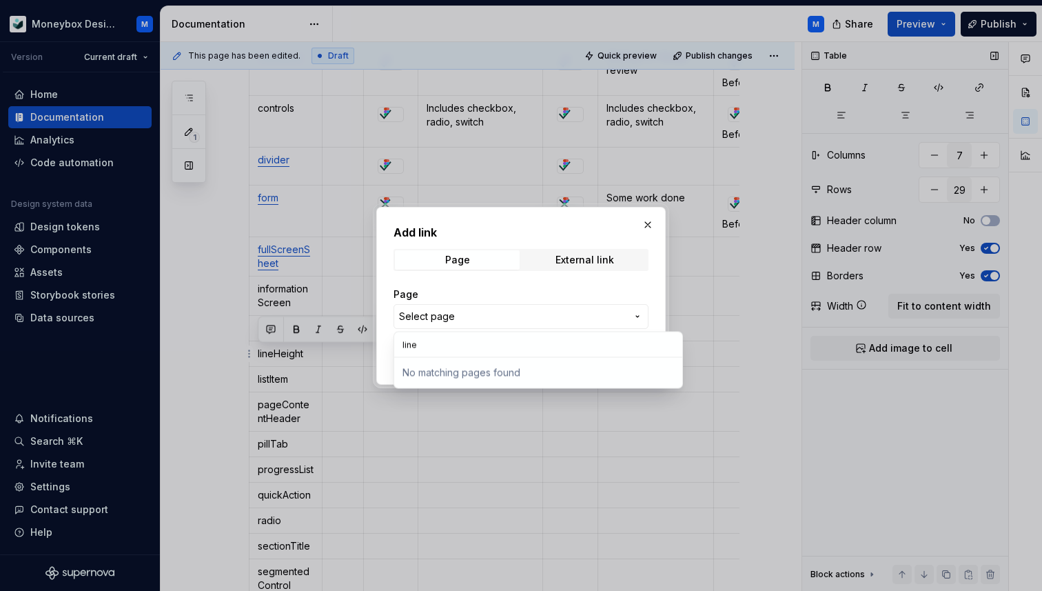
click at [649, 219] on div "Add link Page External link Page Select page Open in new tab Cancel Save" at bounding box center [521, 295] width 1042 height 591
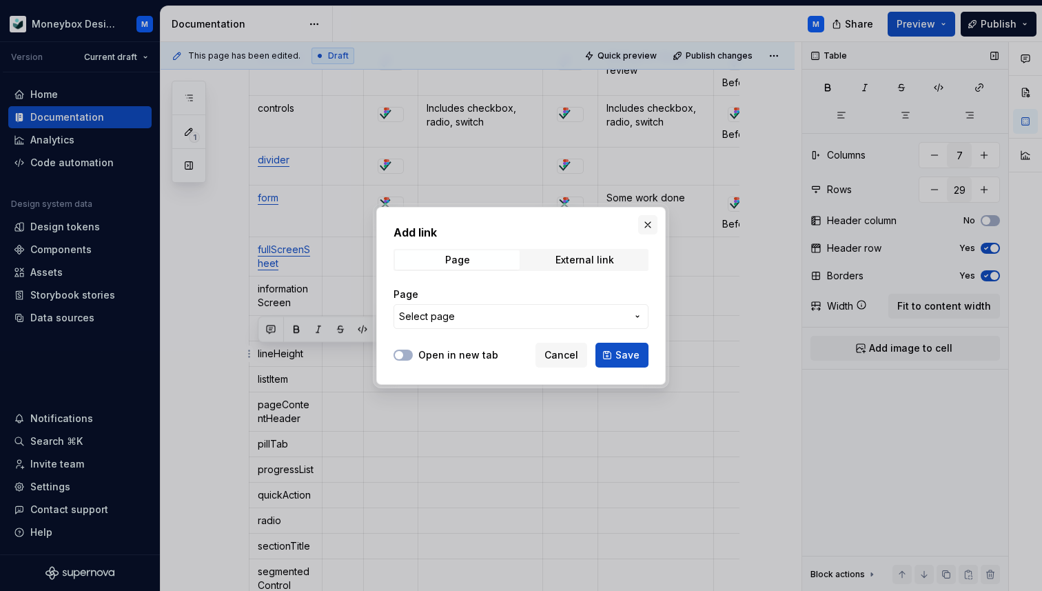
click at [642, 219] on button "button" at bounding box center [647, 224] width 19 height 19
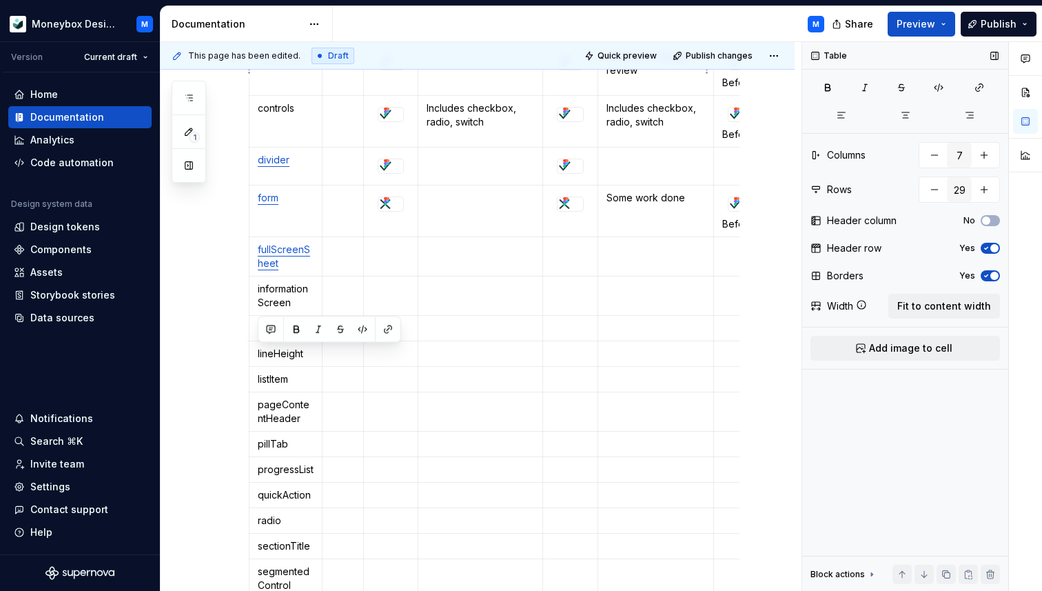
type textarea "*"
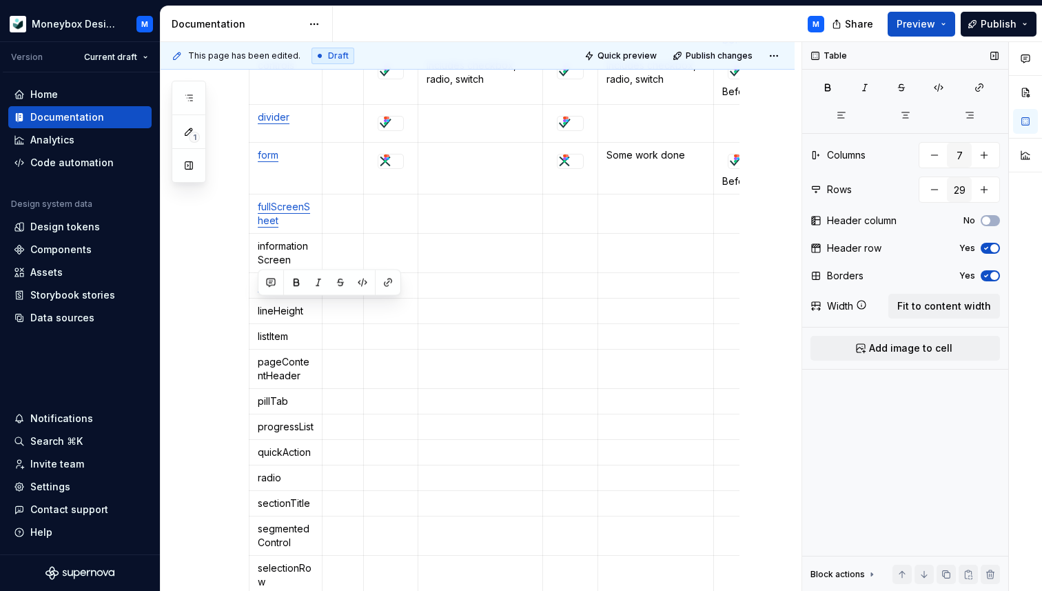
scroll to position [884, 0]
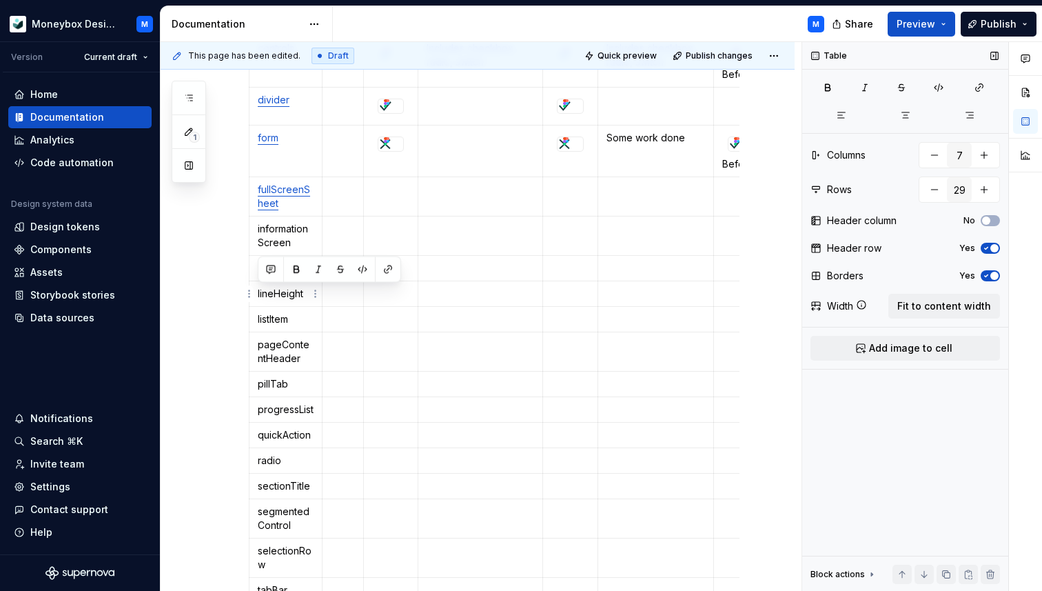
click at [276, 303] on td "lineHeight" at bounding box center [286, 294] width 73 height 26
click at [292, 319] on p "listItem" at bounding box center [286, 319] width 56 height 14
drag, startPoint x: 296, startPoint y: 319, endPoint x: 256, endPoint y: 319, distance: 40.0
click at [256, 319] on td "listItem" at bounding box center [286, 320] width 73 height 26
click at [389, 292] on button "button" at bounding box center [387, 294] width 19 height 19
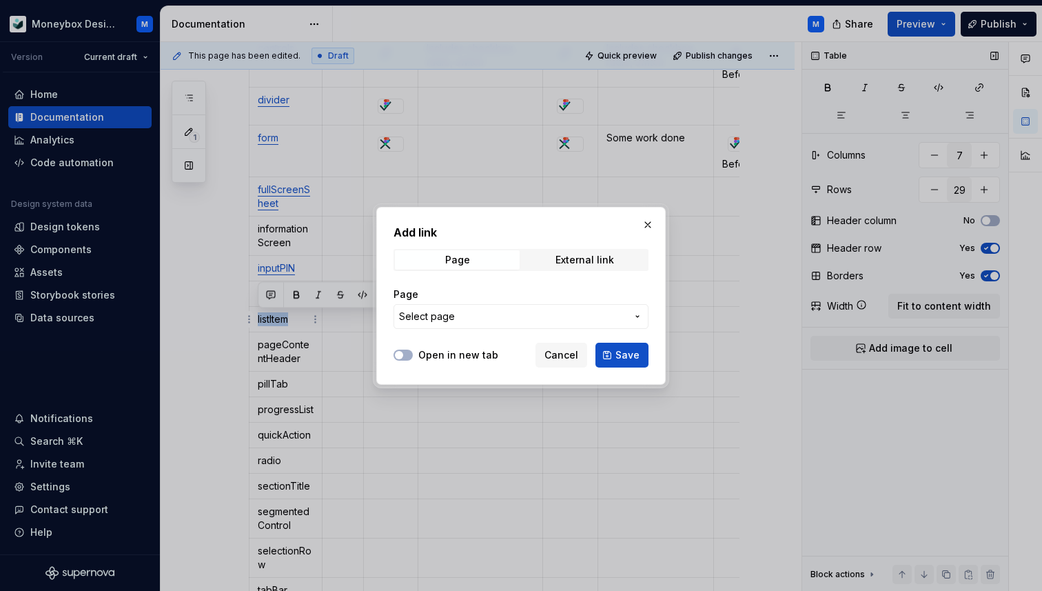
click at [449, 317] on span "Select page" at bounding box center [427, 317] width 56 height 14
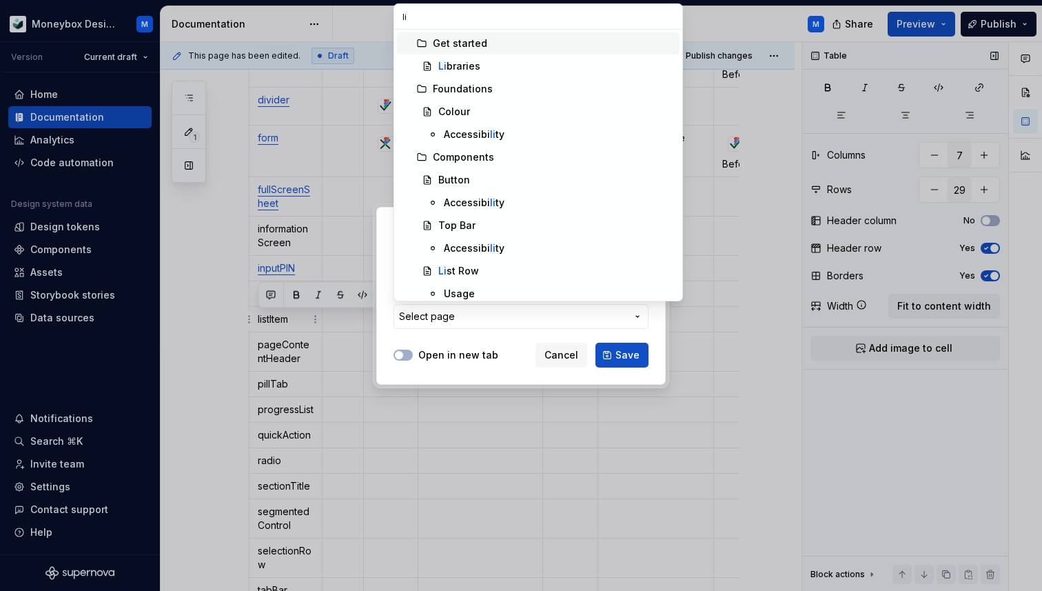
type input "lis"
type textarea "*"
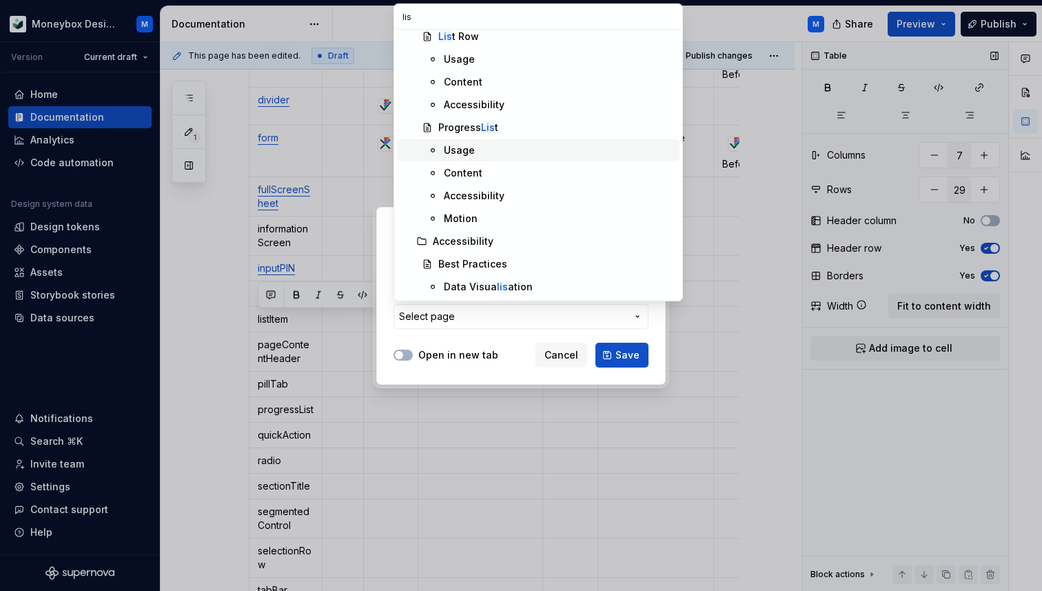
scroll to position [0, 0]
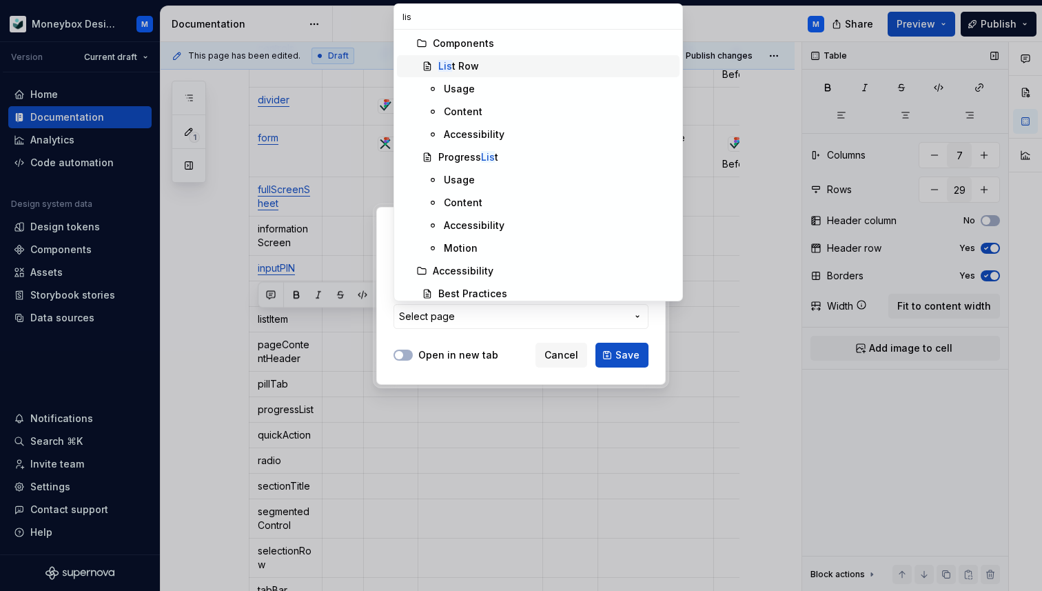
type input "lis"
click at [514, 64] on div "Lis t Row" at bounding box center [556, 66] width 236 height 14
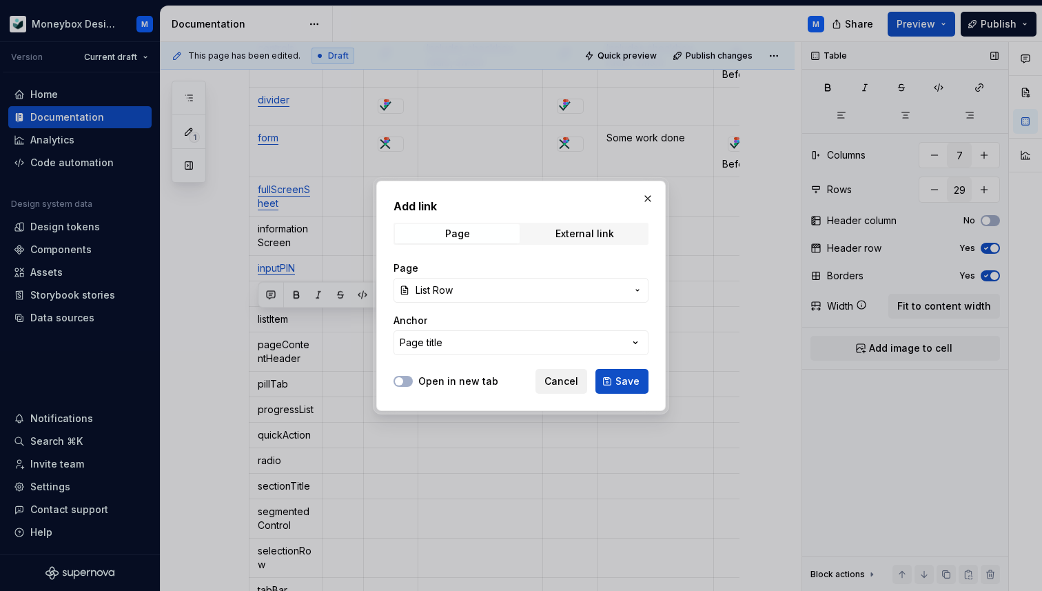
click at [572, 386] on span "Cancel" at bounding box center [562, 381] width 34 height 14
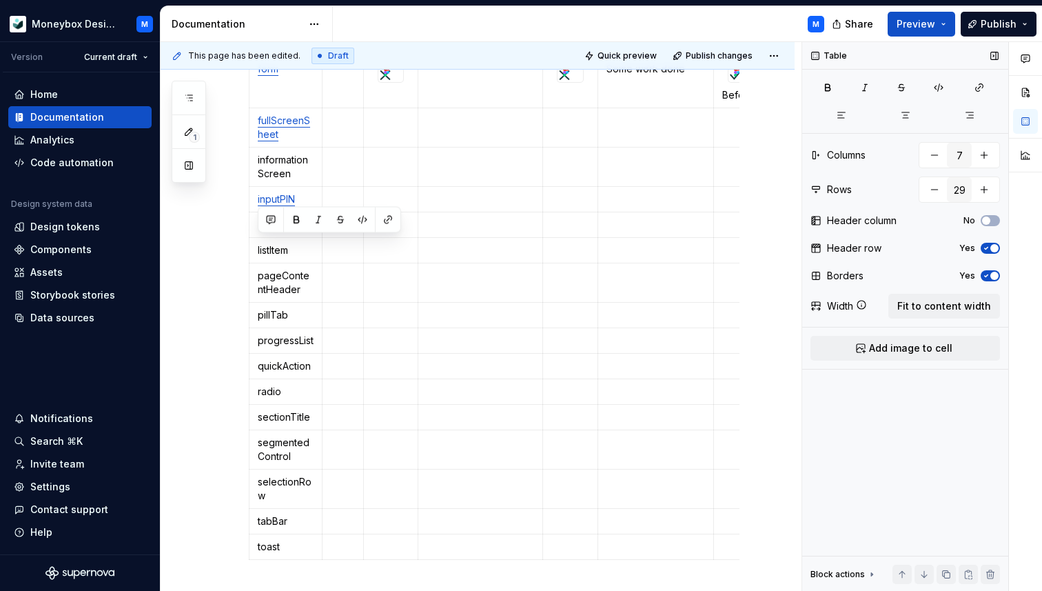
scroll to position [959, 0]
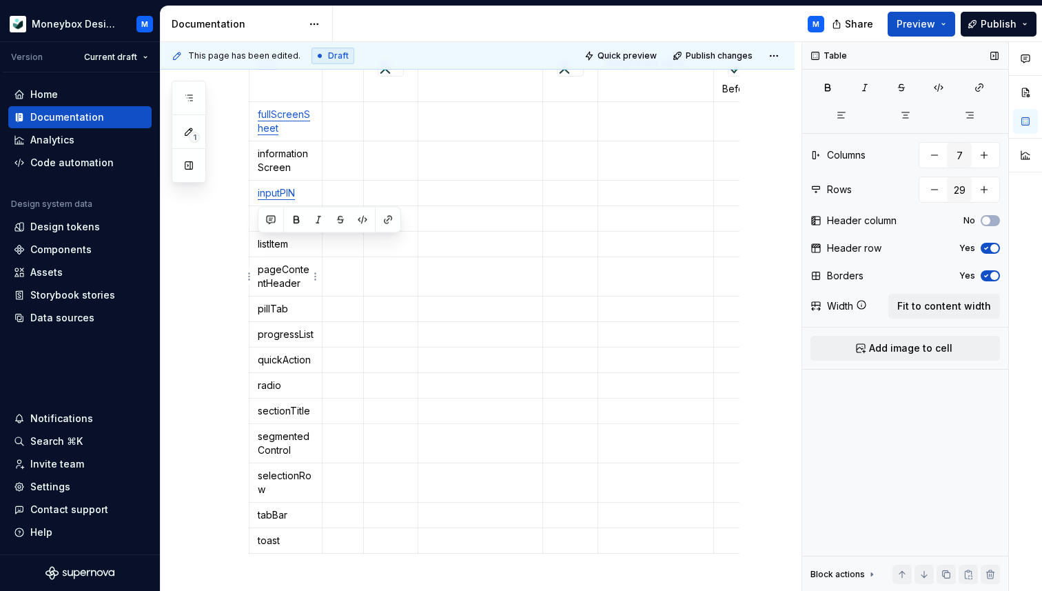
click at [290, 280] on p "pageContentHeader" at bounding box center [286, 277] width 56 height 28
drag, startPoint x: 301, startPoint y: 289, endPoint x: 256, endPoint y: 272, distance: 48.0
click at [256, 272] on td "pageContentHeader" at bounding box center [286, 276] width 73 height 39
click at [391, 239] on button "button" at bounding box center [387, 245] width 19 height 19
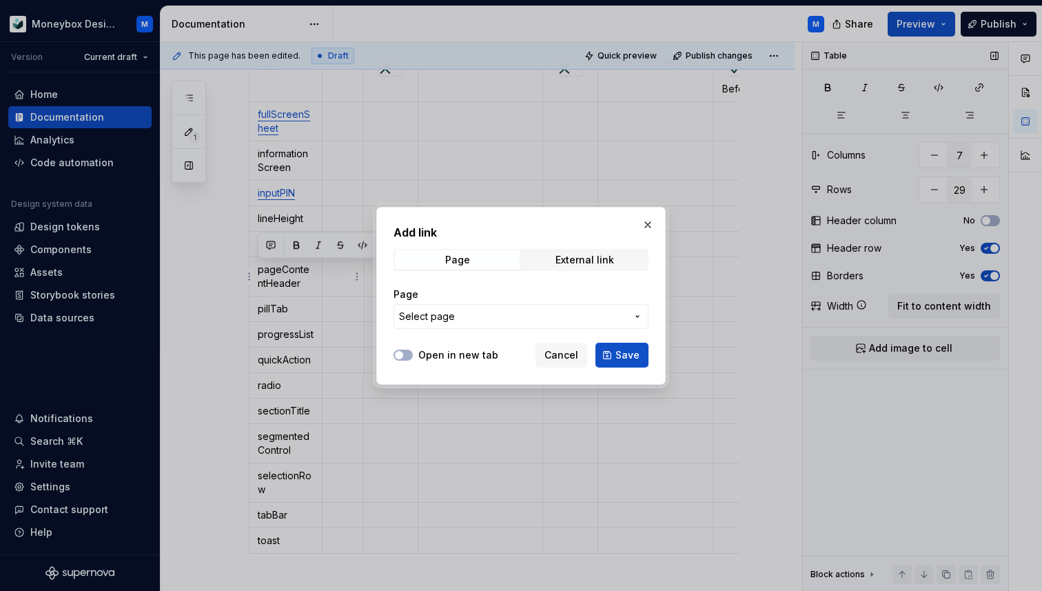
click at [459, 308] on button "Select page" at bounding box center [521, 316] width 255 height 25
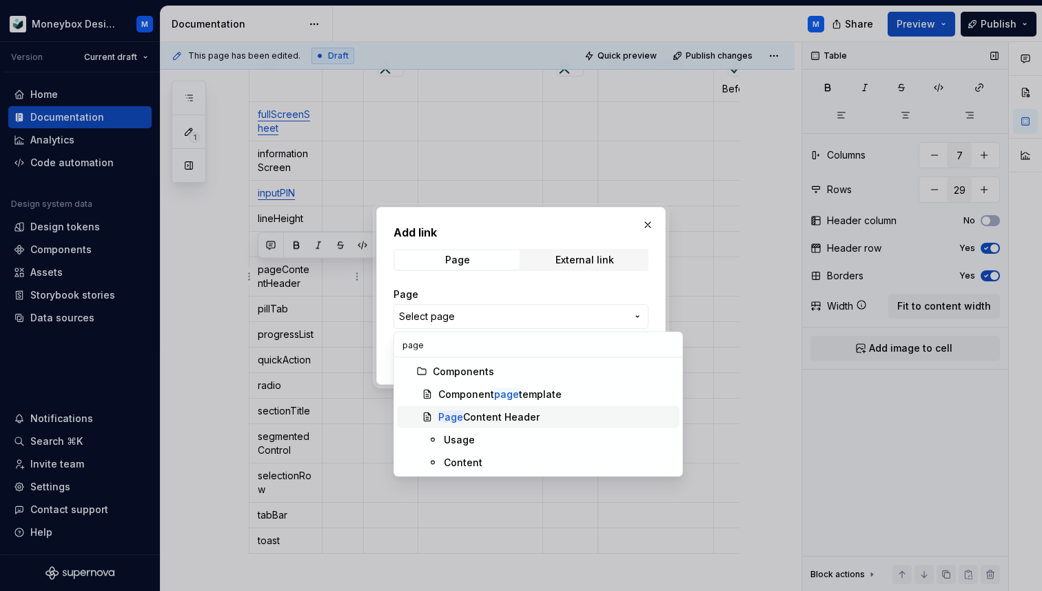
type input "page"
click at [564, 413] on div "Page Content Header" at bounding box center [556, 417] width 236 height 14
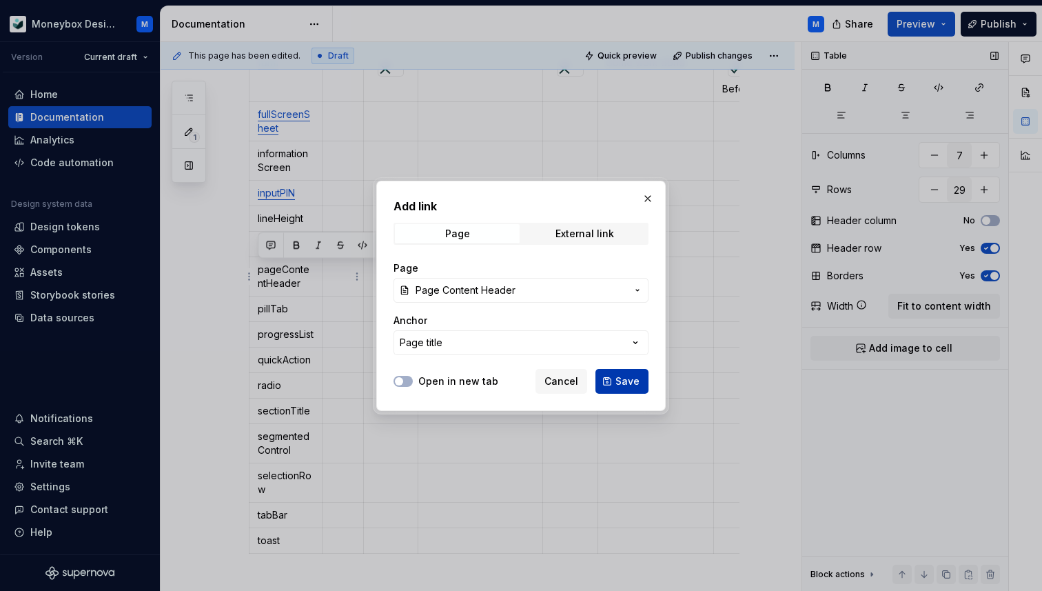
click at [617, 378] on span "Save" at bounding box center [628, 381] width 24 height 14
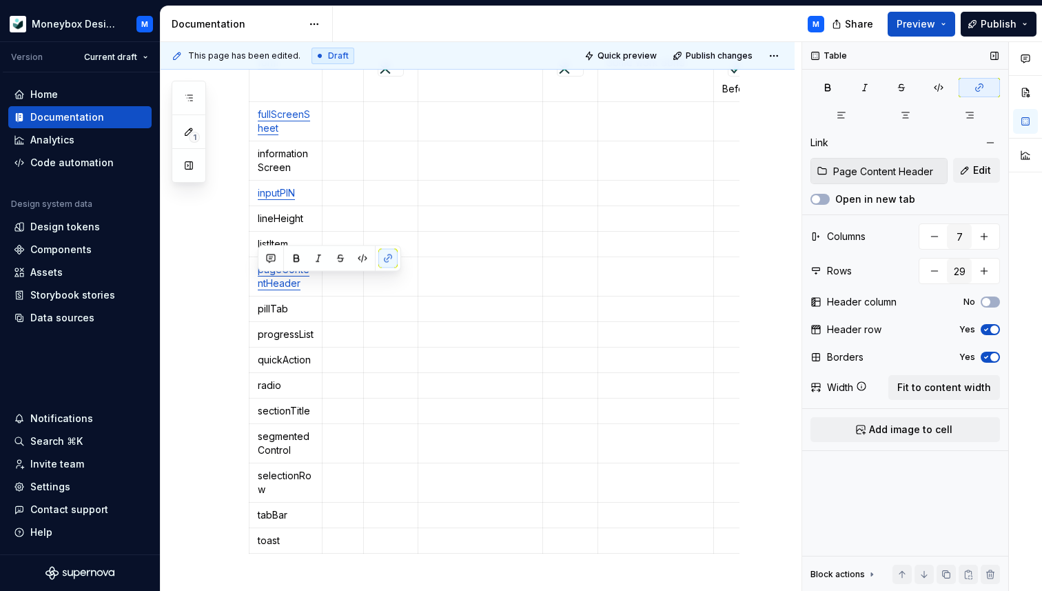
scroll to position [916, 0]
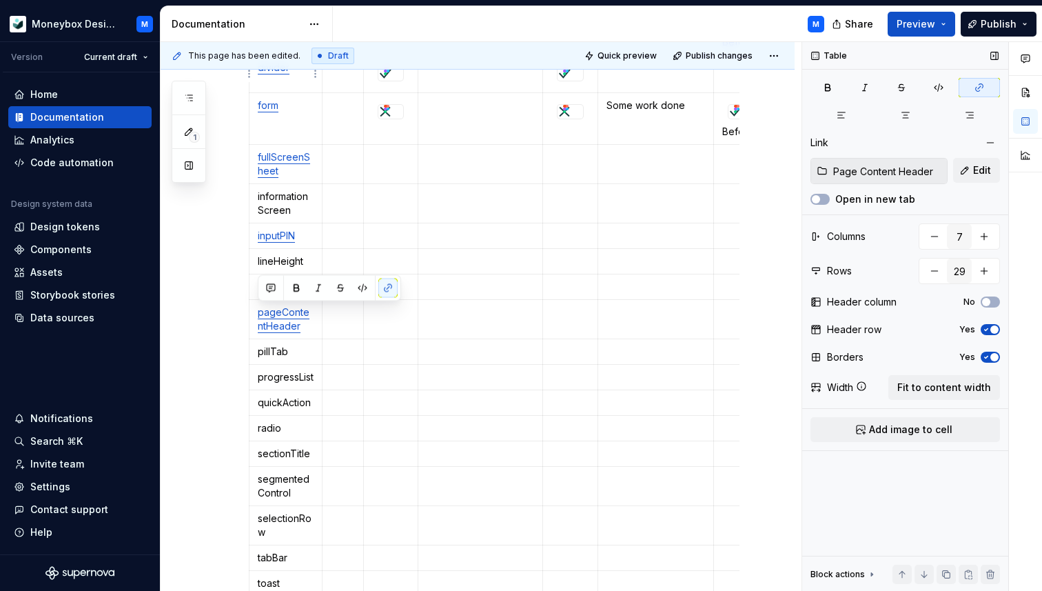
type textarea "*"
click at [290, 258] on p "lineHeight" at bounding box center [286, 261] width 56 height 14
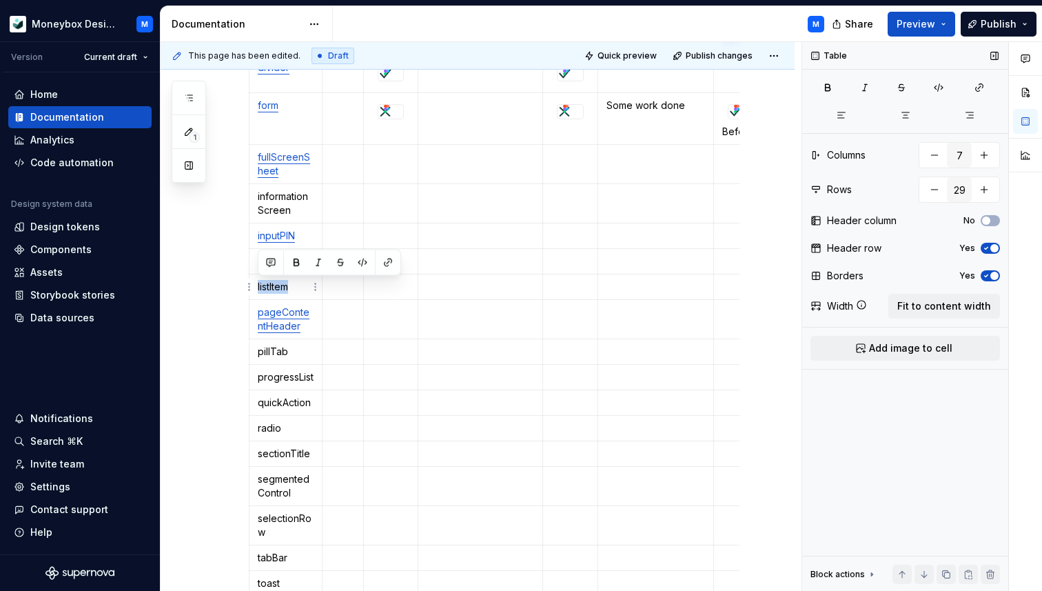
drag, startPoint x: 296, startPoint y: 286, endPoint x: 256, endPoint y: 287, distance: 40.0
click at [256, 287] on td "listItem" at bounding box center [286, 287] width 73 height 26
click at [392, 263] on button "button" at bounding box center [387, 262] width 19 height 19
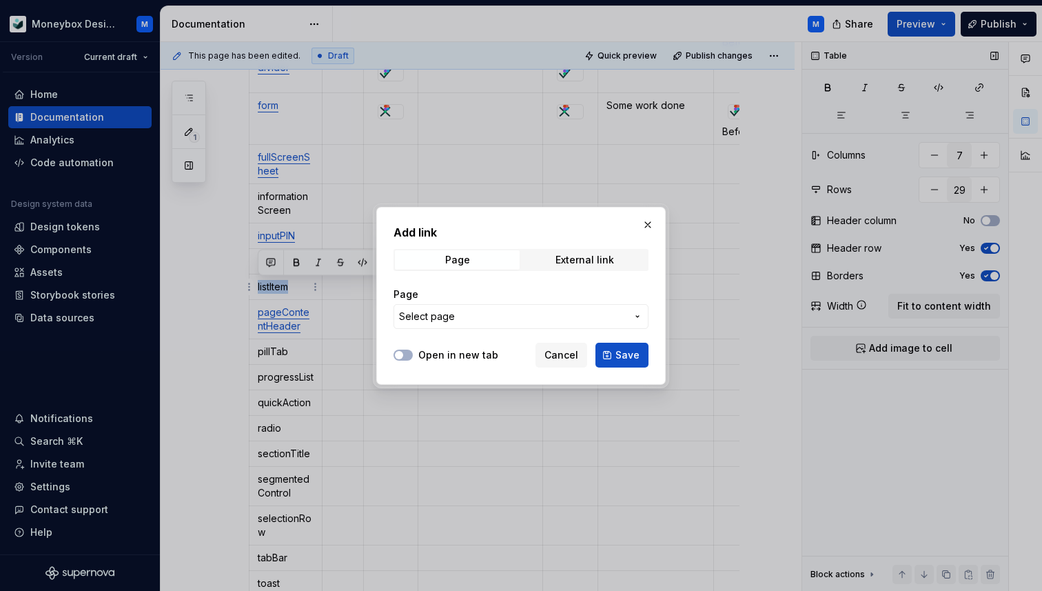
click at [448, 304] on button "Select page" at bounding box center [521, 316] width 255 height 25
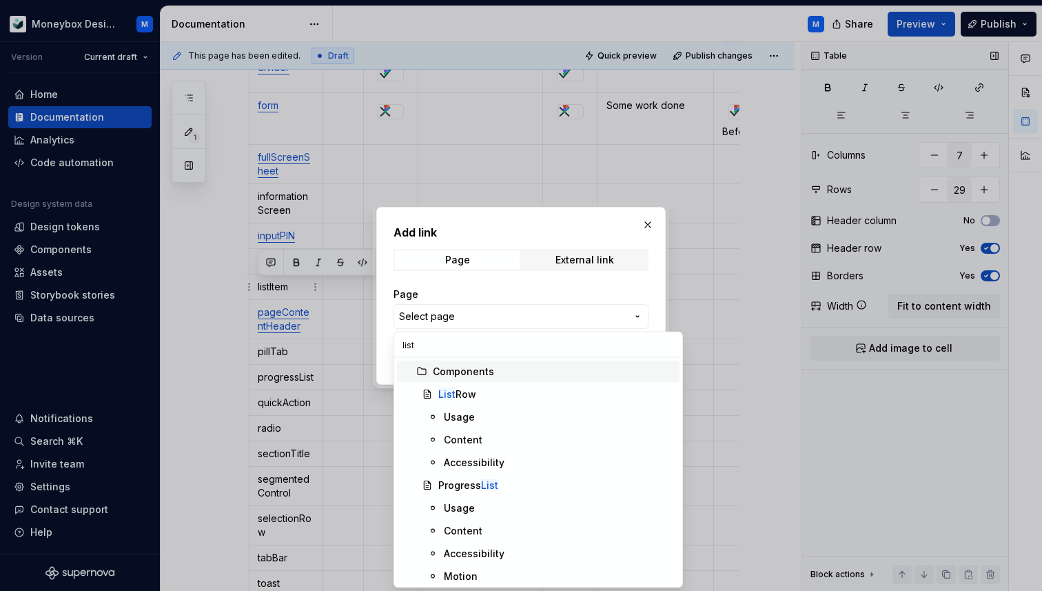
type input "list"
click at [475, 385] on span "List Row" at bounding box center [538, 394] width 283 height 22
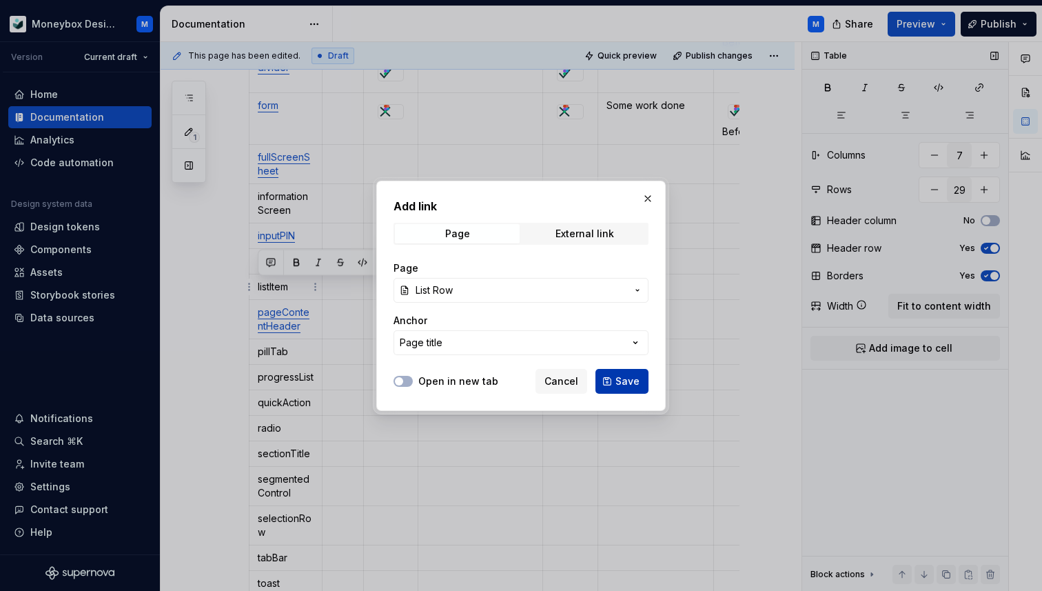
click at [620, 384] on span "Save" at bounding box center [628, 381] width 24 height 14
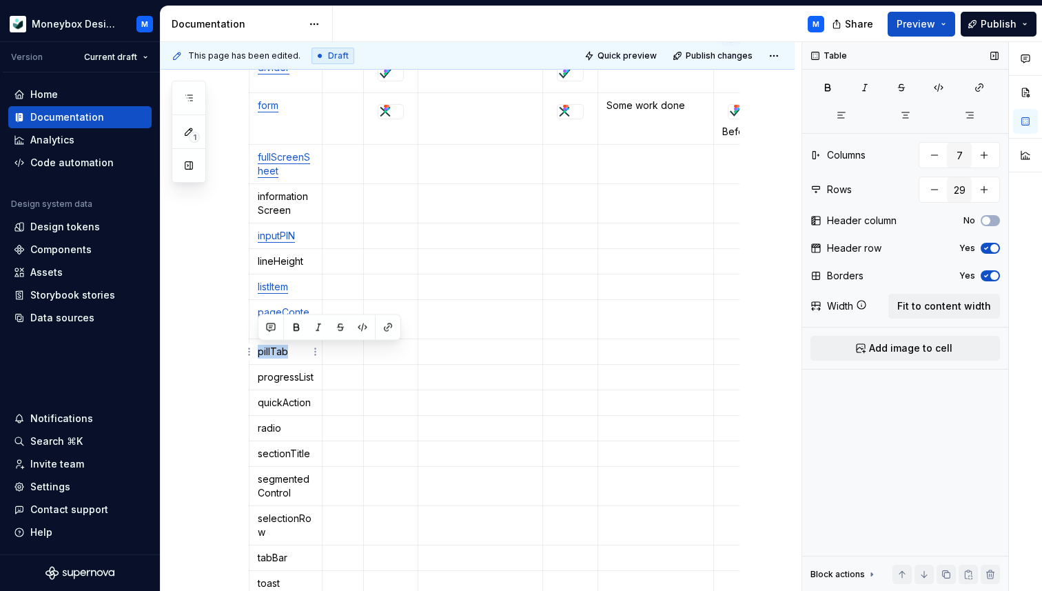
drag, startPoint x: 289, startPoint y: 354, endPoint x: 256, endPoint y: 354, distance: 33.1
click at [256, 354] on td "pillTab" at bounding box center [286, 352] width 73 height 26
click at [385, 332] on button "button" at bounding box center [387, 327] width 19 height 19
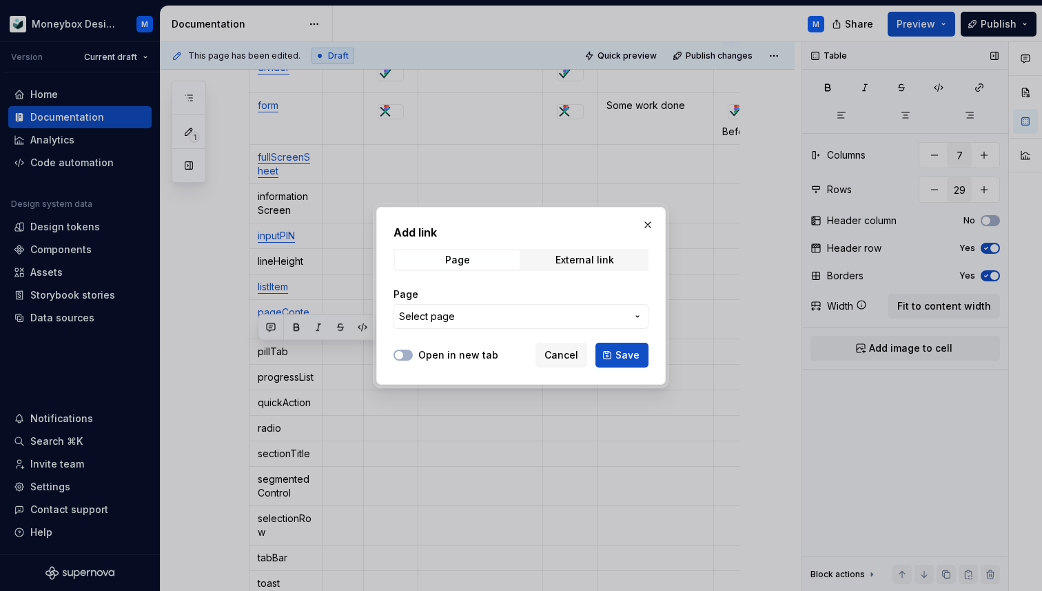
click at [565, 249] on div "Page External link" at bounding box center [521, 260] width 255 height 22
click at [565, 267] on span "External link" at bounding box center [585, 259] width 125 height 19
click at [440, 267] on span "Page" at bounding box center [457, 259] width 125 height 19
click at [440, 256] on span "Page" at bounding box center [457, 259] width 125 height 19
click at [445, 327] on button "Select page" at bounding box center [521, 316] width 255 height 25
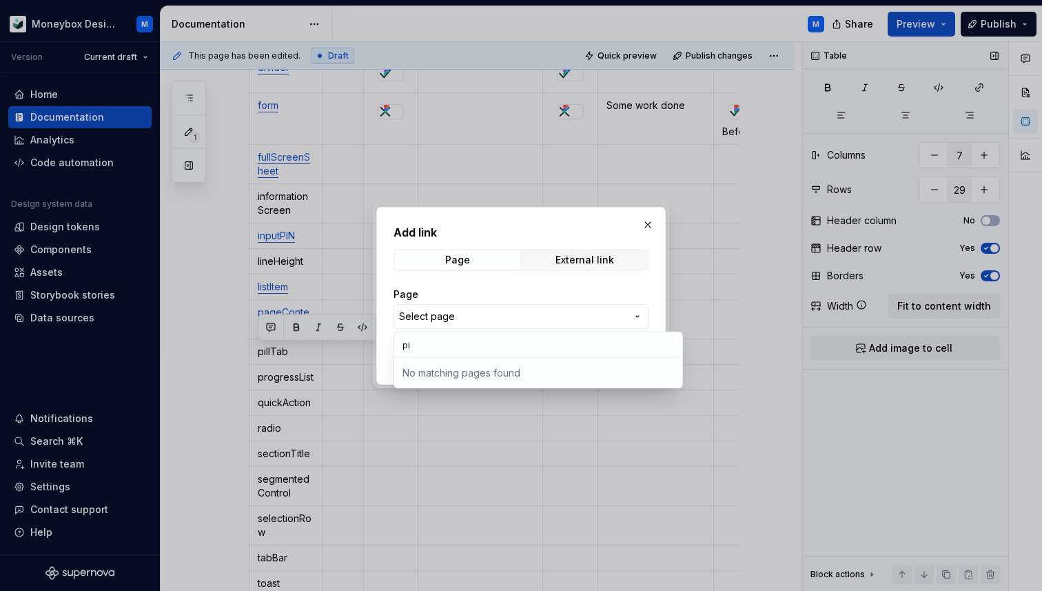
type input "p"
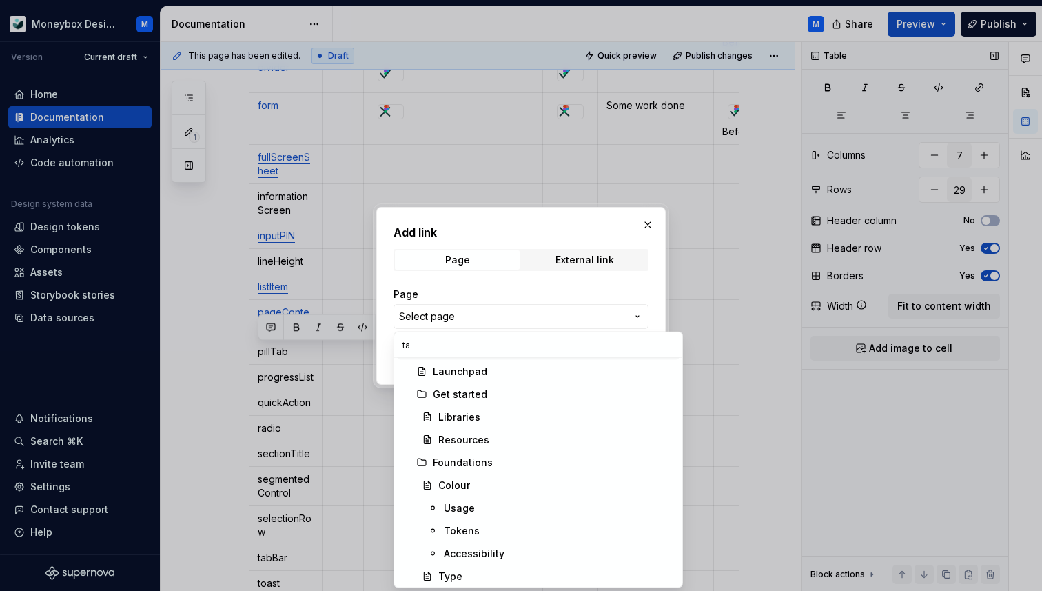
scroll to position [0, 0]
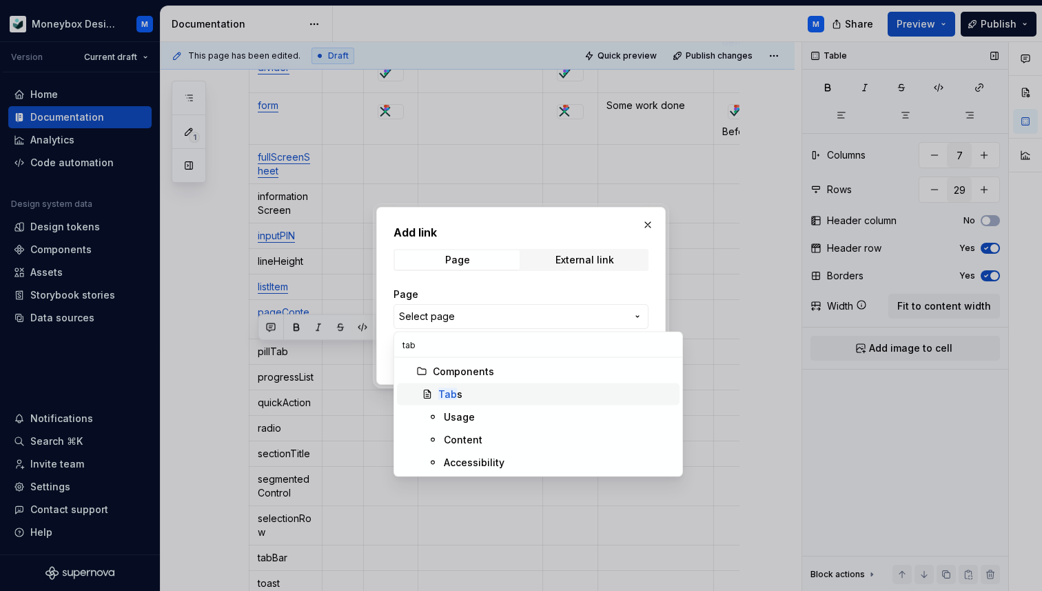
type input "tab"
click at [538, 386] on span "Tab s" at bounding box center [538, 394] width 283 height 22
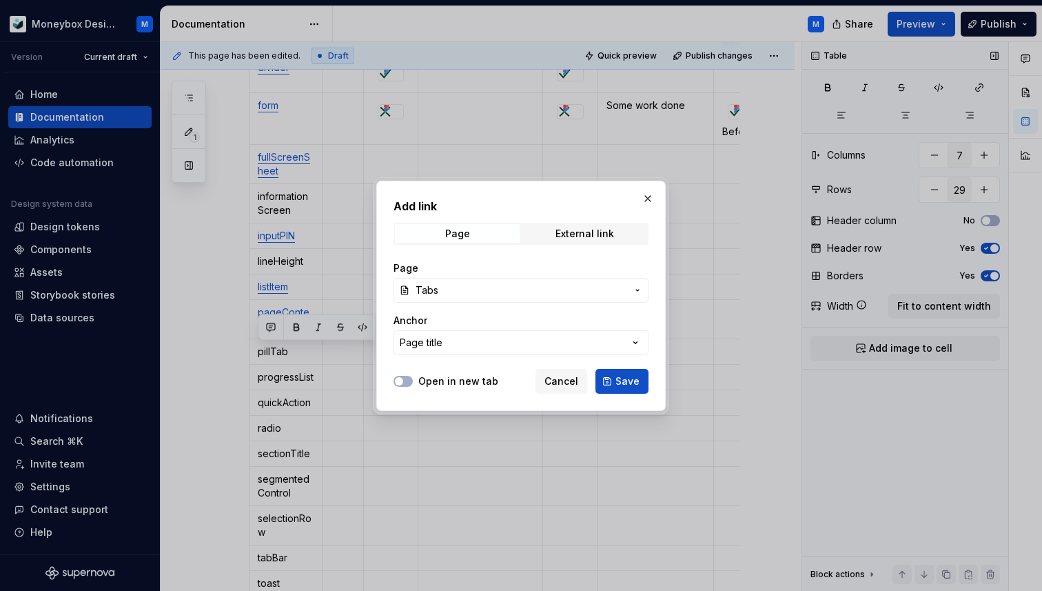
click at [613, 383] on button "Save" at bounding box center [622, 381] width 53 height 25
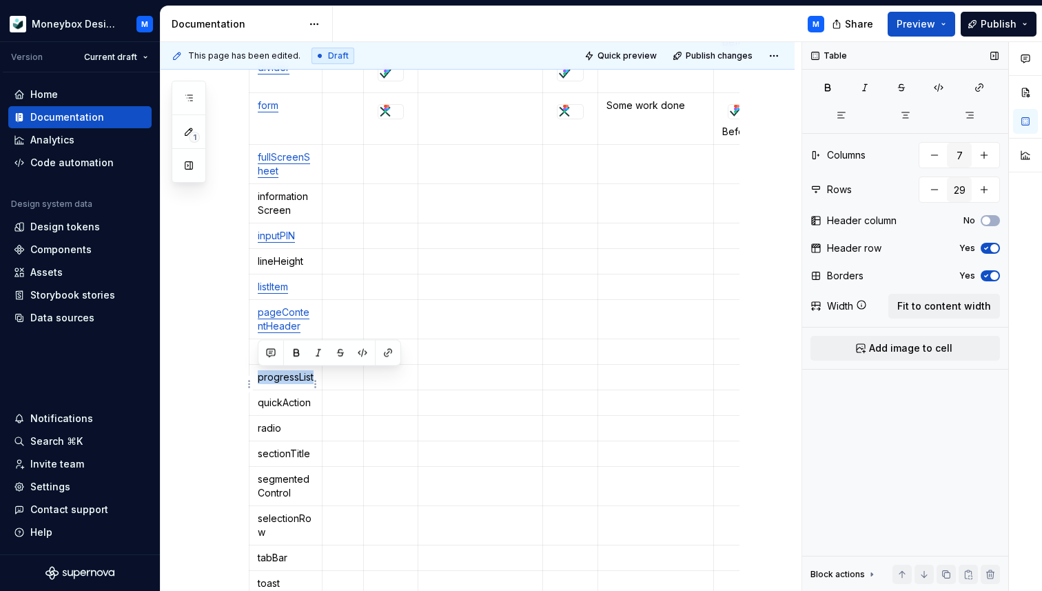
drag, startPoint x: 276, startPoint y: 394, endPoint x: 258, endPoint y: 381, distance: 22.6
click at [258, 381] on p "progressList" at bounding box center [286, 377] width 56 height 14
click at [389, 352] on button "button" at bounding box center [387, 352] width 19 height 19
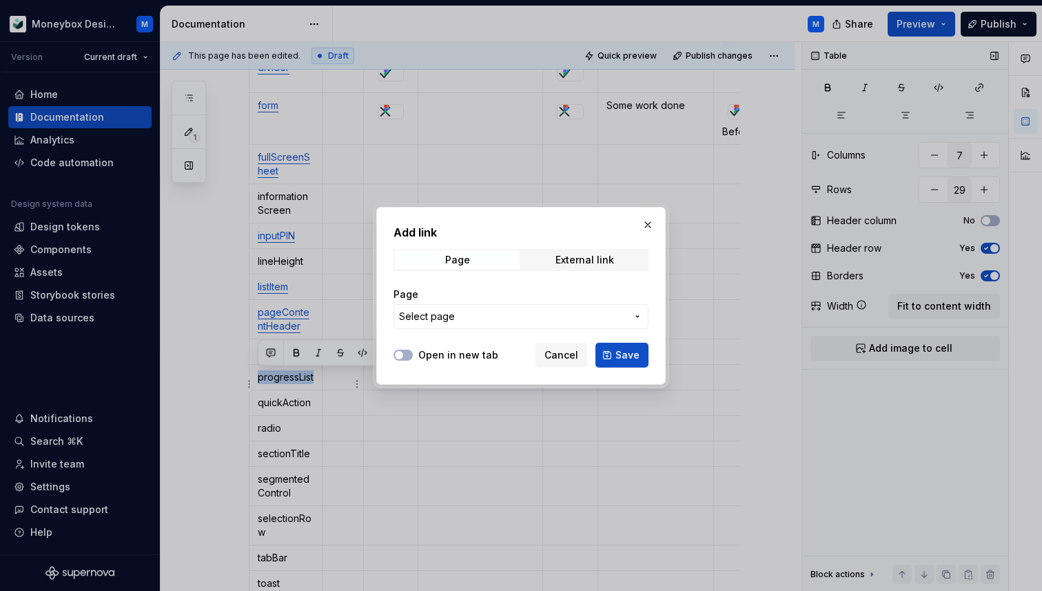
click at [491, 318] on span "Select page" at bounding box center [512, 317] width 227 height 14
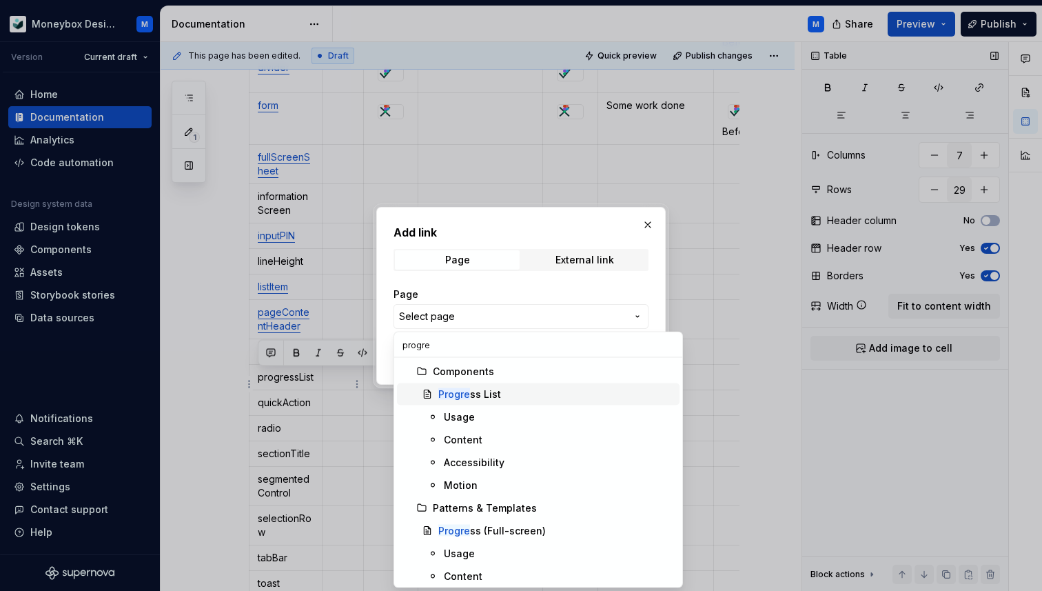
type input "progre"
click at [536, 393] on div "Progre ss List" at bounding box center [556, 394] width 236 height 14
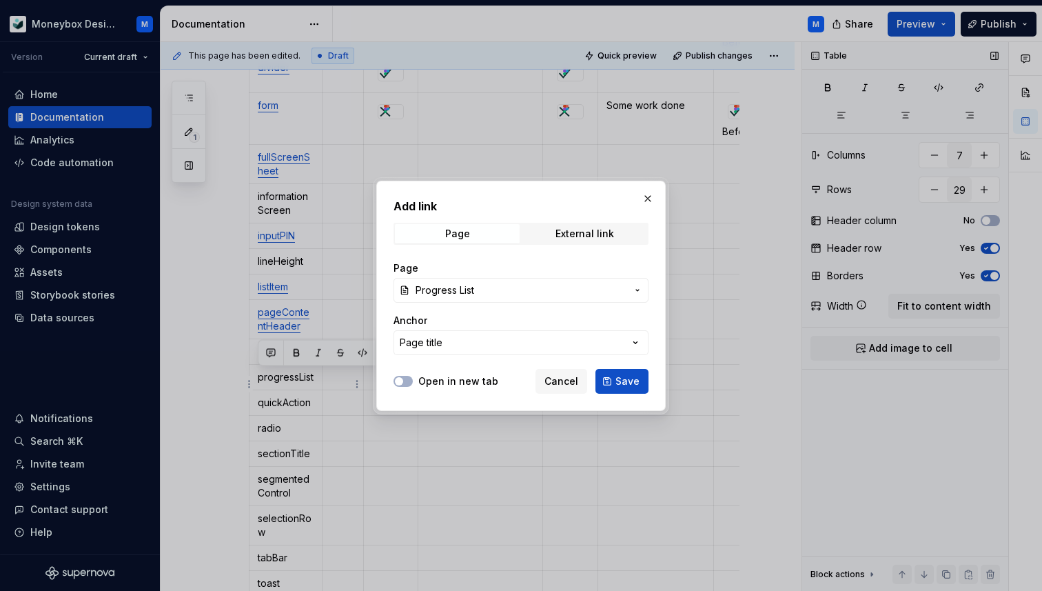
click at [651, 378] on div "Add link Page External link Page Progress List Anchor Page title Open in new ta…" at bounding box center [521, 296] width 290 height 230
click at [634, 379] on span "Save" at bounding box center [628, 381] width 24 height 14
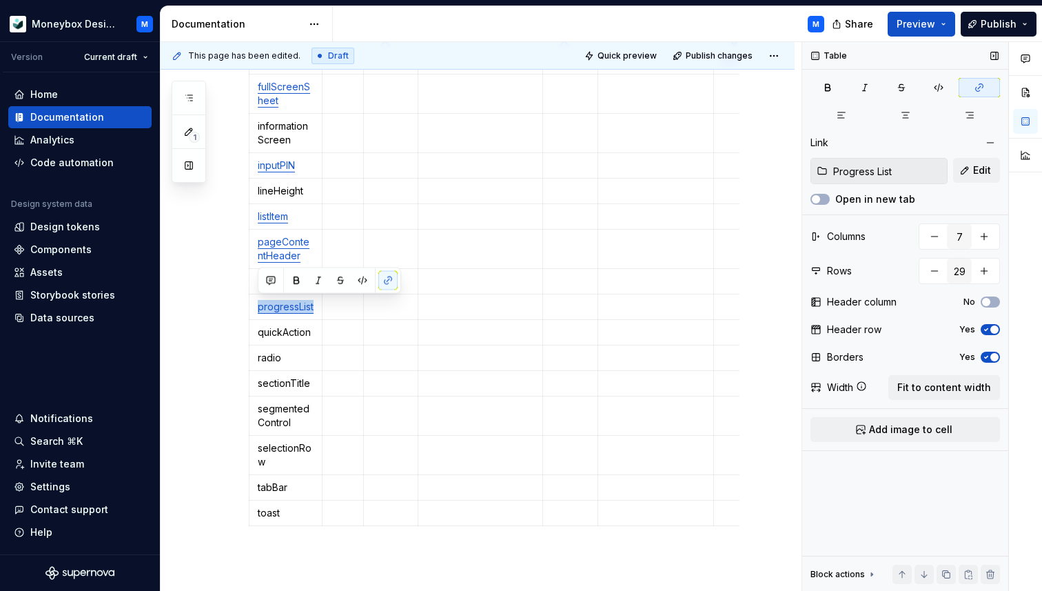
scroll to position [988, 0]
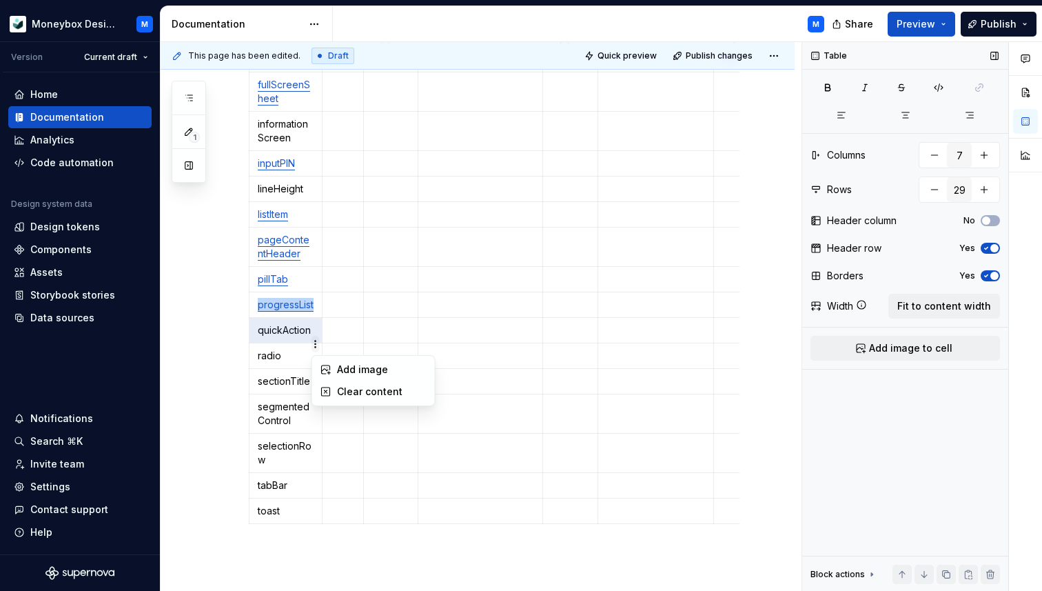
click at [312, 346] on html "Moneybox Design System M Version Current draft Home Documentation Analytics Cod…" at bounding box center [521, 295] width 1042 height 591
click at [292, 346] on html "Moneybox Design System M Version Current draft Home Documentation Analytics Cod…" at bounding box center [521, 295] width 1042 height 591
click at [292, 337] on p "quickAction" at bounding box center [286, 330] width 56 height 14
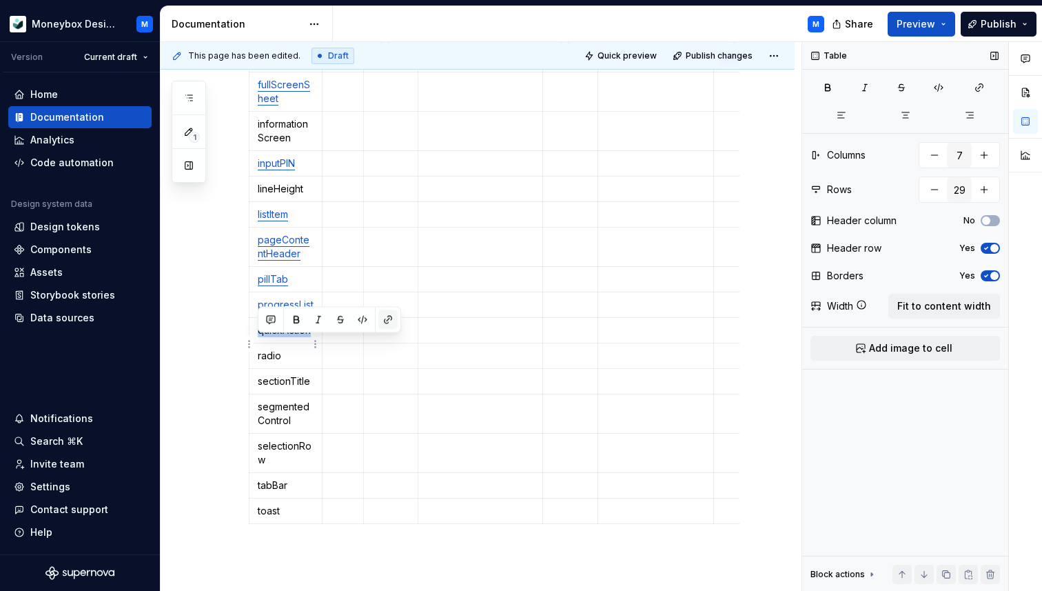
click at [385, 320] on button "button" at bounding box center [387, 319] width 19 height 19
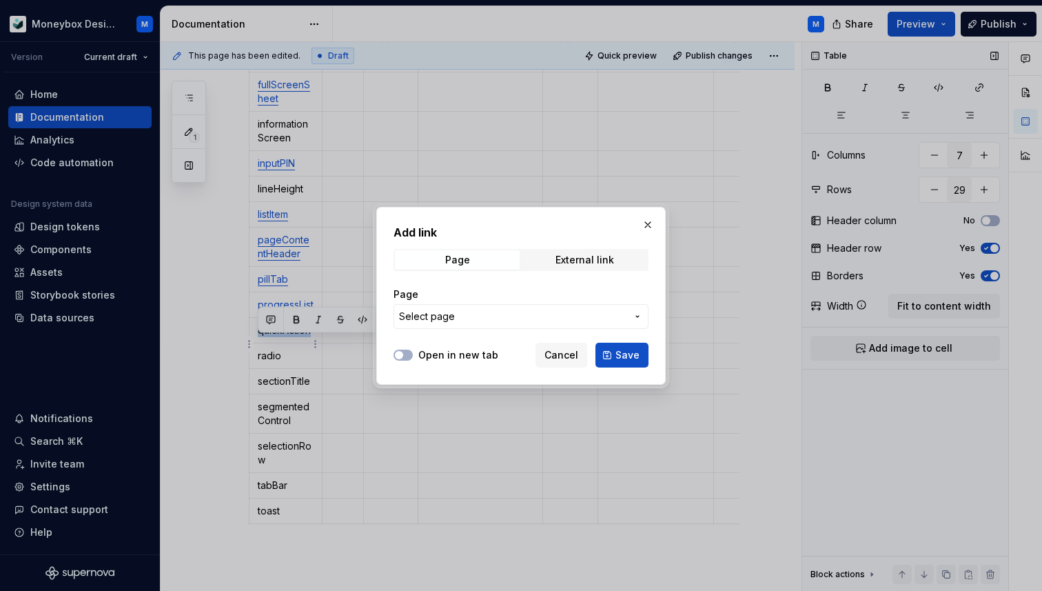
click at [489, 323] on button "Select page" at bounding box center [521, 316] width 255 height 25
type input "quic"
click at [641, 219] on div "Add link Page External link Page Select page Open in new tab Cancel Save" at bounding box center [521, 295] width 1042 height 591
click at [641, 223] on button "button" at bounding box center [647, 224] width 19 height 19
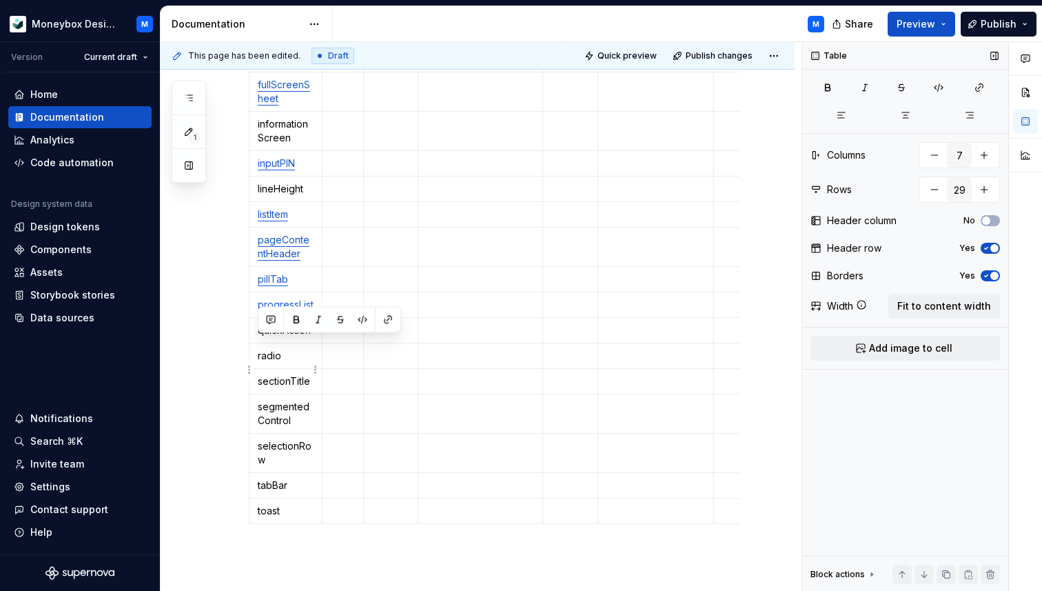
click at [278, 363] on p "radio" at bounding box center [286, 356] width 56 height 14
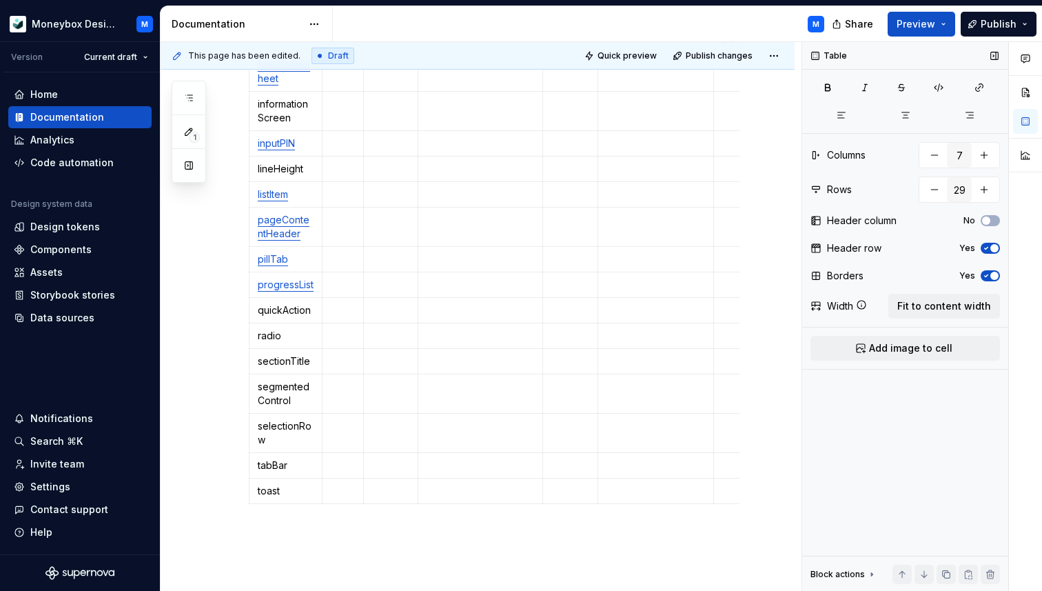
scroll to position [1050, 0]
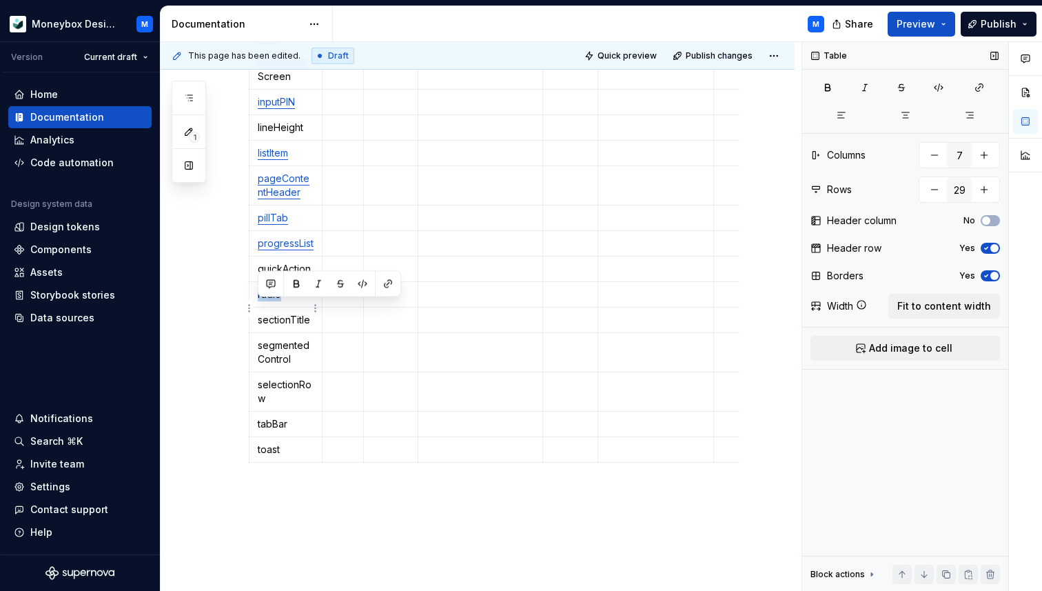
drag, startPoint x: 286, startPoint y: 306, endPoint x: 258, endPoint y: 307, distance: 28.3
click at [258, 301] on p "radio" at bounding box center [286, 294] width 56 height 14
click at [389, 282] on button "button" at bounding box center [387, 283] width 19 height 19
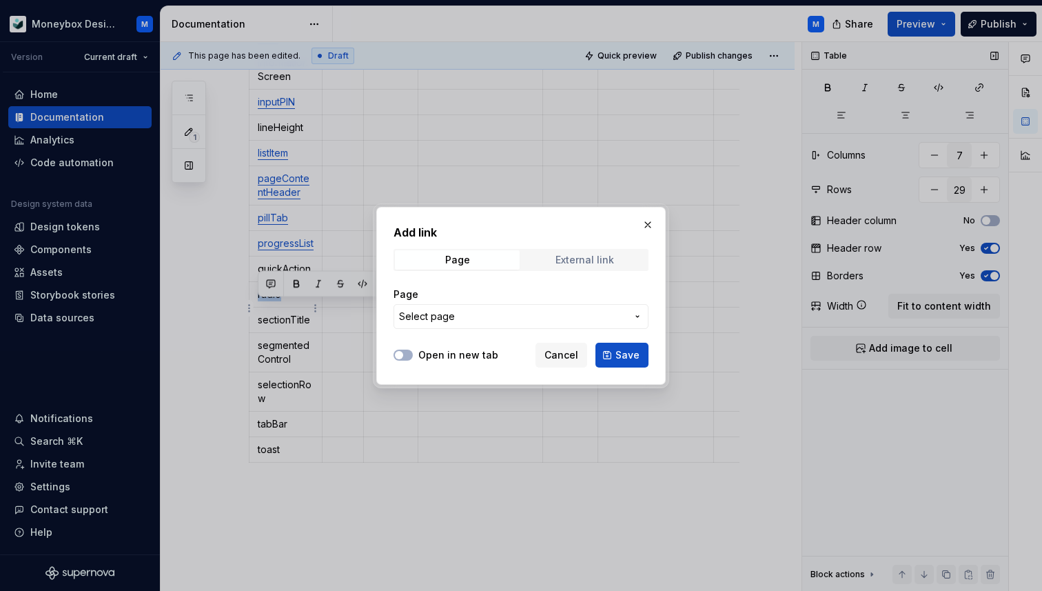
click at [569, 260] on div "External link" at bounding box center [585, 259] width 59 height 11
click at [449, 318] on input "URL" at bounding box center [521, 316] width 255 height 25
type input "radio"
click at [458, 258] on div "Page" at bounding box center [457, 259] width 25 height 11
click at [456, 316] on span "Select page" at bounding box center [512, 317] width 227 height 14
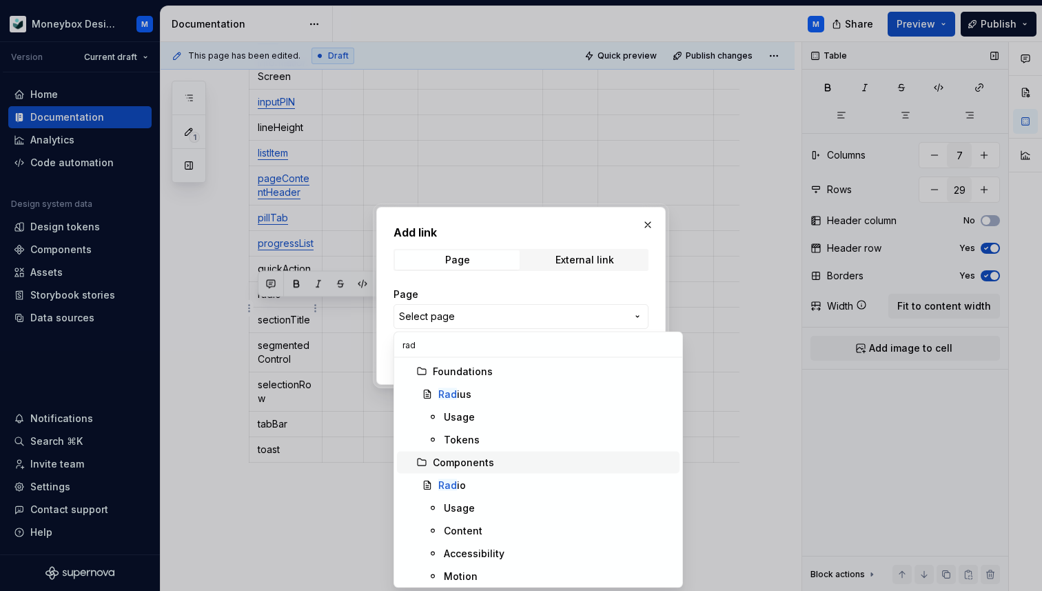
type input "rad"
click at [494, 481] on div "Rad io" at bounding box center [556, 485] width 236 height 14
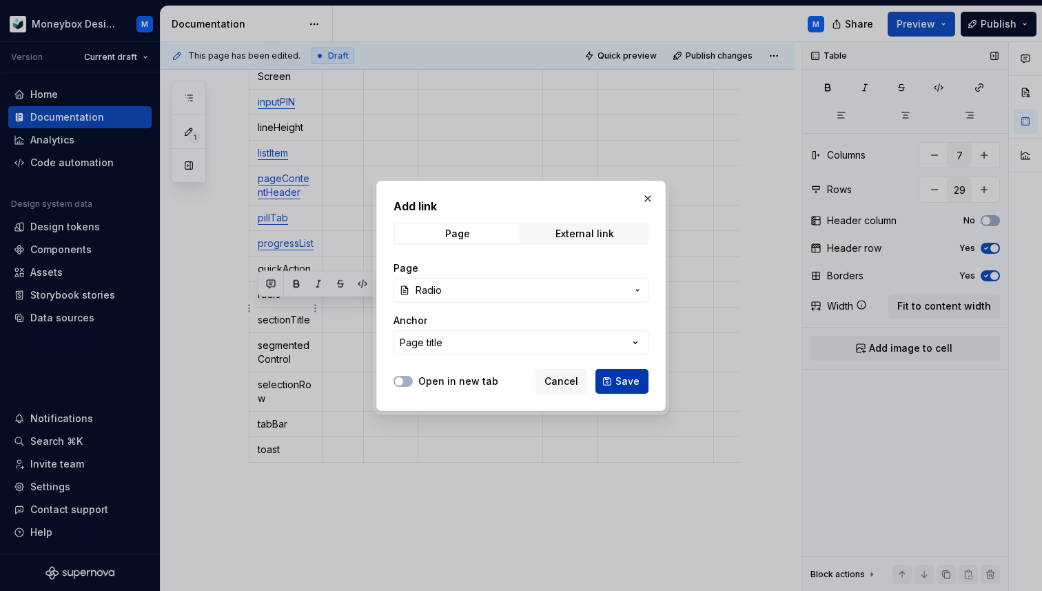
click at [629, 378] on span "Save" at bounding box center [628, 381] width 24 height 14
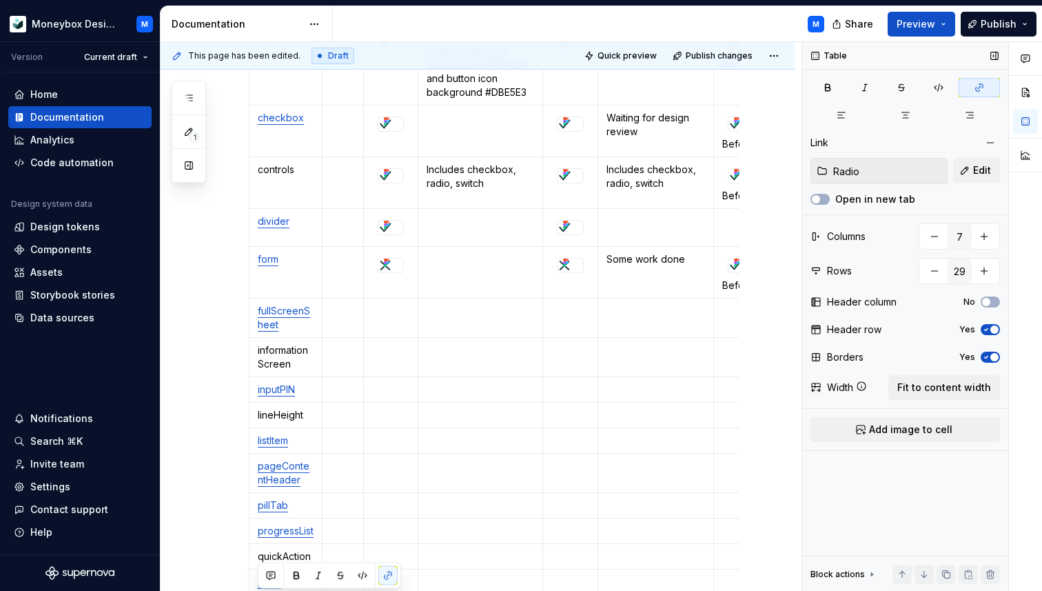
scroll to position [746, 0]
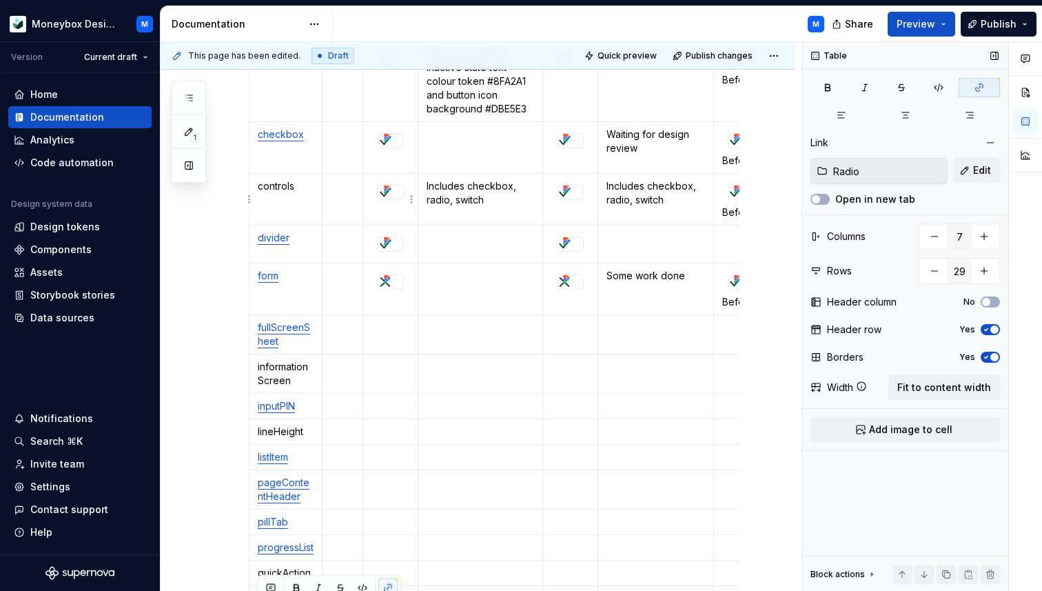
click at [400, 196] on div at bounding box center [390, 192] width 25 height 14
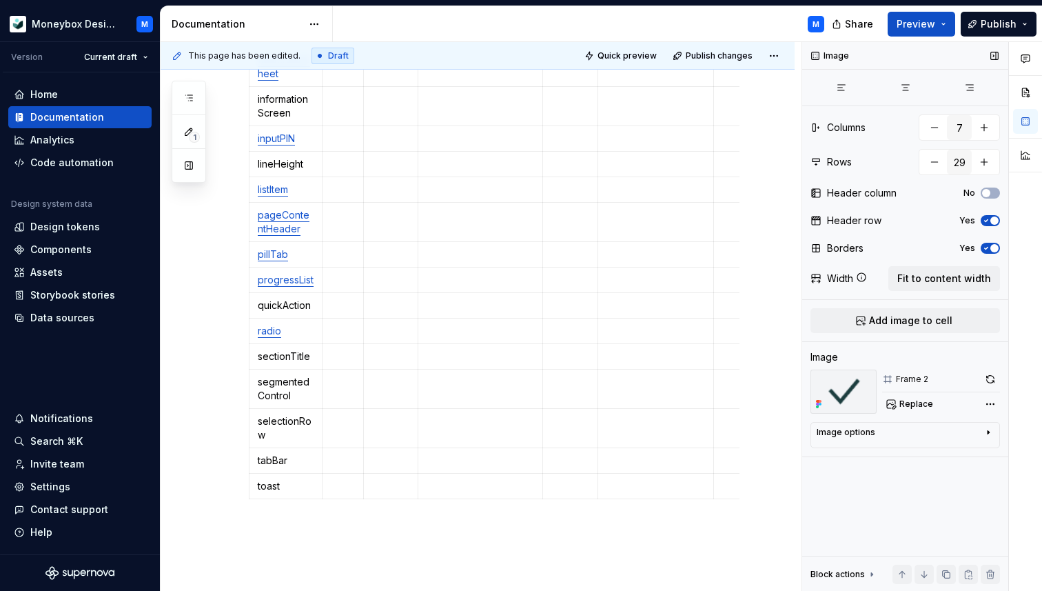
scroll to position [1044, 0]
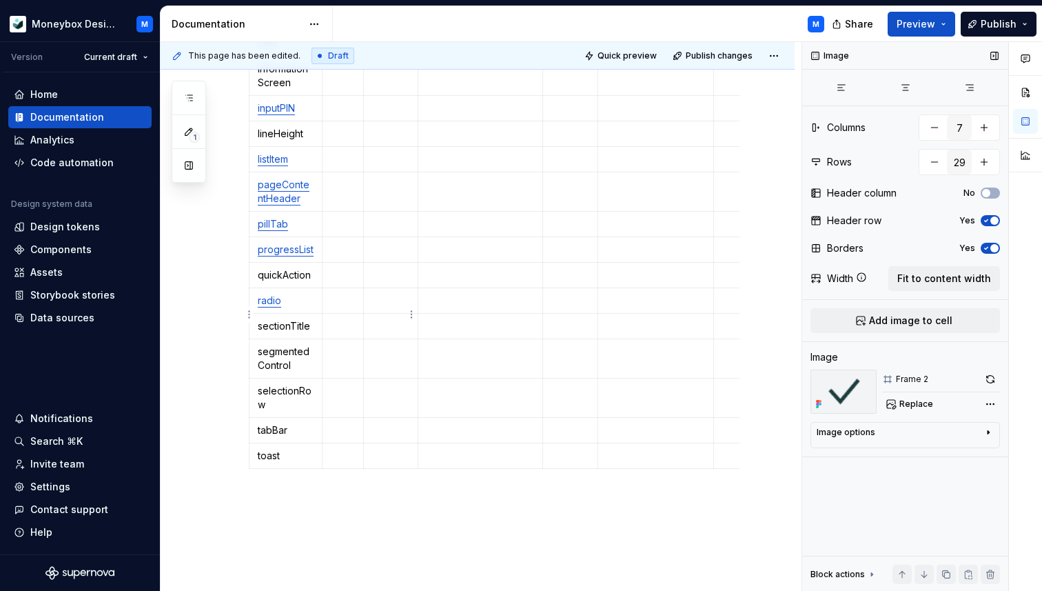
click at [380, 314] on td at bounding box center [391, 301] width 54 height 26
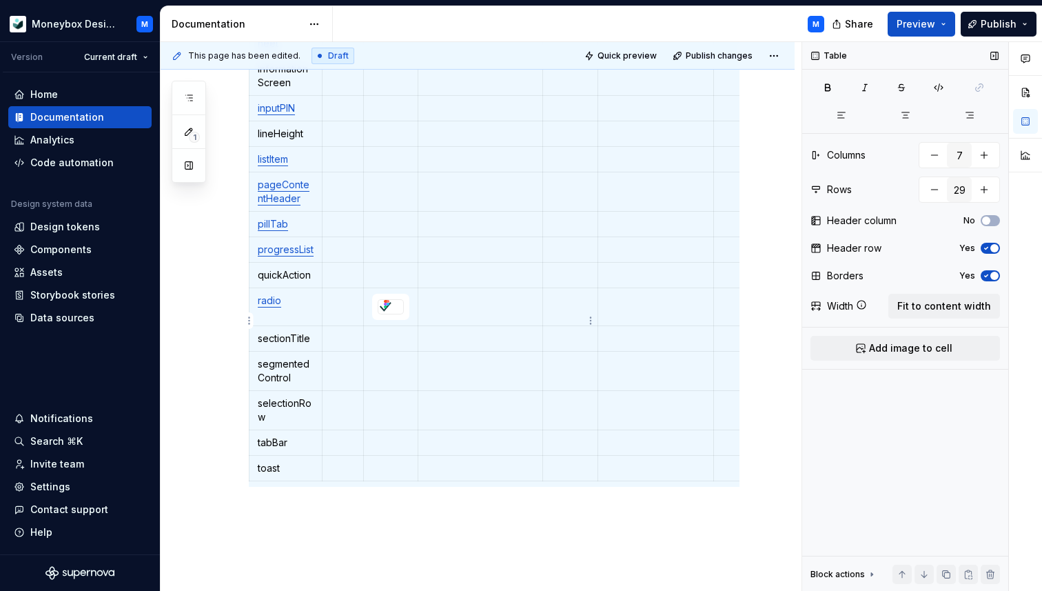
click at [557, 323] on td at bounding box center [569, 307] width 55 height 38
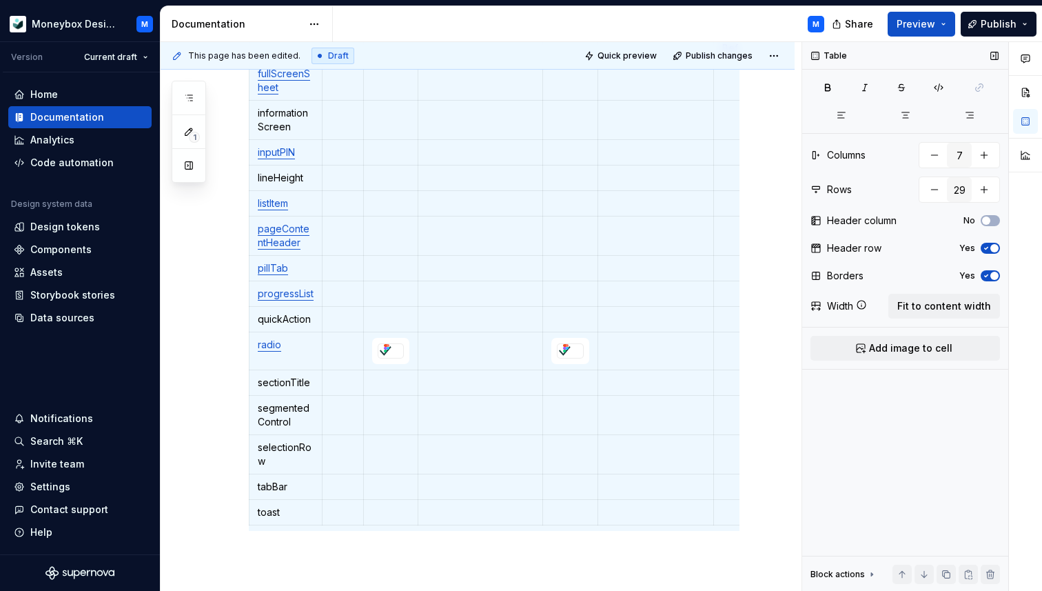
scroll to position [951, 0]
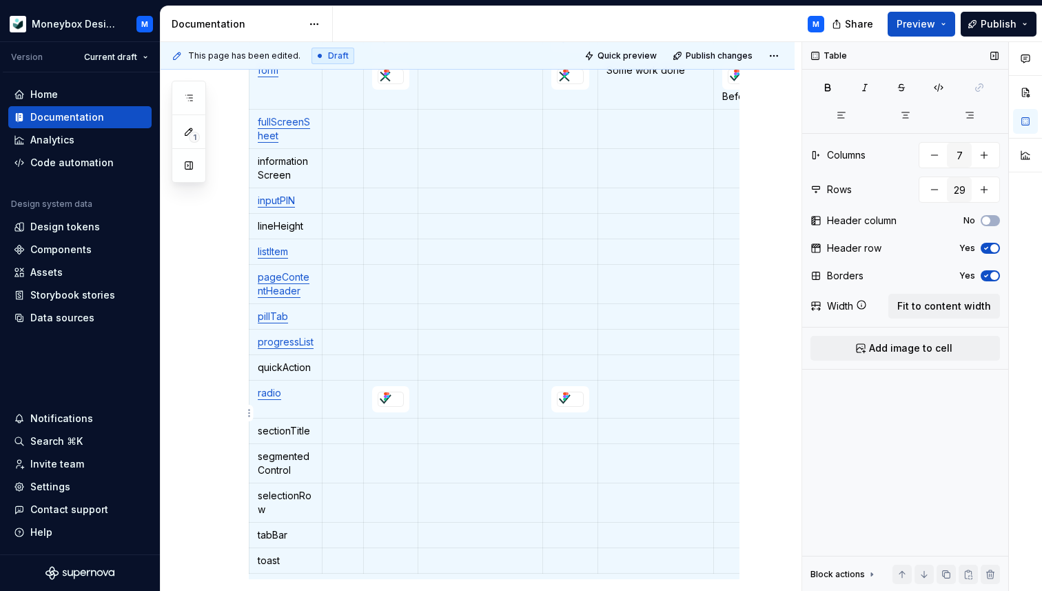
click at [722, 400] on p at bounding box center [752, 393] width 61 height 14
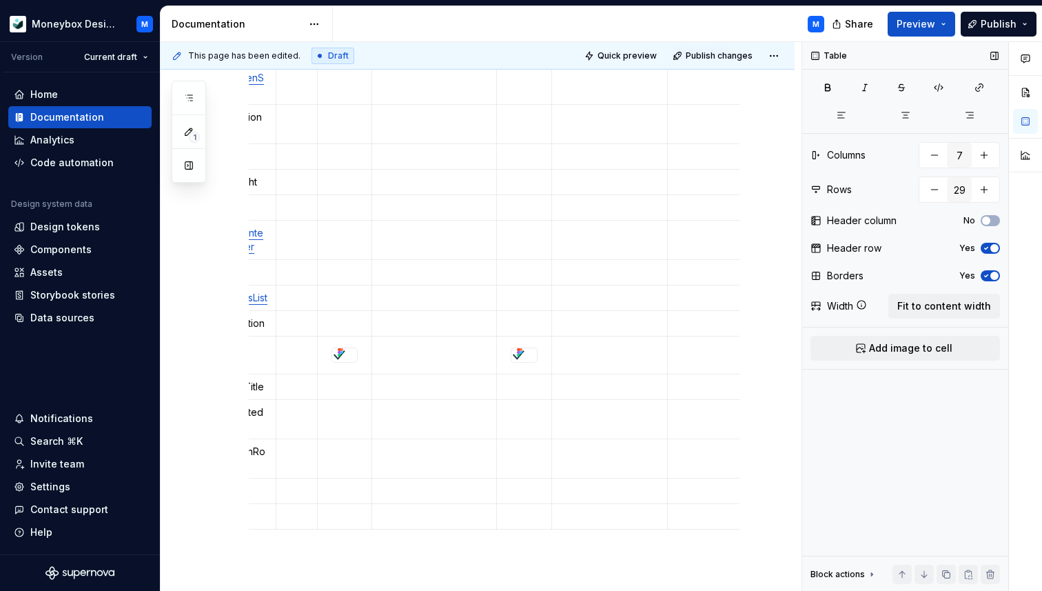
scroll to position [999, 0]
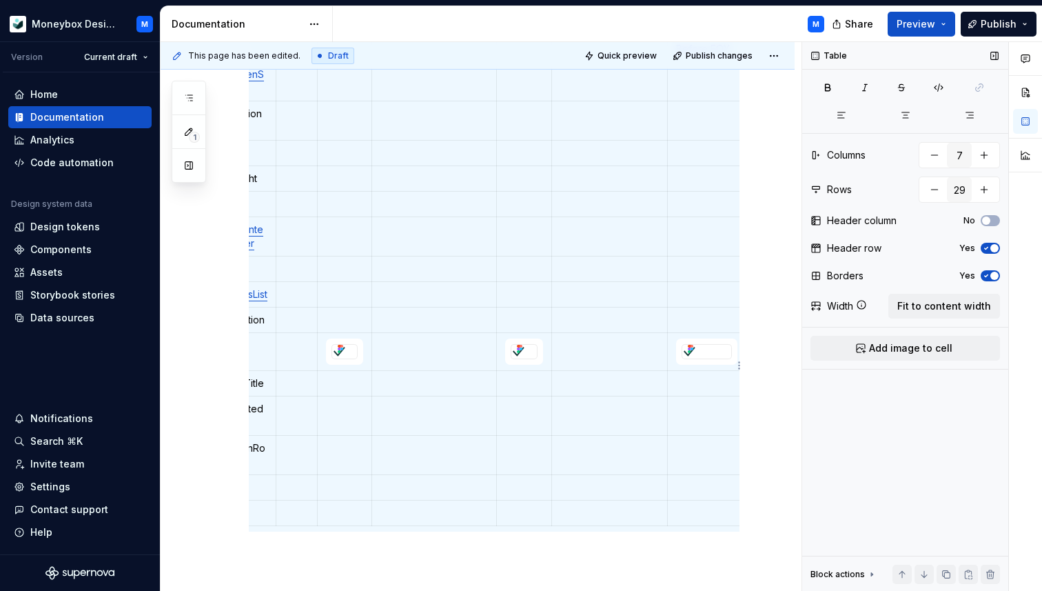
type textarea "*"
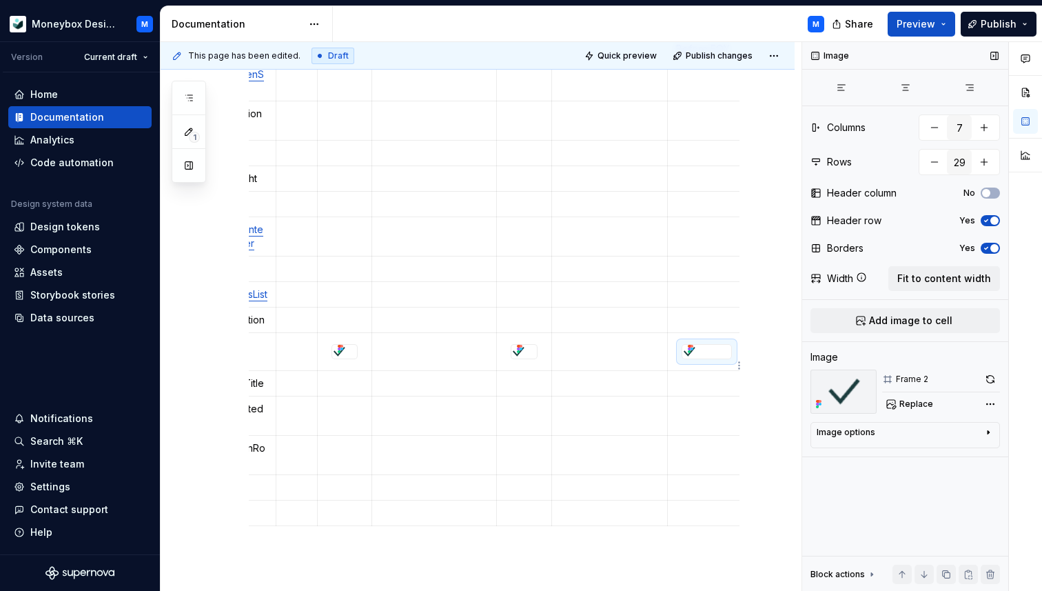
click at [724, 358] on div at bounding box center [706, 352] width 49 height 14
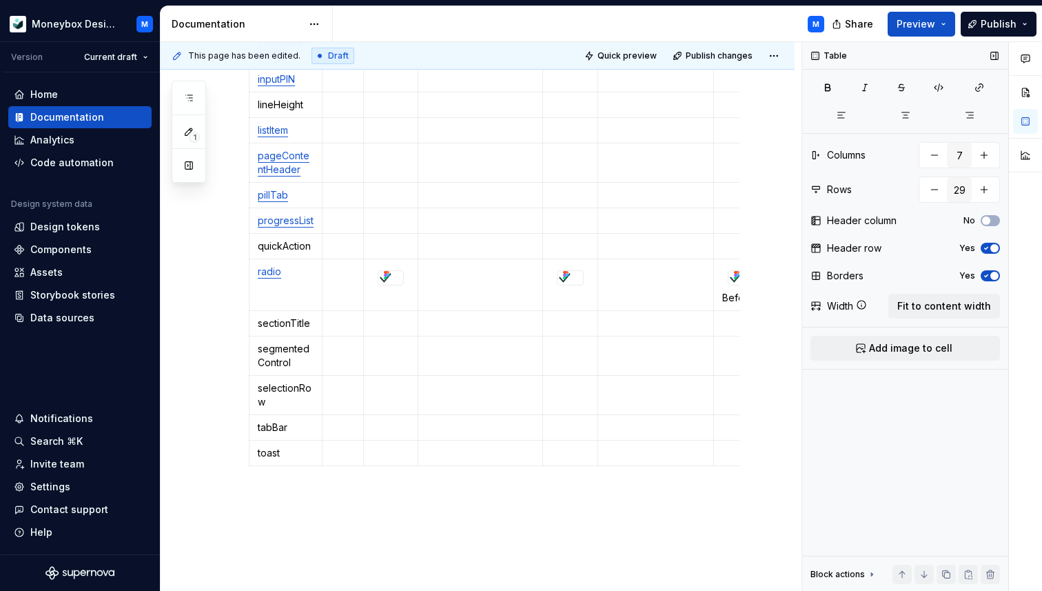
scroll to position [1072, 0]
click at [305, 331] on p "sectionTitle" at bounding box center [286, 324] width 56 height 14
click at [387, 319] on button "button" at bounding box center [387, 313] width 19 height 19
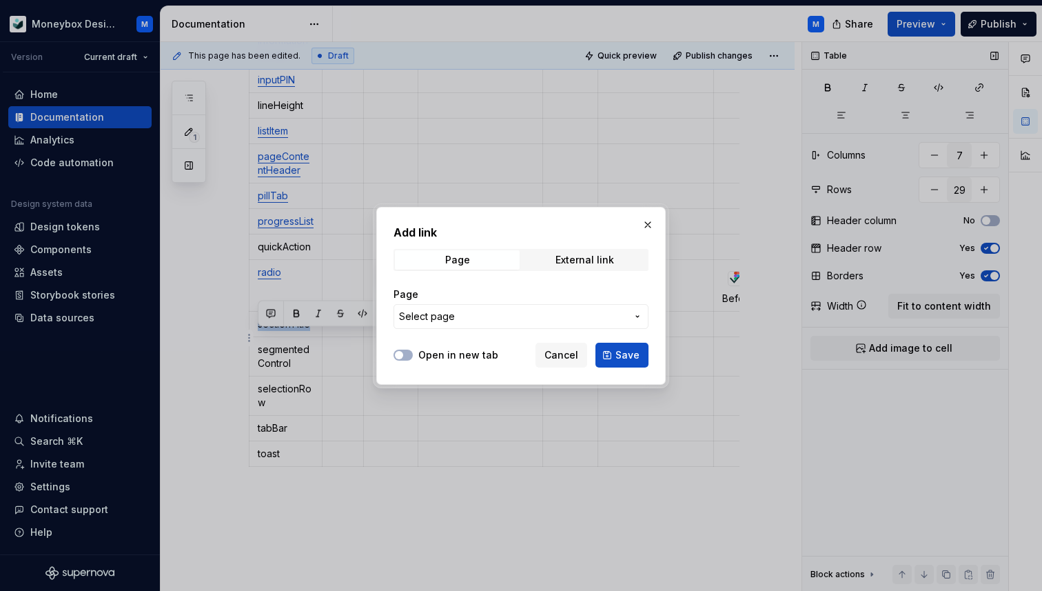
click at [425, 319] on span "Select page" at bounding box center [427, 317] width 56 height 14
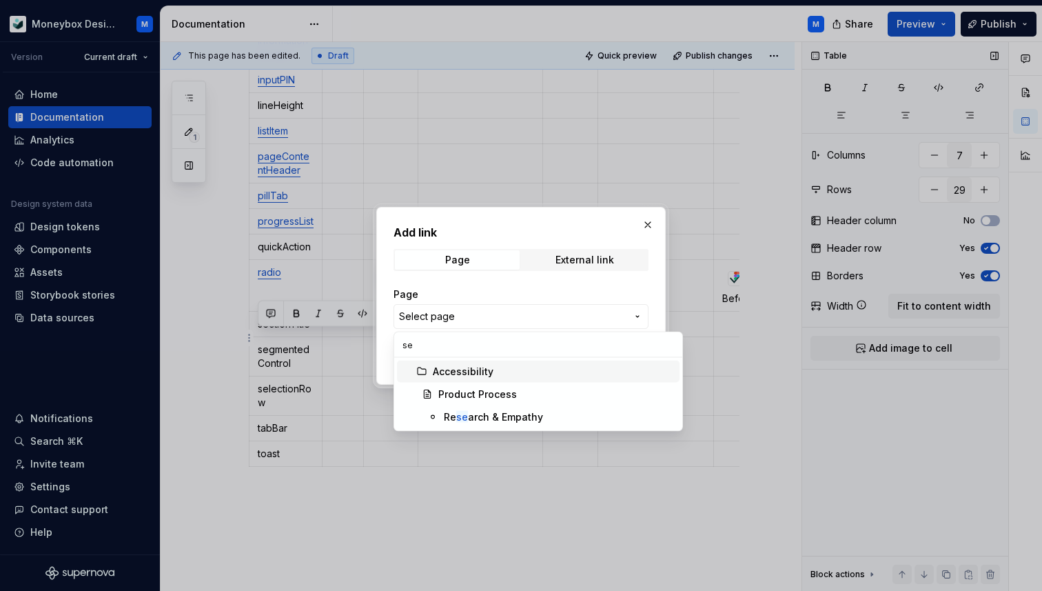
type input "s"
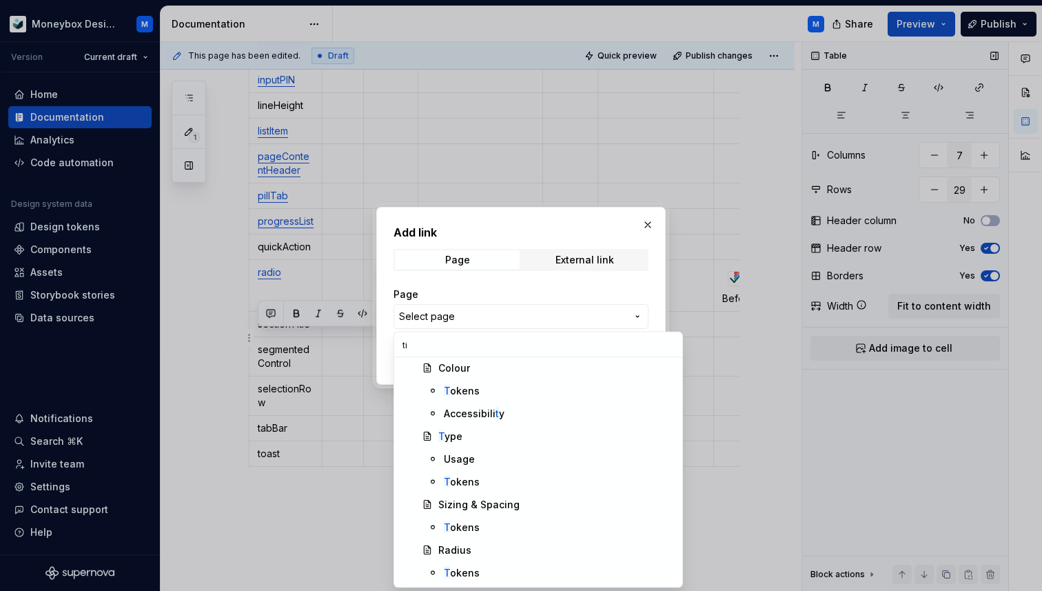
scroll to position [0, 0]
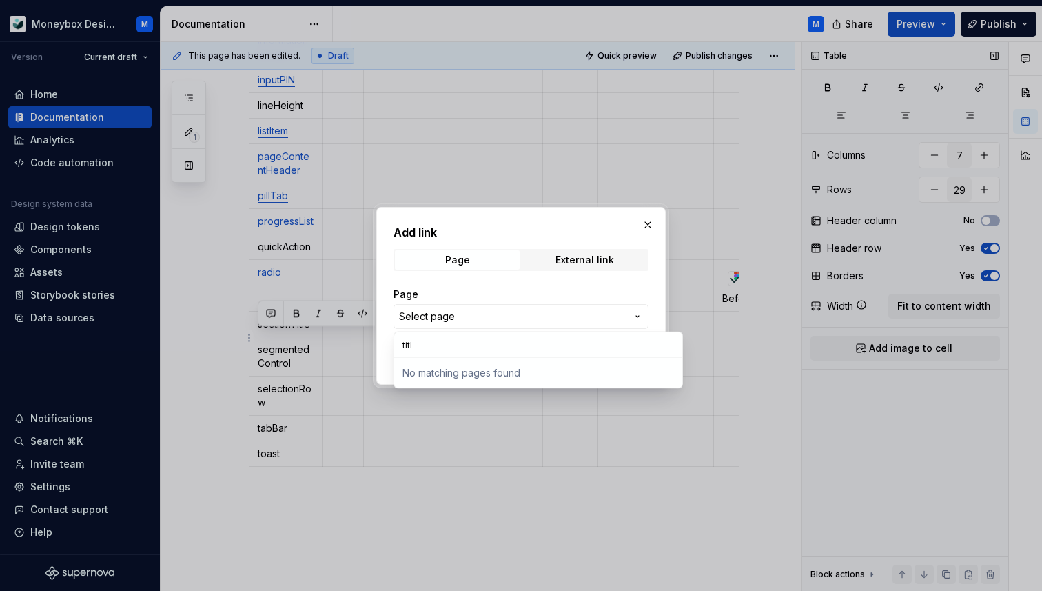
type input "title"
click at [481, 294] on div "Add link Page External link Page Select page Open in new tab Cancel Save" at bounding box center [521, 295] width 1042 height 591
click at [640, 227] on button "button" at bounding box center [647, 224] width 19 height 19
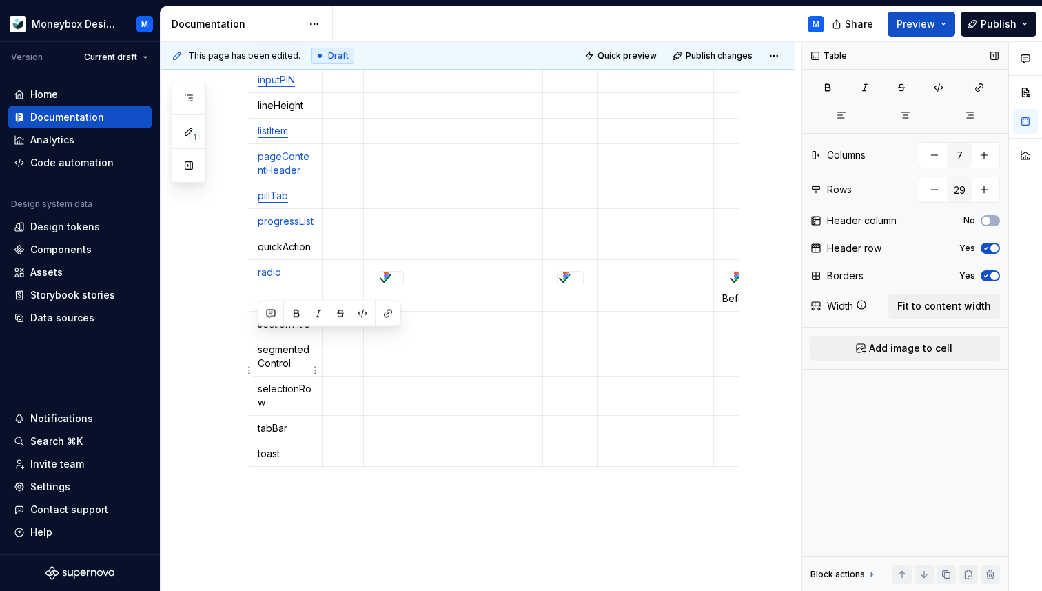
click at [287, 354] on td "segmentedControl" at bounding box center [286, 356] width 73 height 39
drag, startPoint x: 292, startPoint y: 378, endPoint x: 257, endPoint y: 363, distance: 38.0
click at [258, 363] on p "segmentedControl" at bounding box center [286, 357] width 56 height 28
click at [277, 409] on p "selectionRow" at bounding box center [286, 396] width 56 height 28
click at [296, 370] on p "segmentedControl" at bounding box center [286, 357] width 56 height 28
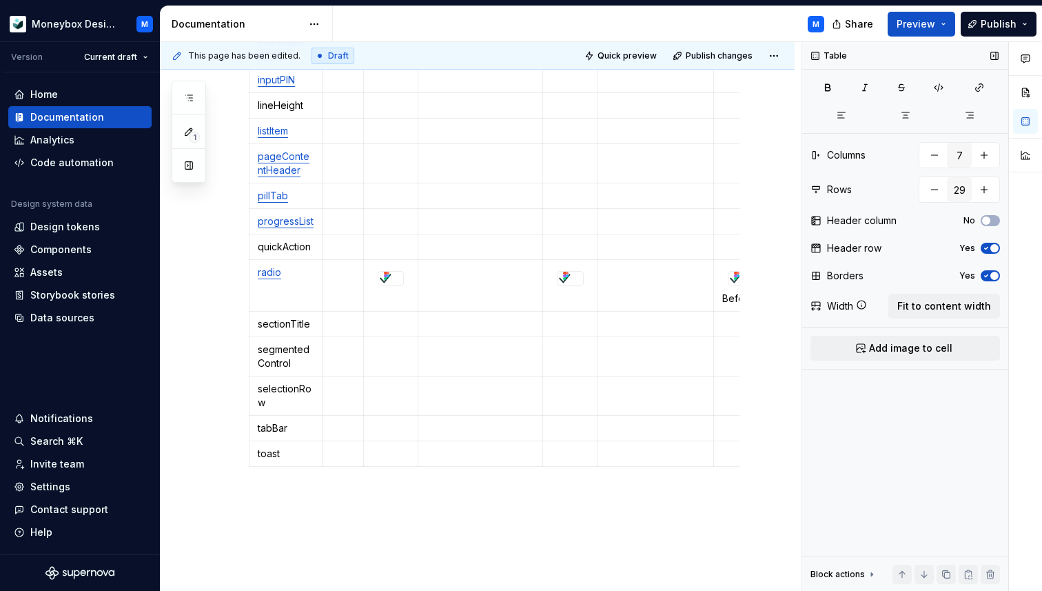
type textarea "*"
drag, startPoint x: 268, startPoint y: 414, endPoint x: 258, endPoint y: 403, distance: 15.6
click at [258, 403] on p "selectionRow" at bounding box center [286, 396] width 56 height 28
click at [389, 381] on button "button" at bounding box center [387, 378] width 19 height 19
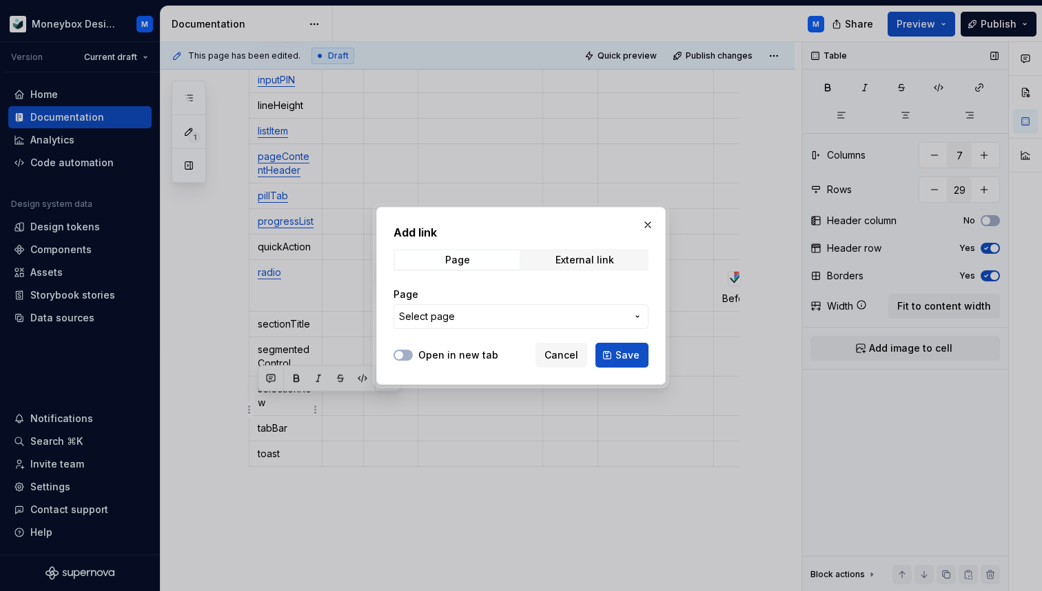
click at [454, 318] on span "Select page" at bounding box center [512, 317] width 227 height 14
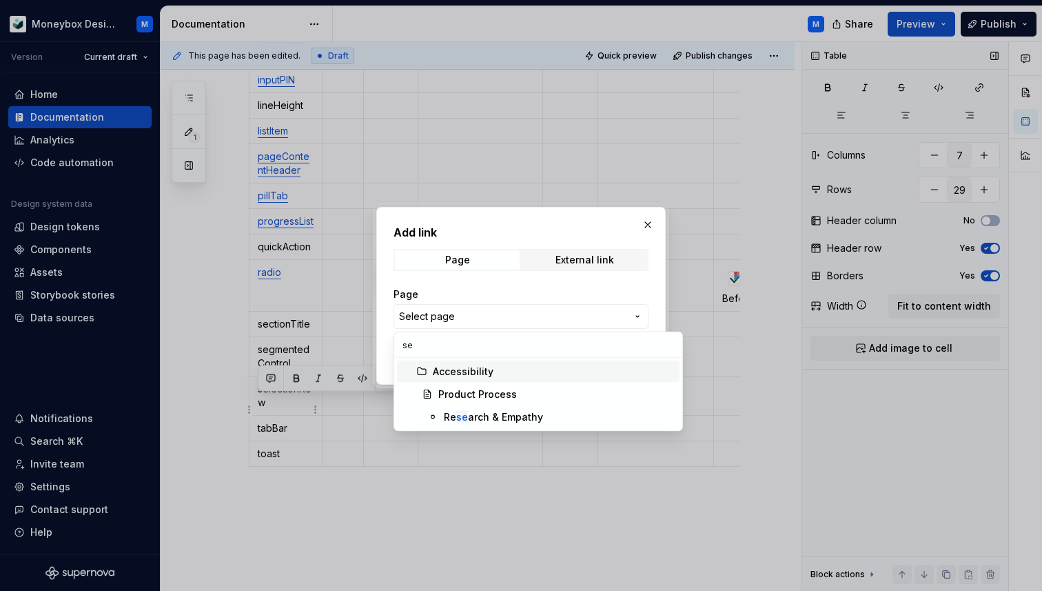
type input "s"
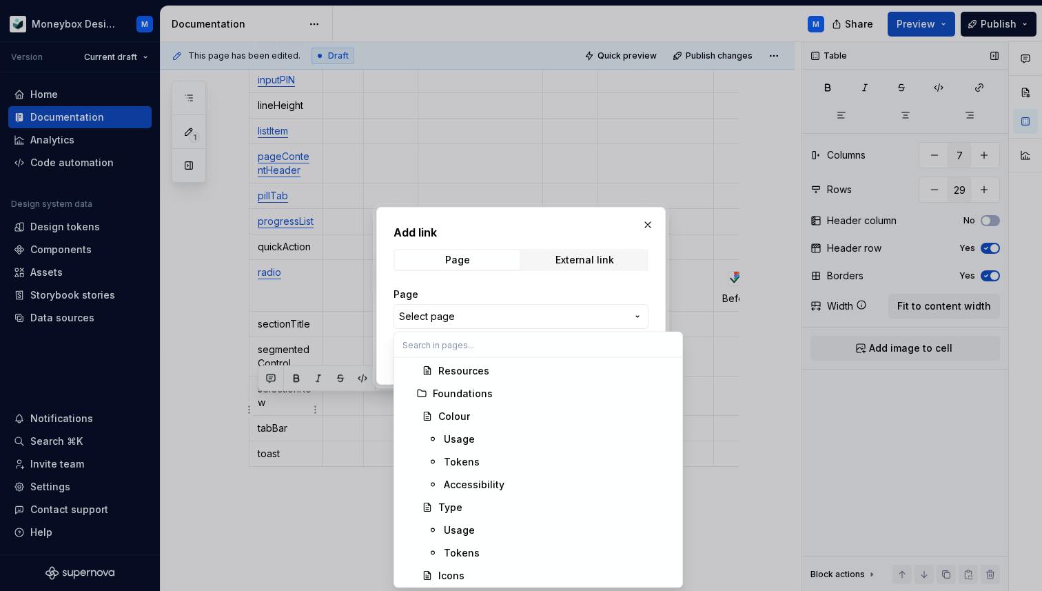
scroll to position [48, 0]
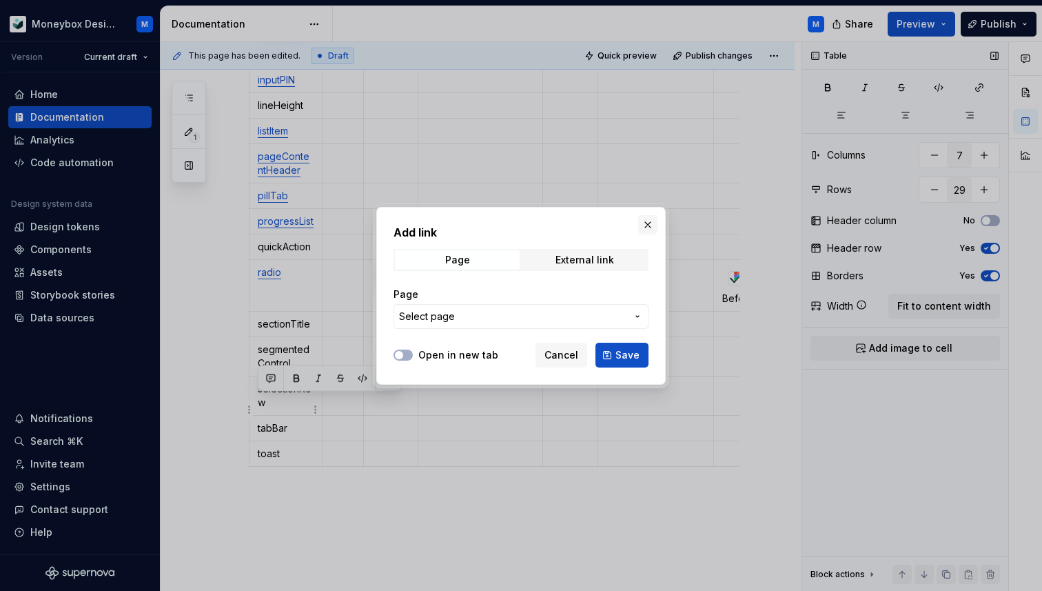
click at [644, 227] on div "Add link Page External link Page Select page Open in new tab Cancel Save" at bounding box center [521, 295] width 1042 height 591
click at [649, 224] on button "button" at bounding box center [647, 224] width 19 height 19
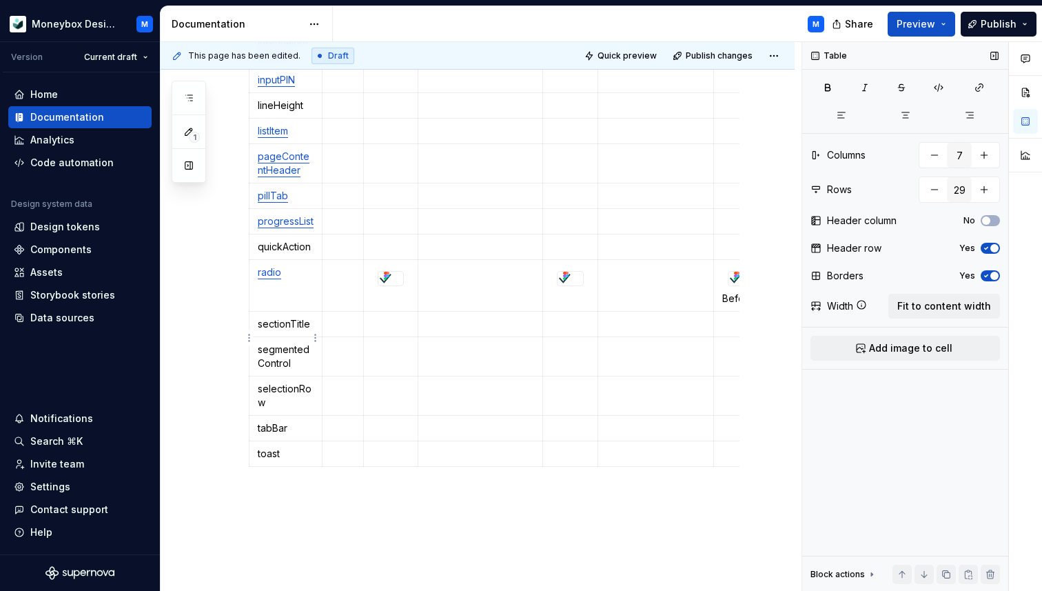
click at [281, 337] on td "sectionTitle" at bounding box center [286, 325] width 73 height 26
click at [285, 435] on p "tabBar" at bounding box center [286, 428] width 56 height 14
drag, startPoint x: 268, startPoint y: 414, endPoint x: 257, endPoint y: 401, distance: 17.1
click at [257, 401] on td "selectionRow" at bounding box center [286, 395] width 73 height 39
click at [388, 378] on button "button" at bounding box center [387, 378] width 19 height 19
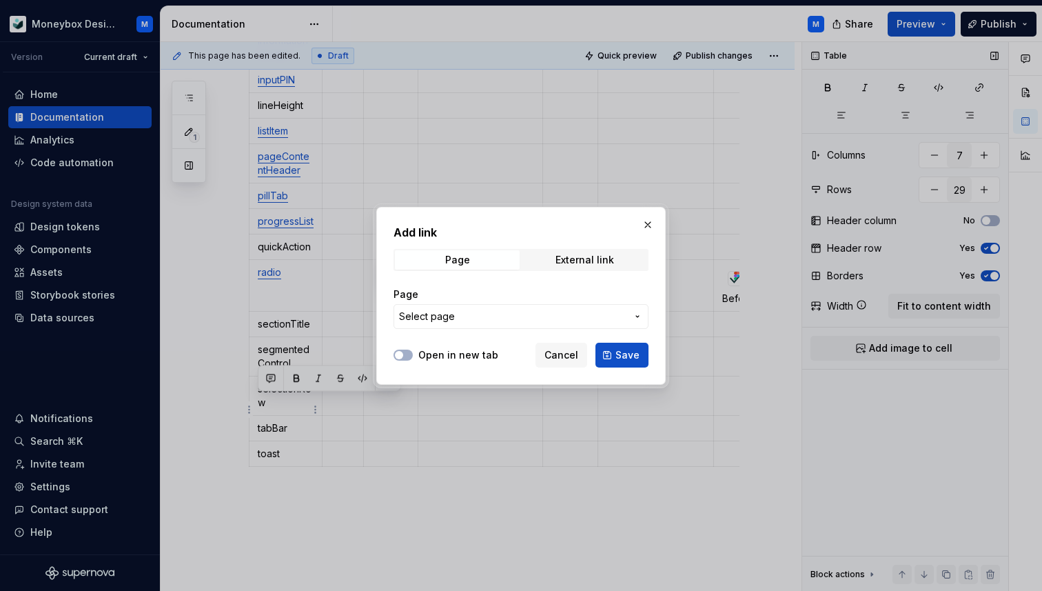
click at [449, 314] on span "Select page" at bounding box center [427, 317] width 56 height 14
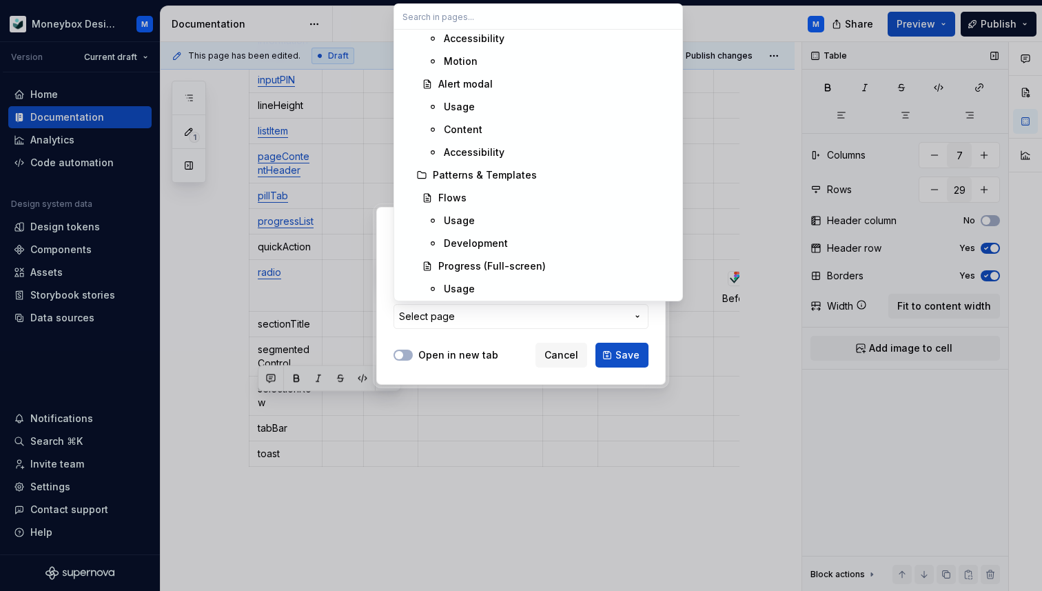
scroll to position [2180, 0]
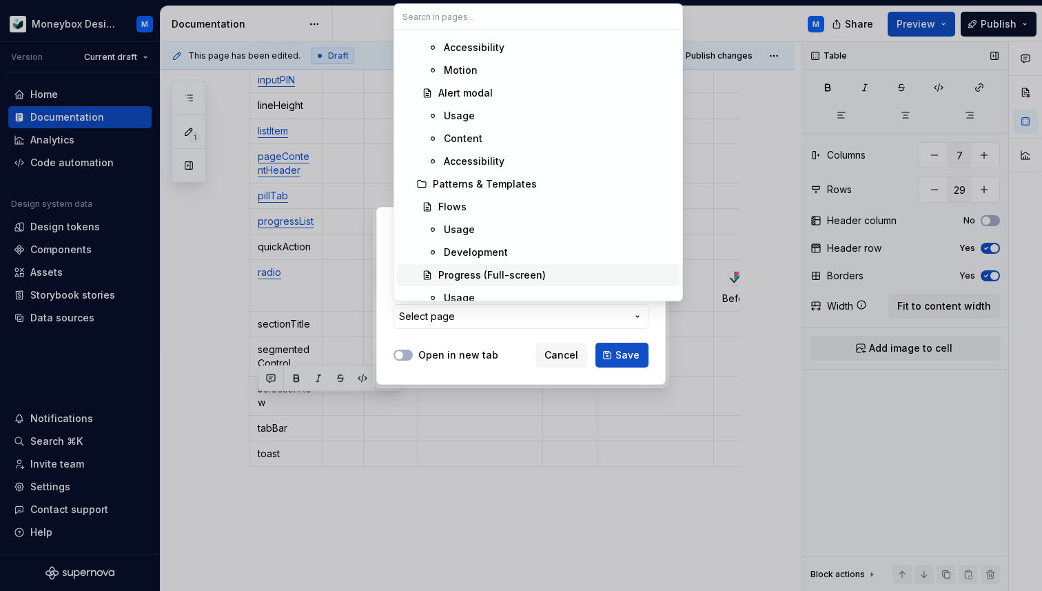
click at [387, 216] on div "Add link Page External link Page Select page Open in new tab Cancel Save" at bounding box center [521, 295] width 1042 height 591
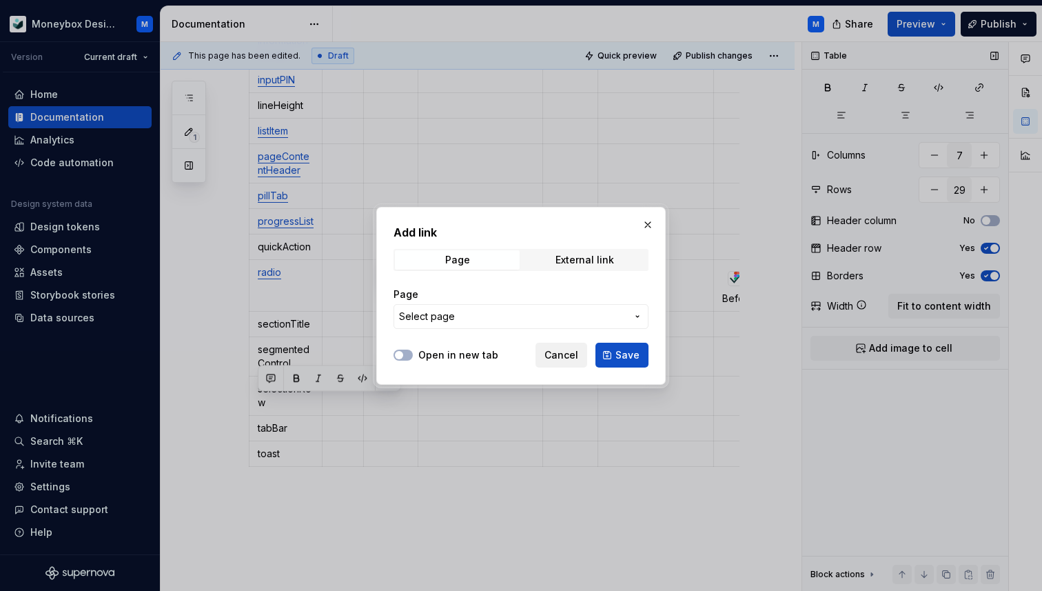
click at [566, 354] on span "Cancel" at bounding box center [562, 355] width 34 height 14
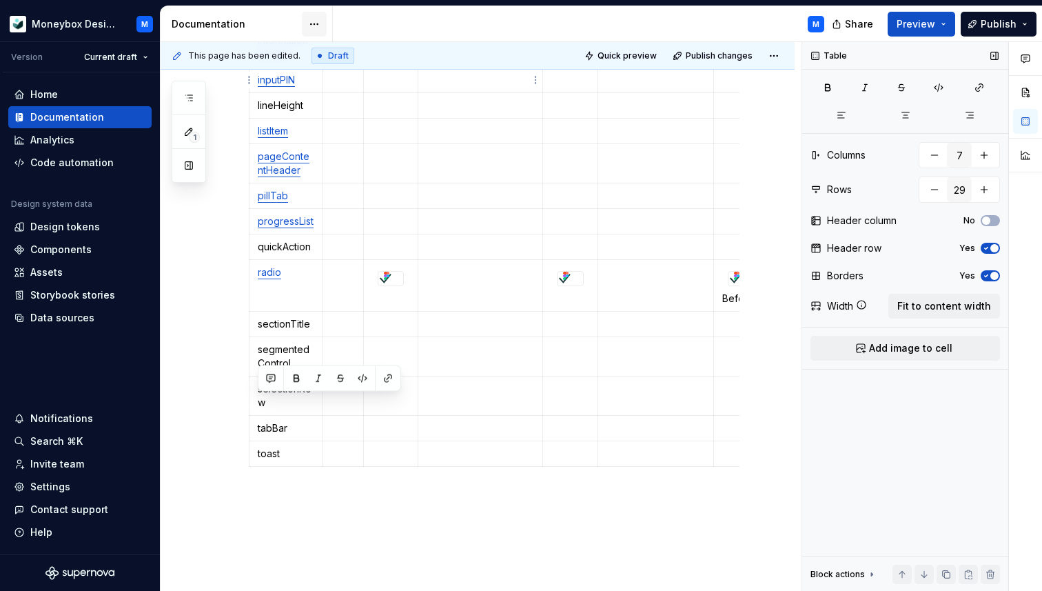
type textarea "*"
click at [285, 435] on p "tabBar" at bounding box center [286, 428] width 56 height 14
drag, startPoint x: 295, startPoint y: 443, endPoint x: 257, endPoint y: 443, distance: 37.9
click at [258, 435] on p "tabBar" at bounding box center [286, 428] width 56 height 14
click at [360, 418] on button "button" at bounding box center [362, 417] width 19 height 19
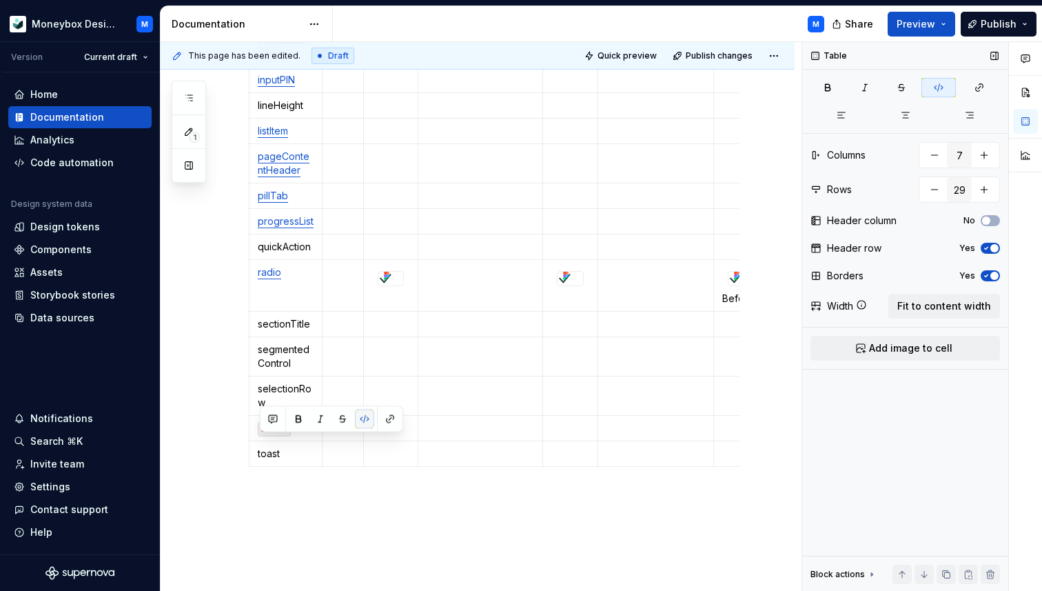
click at [361, 418] on button "button" at bounding box center [364, 418] width 19 height 19
click at [386, 421] on button "button" at bounding box center [390, 418] width 19 height 19
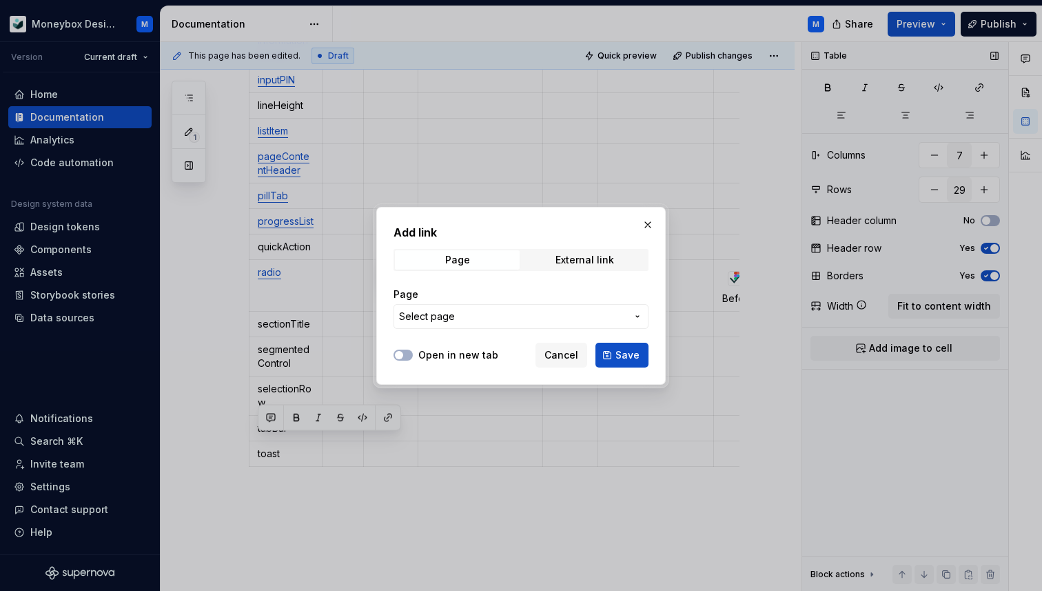
click at [440, 308] on button "Select page" at bounding box center [521, 316] width 255 height 25
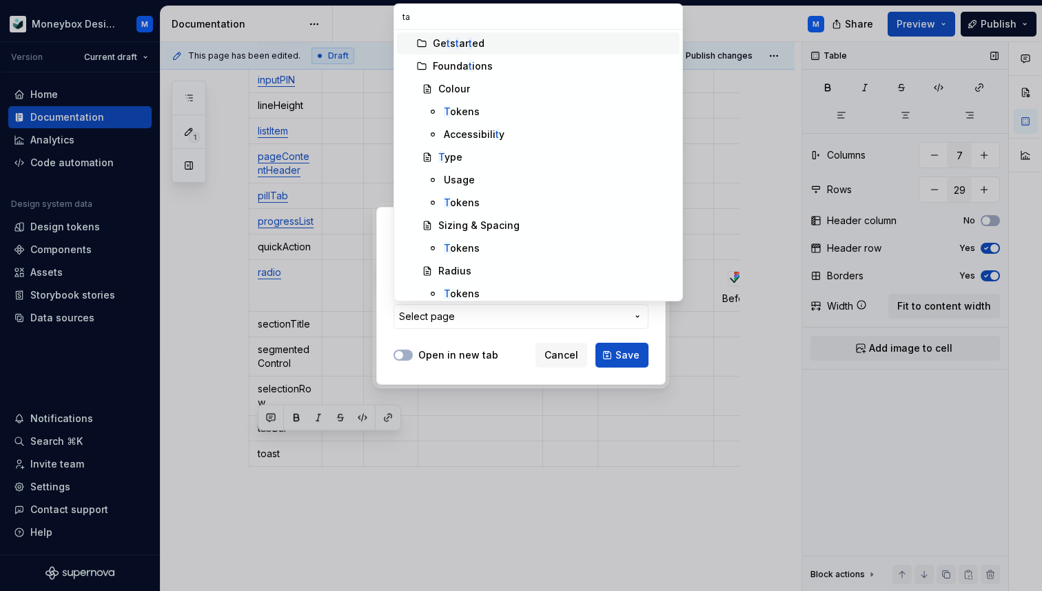
type input "tab"
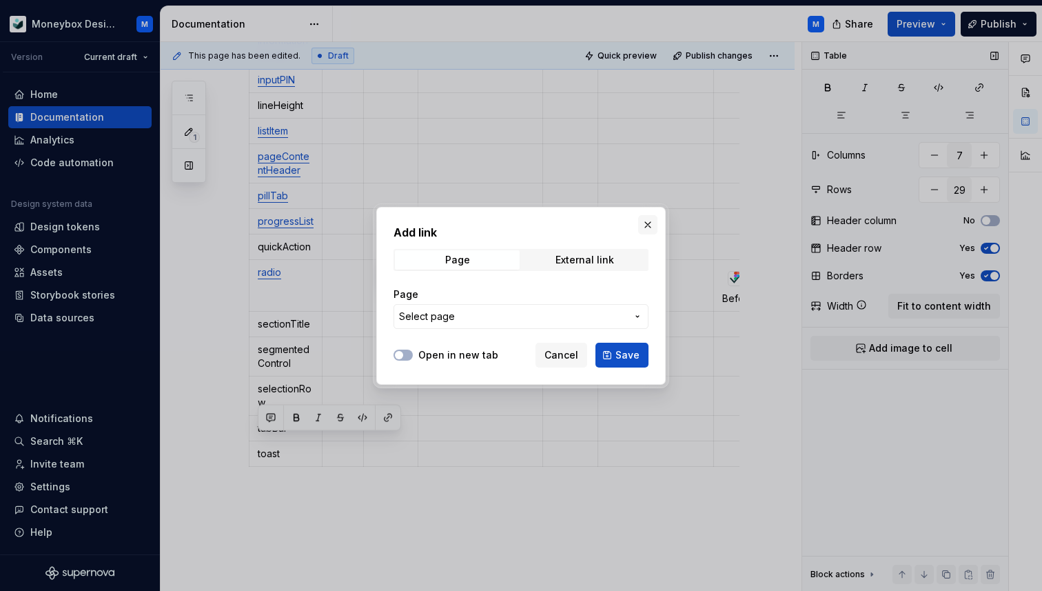
click at [651, 220] on div "Add link Page External link Page Select page Open in new tab Cancel Save" at bounding box center [521, 295] width 1042 height 591
click at [645, 222] on button "button" at bounding box center [647, 224] width 19 height 19
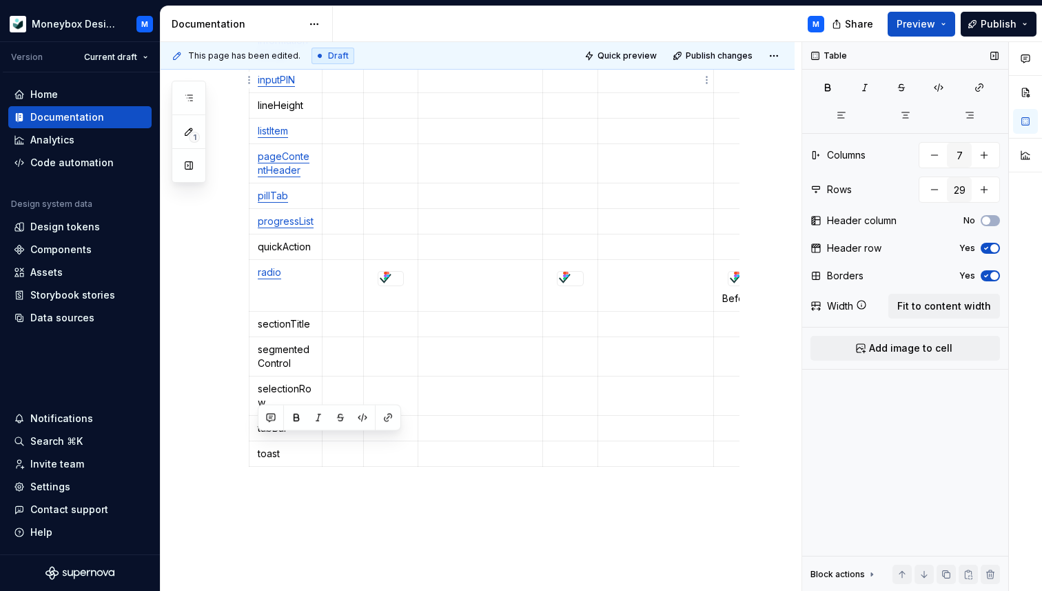
type textarea "*"
click at [264, 435] on p "tabBar" at bounding box center [286, 428] width 56 height 14
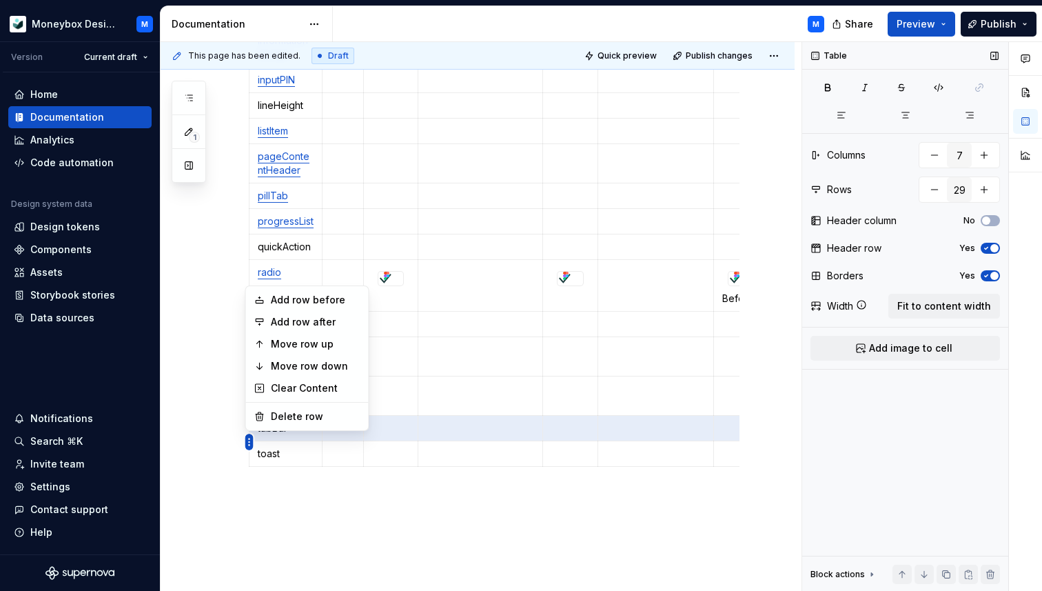
click at [250, 443] on html "Moneybox Design System M Version Current draft Home Documentation Analytics Cod…" at bounding box center [521, 295] width 1042 height 591
click at [294, 417] on div "Delete row" at bounding box center [316, 416] width 90 height 14
type input "28"
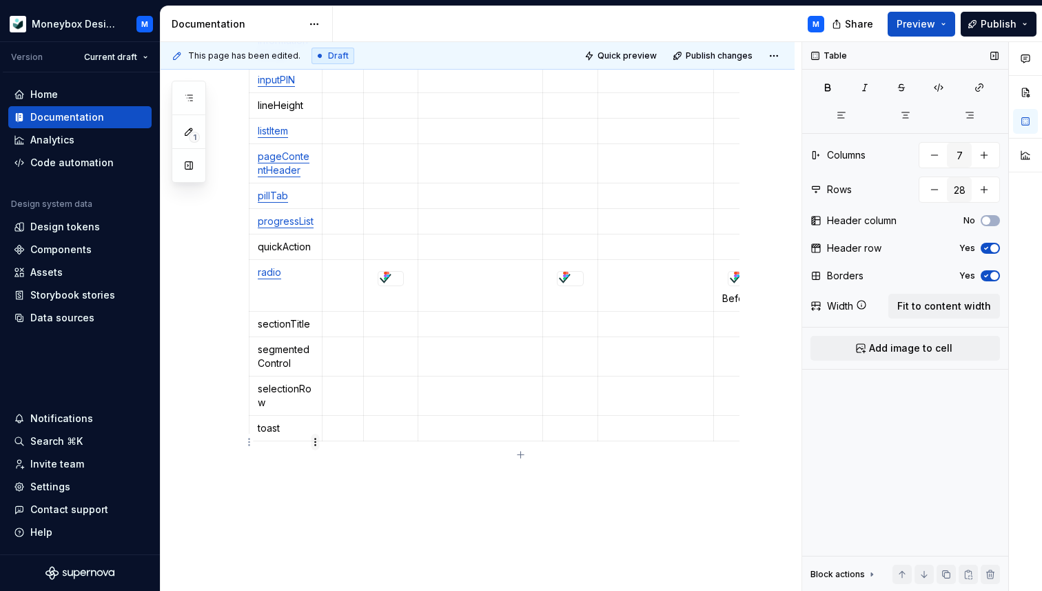
click at [316, 441] on html "Moneybox Design System M Version Current draft Home Documentation Analytics Cod…" at bounding box center [521, 295] width 1042 height 591
click at [289, 441] on html "Moneybox Design System M Version Current draft Home Documentation Analytics Cod…" at bounding box center [521, 295] width 1042 height 591
drag, startPoint x: 284, startPoint y: 443, endPoint x: 256, endPoint y: 440, distance: 27.7
click at [256, 440] on td "toast" at bounding box center [286, 429] width 73 height 26
click at [387, 417] on button "button" at bounding box center [387, 417] width 19 height 19
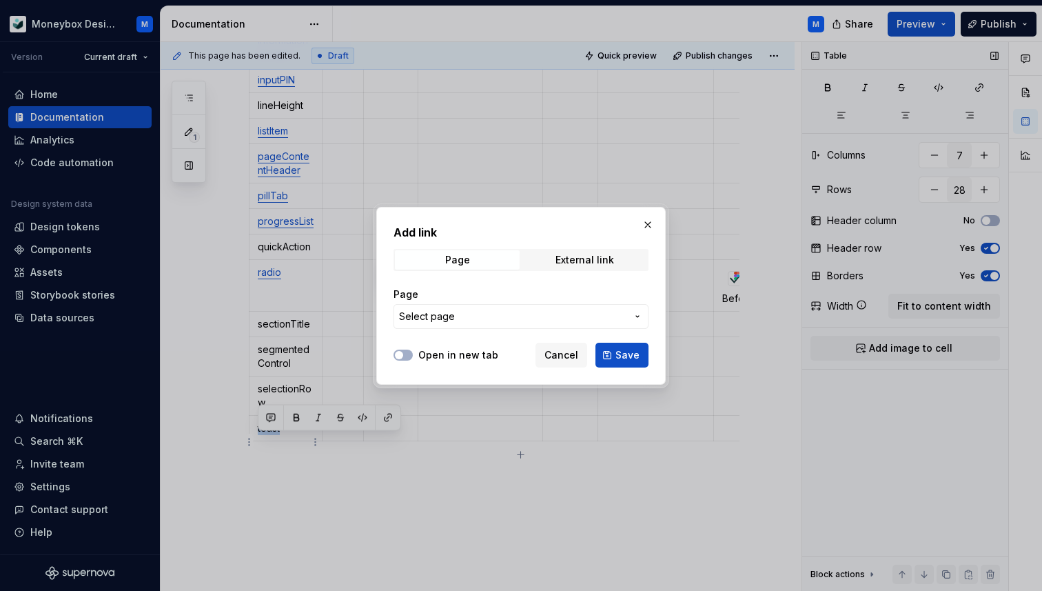
click at [443, 308] on button "Select page" at bounding box center [521, 316] width 255 height 25
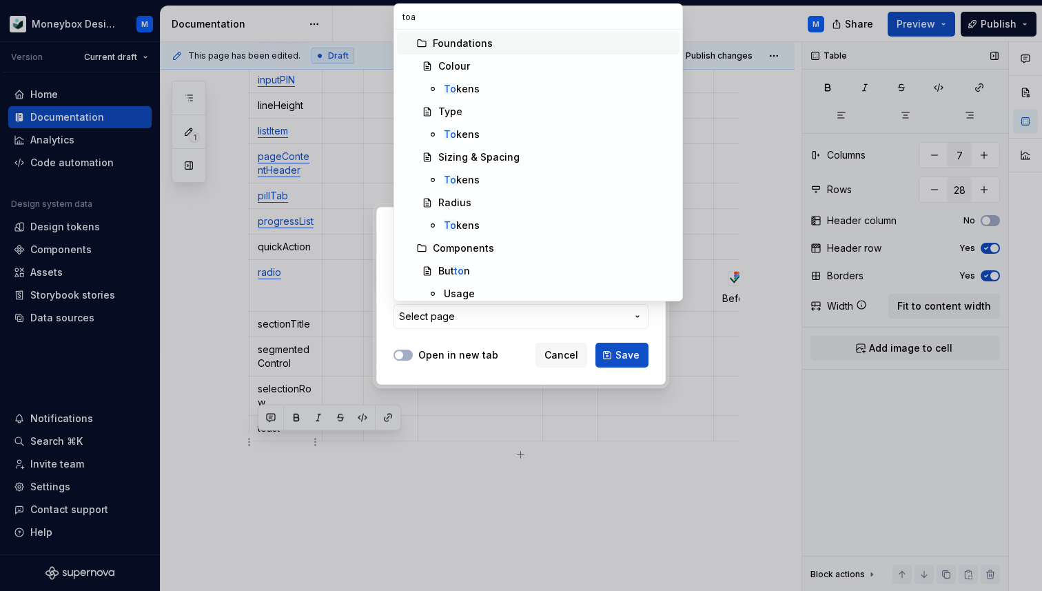
type input "toas"
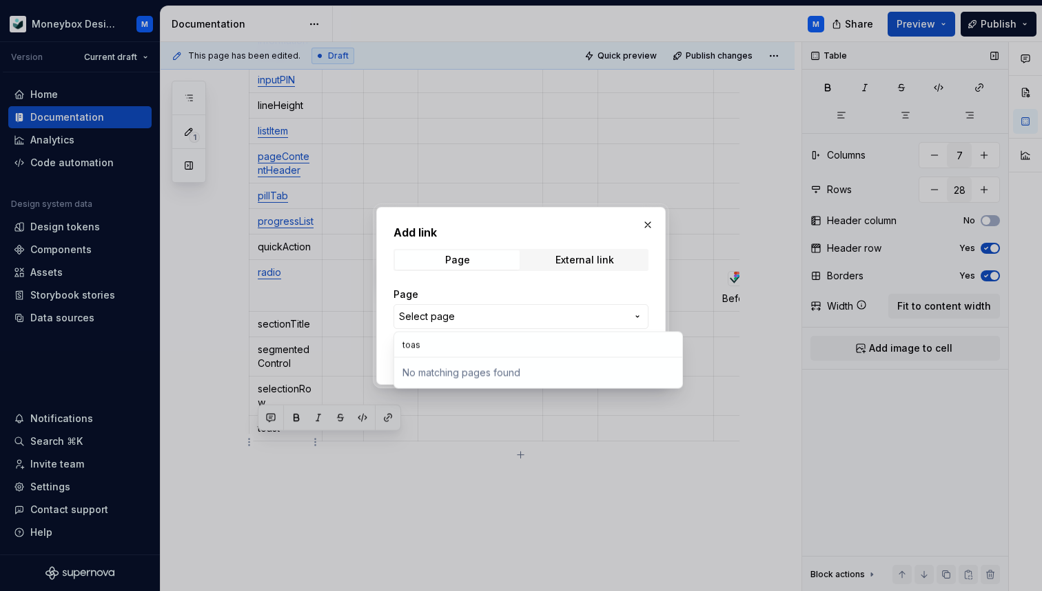
click at [657, 211] on div "Add link Page External link Page Select page Open in new tab Cancel Save" at bounding box center [521, 295] width 1042 height 591
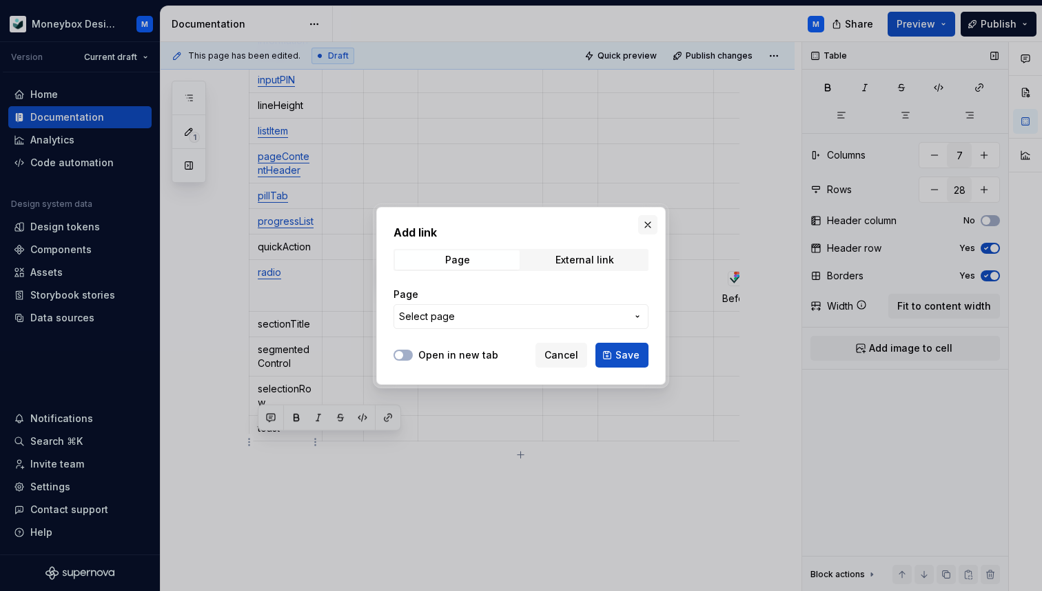
click at [651, 219] on button "button" at bounding box center [647, 224] width 19 height 19
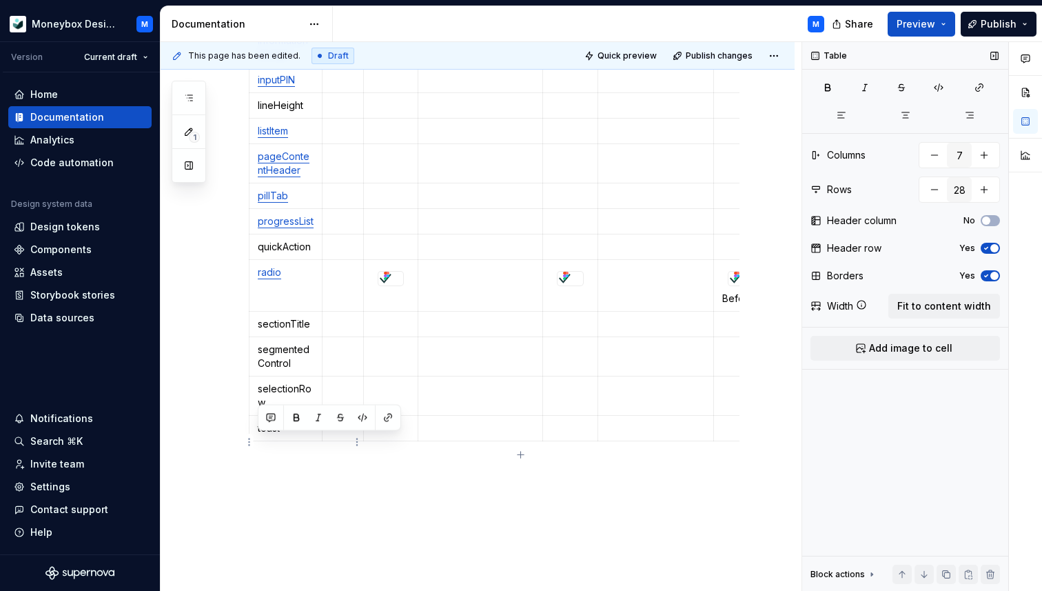
click at [336, 435] on p at bounding box center [343, 428] width 24 height 14
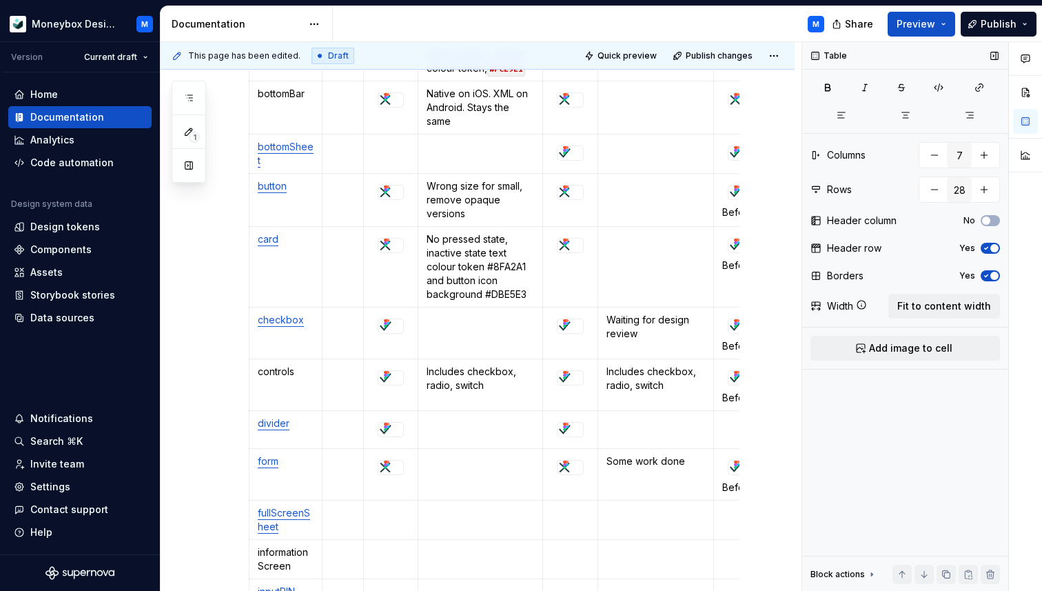
scroll to position [513, 0]
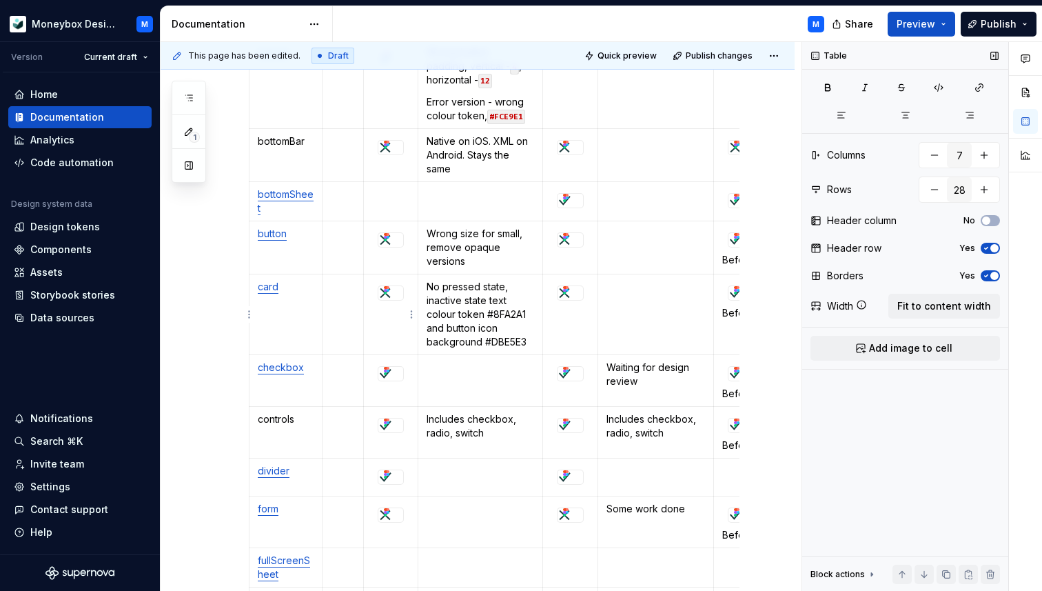
click at [392, 287] on icon at bounding box center [386, 290] width 11 height 11
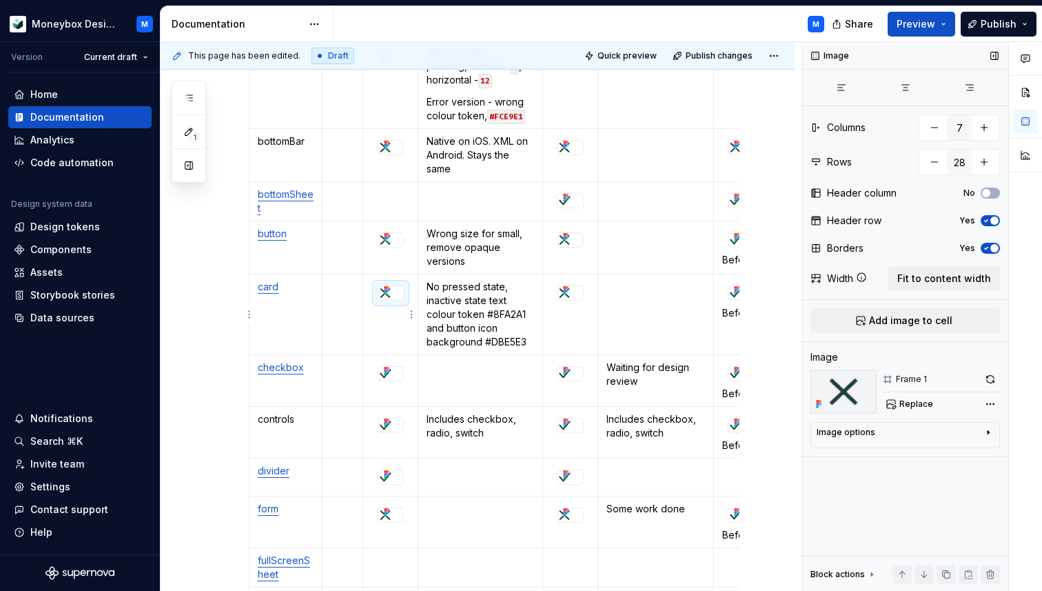
click at [404, 295] on div at bounding box center [391, 292] width 26 height 15
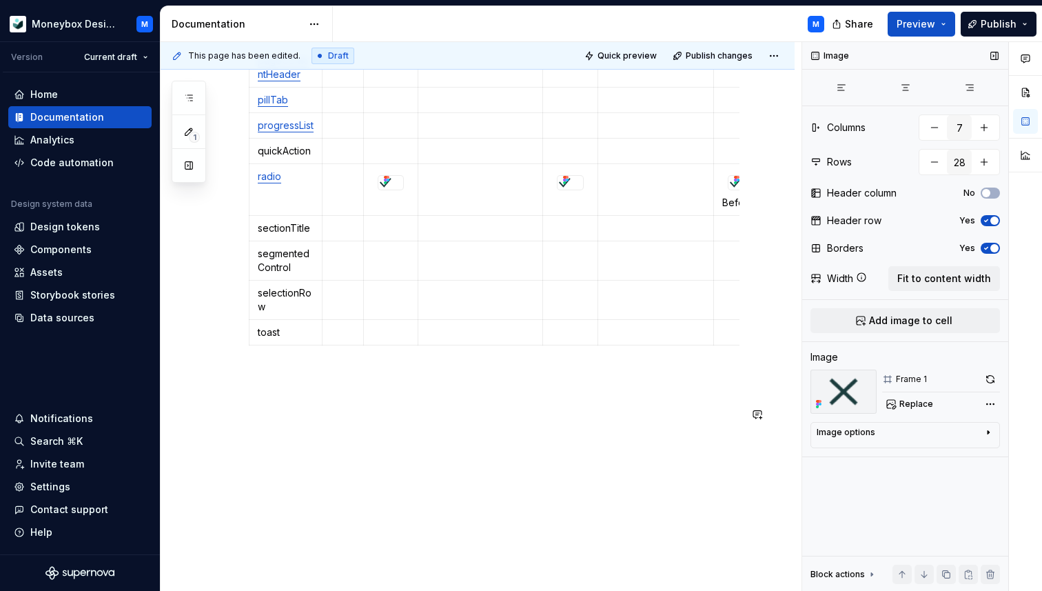
scroll to position [1217, 0]
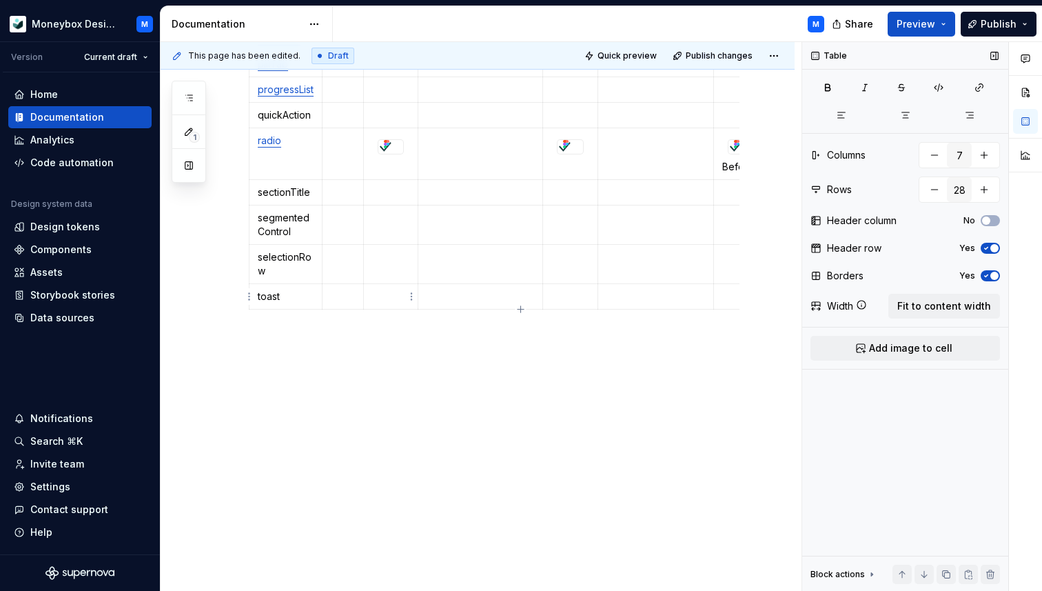
click at [389, 285] on td at bounding box center [391, 297] width 54 height 26
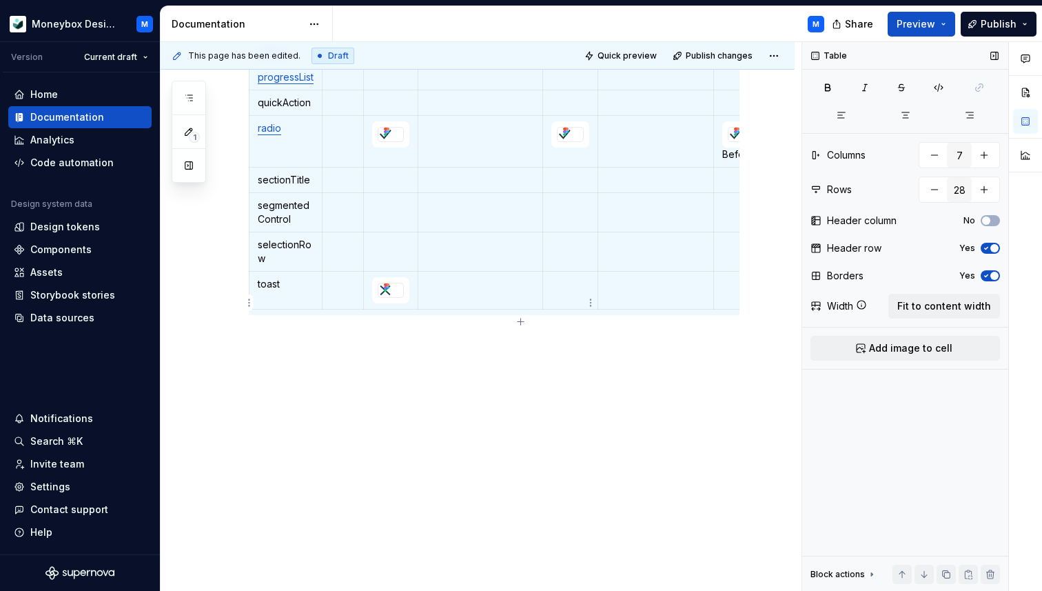
click at [566, 307] on td at bounding box center [569, 291] width 55 height 38
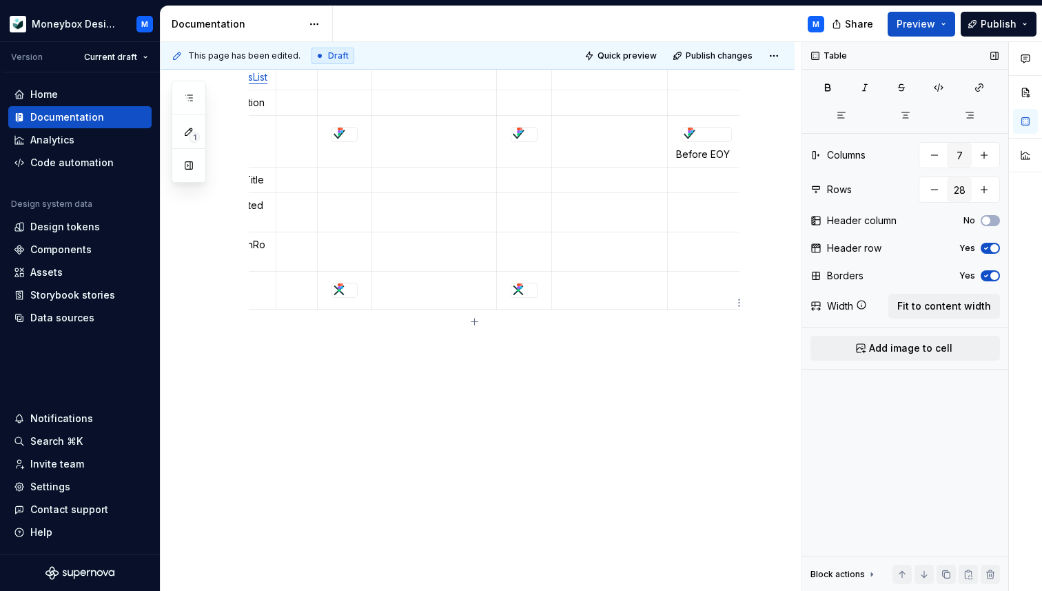
click at [684, 303] on td at bounding box center [706, 291] width 79 height 38
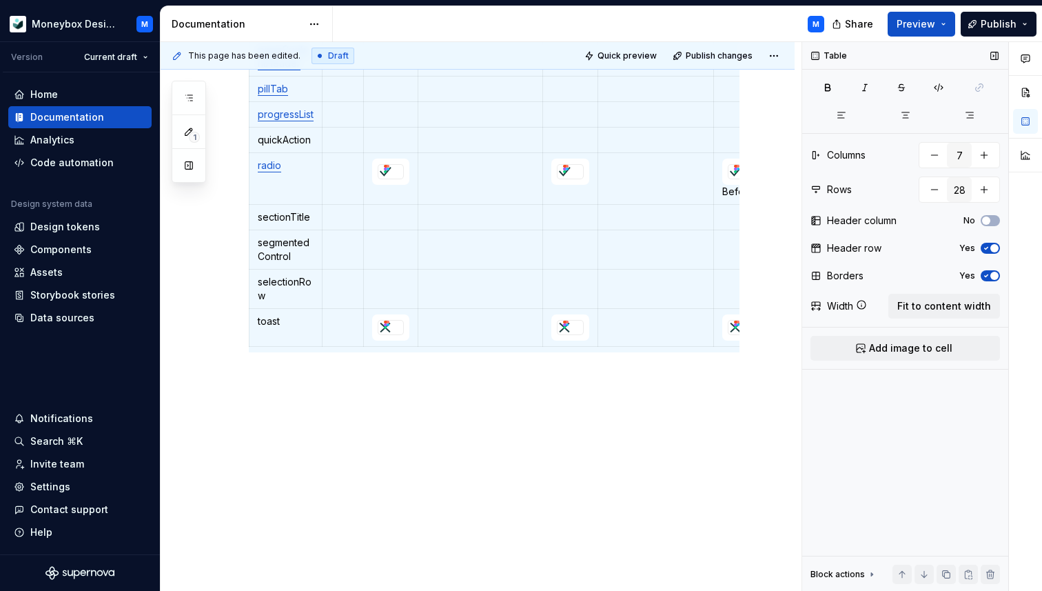
scroll to position [1176, 0]
click at [333, 292] on p at bounding box center [343, 285] width 24 height 14
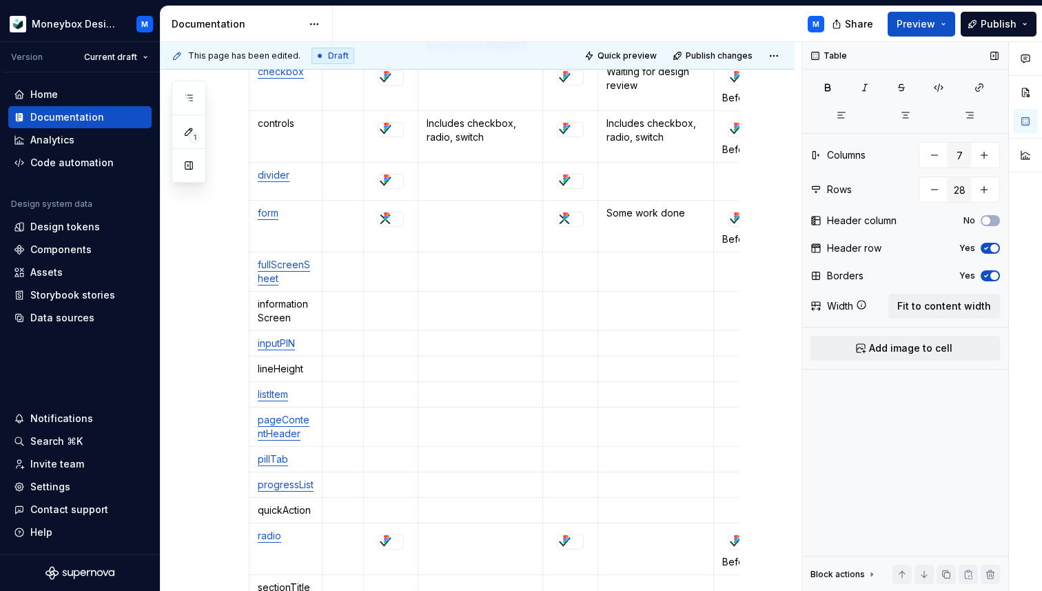
scroll to position [812, 0]
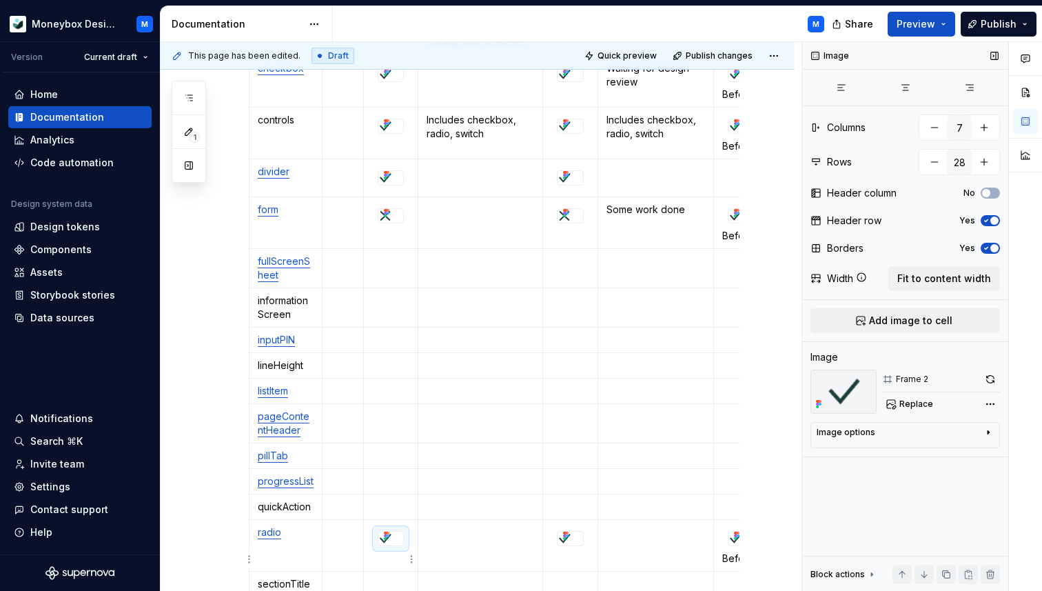
click at [400, 545] on div at bounding box center [390, 538] width 25 height 14
click at [387, 343] on p at bounding box center [390, 340] width 37 height 14
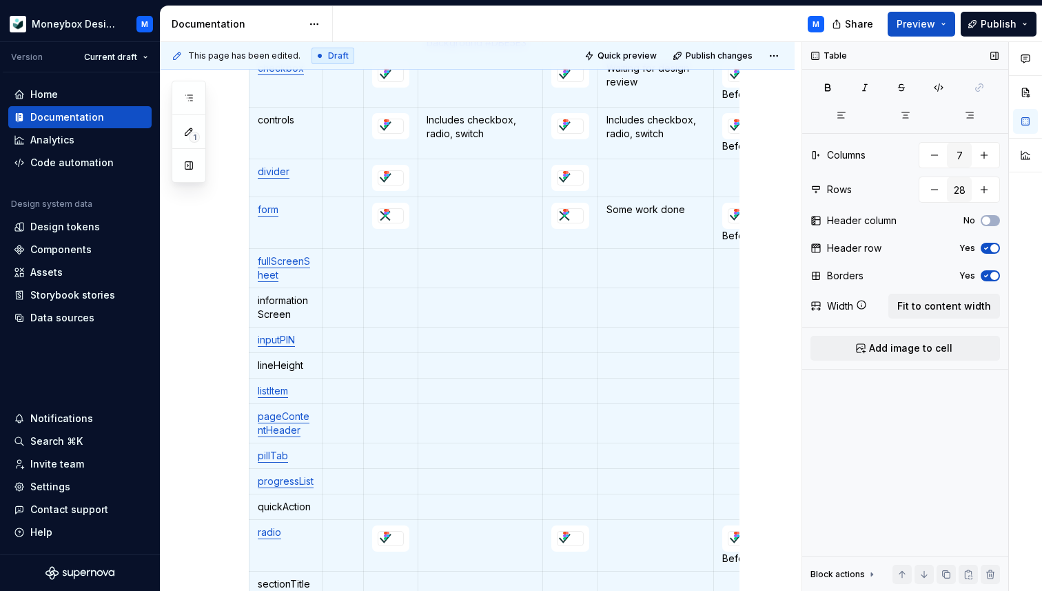
scroll to position [953, 0]
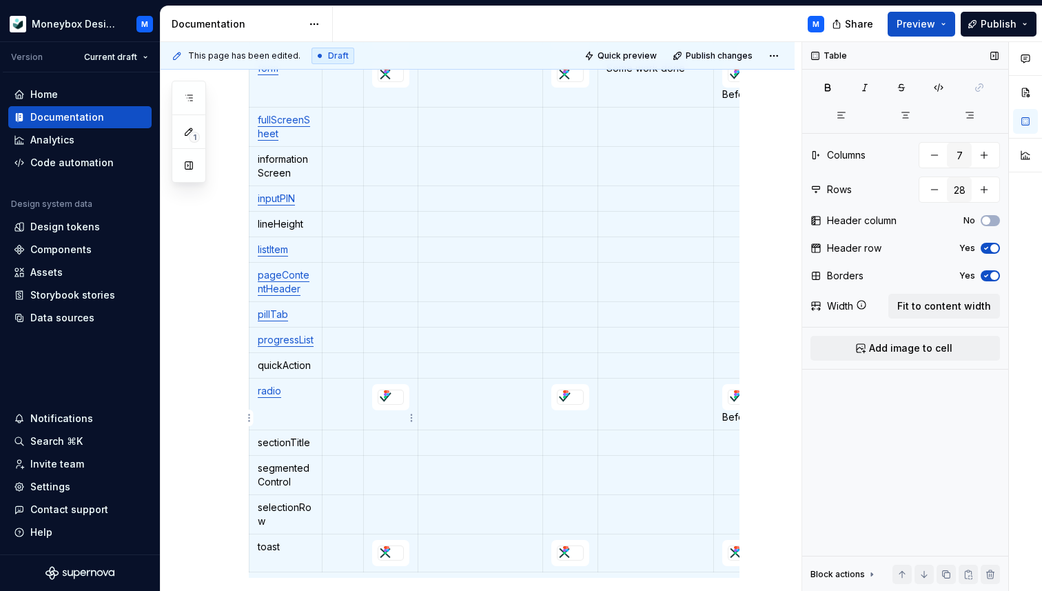
click at [398, 405] on div at bounding box center [391, 396] width 26 height 15
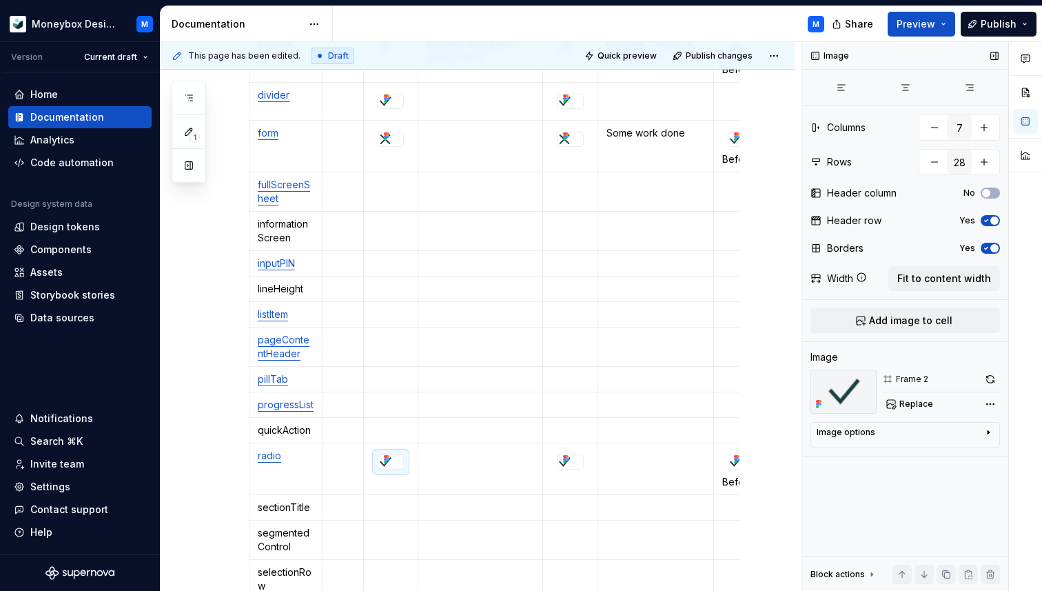
scroll to position [885, 0]
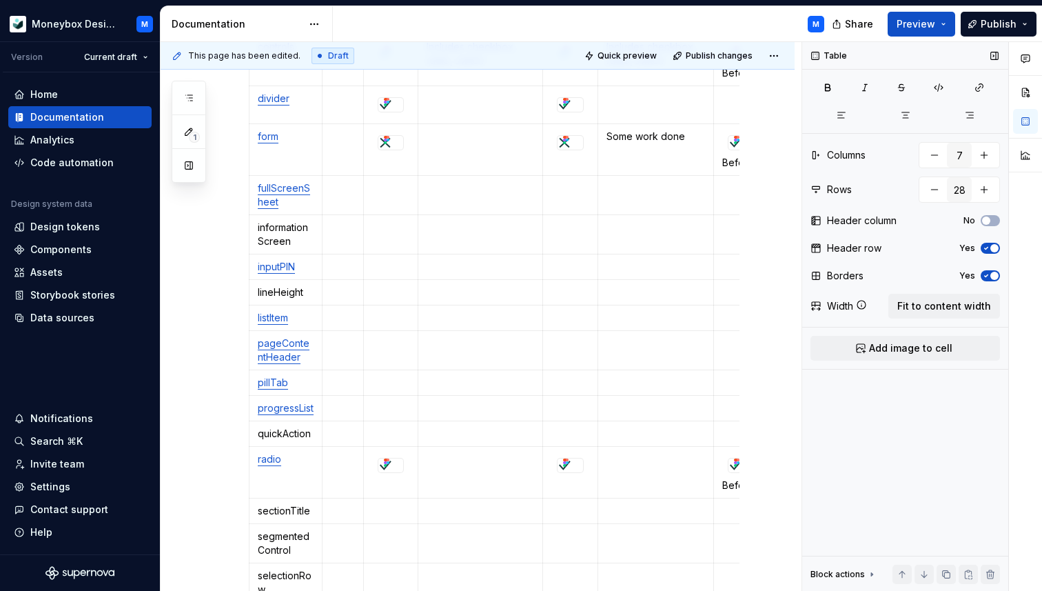
click at [393, 268] on p at bounding box center [390, 267] width 37 height 14
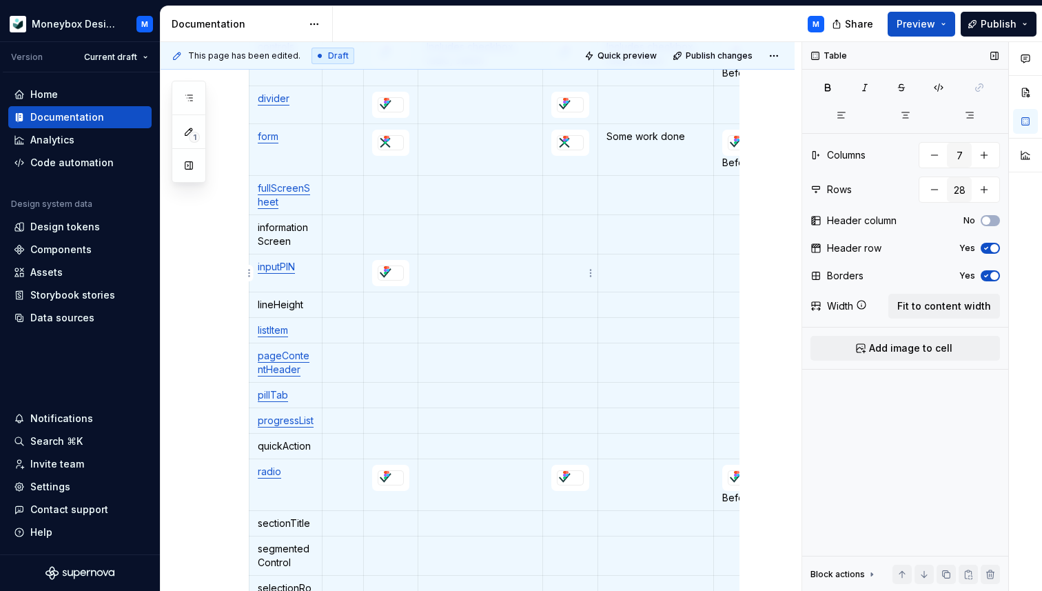
click at [586, 279] on html "Moneybox Design System M Version Current draft Home Documentation Analytics Cod…" at bounding box center [521, 295] width 1042 height 591
click at [563, 272] on html "Moneybox Design System M Version Current draft Home Documentation Analytics Cod…" at bounding box center [521, 295] width 1042 height 591
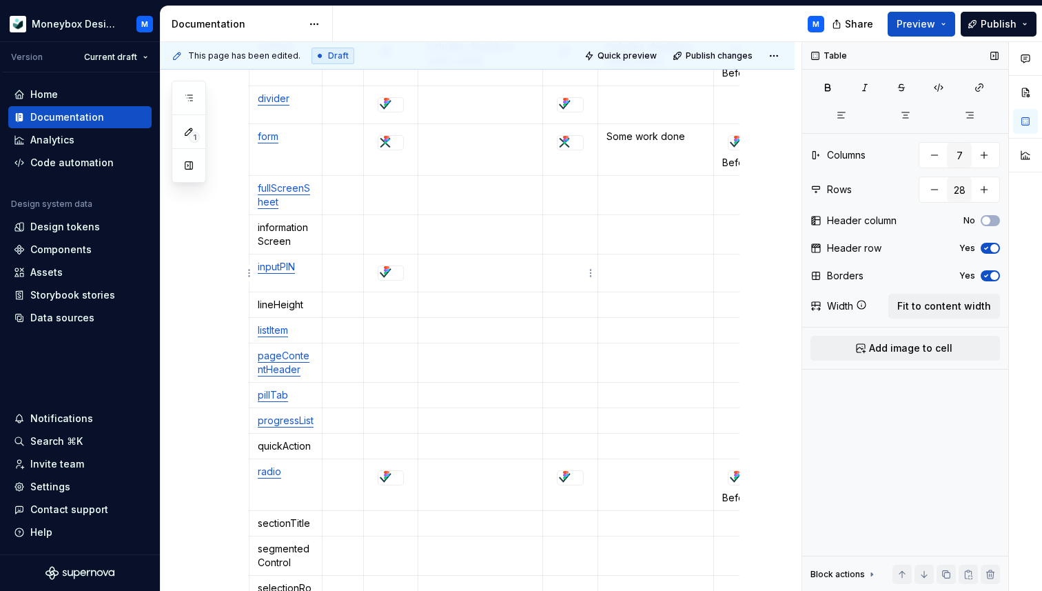
click at [558, 271] on p at bounding box center [570, 267] width 38 height 14
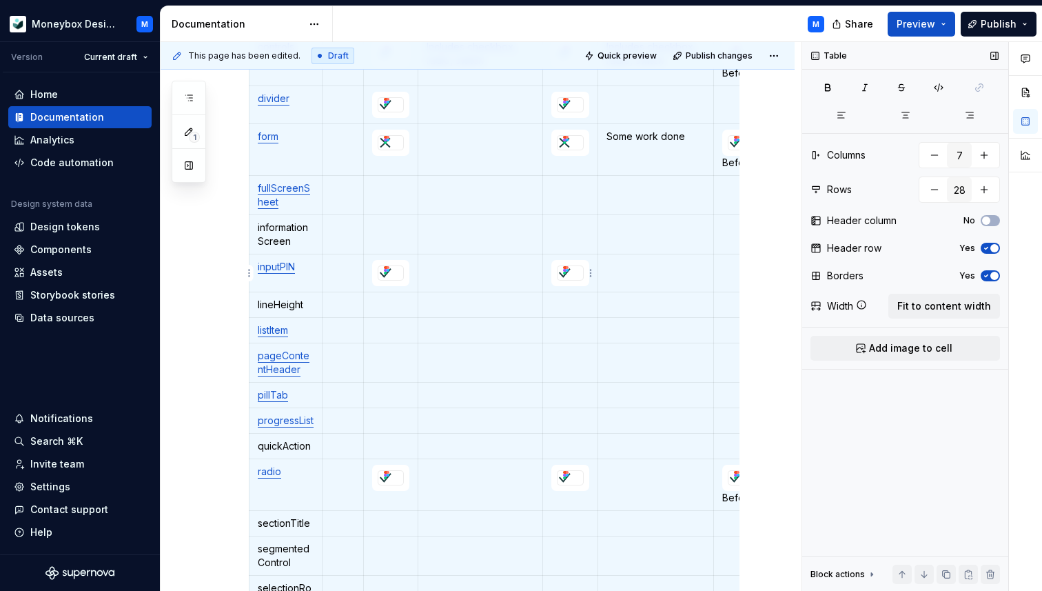
click at [584, 273] on div at bounding box center [570, 272] width 27 height 15
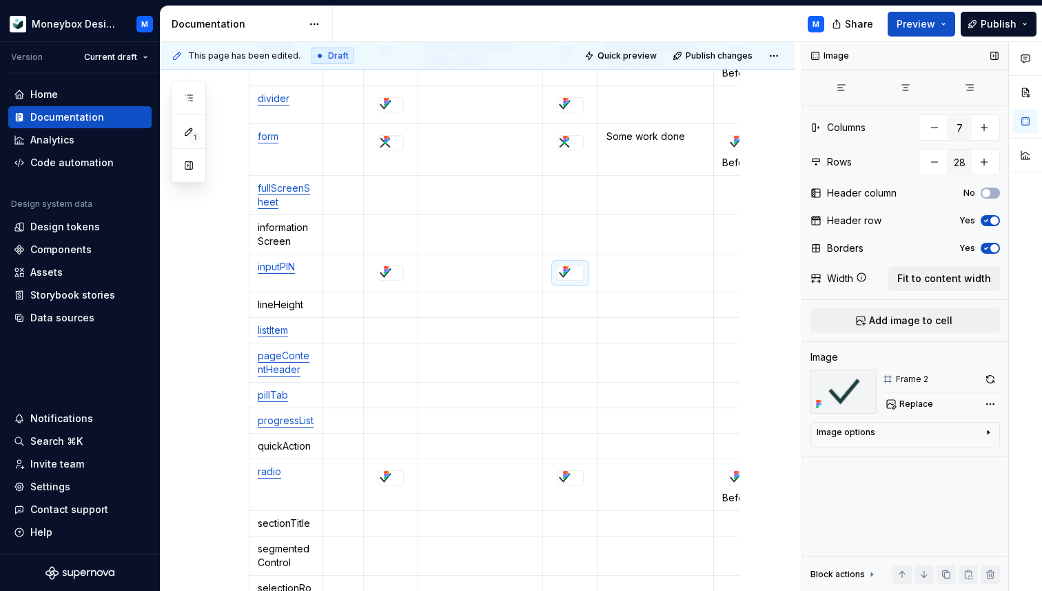
scroll to position [0, 46]
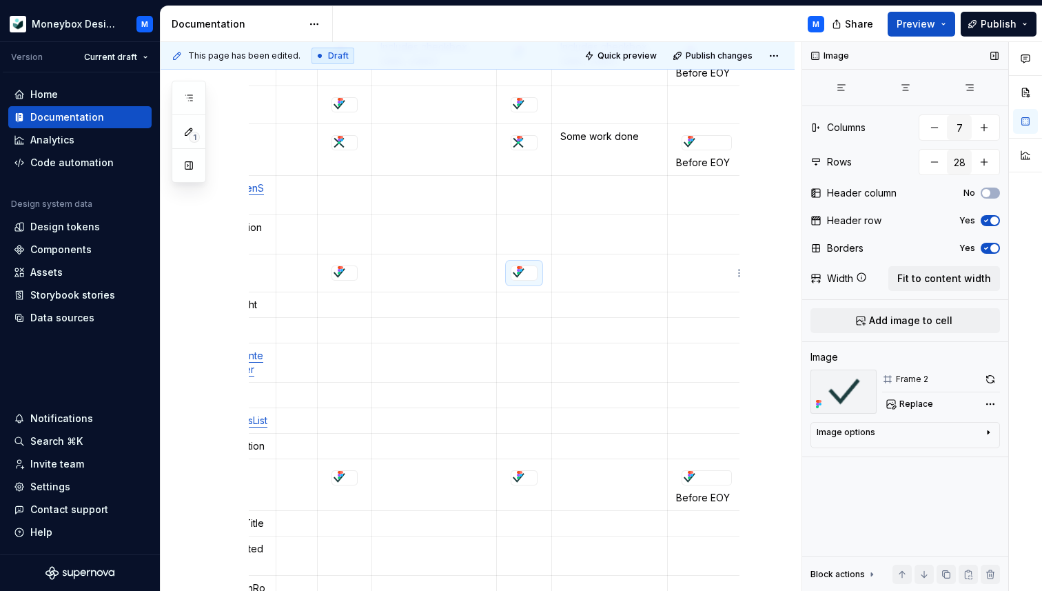
click at [679, 267] on p at bounding box center [706, 267] width 61 height 14
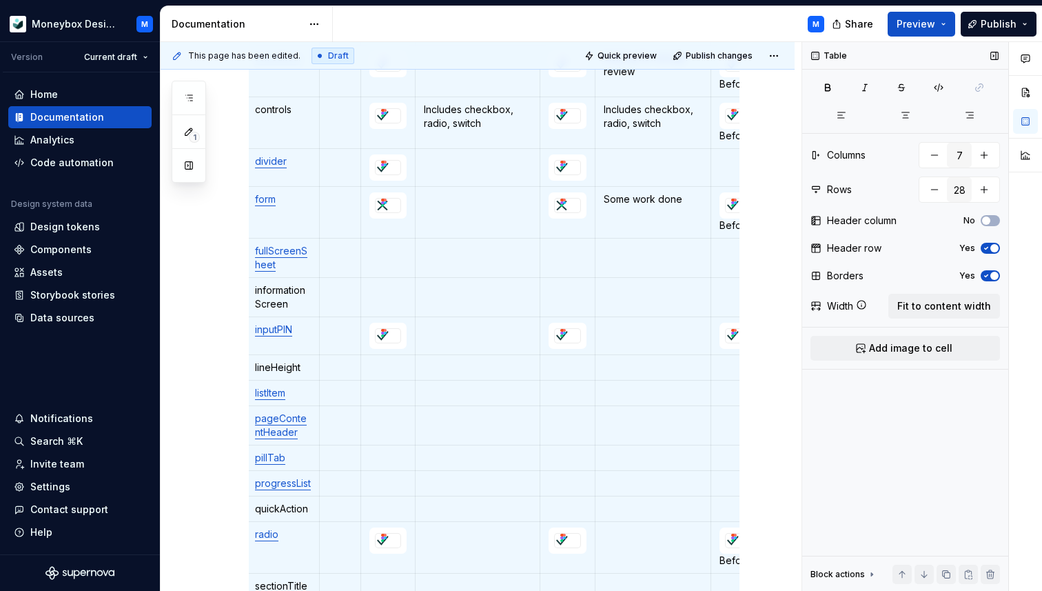
scroll to position [840, 0]
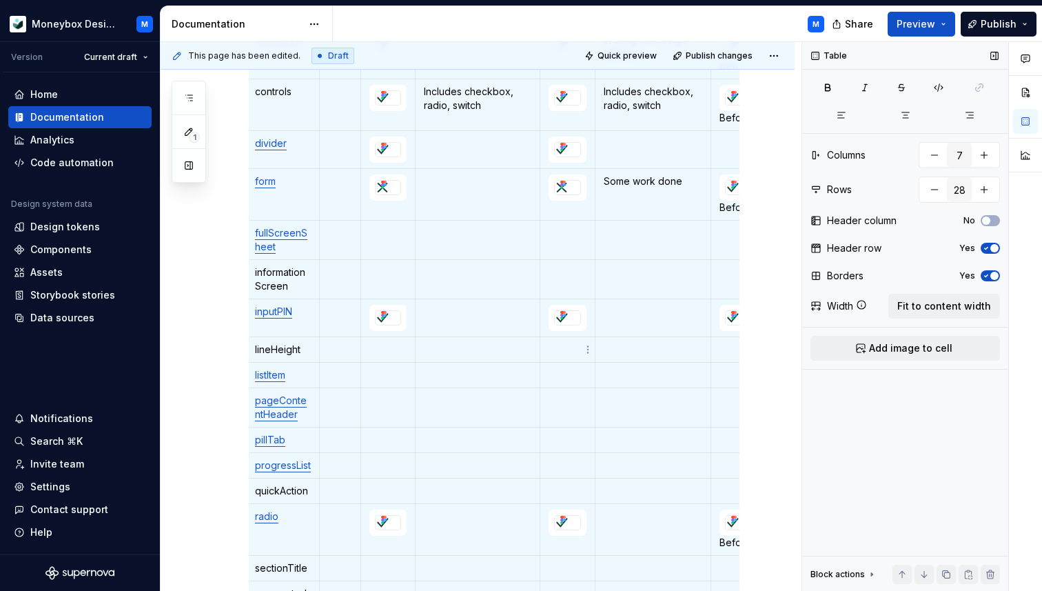
click at [565, 357] on td at bounding box center [567, 350] width 55 height 26
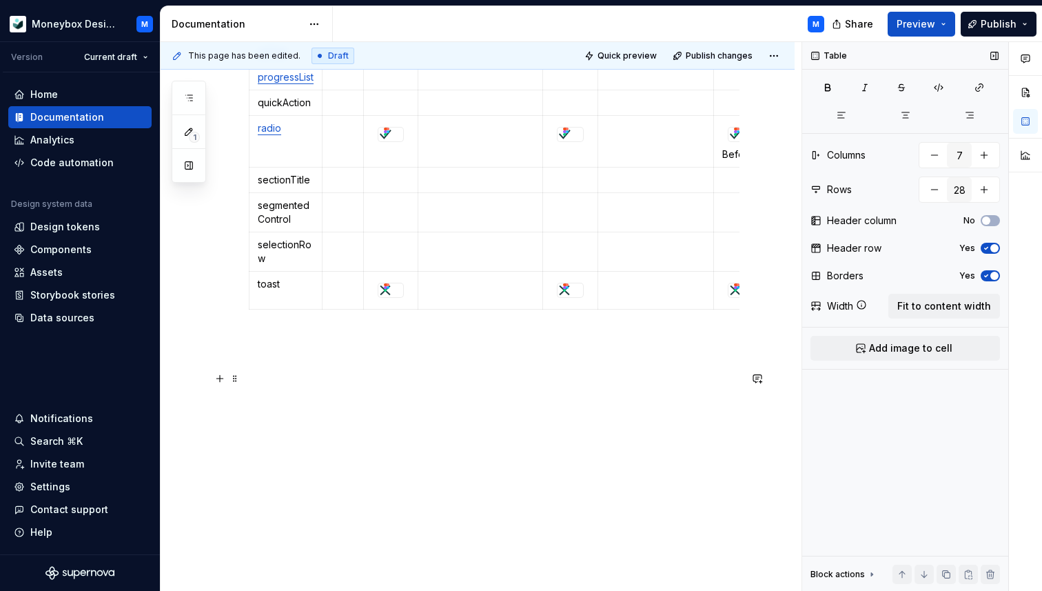
scroll to position [1242, 0]
click at [719, 53] on span "Publish changes" at bounding box center [719, 55] width 67 height 11
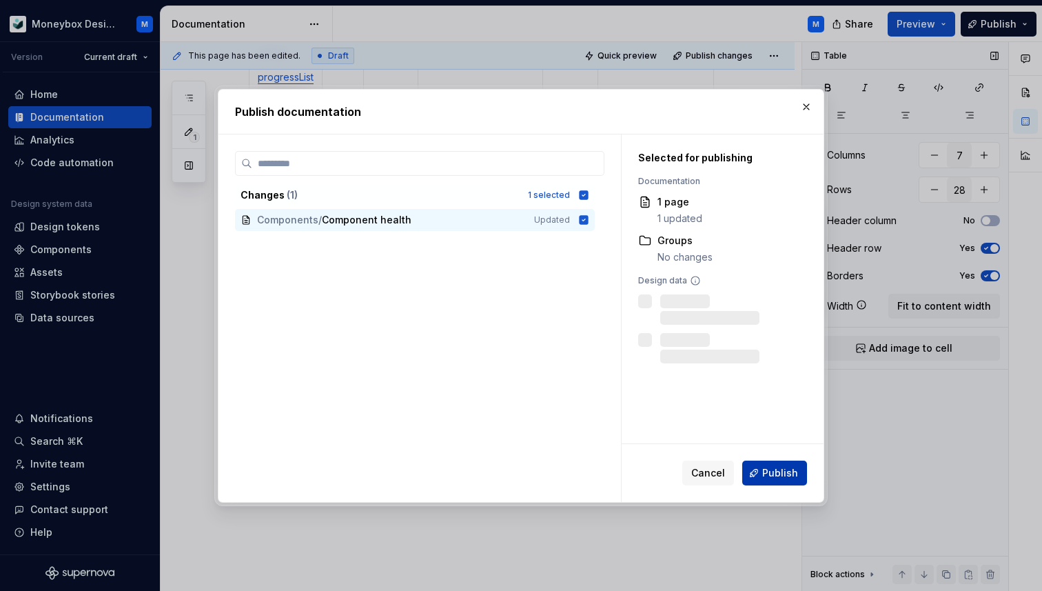
click at [778, 467] on span "Publish" at bounding box center [780, 473] width 36 height 14
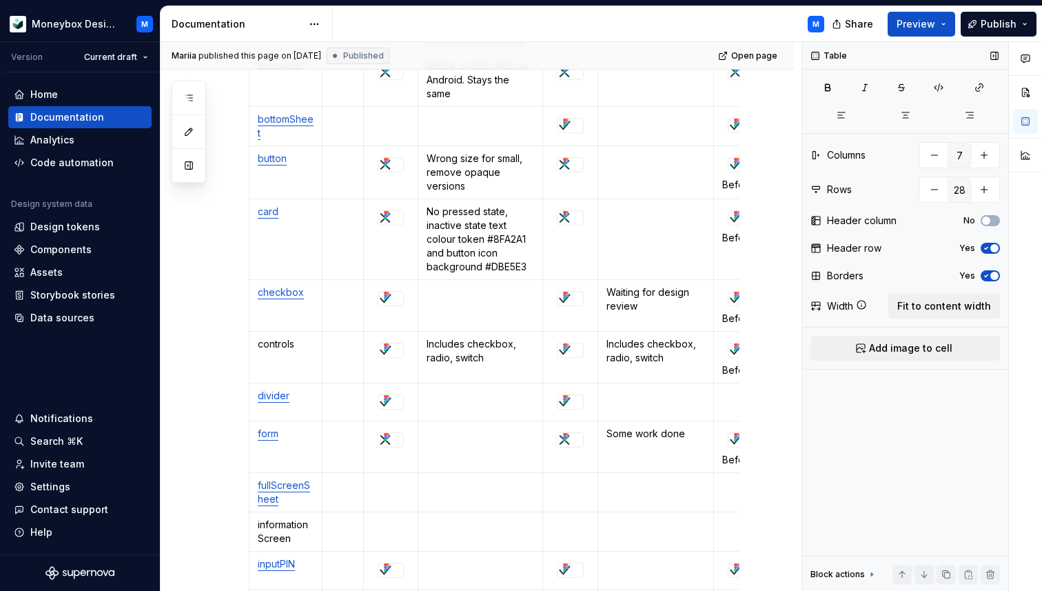
scroll to position [224, 0]
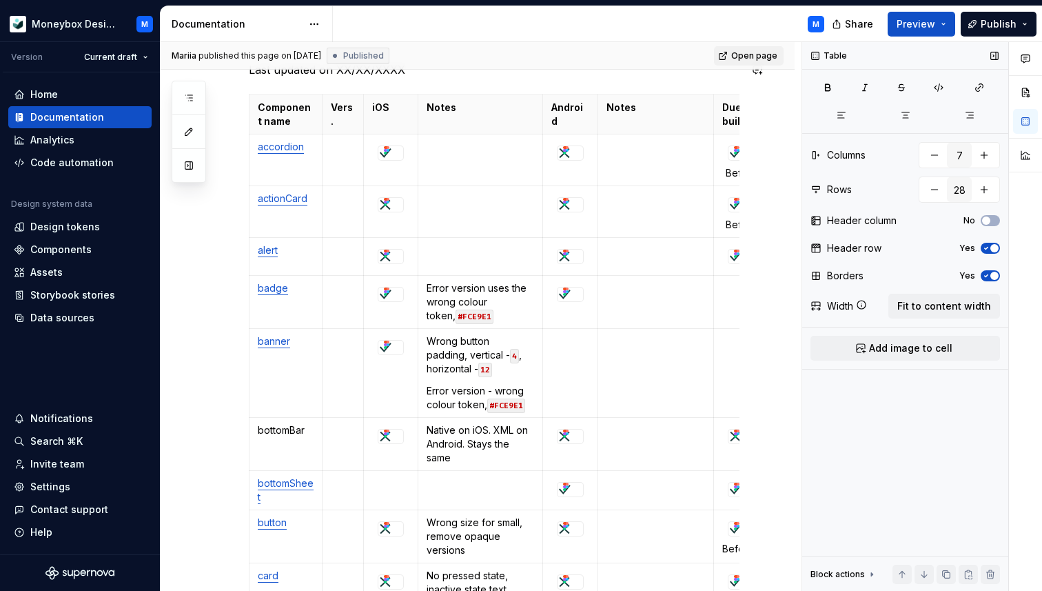
click at [768, 54] on span "Open page" at bounding box center [754, 55] width 46 height 11
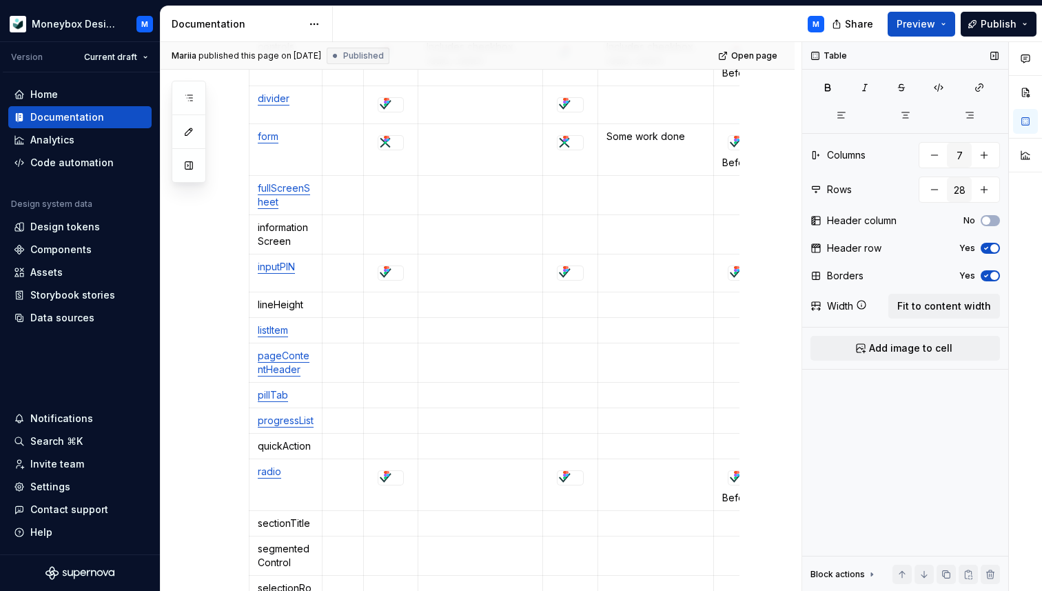
scroll to position [935, 0]
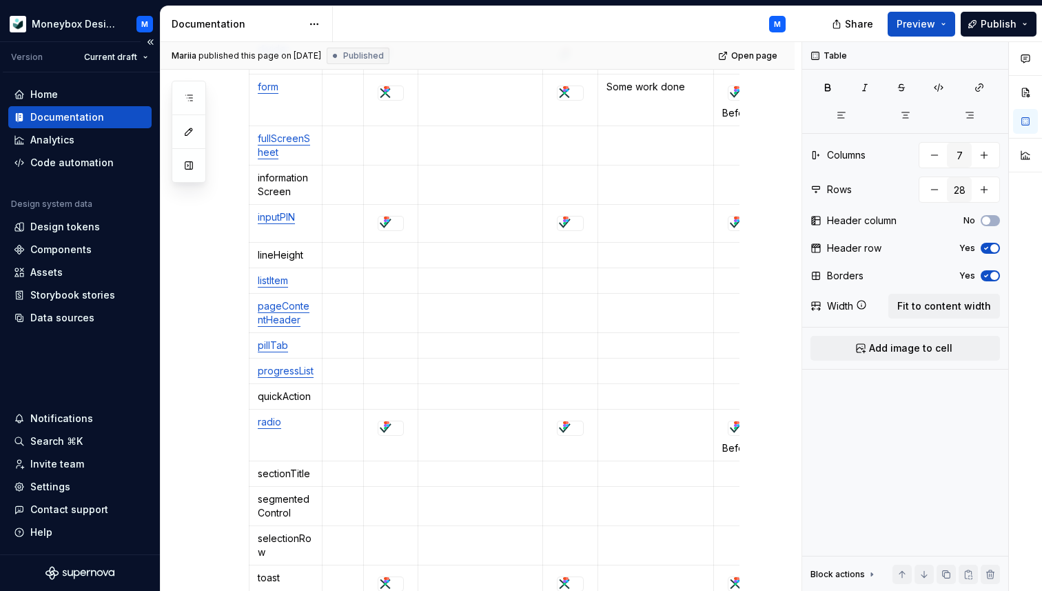
type textarea "*"
